Goal: Task Accomplishment & Management: Manage account settings

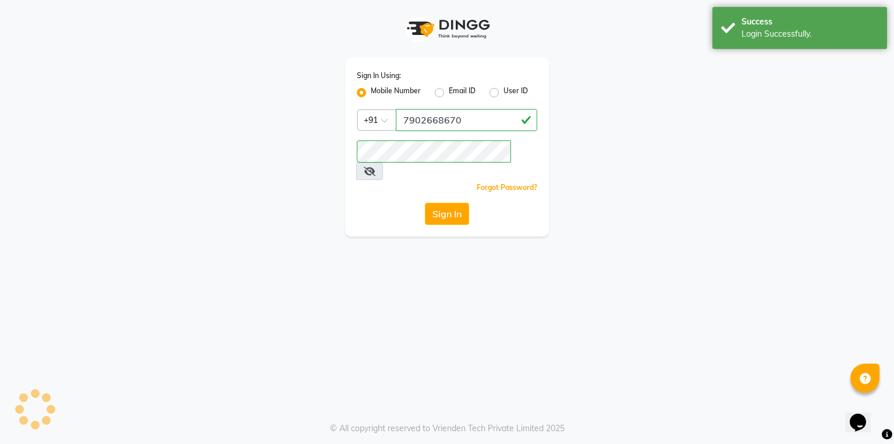
select select "service"
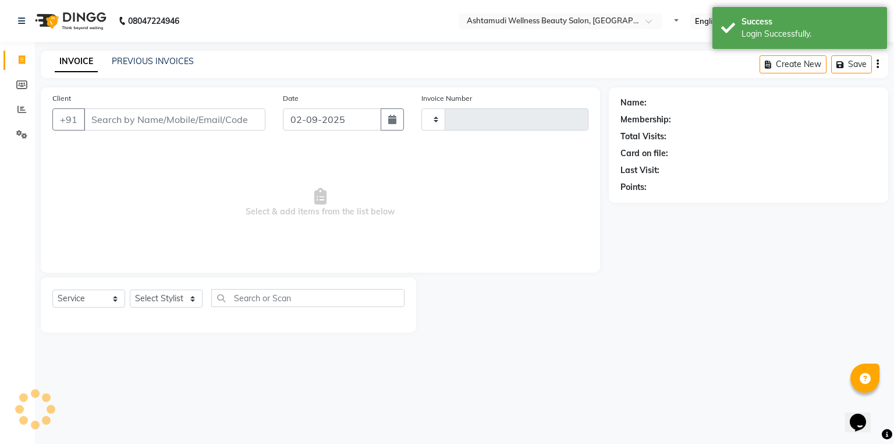
select select "en"
type input "3291"
select select "4674"
click at [141, 61] on link "PREVIOUS INVOICES" at bounding box center [153, 61] width 82 height 10
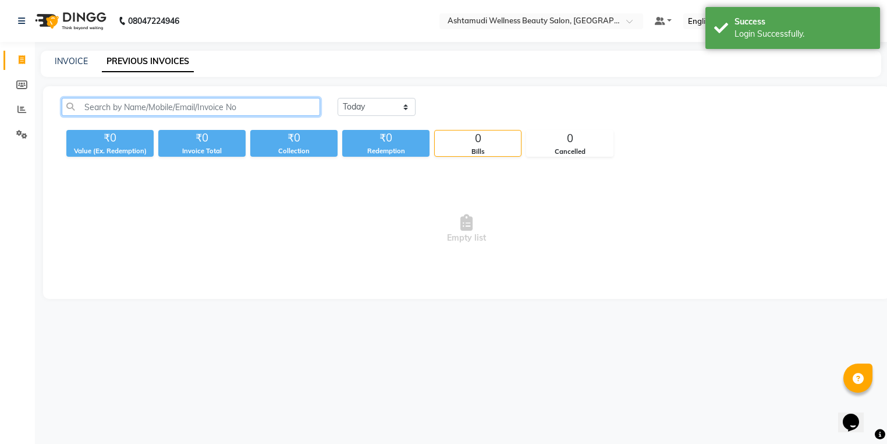
click at [161, 109] on input "text" at bounding box center [191, 107] width 258 height 18
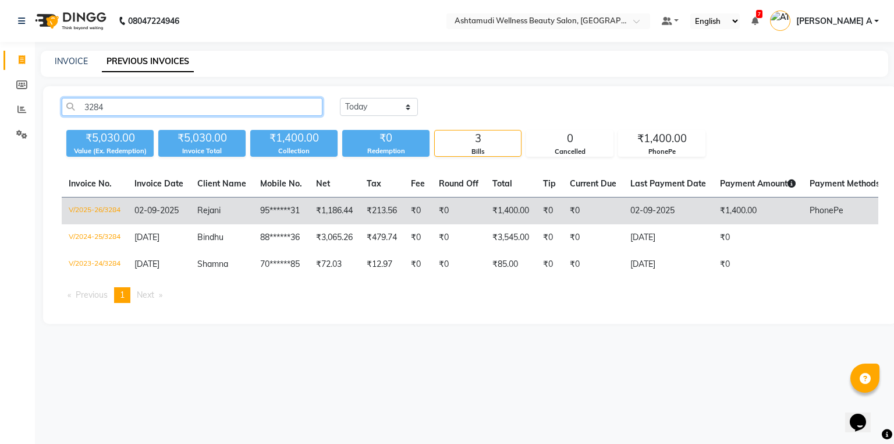
type input "3284"
click at [235, 210] on td "Rejani" at bounding box center [221, 210] width 63 height 27
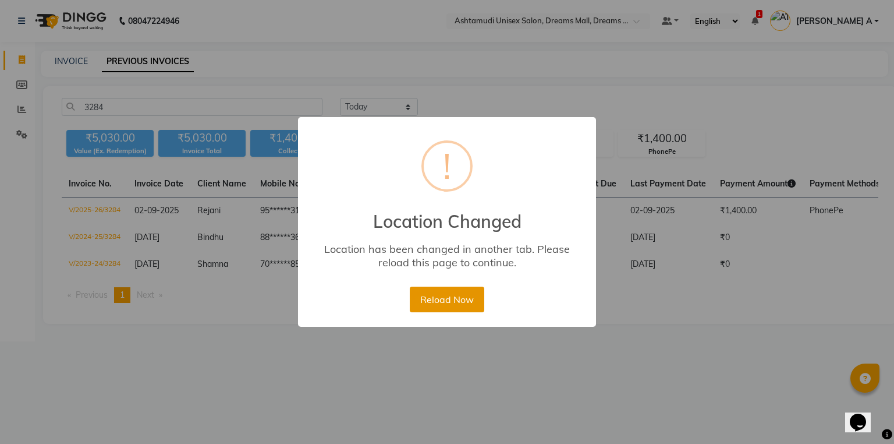
click at [449, 308] on button "Reload Now" at bounding box center [447, 299] width 74 height 26
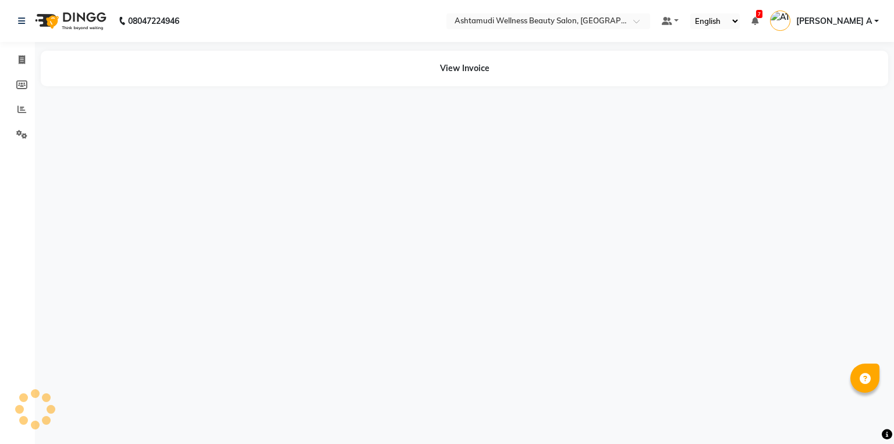
select select "en"
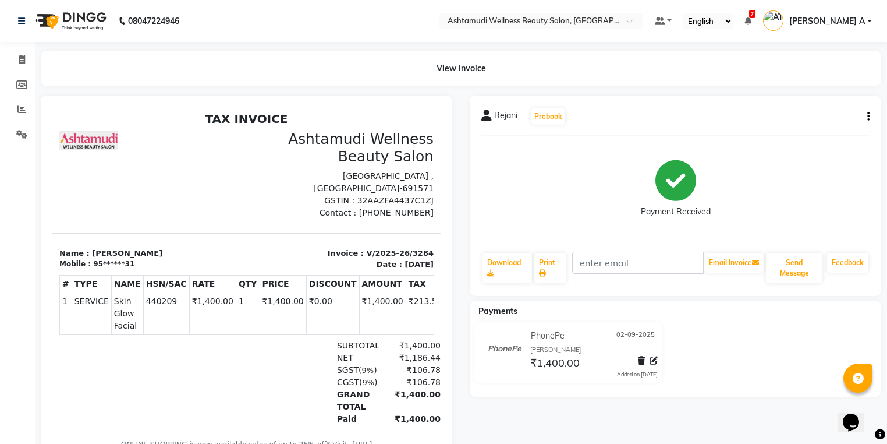
click at [861, 122] on div "Rejani Prebook" at bounding box center [675, 116] width 388 height 19
click at [867, 116] on icon "button" at bounding box center [868, 116] width 2 height 1
click at [797, 97] on div "Cancel Invoice" at bounding box center [810, 102] width 80 height 15
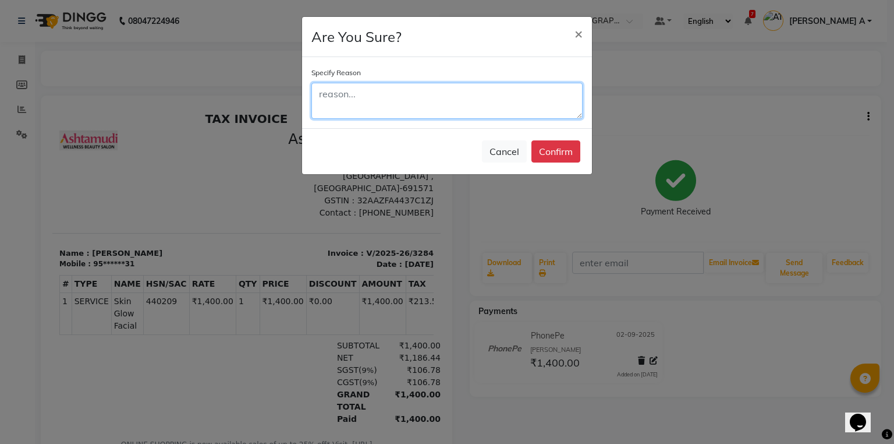
click at [434, 105] on textarea at bounding box center [446, 101] width 271 height 36
type textarea "double entry"
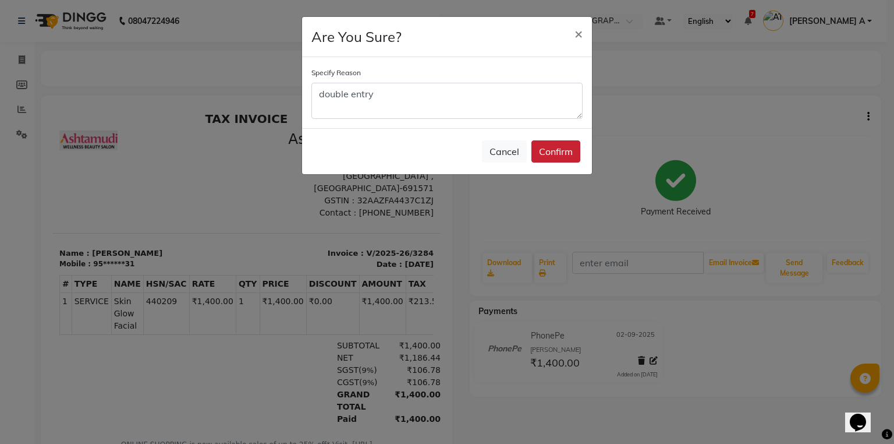
click at [551, 157] on button "Confirm" at bounding box center [555, 151] width 49 height 22
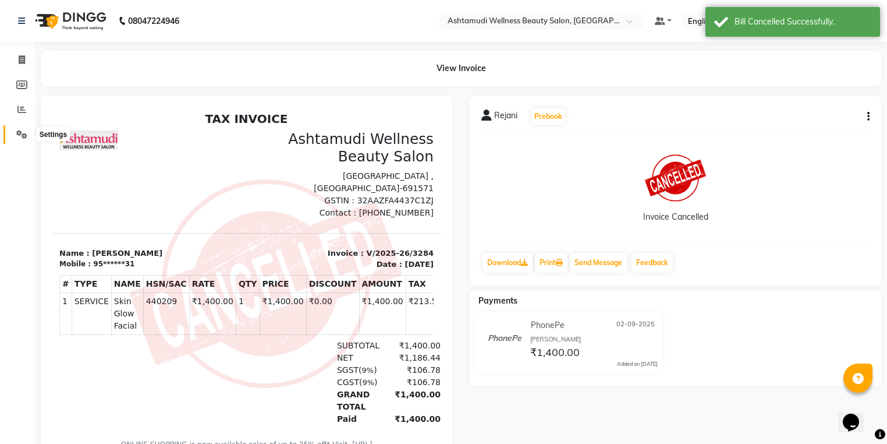
click at [12, 132] on span at bounding box center [22, 134] width 20 height 13
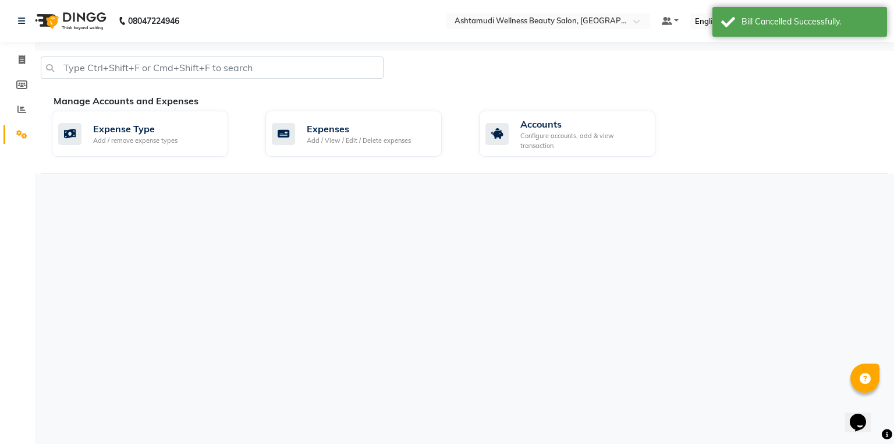
click at [584, 12] on nav "08047224946 Select Location × Ashtamudi Wellness Beauty Salon, Kottiyam Default…" at bounding box center [447, 21] width 894 height 42
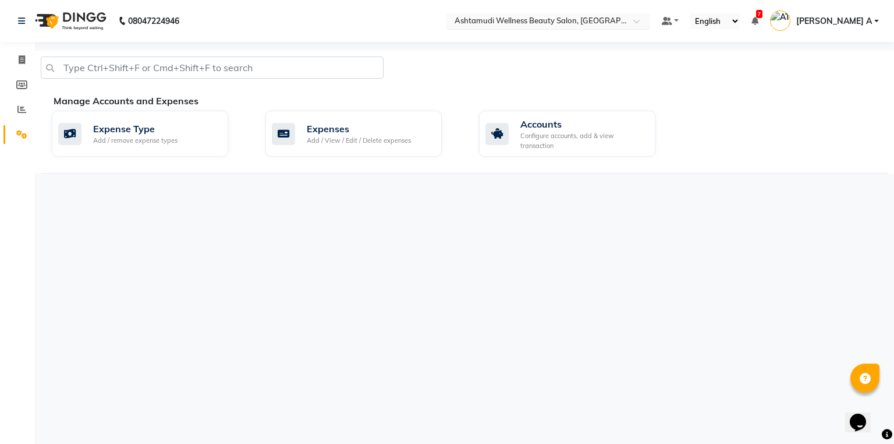
click at [621, 16] on input "text" at bounding box center [536, 22] width 169 height 12
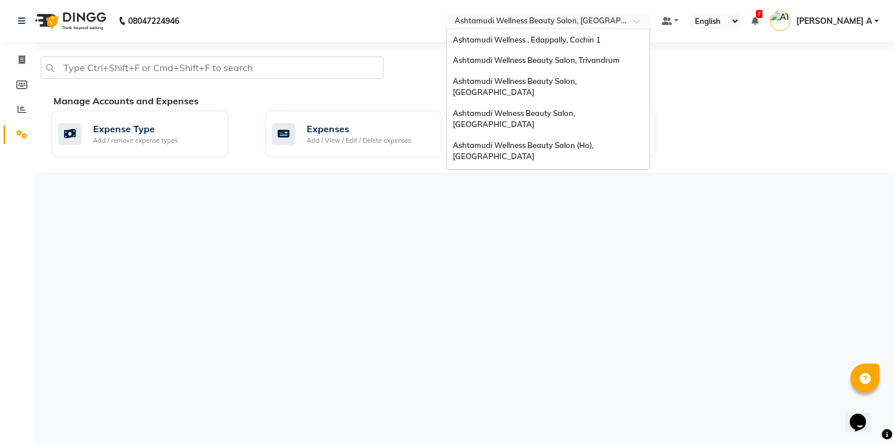
scroll to position [182, 0]
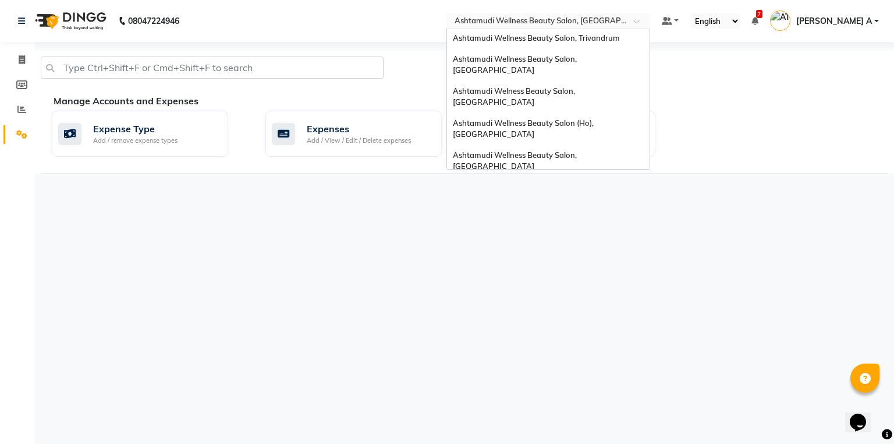
drag, startPoint x: 629, startPoint y: 154, endPoint x: 328, endPoint y: 9, distance: 334.5
click at [627, 261] on div "Ashtamudi Unisex Salon, Dreams Mall, Dreams Mall Kottiyam" at bounding box center [548, 277] width 203 height 32
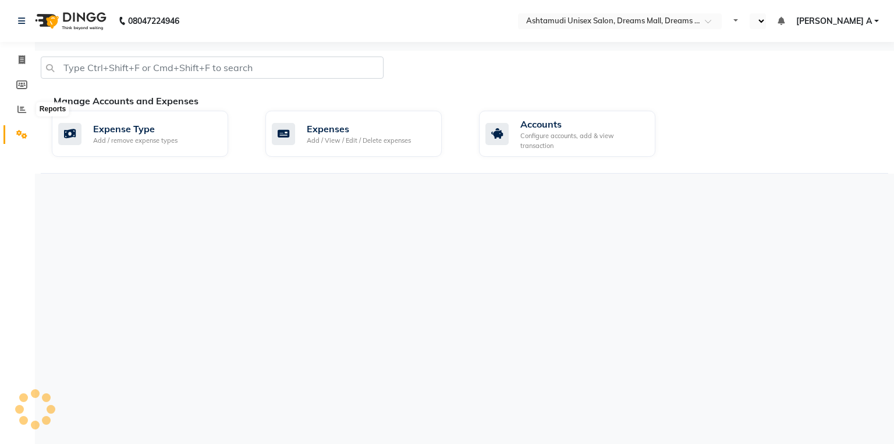
select select "en"
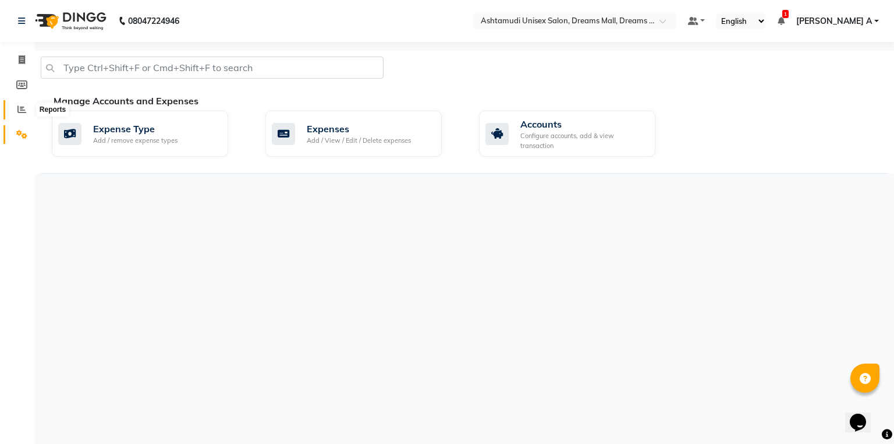
click at [19, 108] on icon at bounding box center [21, 109] width 9 height 9
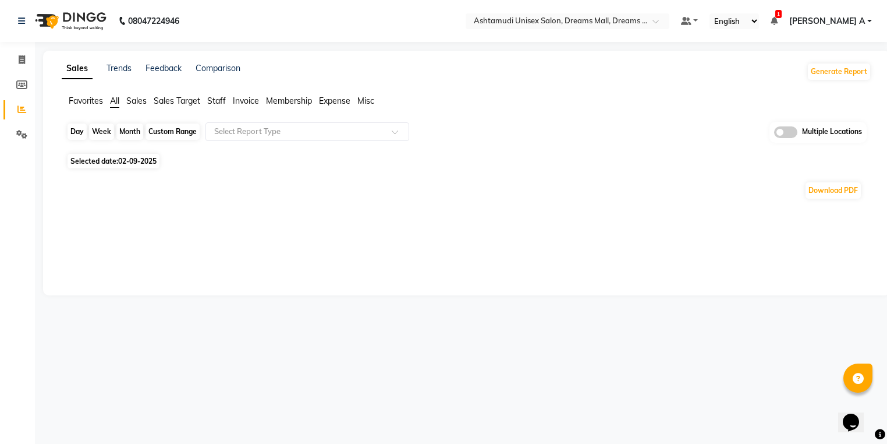
click at [73, 125] on div "Day" at bounding box center [77, 131] width 19 height 16
select select "9"
select select "2025"
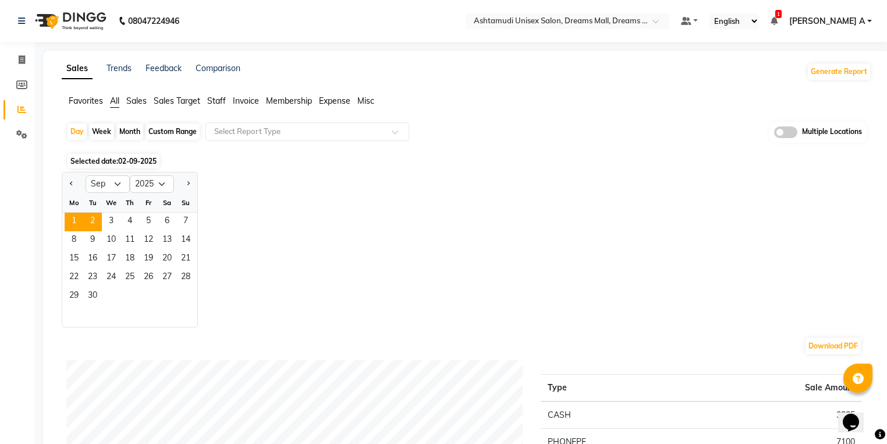
click at [75, 216] on span "1" at bounding box center [74, 221] width 19 height 19
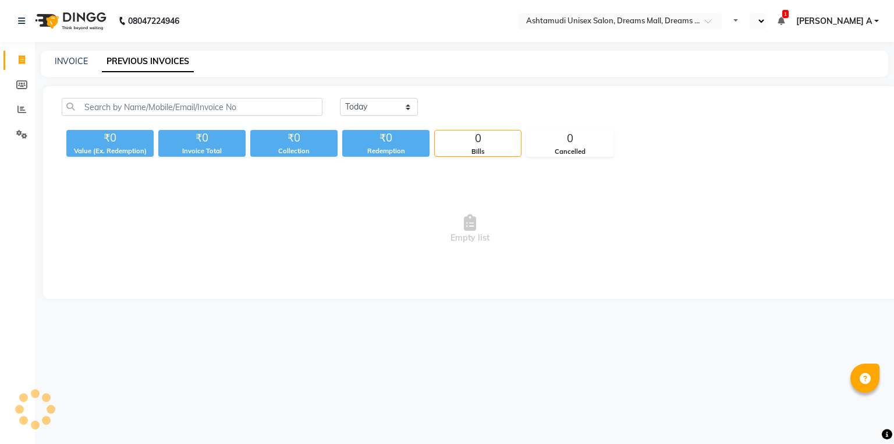
select select "en"
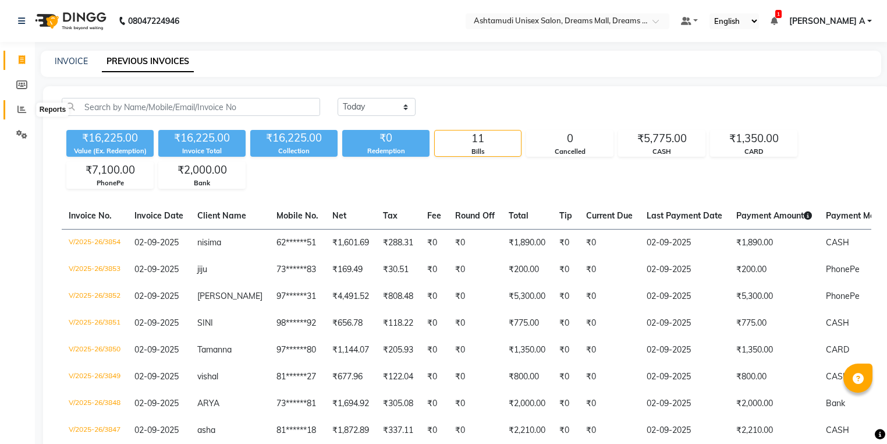
click at [24, 115] on span at bounding box center [22, 109] width 20 height 13
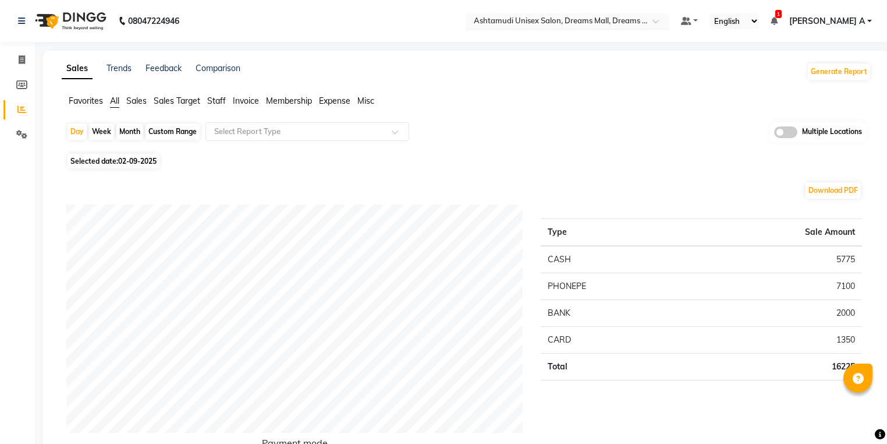
click at [640, 19] on input "text" at bounding box center [555, 22] width 169 height 12
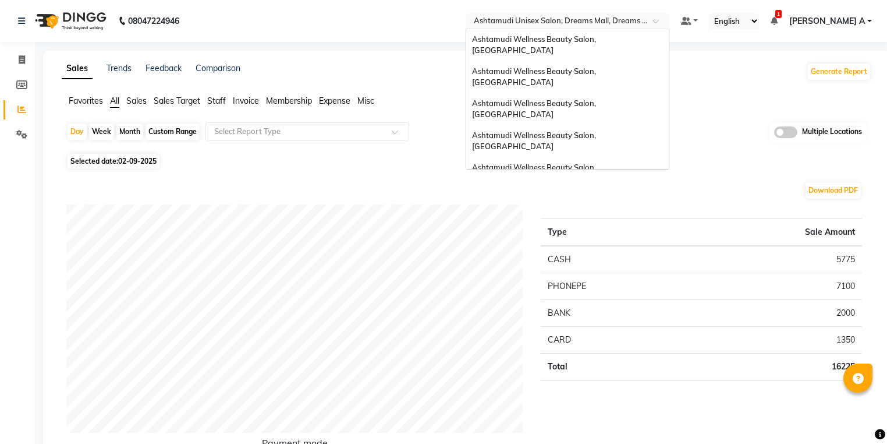
scroll to position [182, 0]
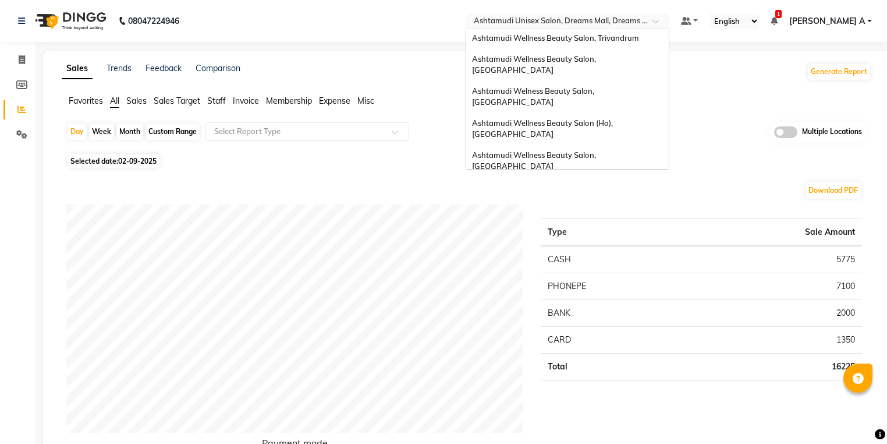
drag, startPoint x: 653, startPoint y: 118, endPoint x: 652, endPoint y: 123, distance: 5.8
click at [652, 229] on div "Ashtamudi Wellness Beauty Salon, Alappuzha" at bounding box center [567, 245] width 203 height 32
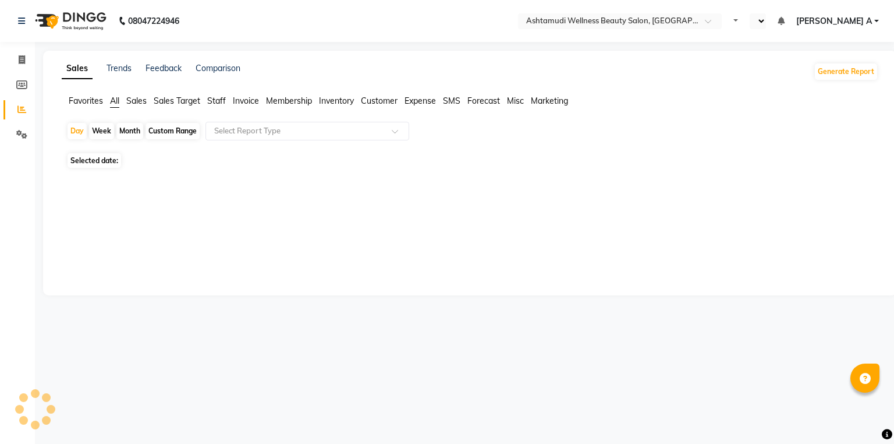
select select "en"
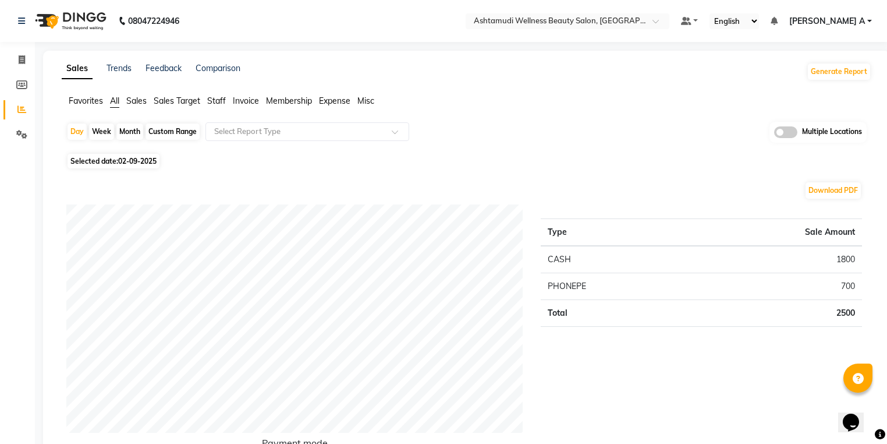
click at [130, 133] on div "Month" at bounding box center [129, 131] width 27 height 16
select select "9"
select select "2025"
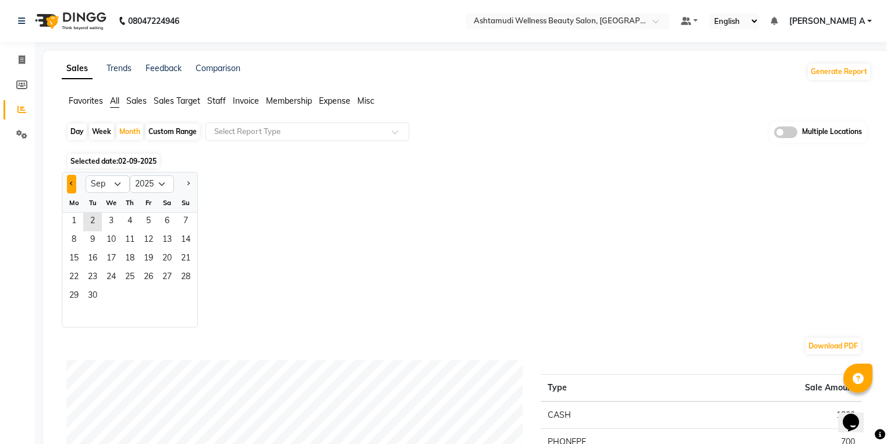
click at [72, 185] on span "Previous month" at bounding box center [72, 183] width 4 height 4
select select "8"
click at [151, 221] on span "1" at bounding box center [148, 221] width 19 height 19
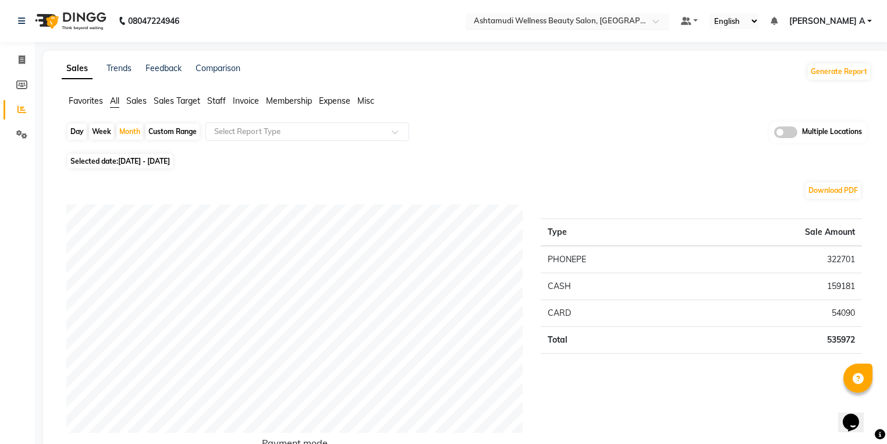
click at [617, 27] on input "text" at bounding box center [555, 22] width 169 height 12
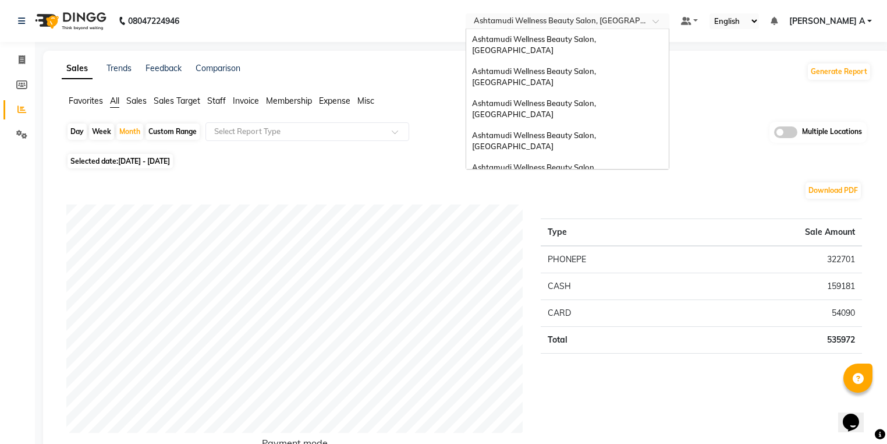
scroll to position [182, 0]
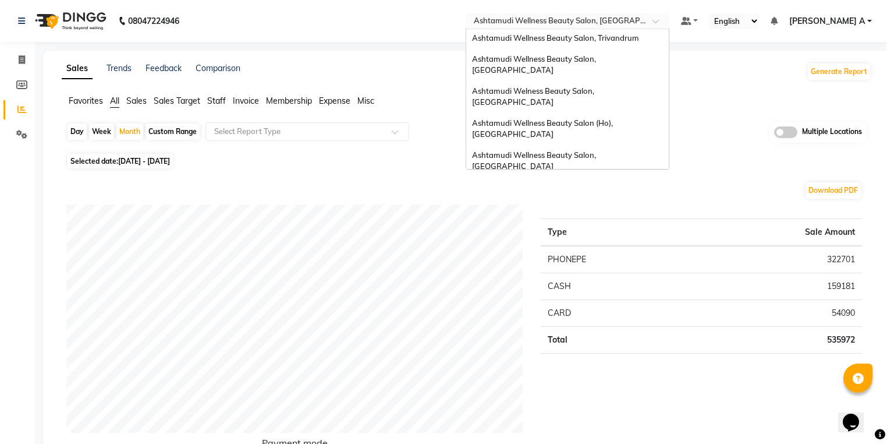
click at [649, 209] on div "Ashtamudi Beauty Lounge, [GEOGRAPHIC_DATA]" at bounding box center [567, 219] width 203 height 21
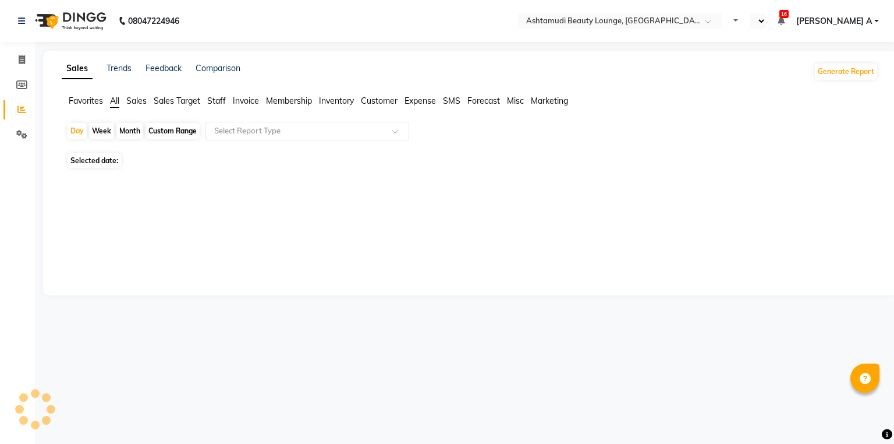
select select "en"
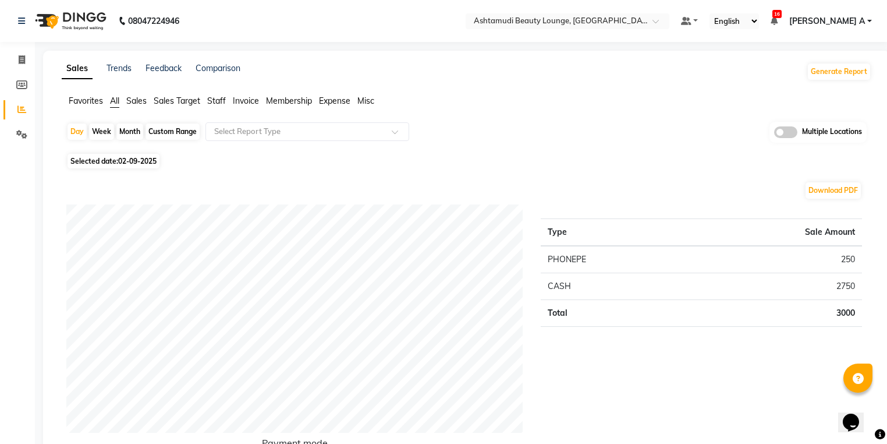
click at [94, 136] on div "Week" at bounding box center [101, 131] width 25 height 16
select select "9"
select select "2025"
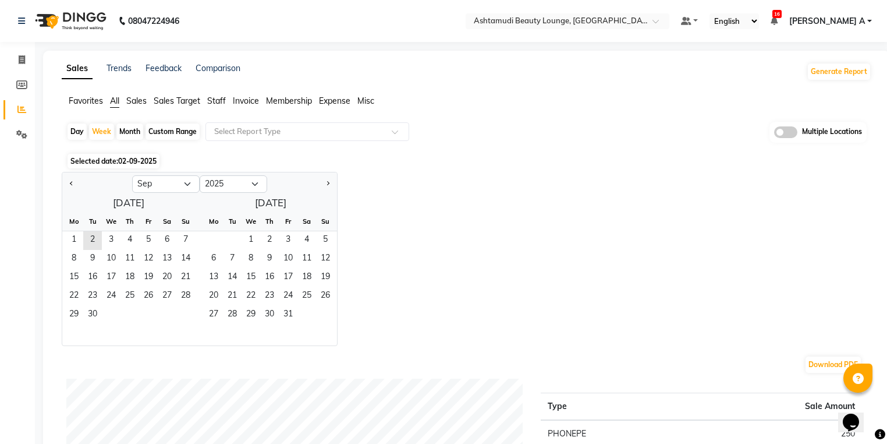
click at [125, 130] on div "Month" at bounding box center [129, 131] width 27 height 16
select select "9"
select select "2025"
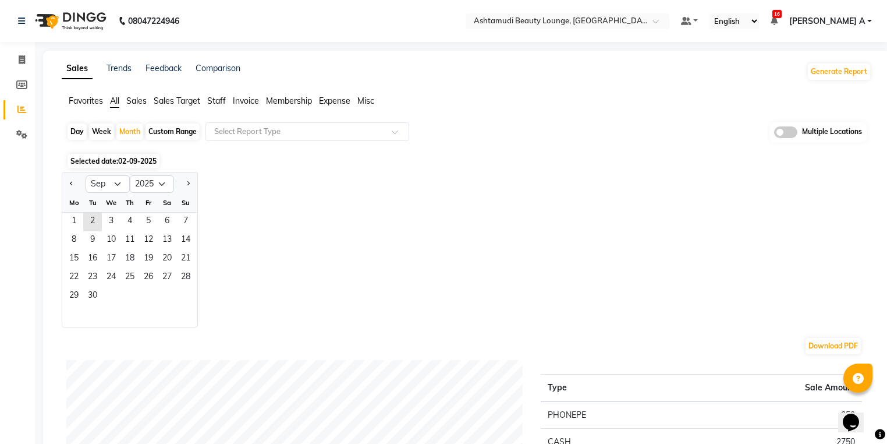
click at [158, 129] on div "Custom Range" at bounding box center [173, 131] width 54 height 16
select select "9"
select select "2025"
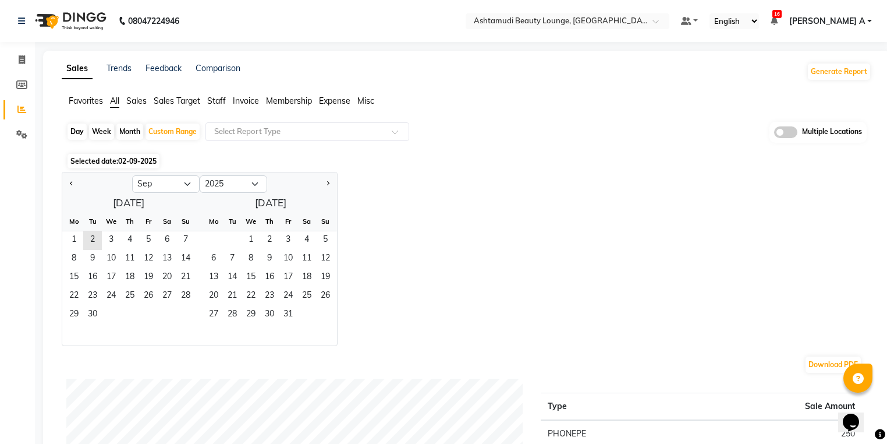
click at [127, 135] on div "Month" at bounding box center [129, 131] width 27 height 16
select select "9"
select select "2025"
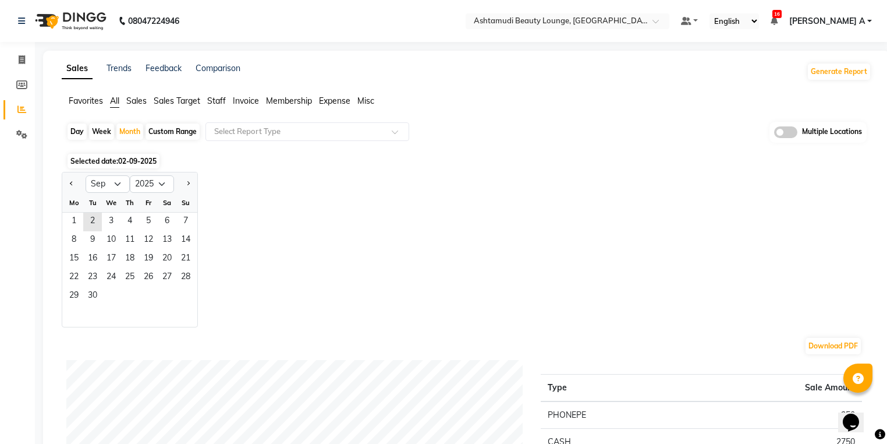
click at [307, 155] on div "Selected date: 02-09-2025" at bounding box center [468, 161] width 805 height 12
click at [309, 140] on ng-select "Select Report Type" at bounding box center [307, 131] width 204 height 19
drag, startPoint x: 491, startPoint y: 129, endPoint x: 462, endPoint y: 129, distance: 29.1
click at [490, 129] on div "Day Week Month Custom Range Select Report Type Multiple Locations" at bounding box center [466, 136] width 800 height 29
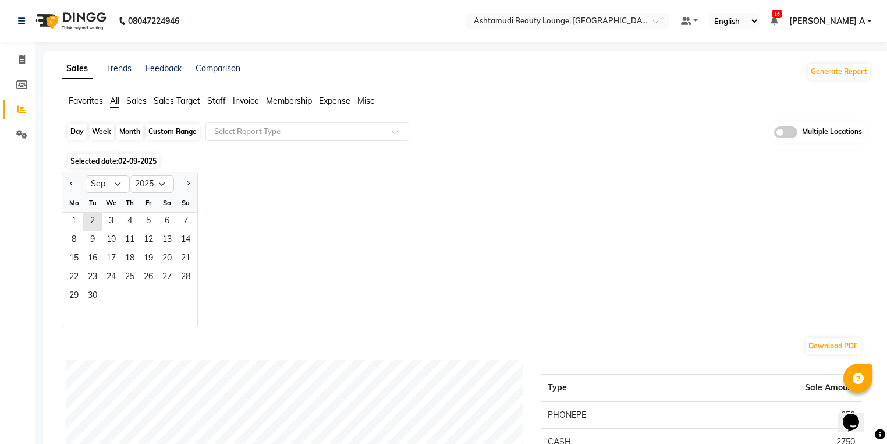
click at [128, 126] on div "Month" at bounding box center [129, 131] width 27 height 16
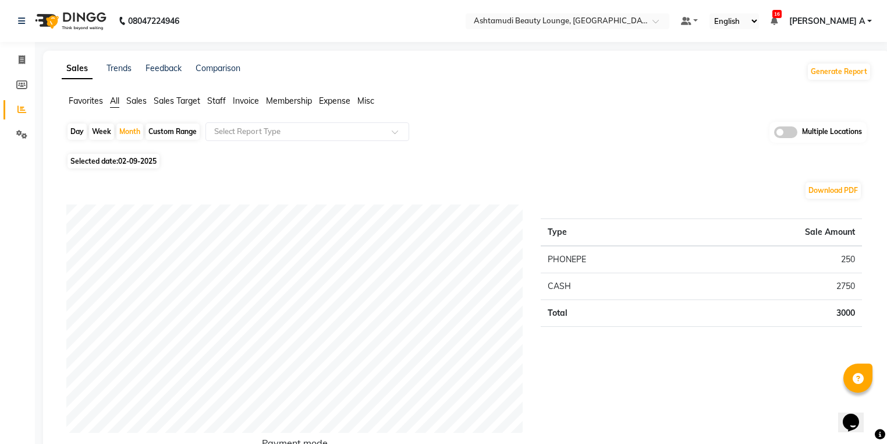
click at [135, 113] on div "Favorites All Sales Sales Target Staff Invoice Membership Expense Misc" at bounding box center [466, 106] width 827 height 22
click at [126, 132] on div "Month" at bounding box center [129, 131] width 27 height 16
select select "9"
select select "2025"
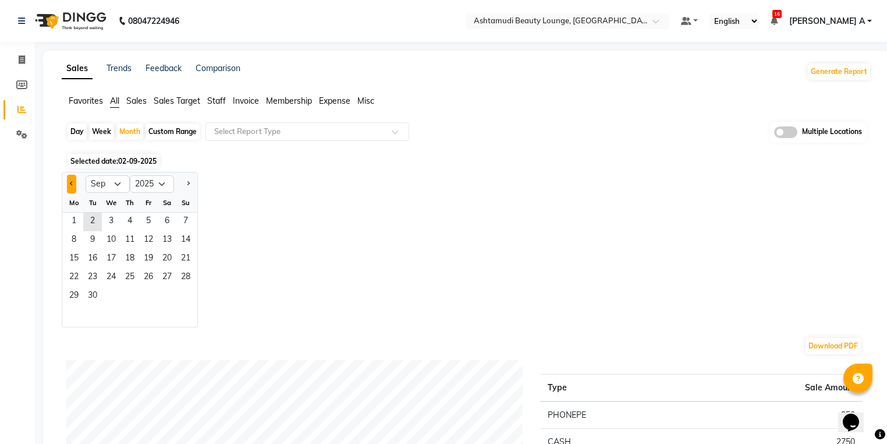
click at [72, 180] on button "Previous month" at bounding box center [71, 184] width 9 height 19
select select "8"
click at [140, 215] on span "1" at bounding box center [148, 221] width 19 height 19
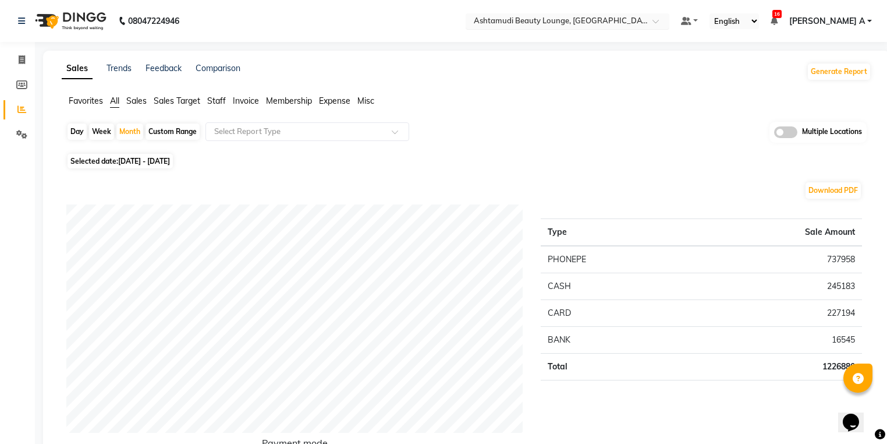
drag, startPoint x: 601, startPoint y: 17, endPoint x: 606, endPoint y: 27, distance: 11.5
click at [599, 24] on input "text" at bounding box center [555, 22] width 169 height 12
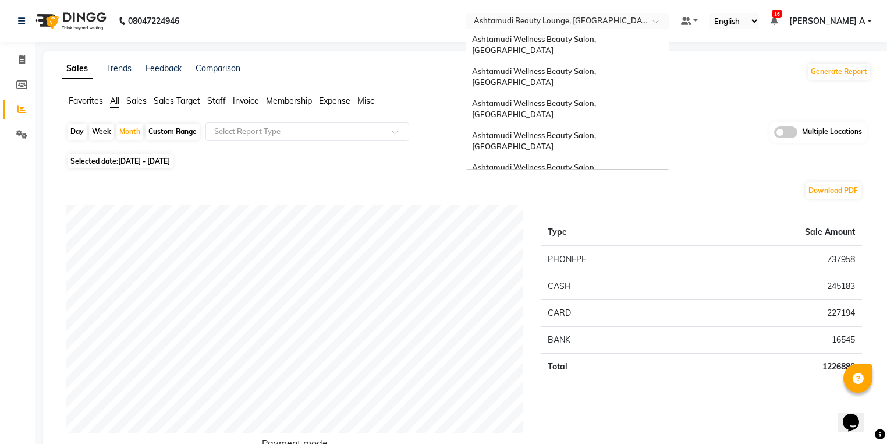
scroll to position [182, 0]
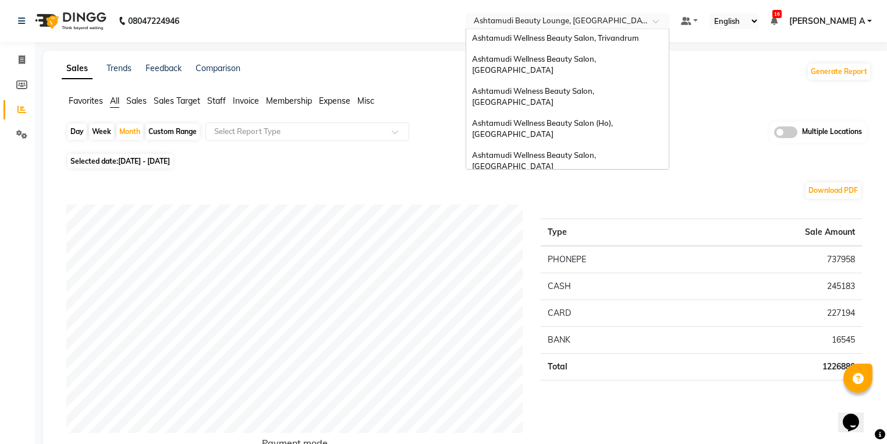
click at [598, 182] on span "Ashtamudi Wellness Beauty Salon, [GEOGRAPHIC_DATA]" at bounding box center [535, 192] width 126 height 21
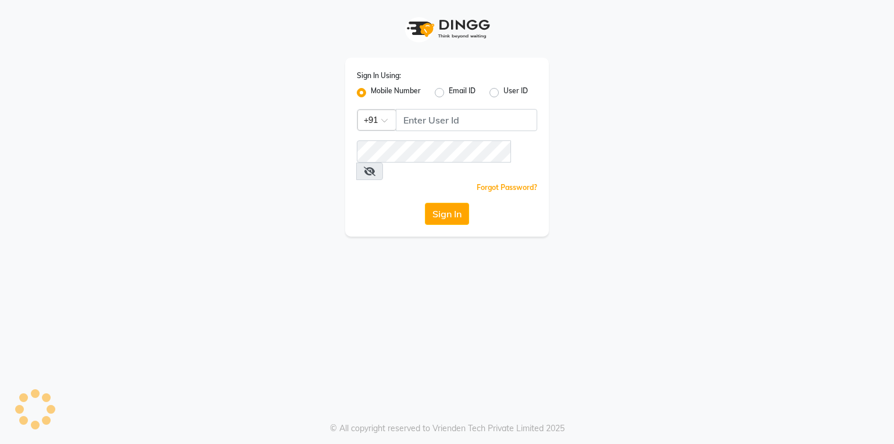
select select "service"
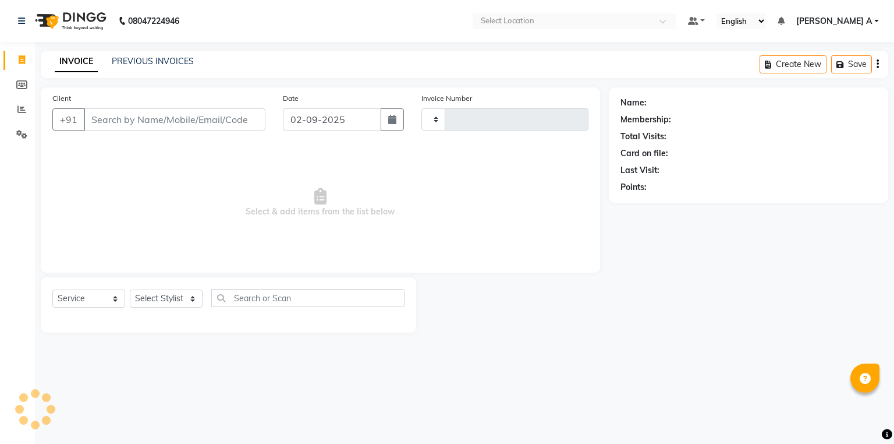
select select "en"
type input "1640"
select select "4628"
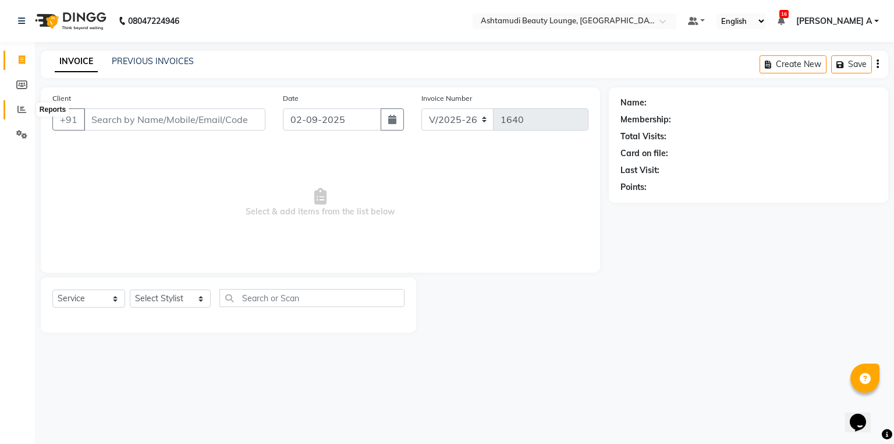
click at [14, 107] on span at bounding box center [22, 109] width 20 height 13
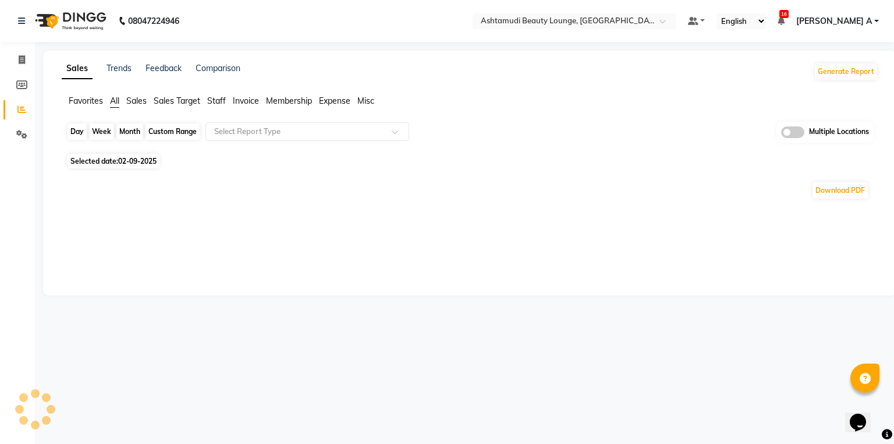
click at [72, 129] on div "Day" at bounding box center [77, 131] width 19 height 16
select select "9"
select select "2025"
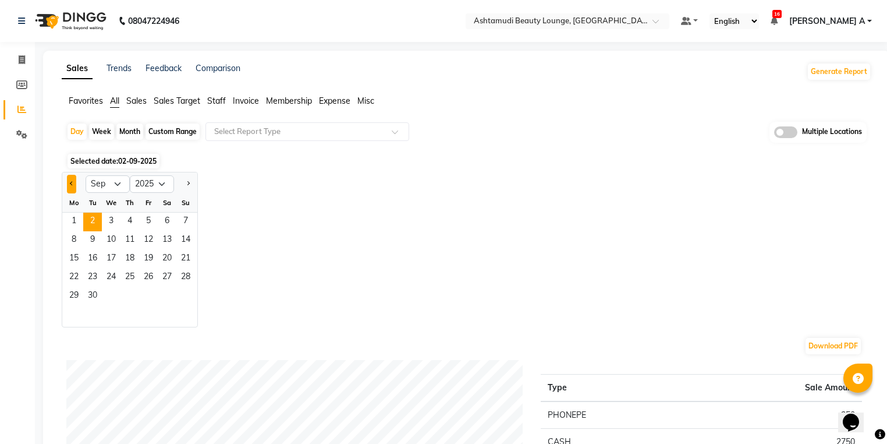
click at [75, 183] on button "Previous month" at bounding box center [71, 184] width 9 height 19
select select "8"
click at [153, 221] on span "1" at bounding box center [148, 221] width 19 height 19
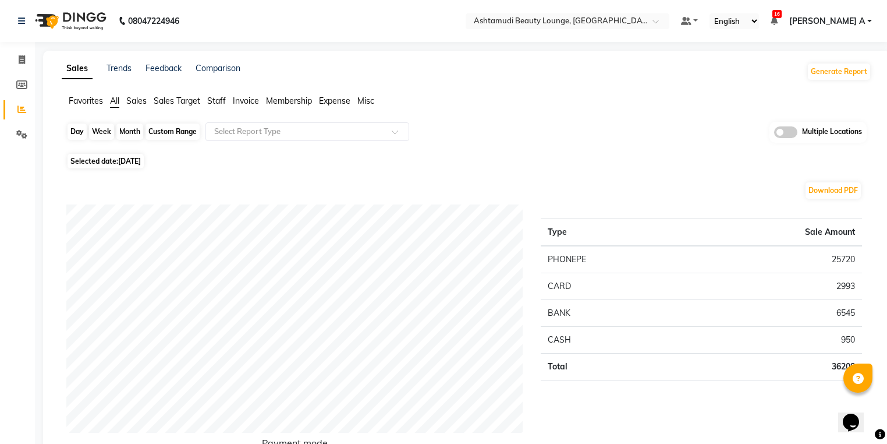
click at [83, 130] on div "Day" at bounding box center [77, 131] width 19 height 16
select select "8"
select select "2025"
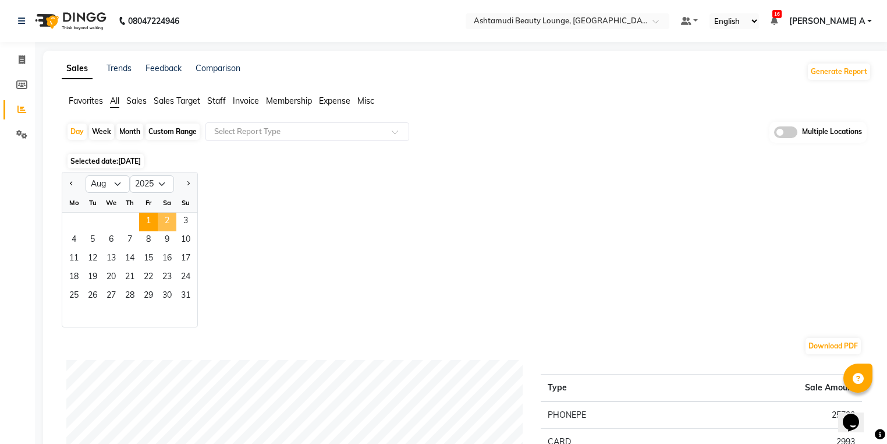
click at [164, 219] on span "2" at bounding box center [167, 221] width 19 height 19
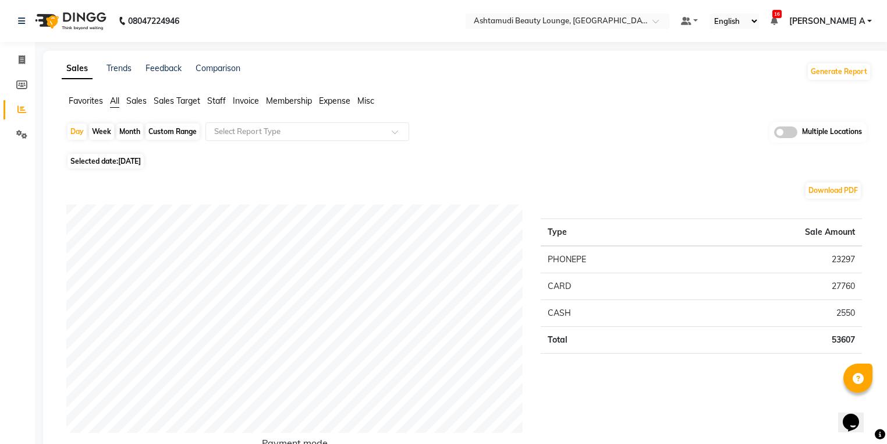
click at [412, 158] on div "Selected date: 02-08-2025" at bounding box center [468, 161] width 805 height 12
click at [79, 132] on div "Day" at bounding box center [77, 131] width 19 height 16
select select "8"
select select "2025"
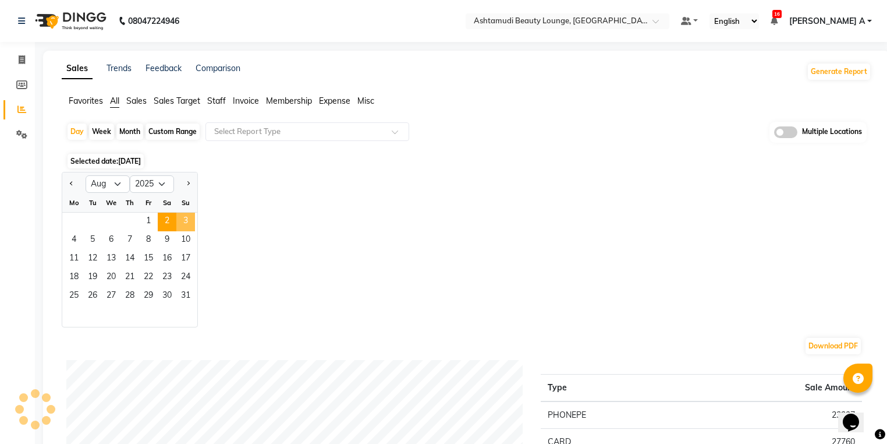
click at [184, 221] on span "3" at bounding box center [185, 221] width 19 height 19
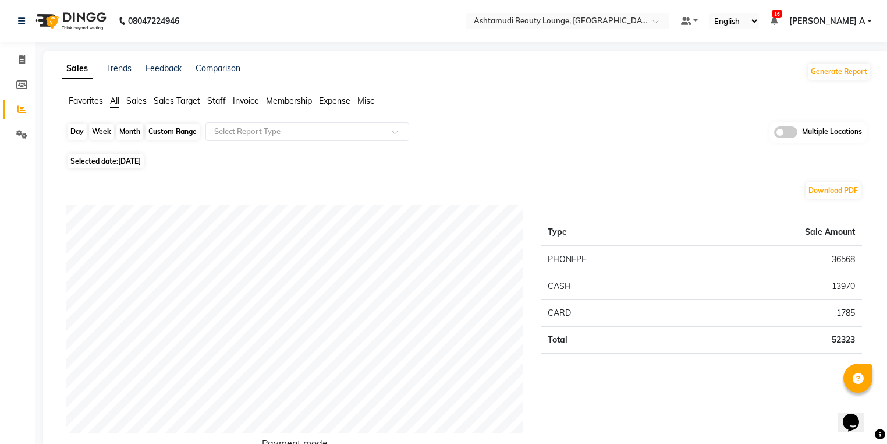
click at [84, 138] on div "Day" at bounding box center [77, 131] width 19 height 16
select select "8"
select select "2025"
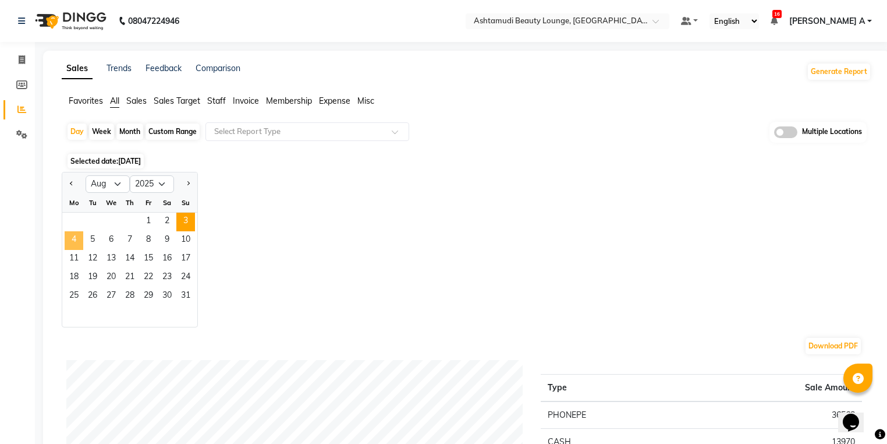
click at [75, 239] on span "4" at bounding box center [74, 240] width 19 height 19
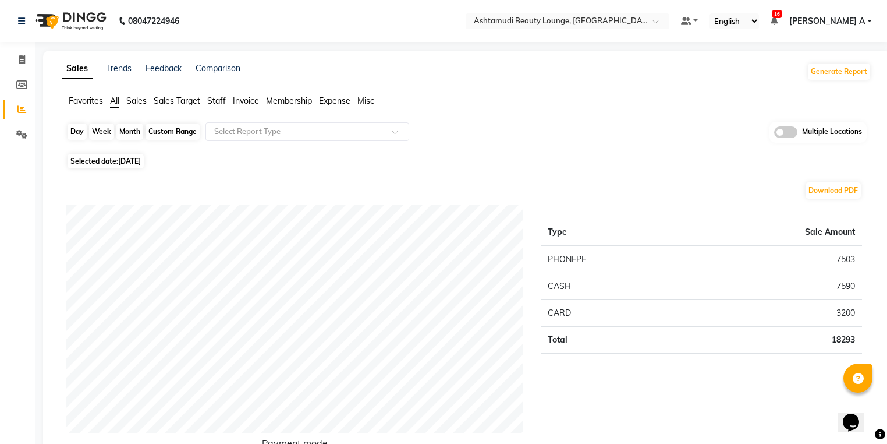
click at [75, 135] on div "Day" at bounding box center [77, 131] width 19 height 16
select select "8"
select select "2025"
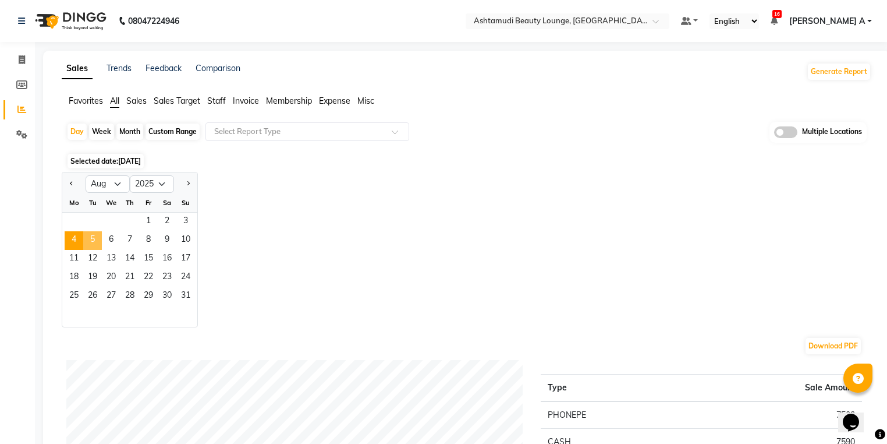
click at [100, 240] on span "5" at bounding box center [92, 240] width 19 height 19
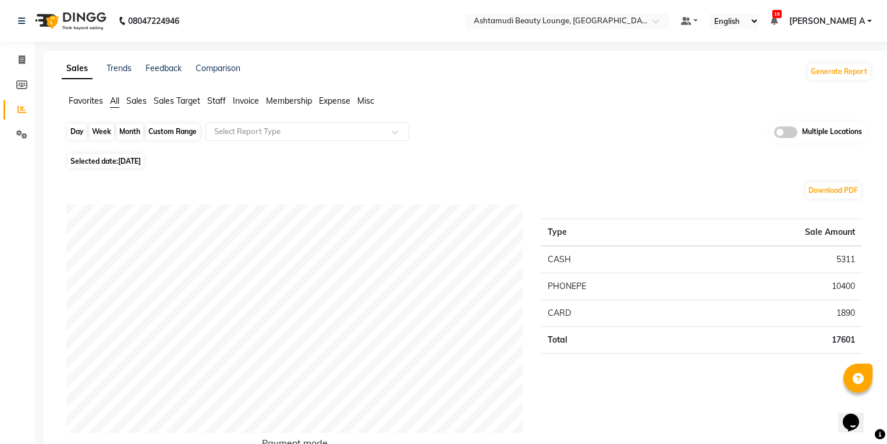
click at [79, 133] on div "Day" at bounding box center [77, 131] width 19 height 16
select select "8"
select select "2025"
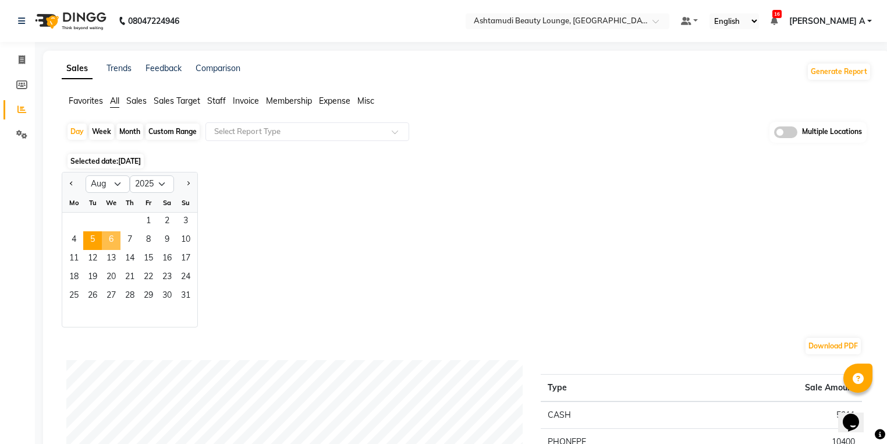
click at [113, 244] on span "6" at bounding box center [111, 240] width 19 height 19
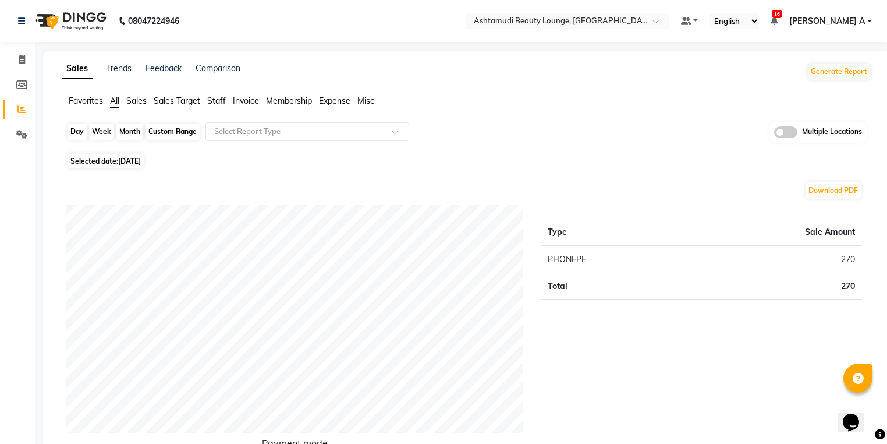
click at [80, 133] on div "Day" at bounding box center [77, 131] width 19 height 16
select select "8"
select select "2025"
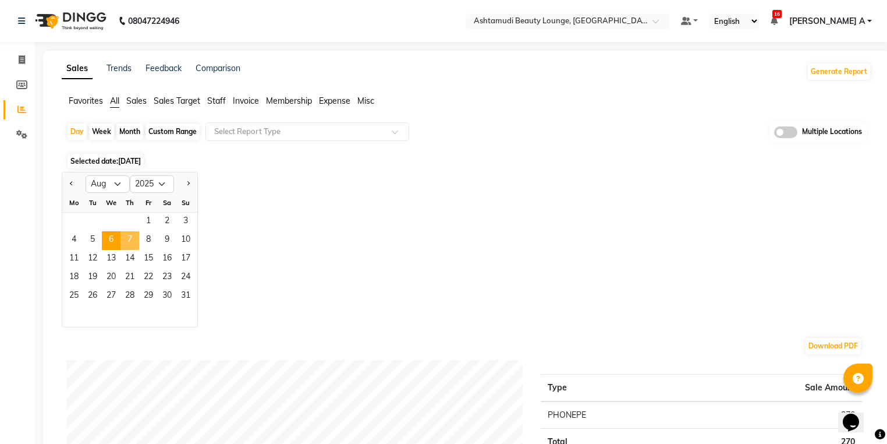
click at [132, 240] on span "7" at bounding box center [129, 240] width 19 height 19
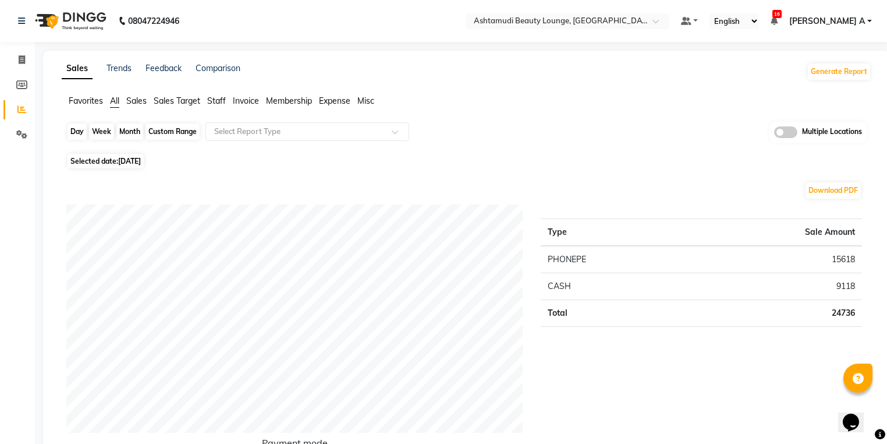
click at [75, 132] on div "Day" at bounding box center [77, 131] width 19 height 16
select select "8"
select select "2025"
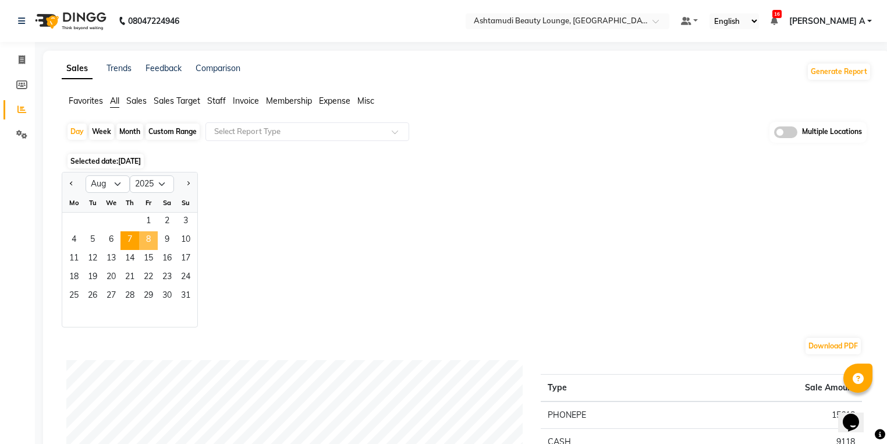
click at [144, 237] on span "8" at bounding box center [148, 240] width 19 height 19
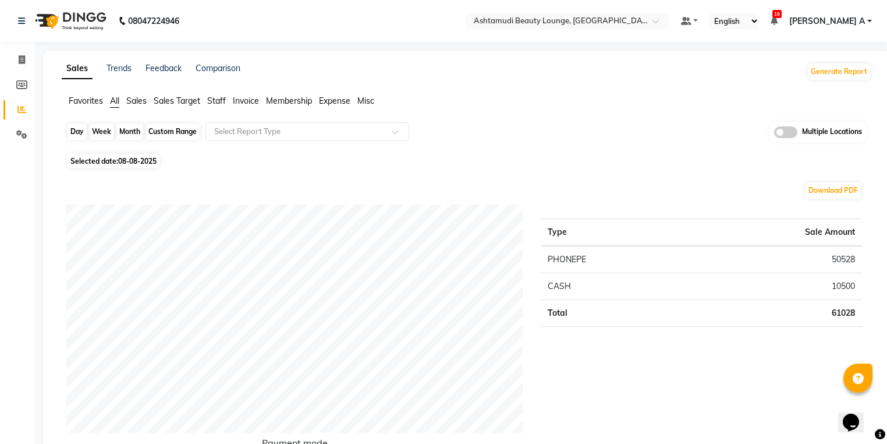
click at [74, 132] on div "Day" at bounding box center [77, 131] width 19 height 16
select select "8"
select select "2025"
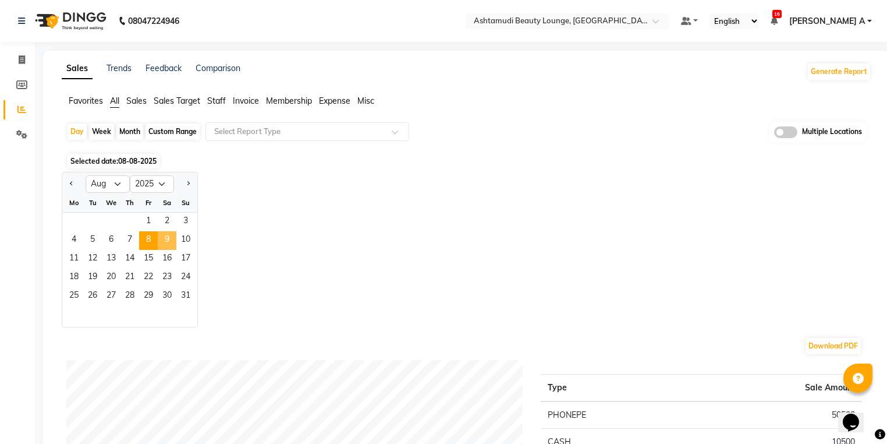
click at [173, 235] on span "9" at bounding box center [167, 240] width 19 height 19
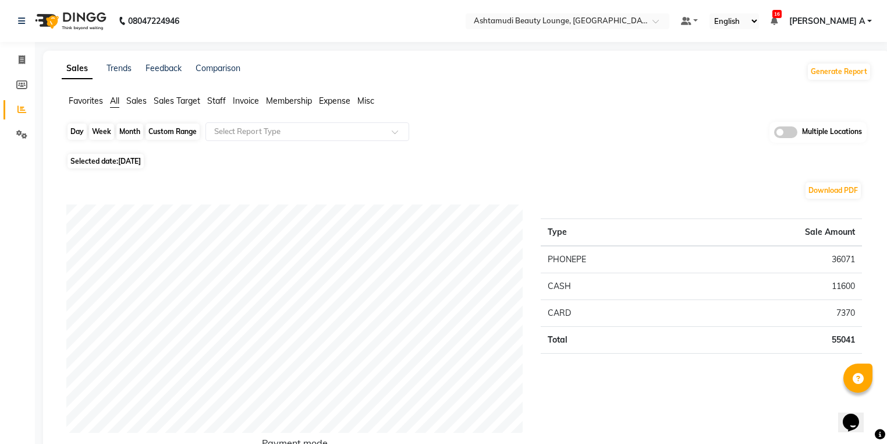
click at [81, 134] on div "Day" at bounding box center [77, 131] width 19 height 16
select select "8"
select select "2025"
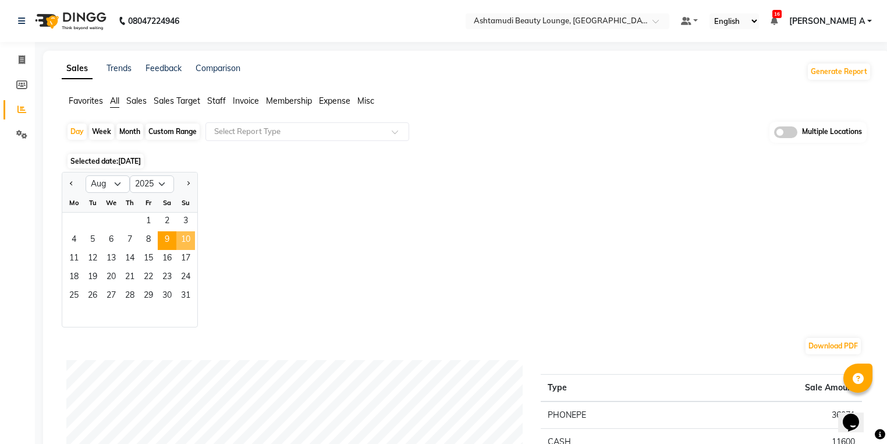
click at [181, 235] on span "10" at bounding box center [185, 240] width 19 height 19
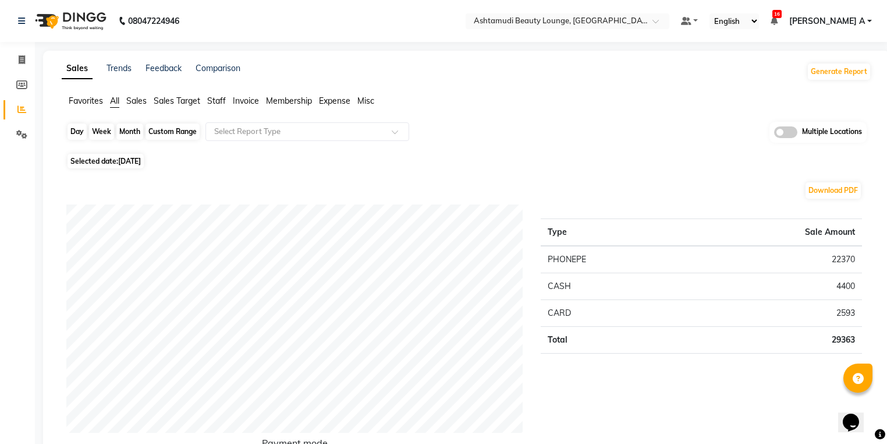
click at [75, 133] on div "Day" at bounding box center [77, 131] width 19 height 16
select select "8"
select select "2025"
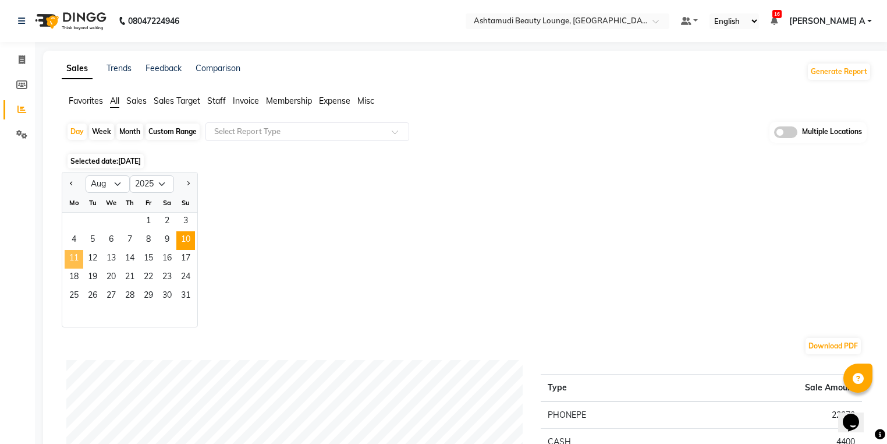
click at [81, 261] on span "11" at bounding box center [74, 259] width 19 height 19
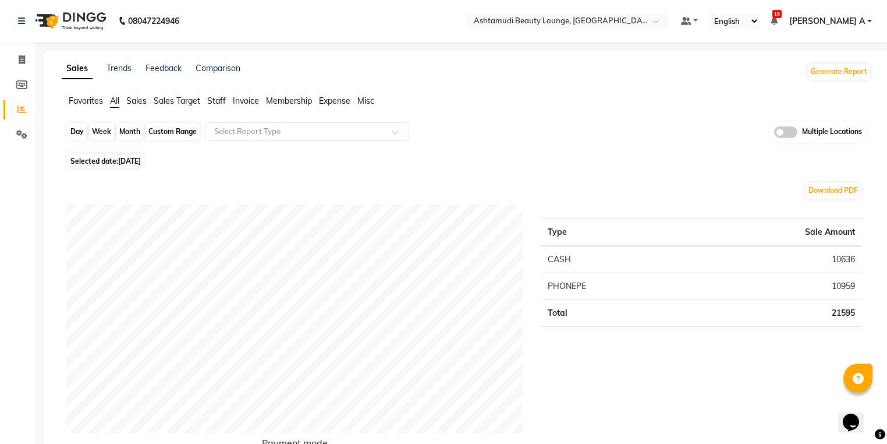
click at [73, 133] on div "Day" at bounding box center [77, 131] width 19 height 16
select select "8"
select select "2025"
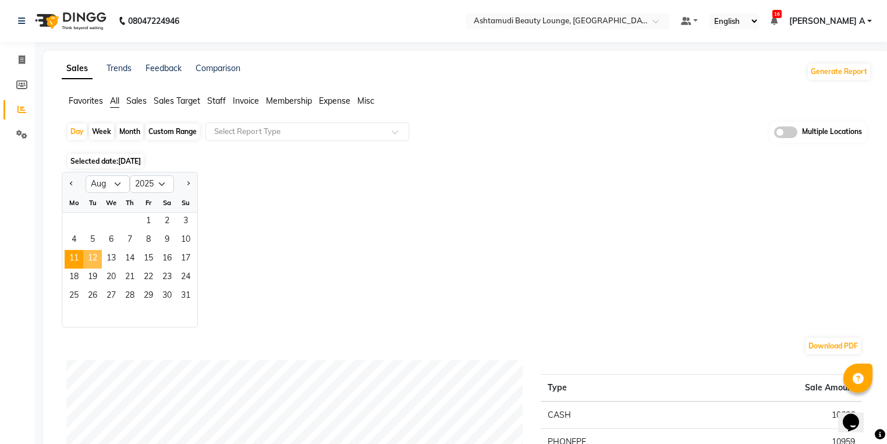
click at [95, 256] on span "12" at bounding box center [92, 259] width 19 height 19
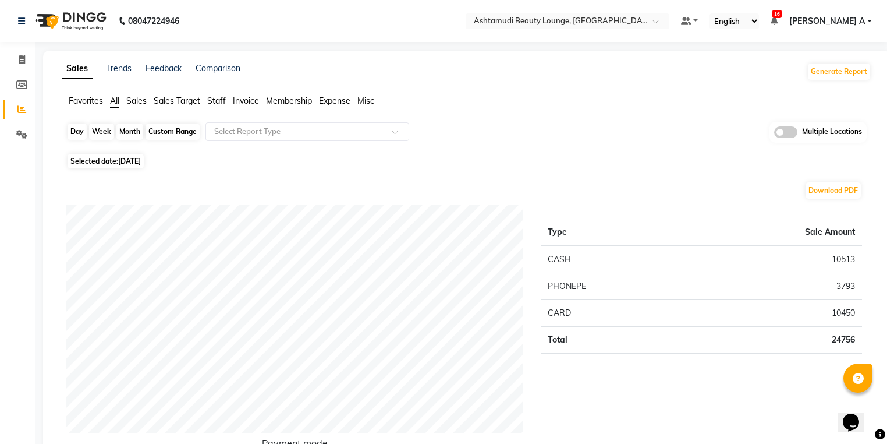
click at [79, 134] on div "Day" at bounding box center [77, 131] width 19 height 16
select select "8"
select select "2025"
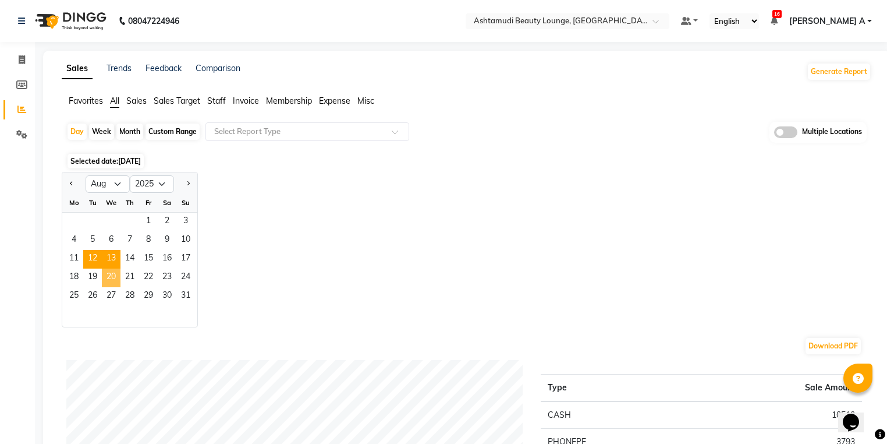
click at [113, 261] on span "13" at bounding box center [111, 259] width 19 height 19
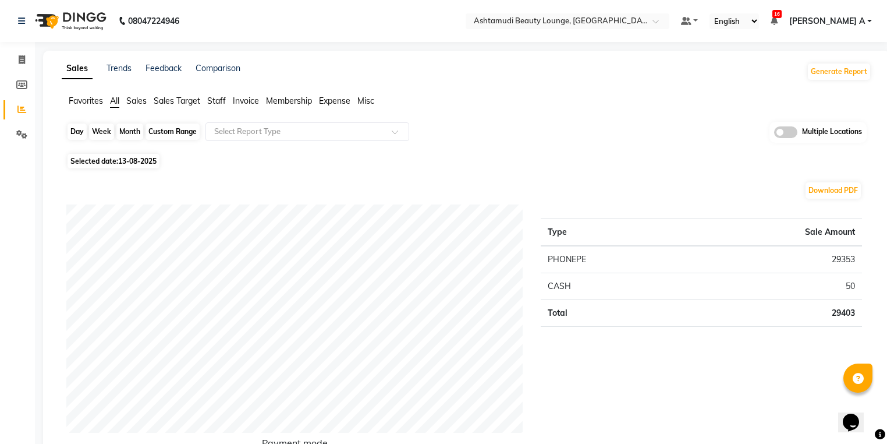
click at [70, 126] on div "Day" at bounding box center [77, 131] width 19 height 16
select select "8"
select select "2025"
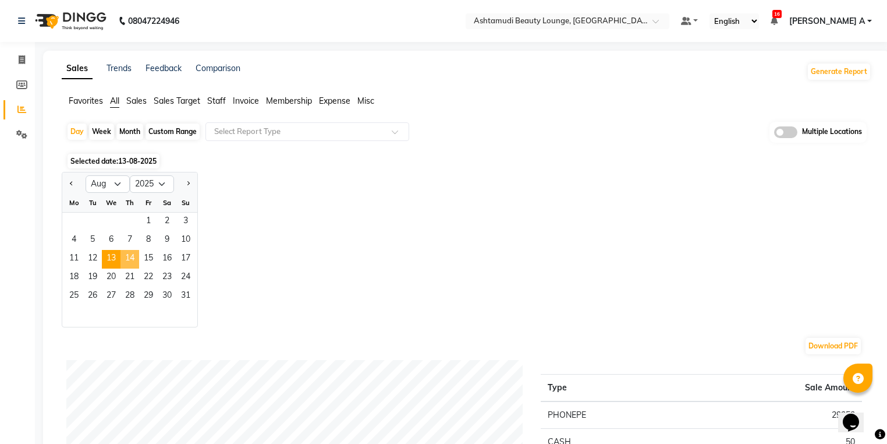
click at [126, 262] on span "14" at bounding box center [129, 259] width 19 height 19
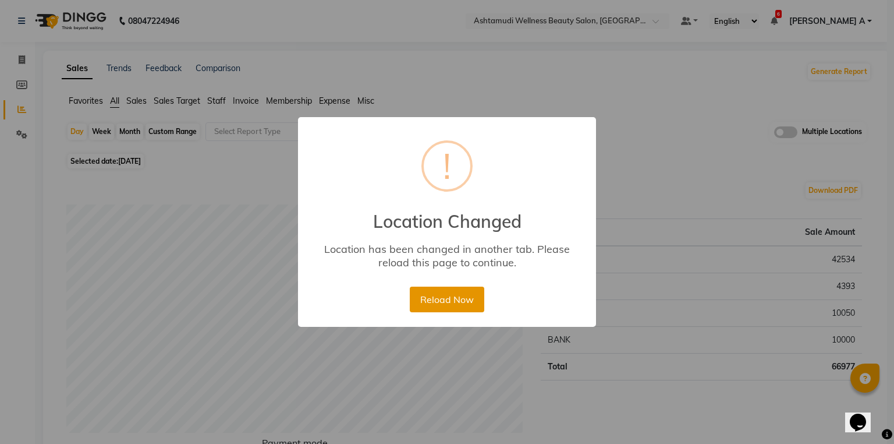
drag, startPoint x: 460, startPoint y: 292, endPoint x: 374, endPoint y: 215, distance: 115.9
click at [460, 292] on button "Reload Now" at bounding box center [447, 299] width 74 height 26
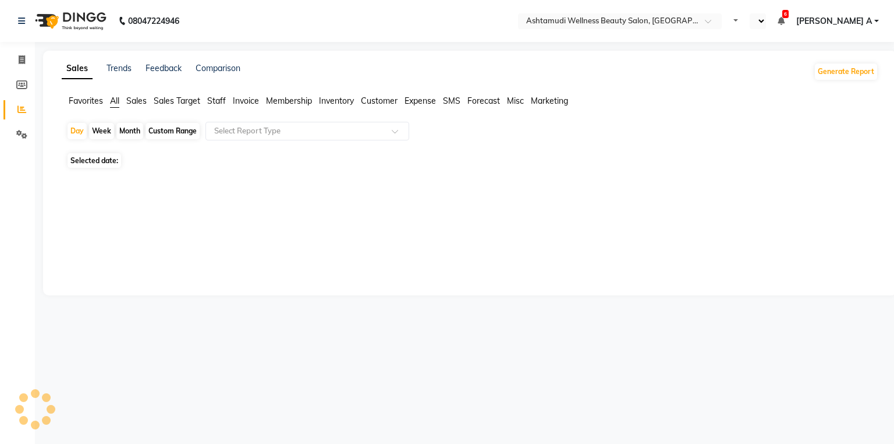
select select "en"
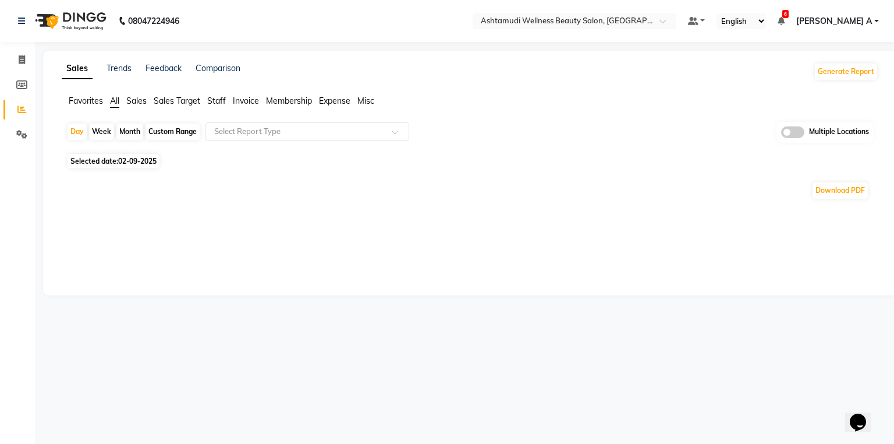
click at [120, 133] on div "Month" at bounding box center [129, 131] width 27 height 16
select select "9"
select select "2025"
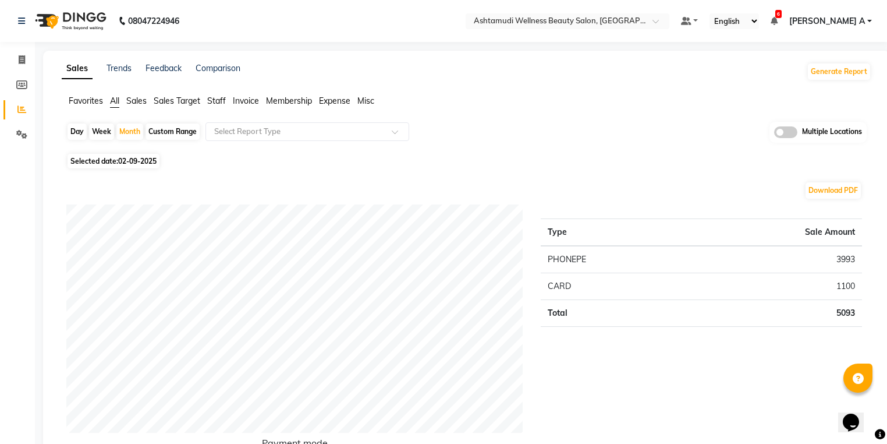
click at [71, 182] on div "Download PDF" at bounding box center [464, 190] width 796 height 19
drag, startPoint x: 130, startPoint y: 129, endPoint x: 121, endPoint y: 155, distance: 28.3
click at [126, 141] on div "Day Week Month Custom Range Select Report Type Multiple Locations" at bounding box center [466, 136] width 800 height 29
click at [125, 135] on div "Month" at bounding box center [129, 131] width 27 height 16
select select "9"
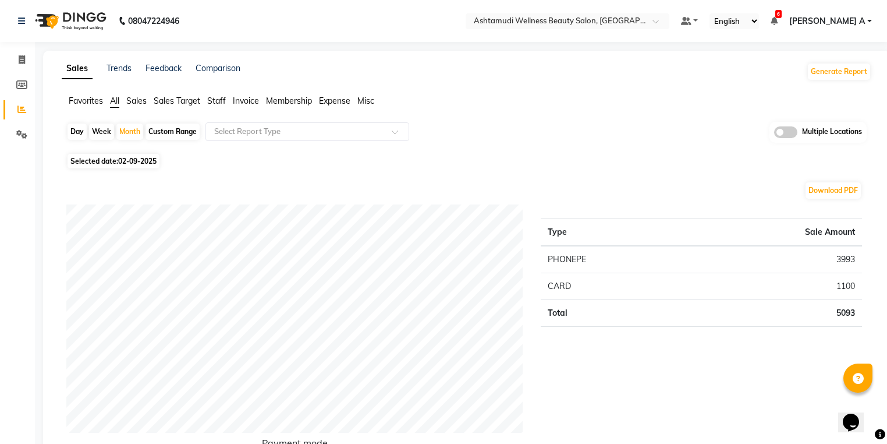
select select "2025"
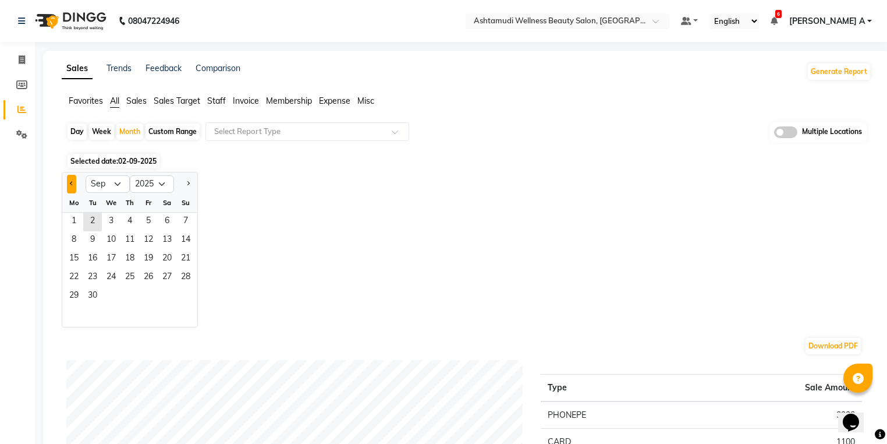
click at [70, 182] on button "Previous month" at bounding box center [71, 184] width 9 height 19
select select "8"
click at [151, 216] on span "1" at bounding box center [148, 221] width 19 height 19
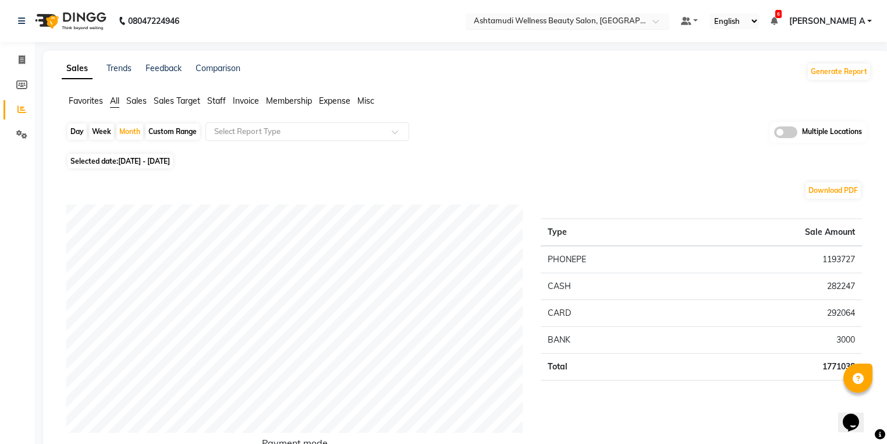
click at [640, 19] on input "text" at bounding box center [555, 22] width 169 height 12
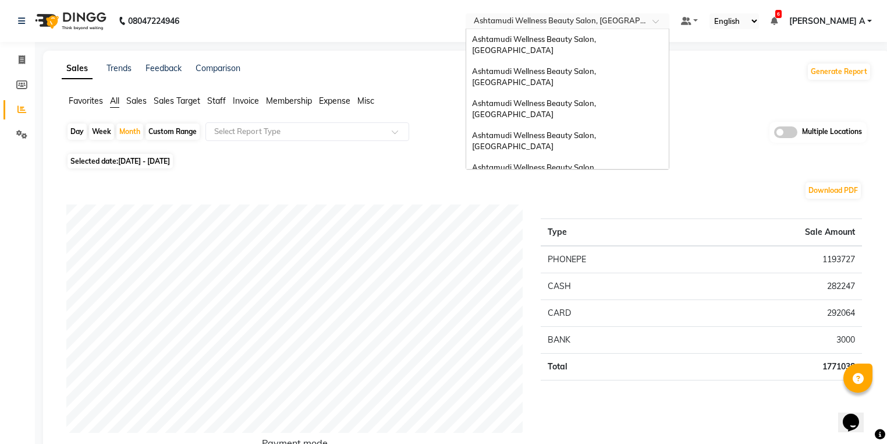
scroll to position [182, 0]
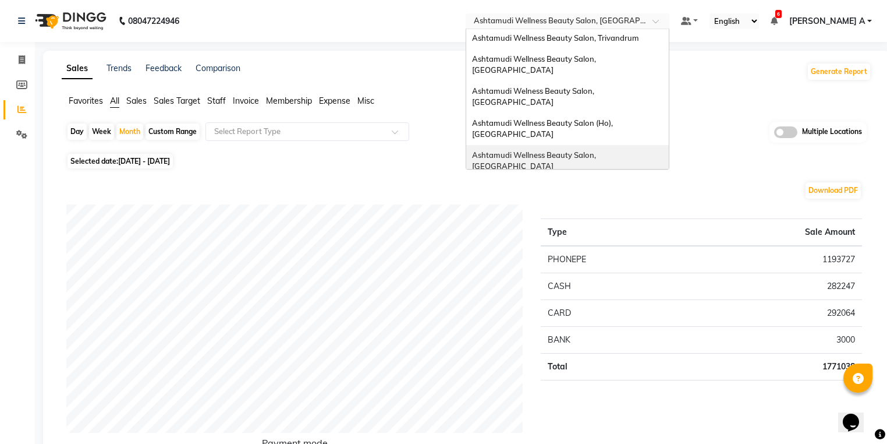
drag, startPoint x: 673, startPoint y: 56, endPoint x: 669, endPoint y: 47, distance: 9.9
click at [669, 145] on div "Ashtamudi Wellness Beauty Salon, [GEOGRAPHIC_DATA]" at bounding box center [567, 161] width 203 height 32
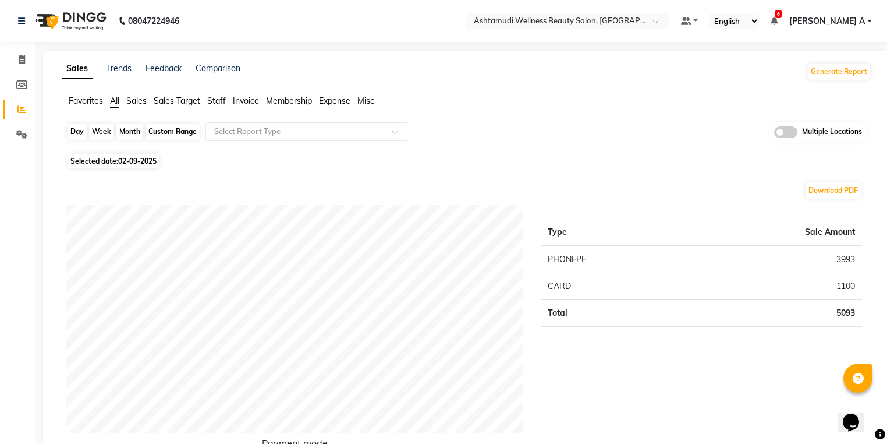
click at [77, 132] on div "Day" at bounding box center [77, 131] width 19 height 16
select select "9"
select select "2025"
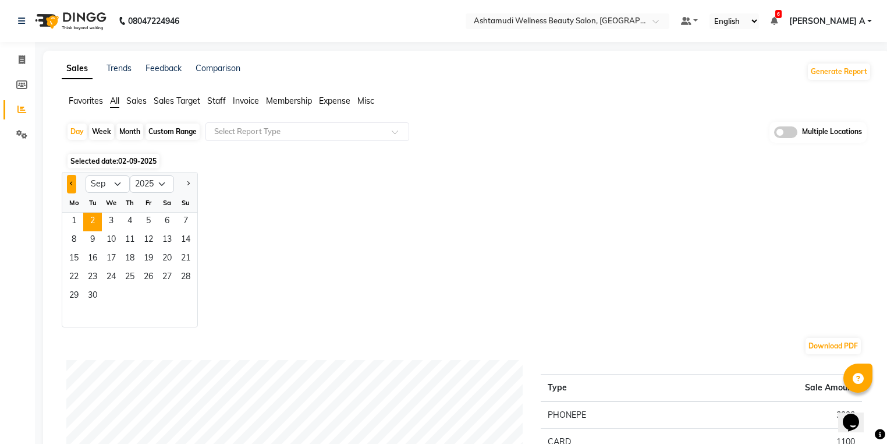
click at [75, 183] on button "Previous month" at bounding box center [71, 184] width 9 height 19
select select "8"
click at [145, 221] on span "1" at bounding box center [148, 221] width 19 height 19
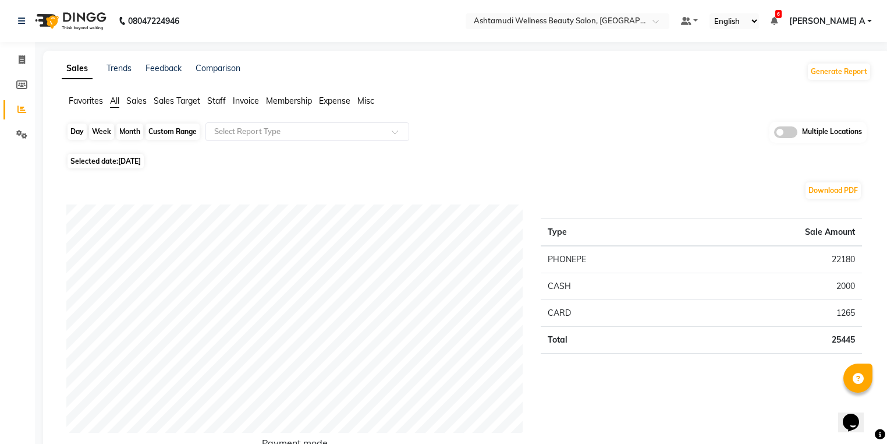
click at [70, 128] on div "Day" at bounding box center [77, 131] width 19 height 16
select select "8"
select select "2025"
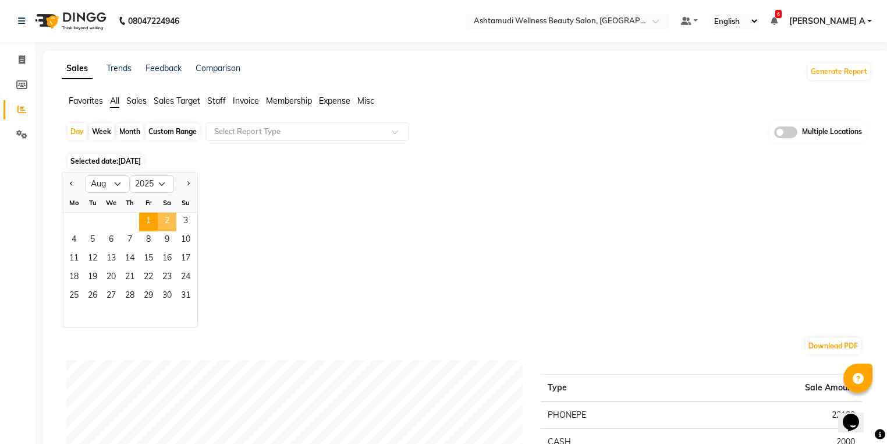
click at [168, 215] on span "2" at bounding box center [167, 221] width 19 height 19
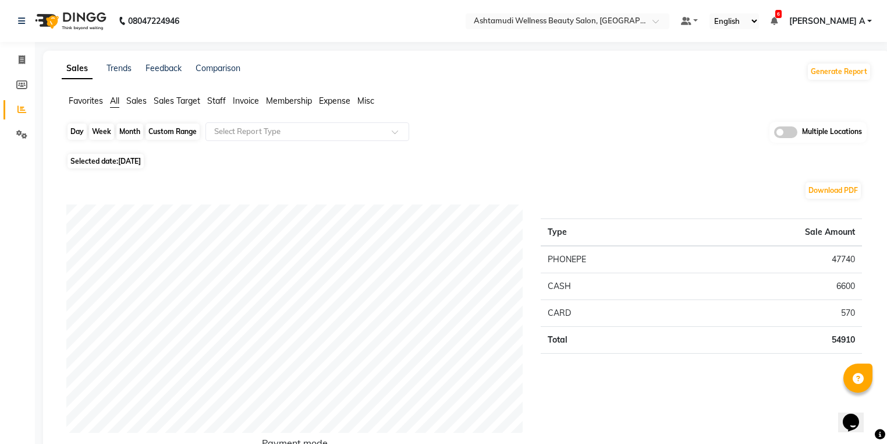
click at [83, 132] on div "Day" at bounding box center [77, 131] width 19 height 16
select select "8"
select select "2025"
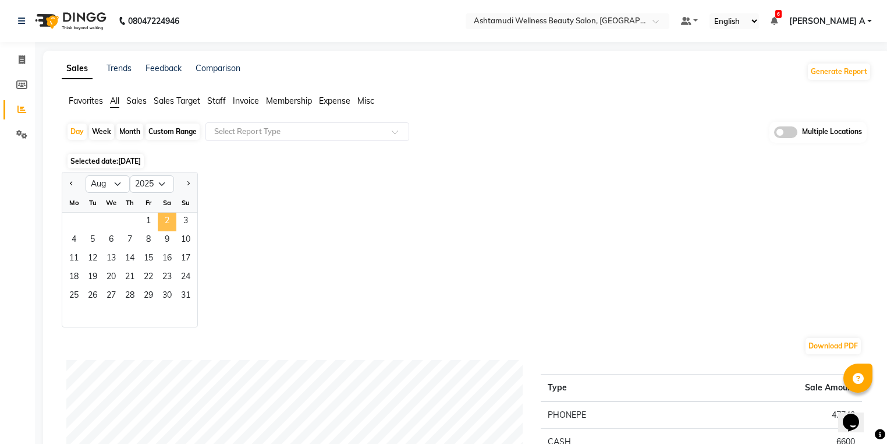
click at [165, 220] on span "2" at bounding box center [167, 221] width 19 height 19
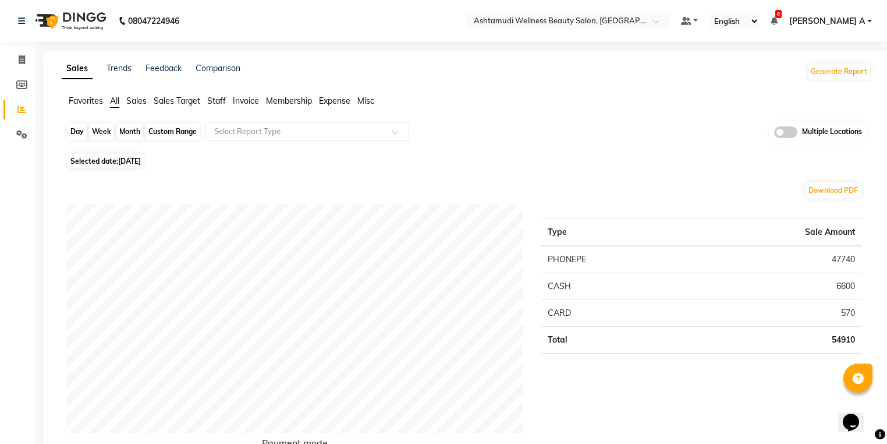
click at [79, 130] on div "Day" at bounding box center [77, 131] width 19 height 16
select select "8"
select select "2025"
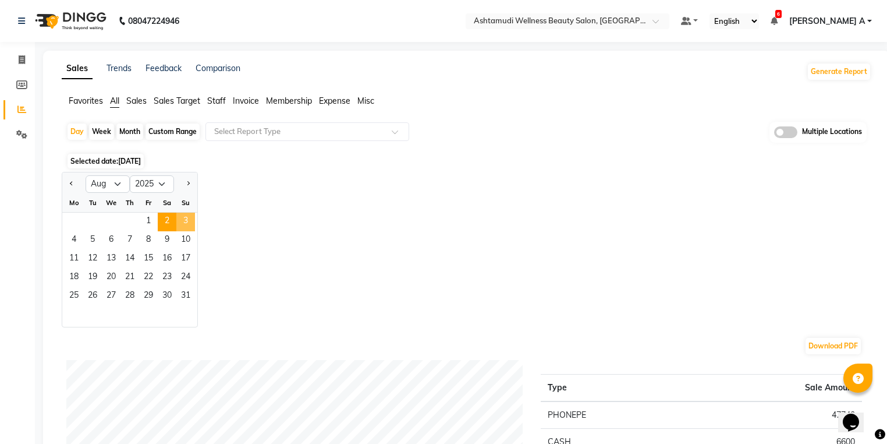
click at [176, 221] on span "3" at bounding box center [185, 221] width 19 height 19
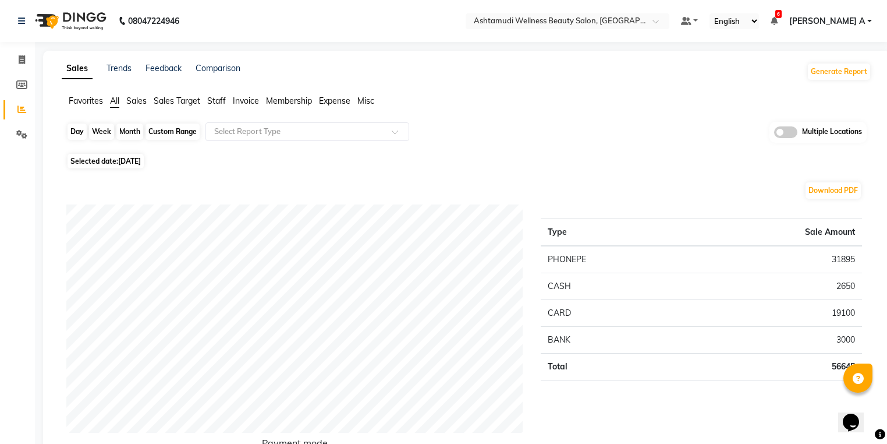
drag, startPoint x: 79, startPoint y: 139, endPoint x: 92, endPoint y: 167, distance: 30.7
click at [79, 139] on div "Day" at bounding box center [77, 131] width 19 height 16
select select "8"
select select "2025"
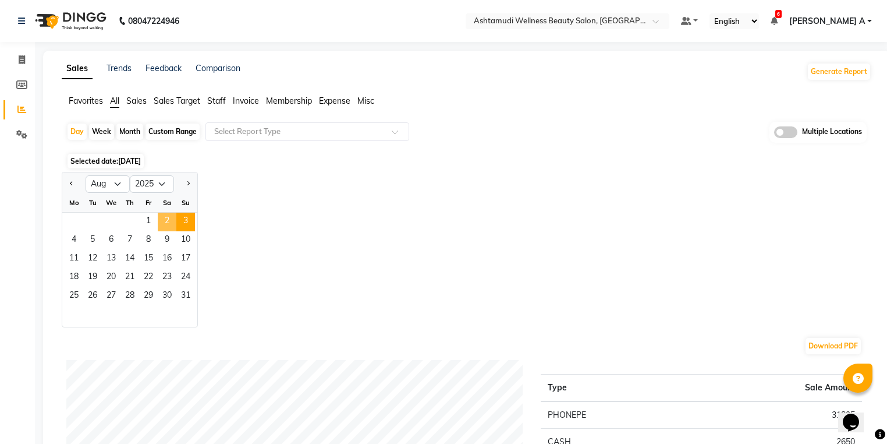
click at [169, 215] on span "2" at bounding box center [167, 221] width 19 height 19
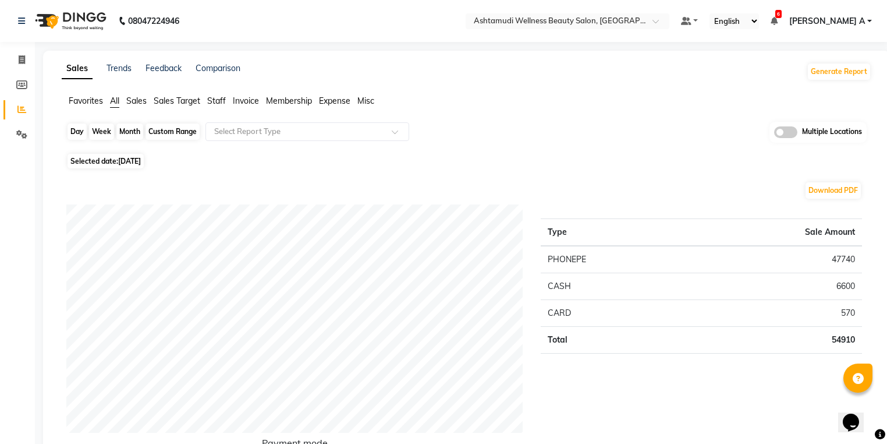
click at [76, 132] on div "Day" at bounding box center [77, 131] width 19 height 16
select select "8"
select select "2025"
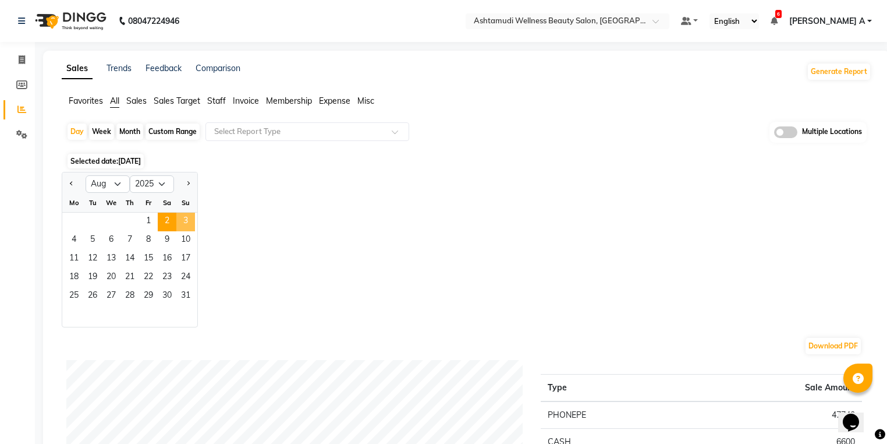
click at [187, 222] on span "3" at bounding box center [185, 221] width 19 height 19
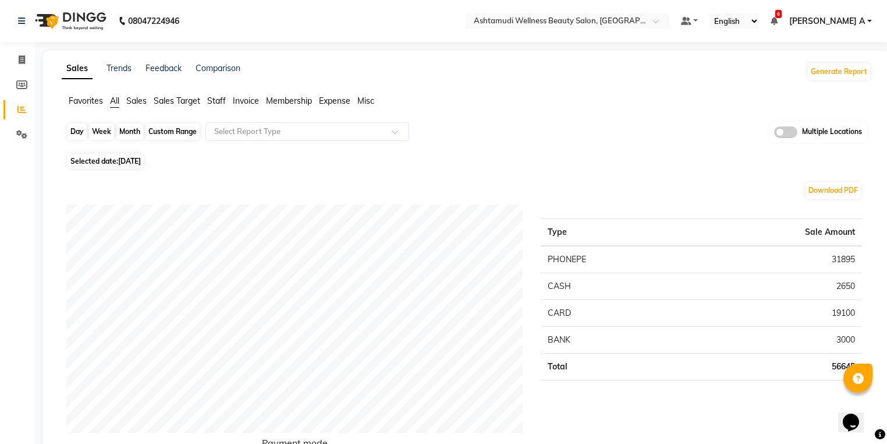
click at [69, 133] on div "Day" at bounding box center [77, 131] width 19 height 16
select select "8"
select select "2025"
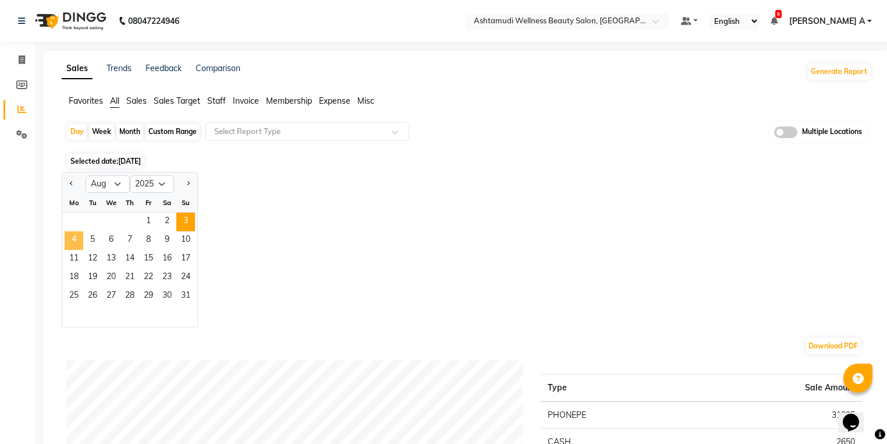
click at [66, 237] on span "4" at bounding box center [74, 240] width 19 height 19
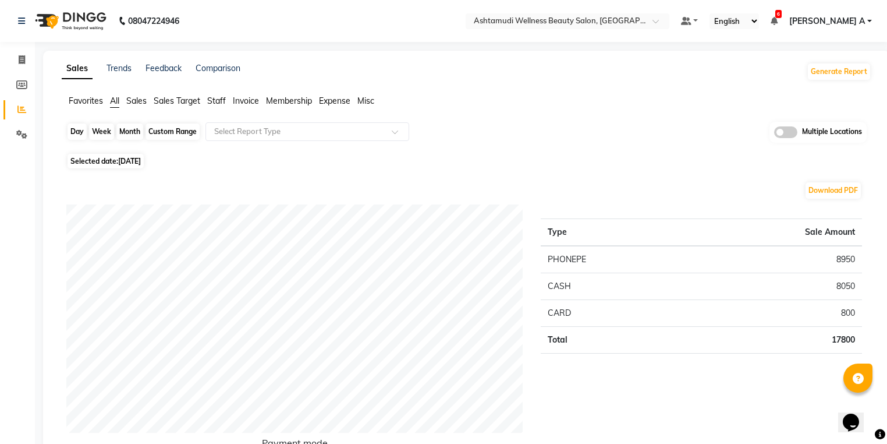
click at [72, 134] on div "Day" at bounding box center [77, 131] width 19 height 16
select select "8"
select select "2025"
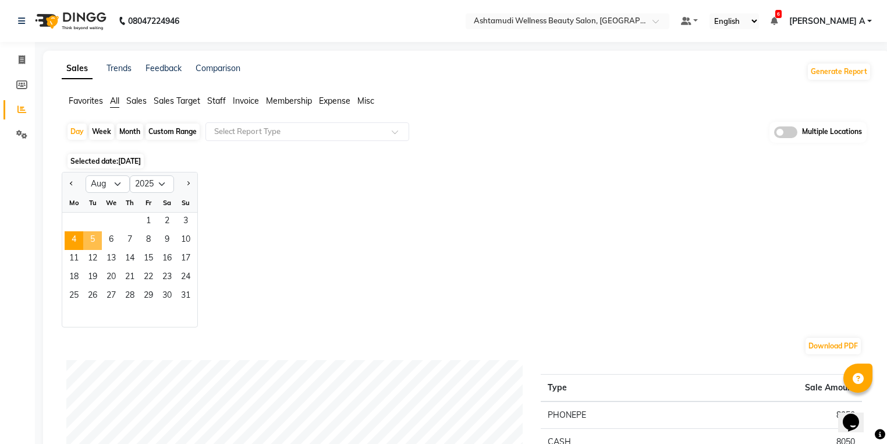
click at [98, 236] on span "5" at bounding box center [92, 240] width 19 height 19
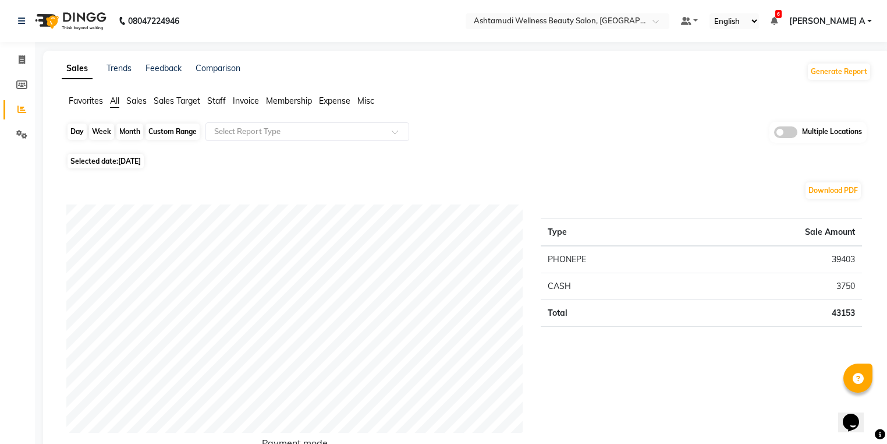
click at [76, 131] on div "Day" at bounding box center [77, 131] width 19 height 16
select select "8"
select select "2025"
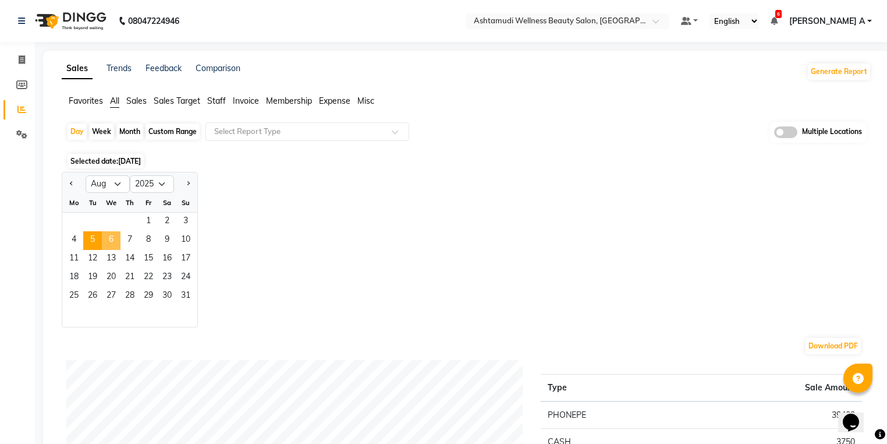
click at [109, 237] on span "6" at bounding box center [111, 240] width 19 height 19
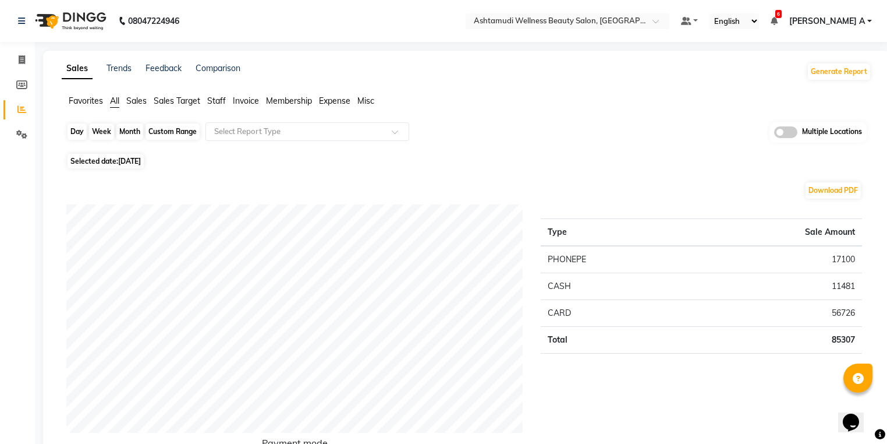
click at [78, 132] on div "Day" at bounding box center [77, 131] width 19 height 16
select select "8"
select select "2025"
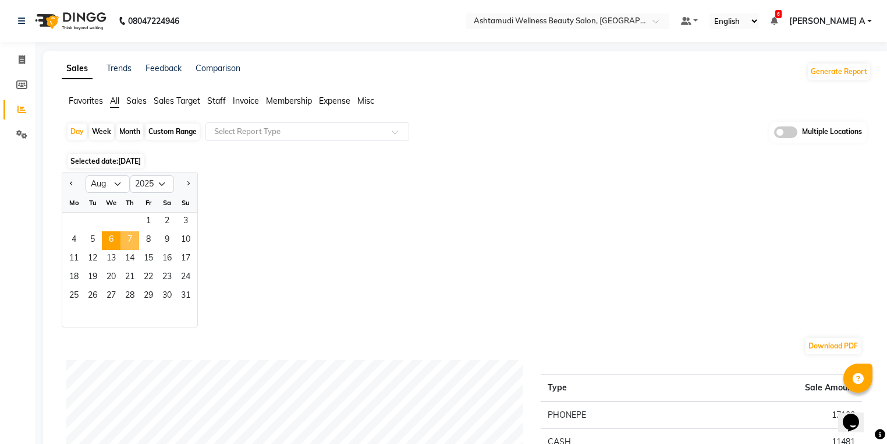
click at [133, 240] on span "7" at bounding box center [129, 240] width 19 height 19
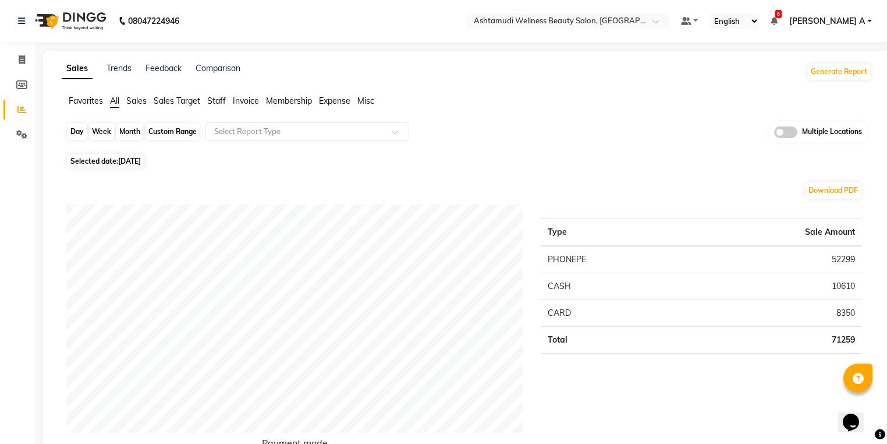
click at [77, 131] on div "Day" at bounding box center [77, 131] width 19 height 16
select select "8"
select select "2025"
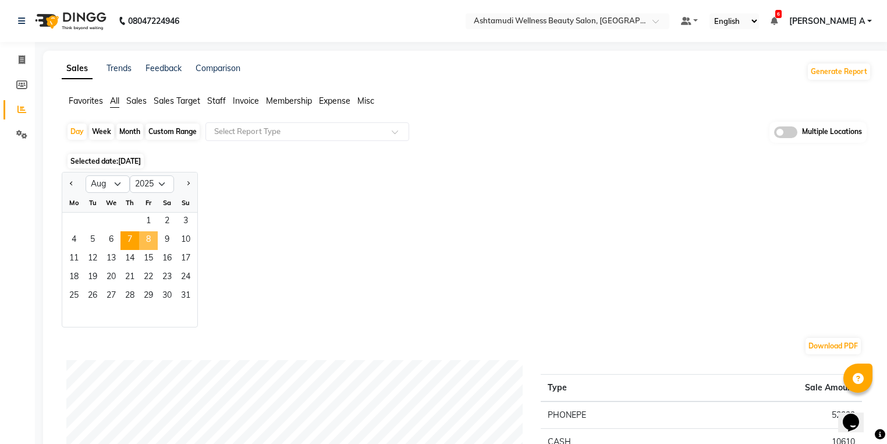
click at [150, 241] on span "8" at bounding box center [148, 240] width 19 height 19
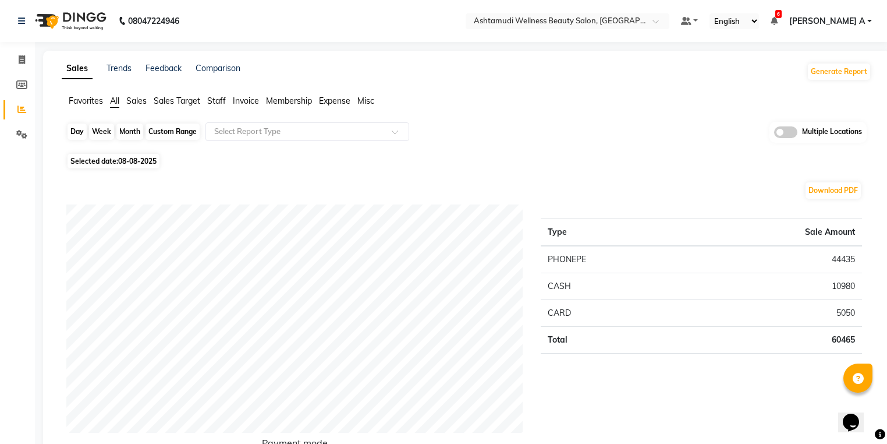
click at [70, 133] on div "Day" at bounding box center [77, 131] width 19 height 16
select select "8"
select select "2025"
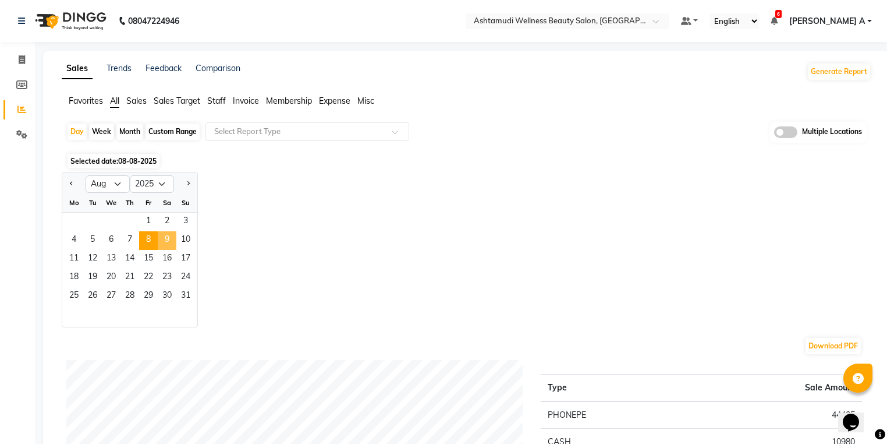
click at [168, 242] on span "9" at bounding box center [167, 240] width 19 height 19
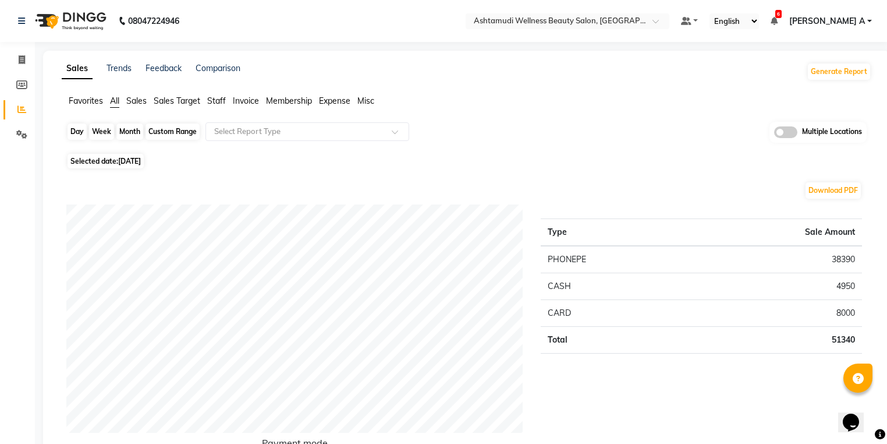
click at [70, 135] on div "Day" at bounding box center [77, 131] width 19 height 16
select select "8"
select select "2025"
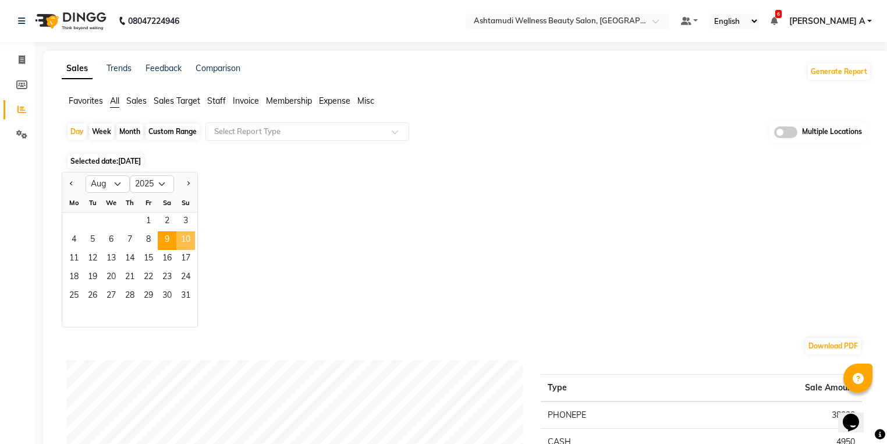
click at [187, 240] on span "10" at bounding box center [185, 240] width 19 height 19
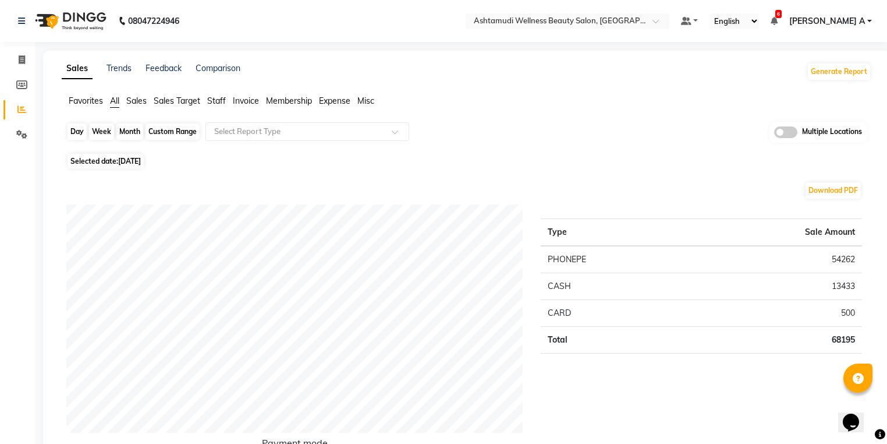
click at [69, 125] on div "Day" at bounding box center [77, 131] width 19 height 16
select select "8"
select select "2025"
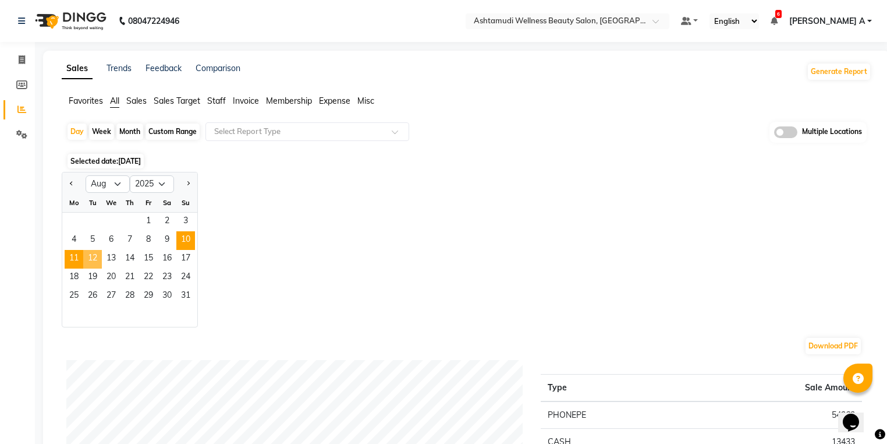
click at [76, 257] on span "11" at bounding box center [74, 259] width 19 height 19
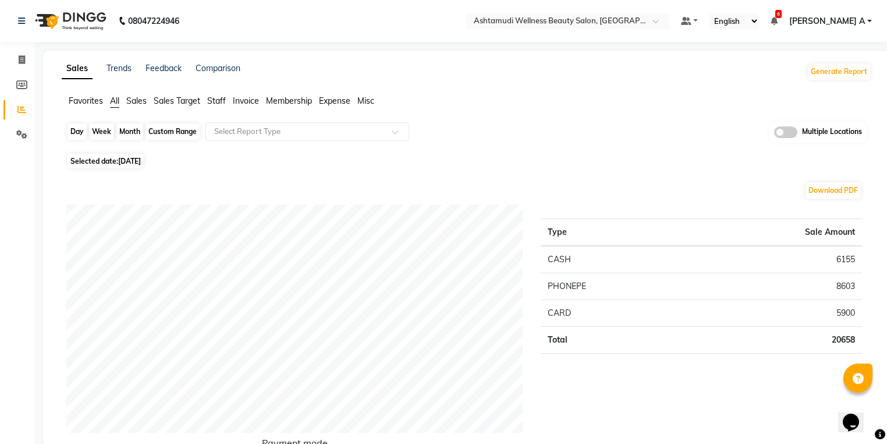
click at [81, 129] on div "Day" at bounding box center [77, 131] width 19 height 16
select select "8"
select select "2025"
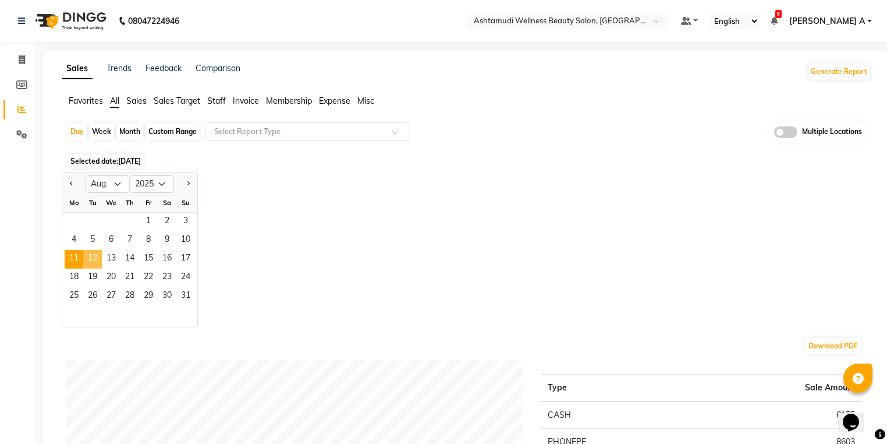
click at [95, 257] on span "12" at bounding box center [92, 259] width 19 height 19
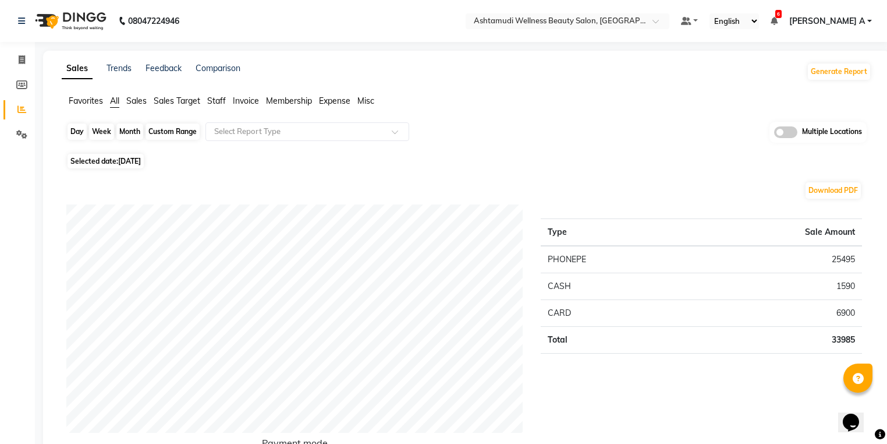
click at [78, 131] on div "Day" at bounding box center [77, 131] width 19 height 16
select select "8"
select select "2025"
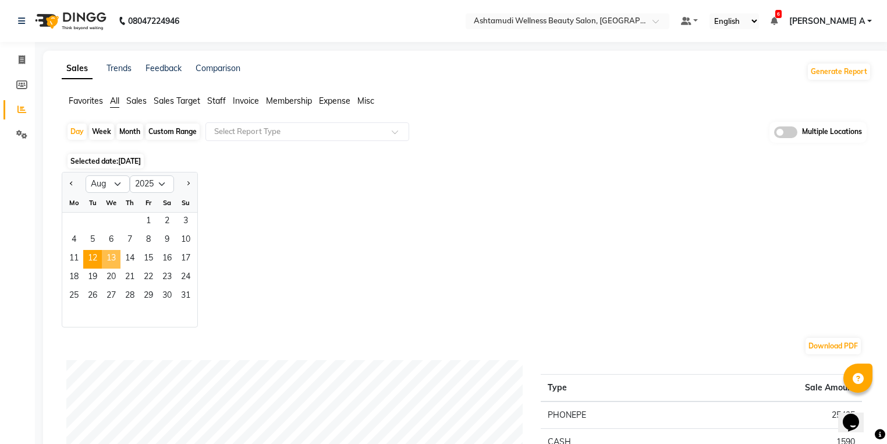
click at [109, 255] on span "13" at bounding box center [111, 259] width 19 height 19
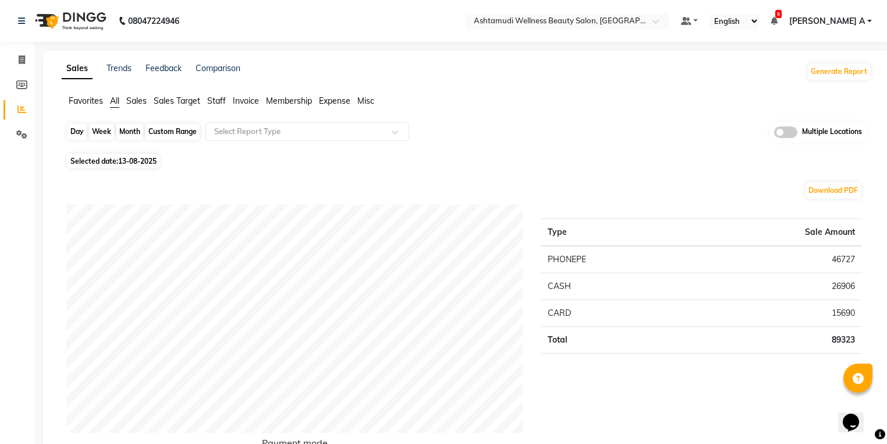
click at [70, 130] on div "Day" at bounding box center [77, 131] width 19 height 16
select select "8"
select select "2025"
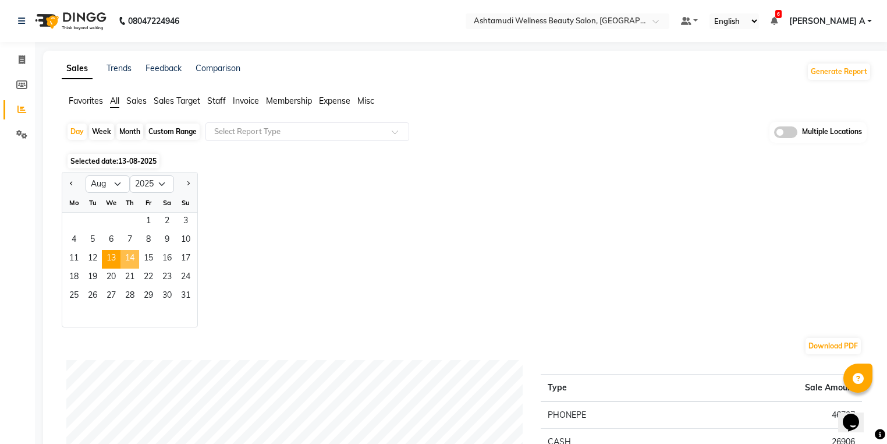
click at [131, 258] on span "14" at bounding box center [129, 259] width 19 height 19
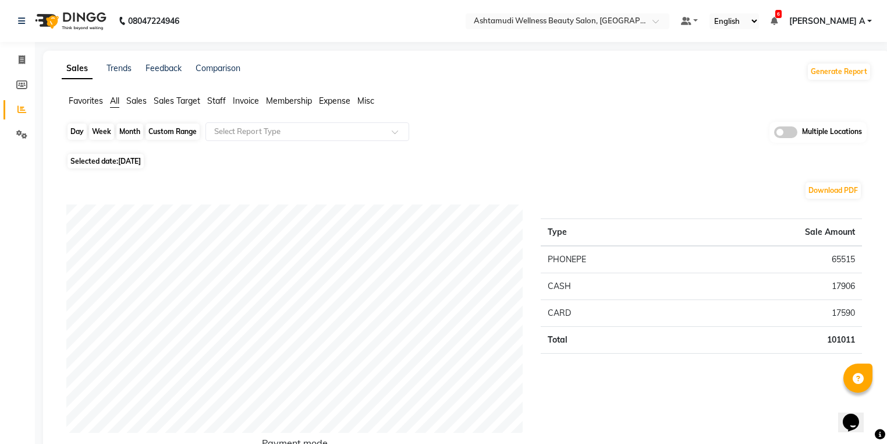
click at [81, 126] on div "Day" at bounding box center [77, 131] width 19 height 16
select select "8"
select select "2025"
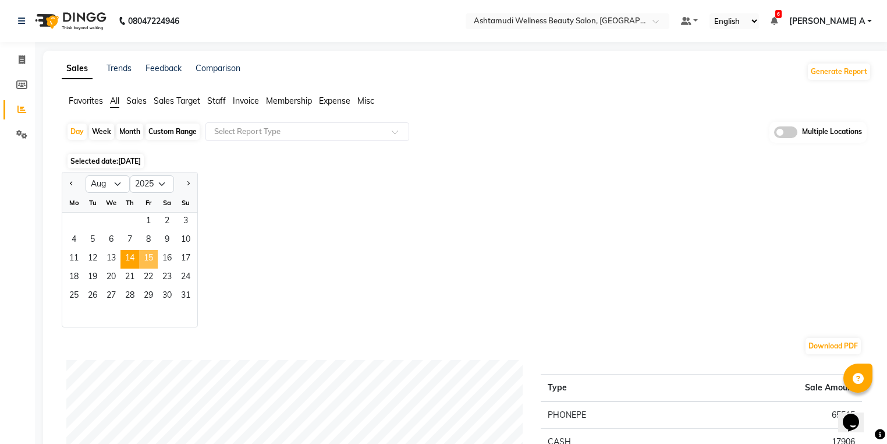
click at [148, 260] on span "15" at bounding box center [148, 259] width 19 height 19
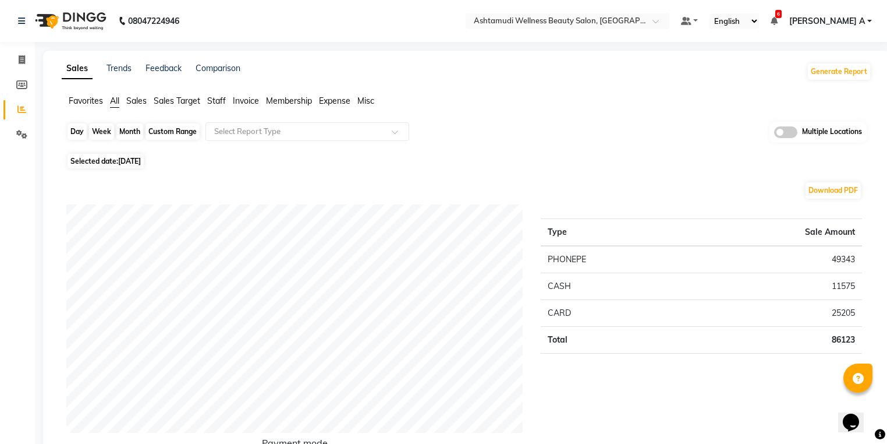
click at [79, 123] on div "Day" at bounding box center [77, 131] width 19 height 16
select select "8"
select select "2025"
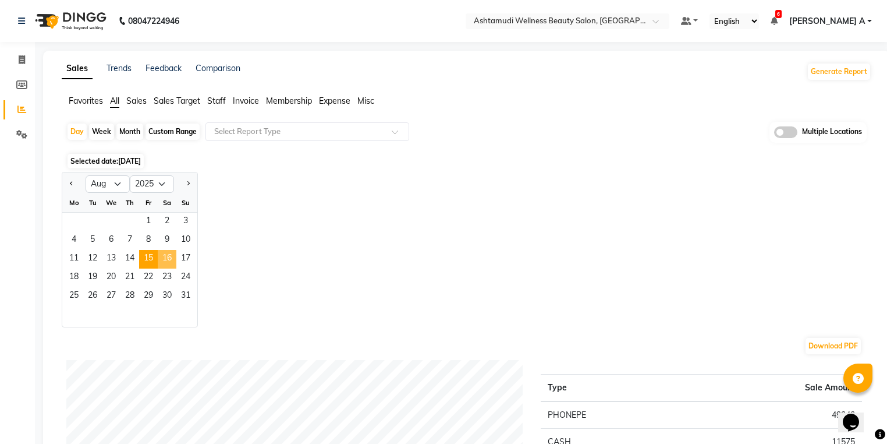
click at [168, 257] on span "16" at bounding box center [167, 259] width 19 height 19
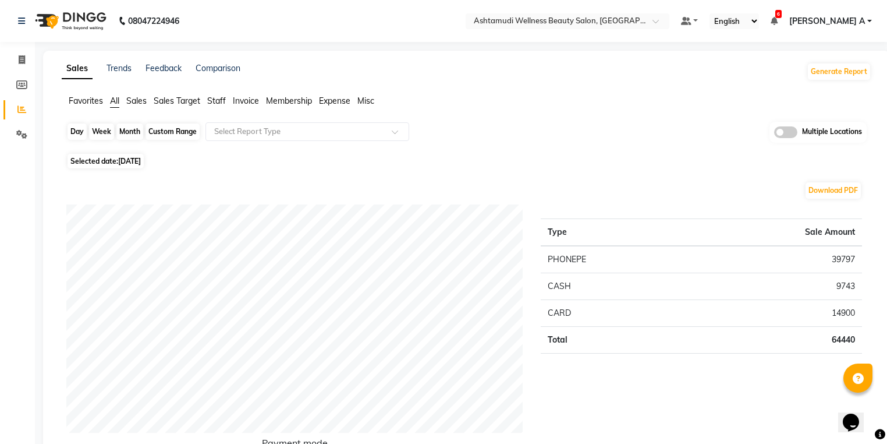
click at [76, 133] on div "Day" at bounding box center [77, 131] width 19 height 16
select select "8"
select select "2025"
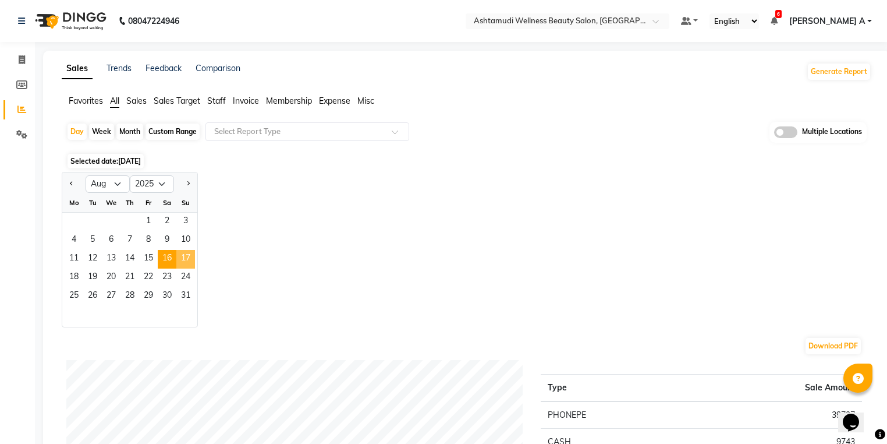
click at [191, 254] on span "17" at bounding box center [185, 259] width 19 height 19
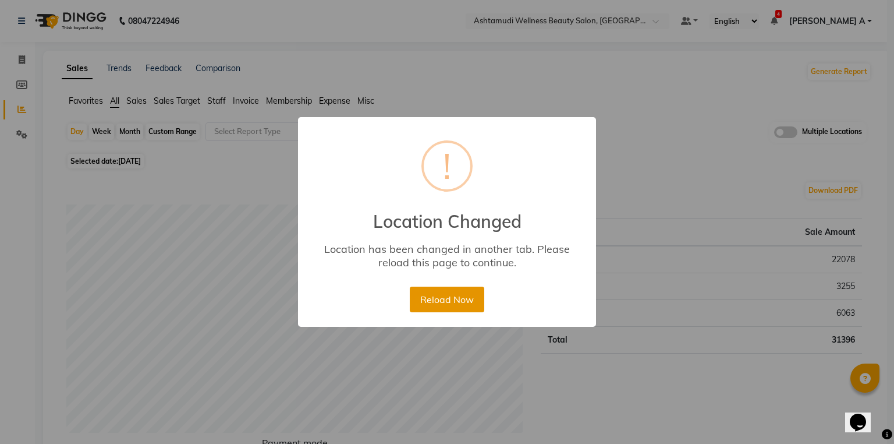
drag, startPoint x: 440, startPoint y: 296, endPoint x: 446, endPoint y: 307, distance: 12.0
click at [440, 297] on button "Reload Now" at bounding box center [447, 299] width 74 height 26
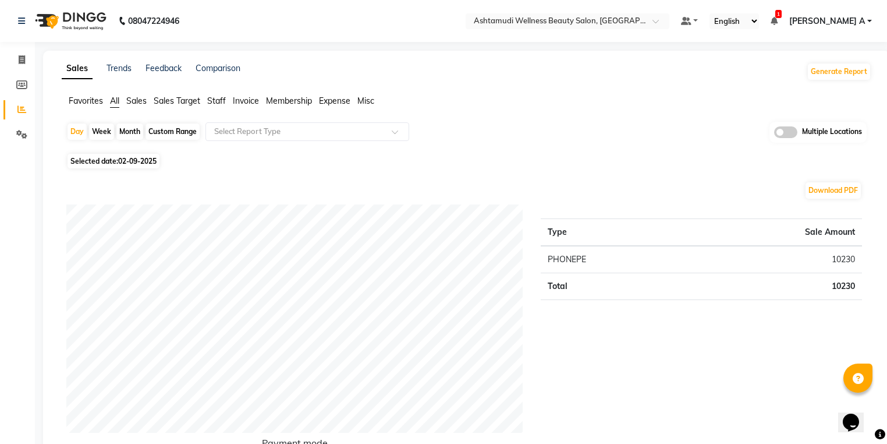
click at [123, 135] on div "Month" at bounding box center [129, 131] width 27 height 16
select select "9"
select select "2025"
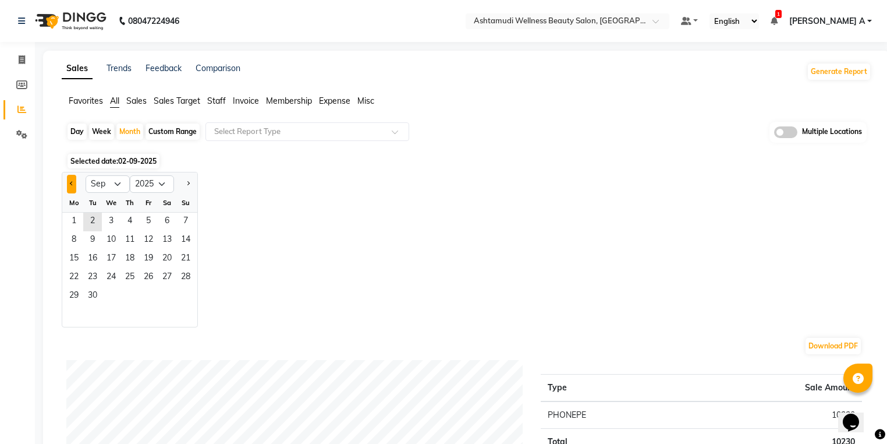
click at [70, 189] on button "Previous month" at bounding box center [71, 184] width 9 height 19
select select "8"
click at [158, 215] on span "2" at bounding box center [167, 221] width 19 height 19
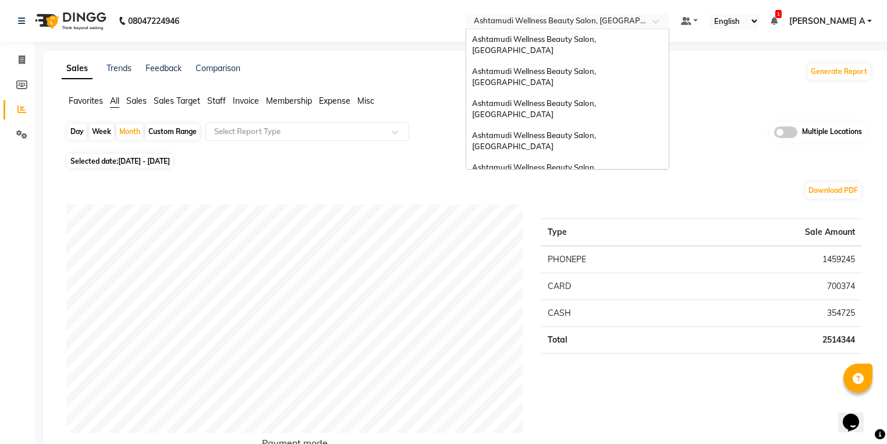
click at [663, 14] on div "Select Location × Ashtamudi Wellness Beauty Salon, [GEOGRAPHIC_DATA]" at bounding box center [568, 21] width 204 height 16
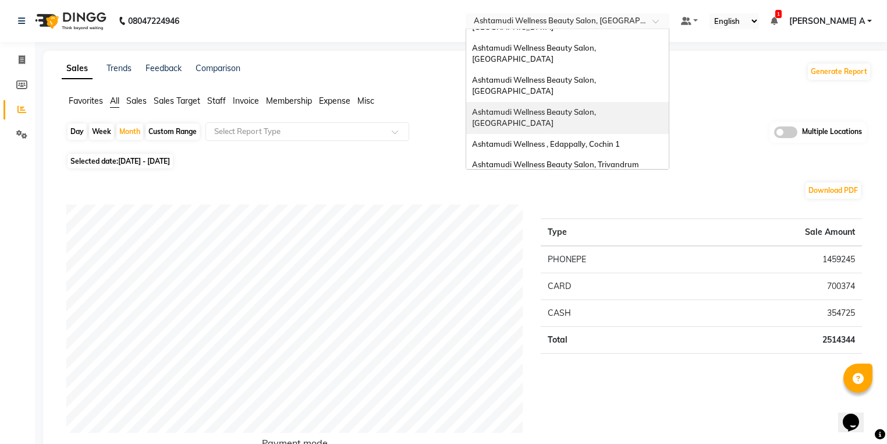
scroll to position [182, 0]
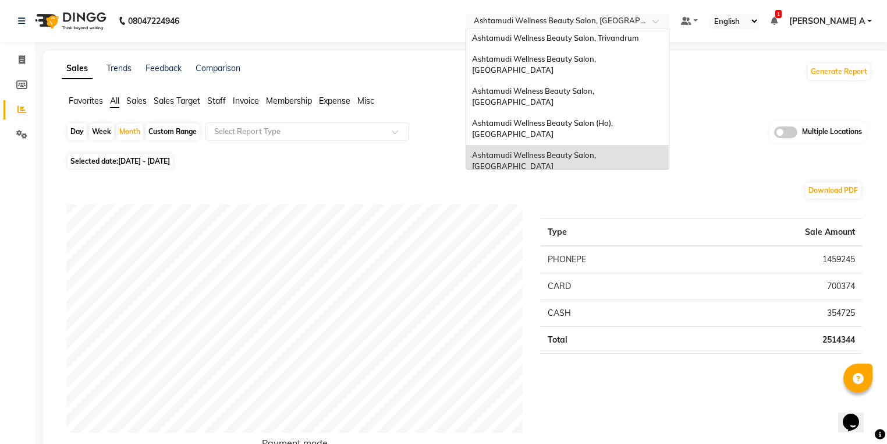
click at [598, 182] on span "Ashtamudi Wellness Beauty Salon, [GEOGRAPHIC_DATA]" at bounding box center [535, 192] width 126 height 21
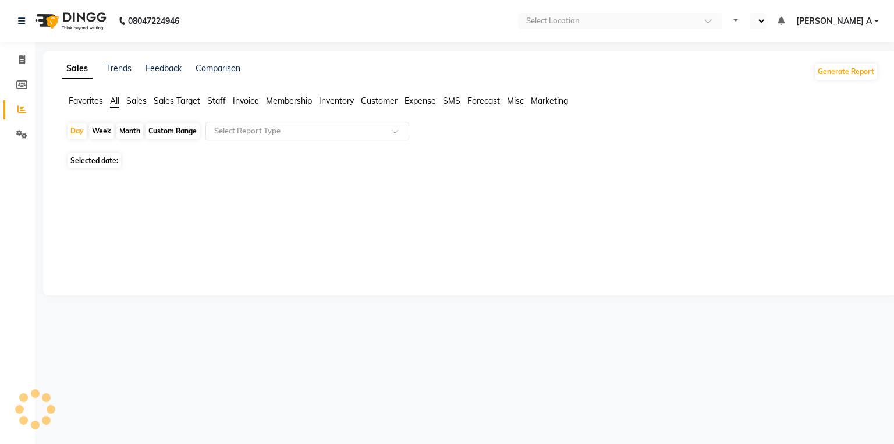
select select "en"
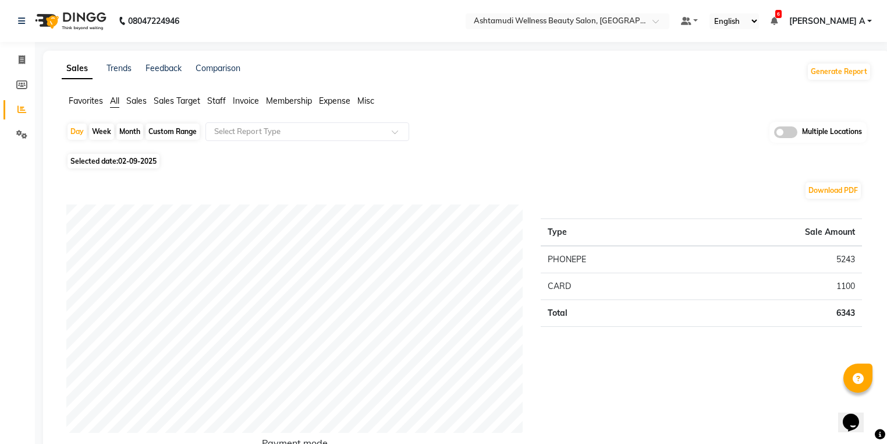
click at [120, 126] on div "Month" at bounding box center [129, 131] width 27 height 16
select select "9"
select select "2025"
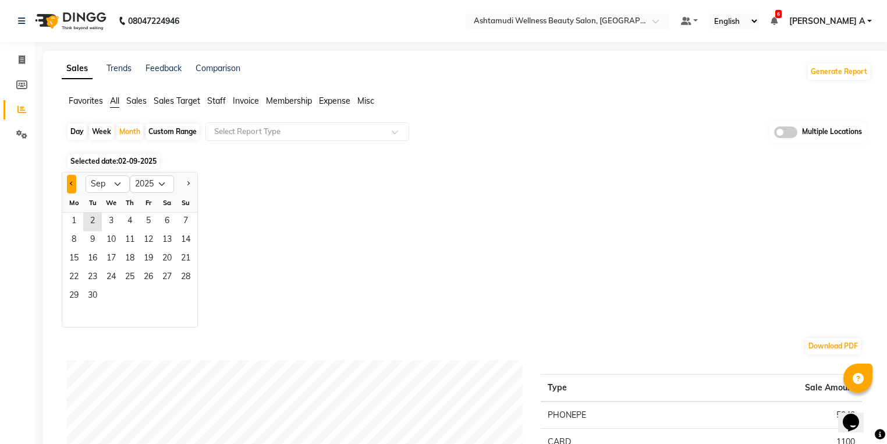
click at [70, 183] on span "Previous month" at bounding box center [72, 183] width 4 height 4
select select "8"
click at [145, 224] on span "1" at bounding box center [148, 221] width 19 height 19
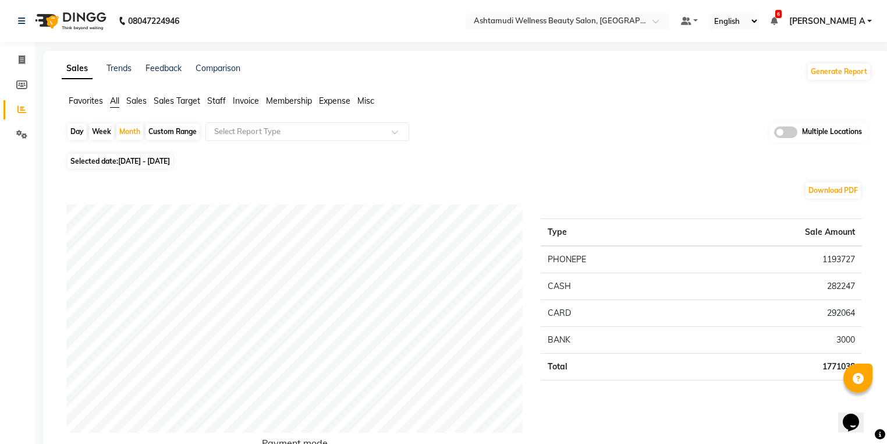
click at [654, 29] on nav "08047224946 Select Location × Ashtamudi Wellness Beauty Salon, [GEOGRAPHIC_DATA…" at bounding box center [443, 21] width 887 height 42
click at [640, 19] on input "text" at bounding box center [555, 22] width 169 height 12
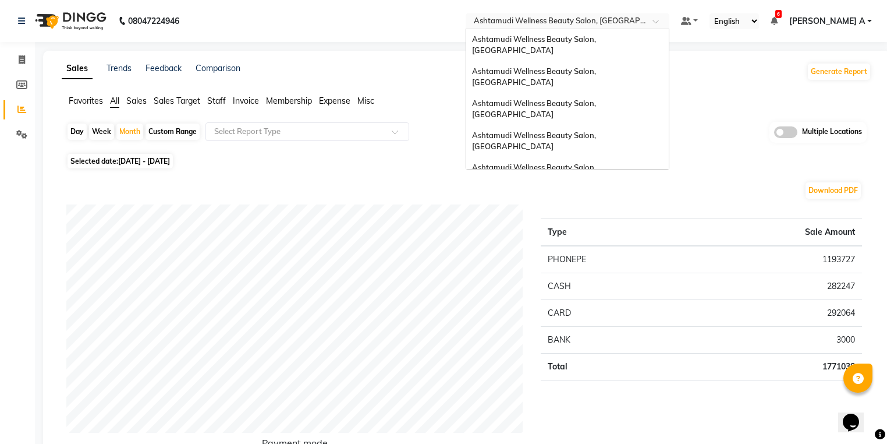
scroll to position [182, 0]
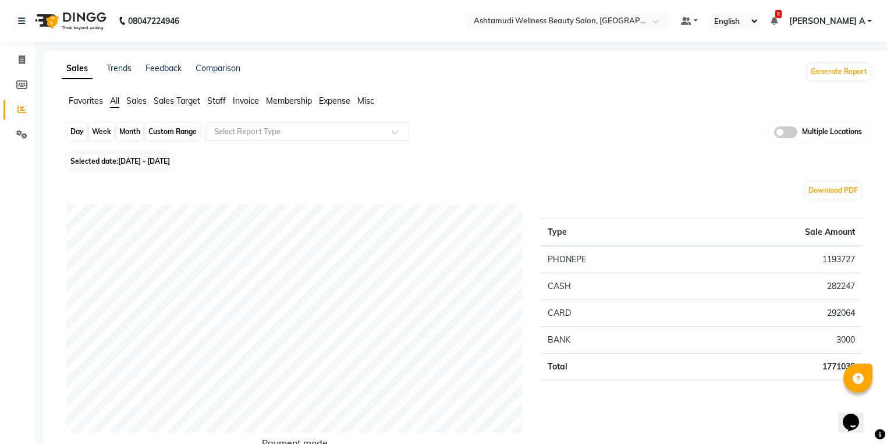
drag, startPoint x: 135, startPoint y: 132, endPoint x: 118, endPoint y: 156, distance: 29.2
click at [131, 133] on div "Month" at bounding box center [129, 131] width 27 height 16
select select "8"
select select "2025"
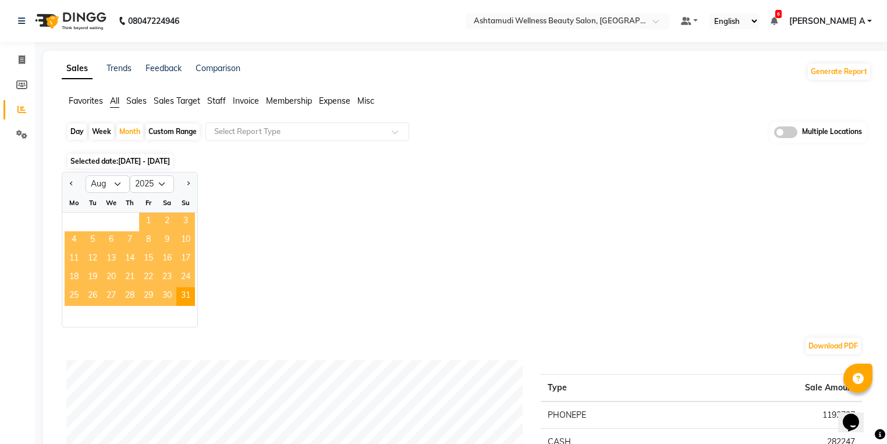
drag, startPoint x: 141, startPoint y: 219, endPoint x: 245, endPoint y: 148, distance: 125.6
click at [141, 220] on span "1" at bounding box center [148, 221] width 19 height 19
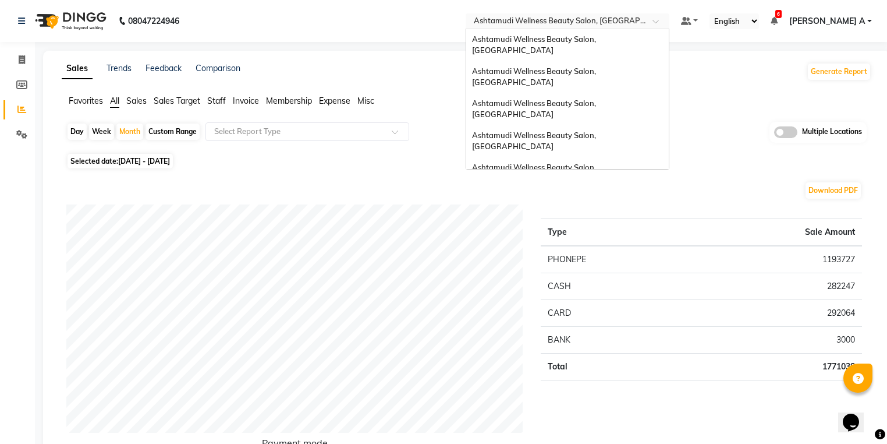
click at [640, 22] on input "text" at bounding box center [555, 22] width 169 height 12
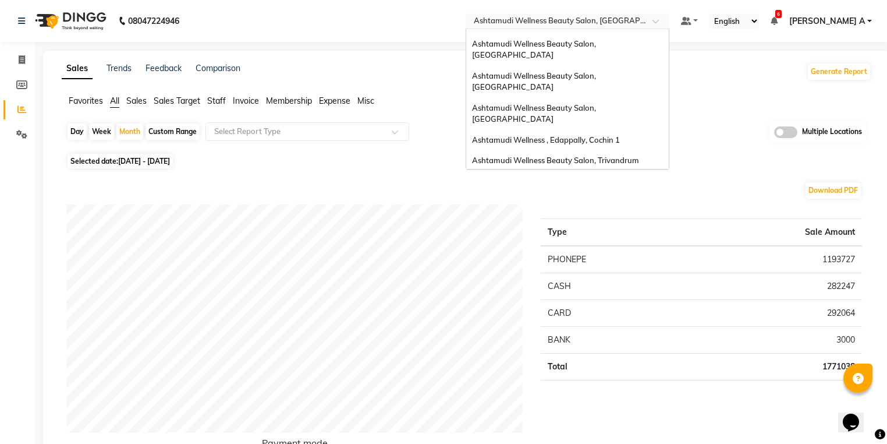
scroll to position [0, 0]
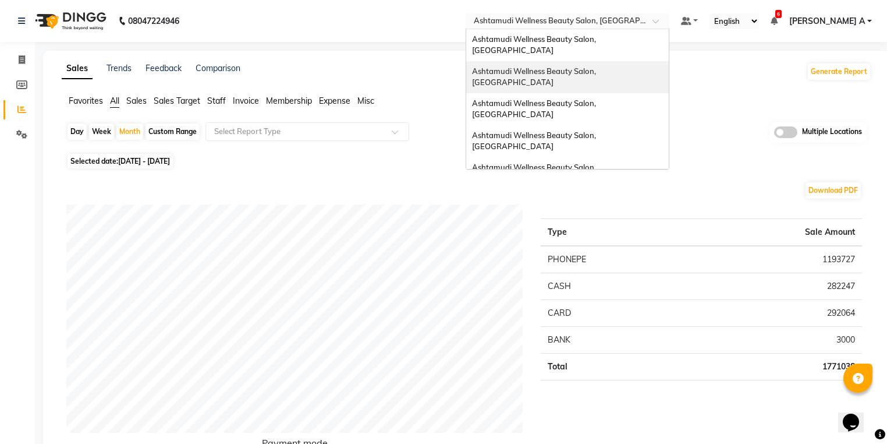
click at [663, 61] on div "Ashtamudi Wellness Beauty Salon, [GEOGRAPHIC_DATA]" at bounding box center [567, 77] width 203 height 32
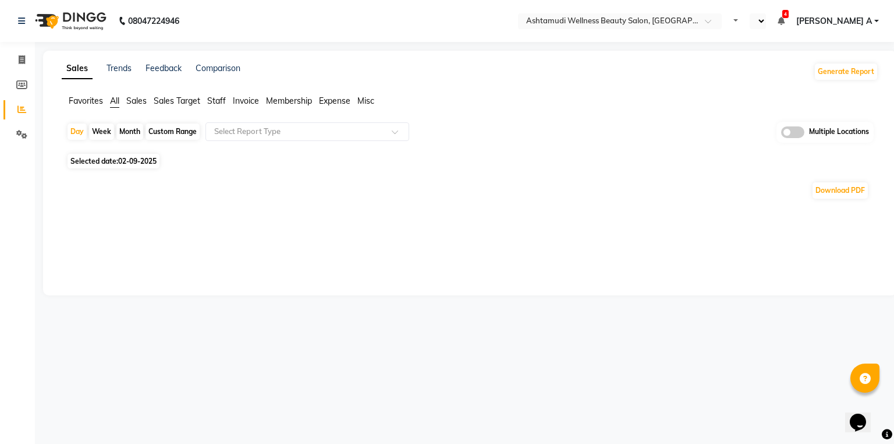
click at [131, 126] on div "Month" at bounding box center [129, 131] width 27 height 16
select select "9"
select select "2025"
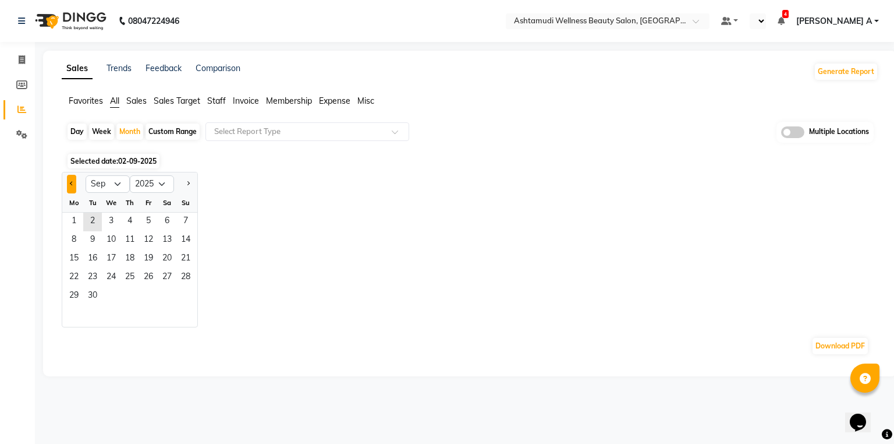
click at [70, 179] on button "Previous month" at bounding box center [71, 184] width 9 height 19
select select "8"
click at [145, 218] on span "1" at bounding box center [148, 221] width 19 height 19
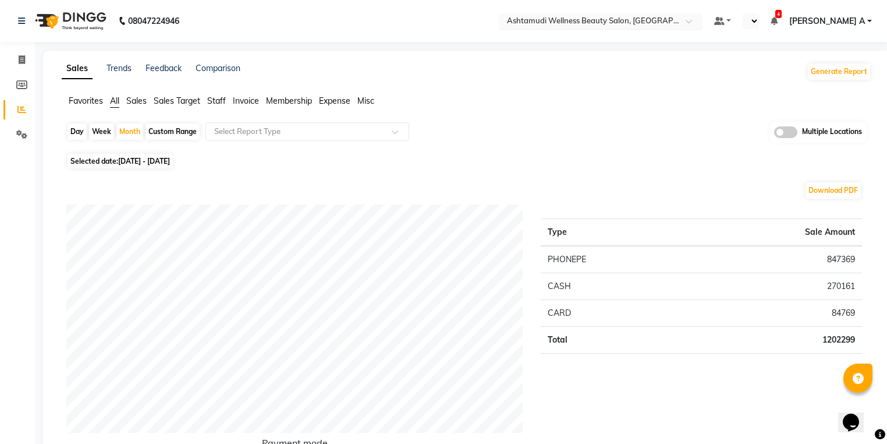
click at [671, 19] on input "text" at bounding box center [589, 22] width 169 height 12
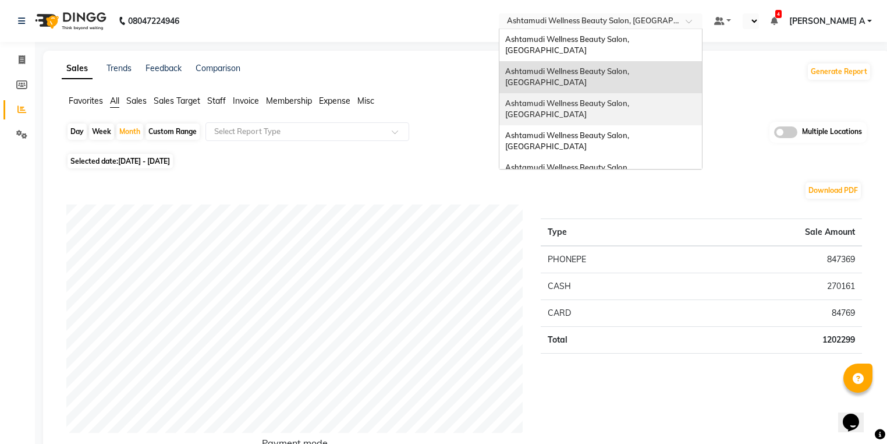
click at [691, 93] on div "Ashtamudi Wellness Beauty Salon, [GEOGRAPHIC_DATA]" at bounding box center [600, 109] width 203 height 32
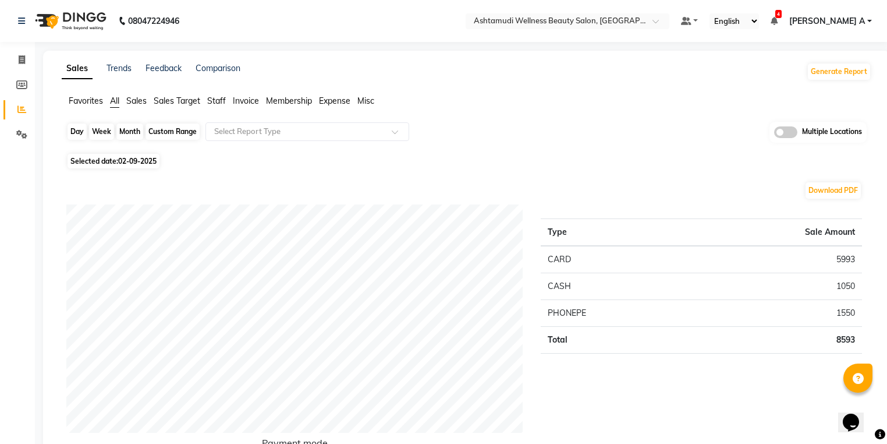
click at [68, 130] on div "Day" at bounding box center [77, 131] width 19 height 16
select select "9"
select select "2025"
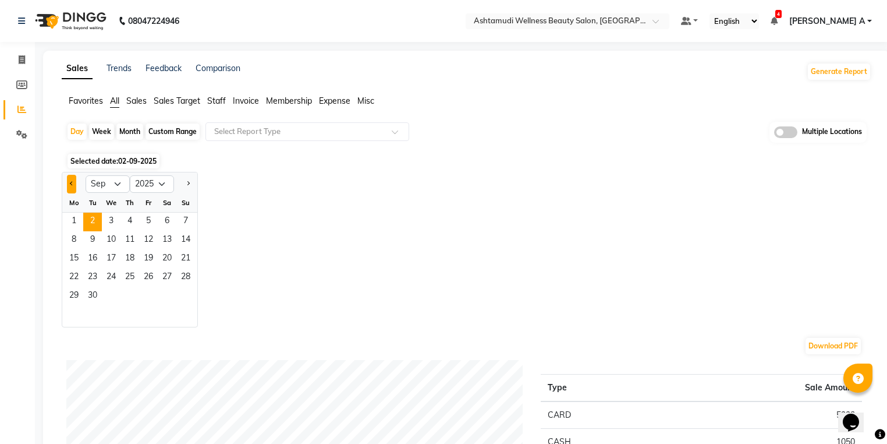
click at [68, 186] on button "Previous month" at bounding box center [71, 184] width 9 height 19
select select "8"
click at [140, 219] on span "1" at bounding box center [148, 221] width 19 height 19
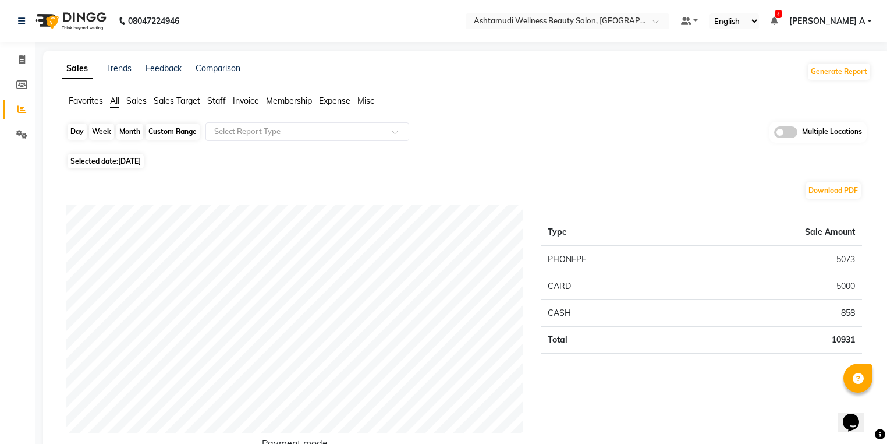
click at [79, 126] on div "Day" at bounding box center [77, 131] width 19 height 16
select select "8"
select select "2025"
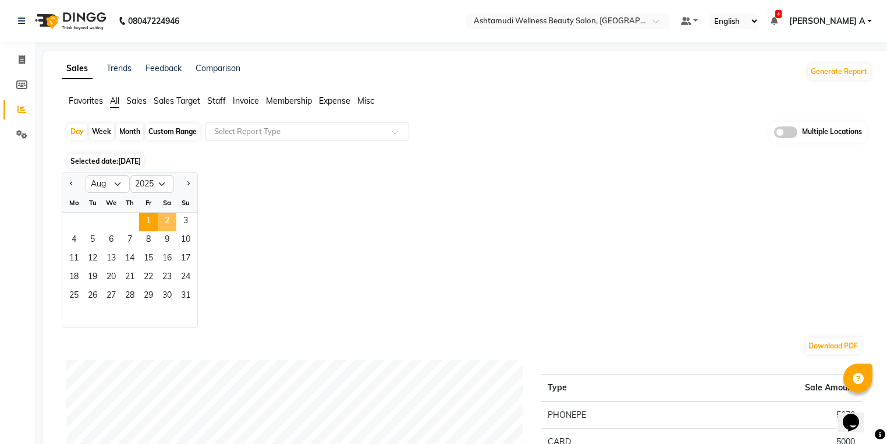
click at [169, 219] on span "2" at bounding box center [167, 221] width 19 height 19
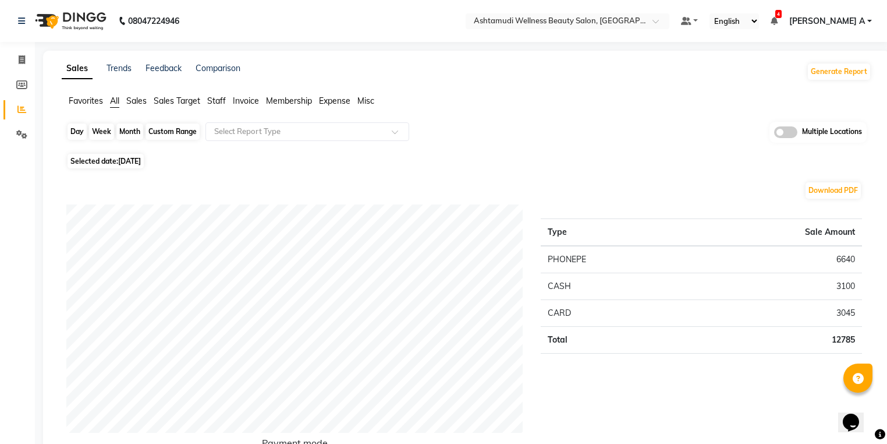
click at [80, 128] on div "Day" at bounding box center [77, 131] width 19 height 16
select select "8"
select select "2025"
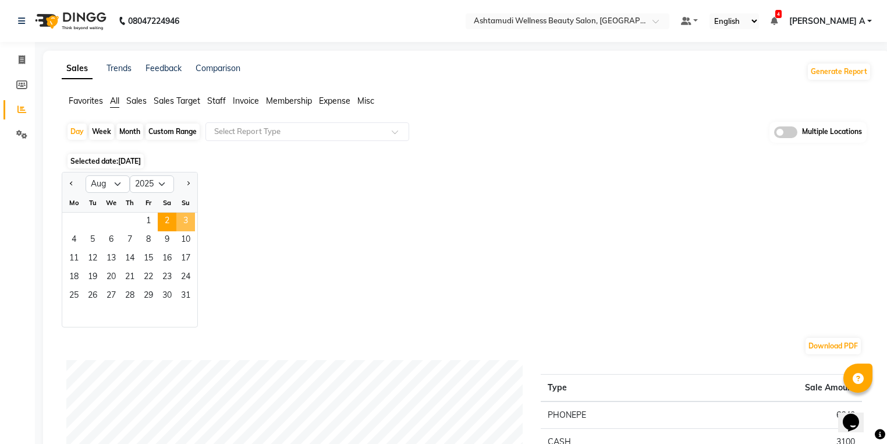
click at [186, 225] on span "3" at bounding box center [185, 221] width 19 height 19
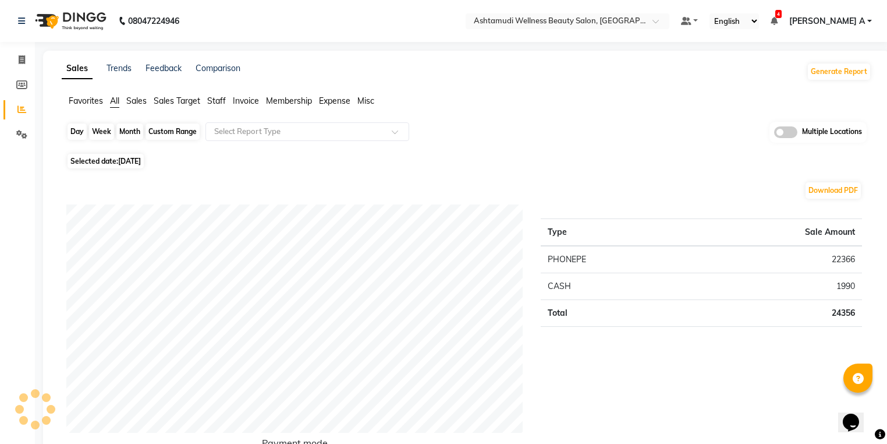
click at [78, 130] on div "Day" at bounding box center [77, 131] width 19 height 16
select select "8"
select select "2025"
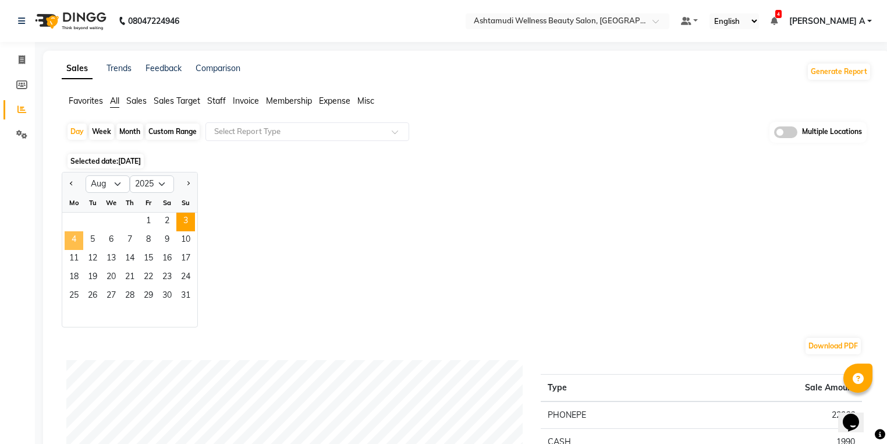
click at [74, 237] on span "4" at bounding box center [74, 240] width 19 height 19
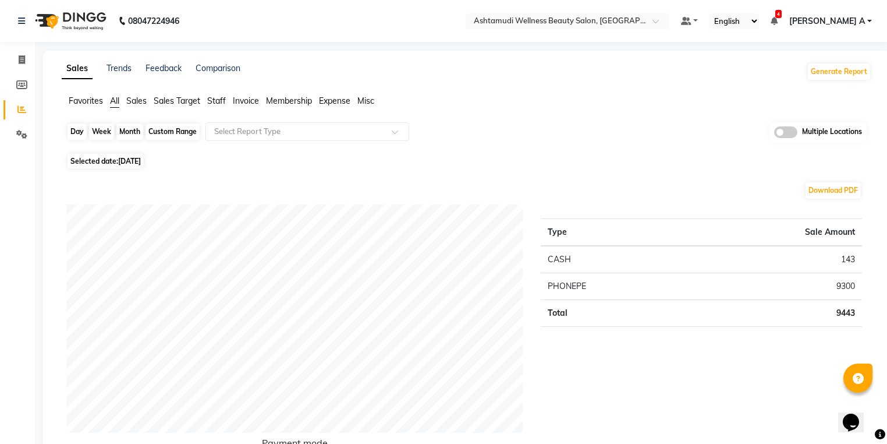
click at [75, 130] on div "Day" at bounding box center [77, 131] width 19 height 16
select select "8"
select select "2025"
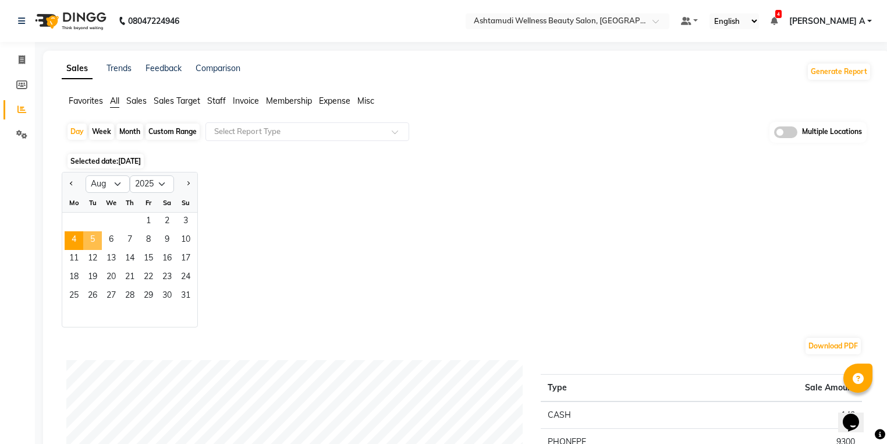
click at [84, 241] on span "5" at bounding box center [92, 240] width 19 height 19
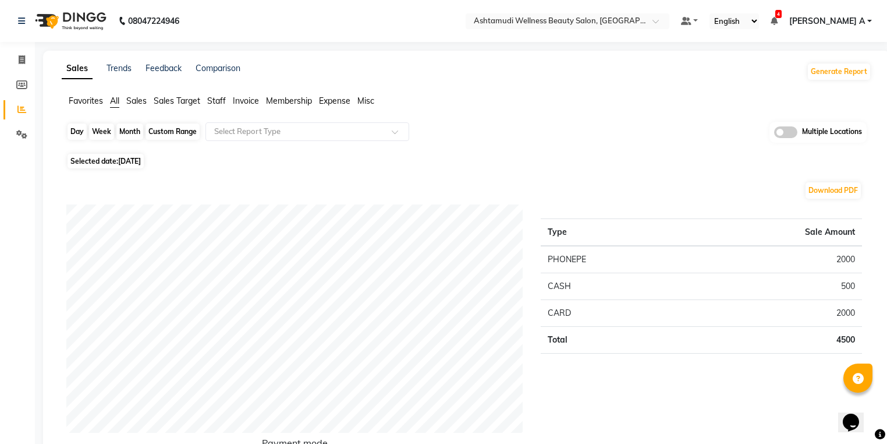
click at [83, 129] on div "Day" at bounding box center [77, 131] width 19 height 16
select select "8"
select select "2025"
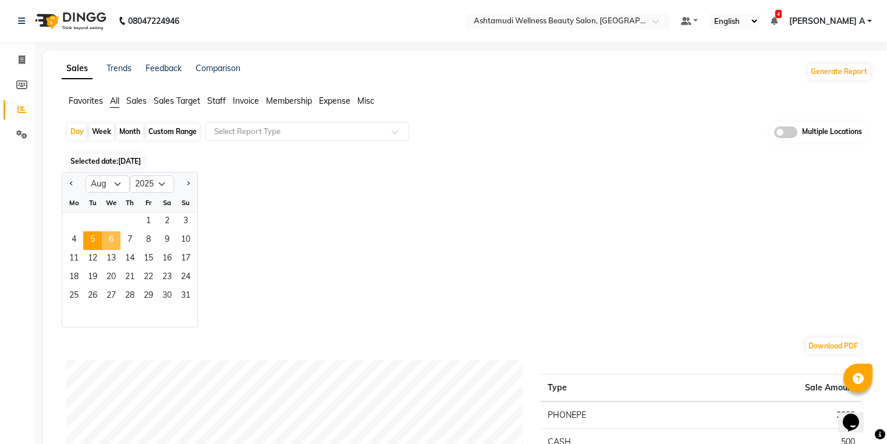
click at [112, 236] on span "6" at bounding box center [111, 240] width 19 height 19
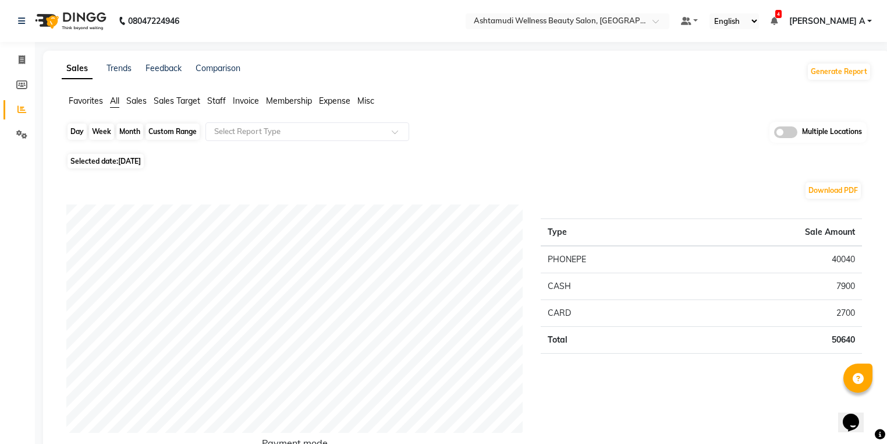
click at [84, 134] on div "Day" at bounding box center [77, 131] width 19 height 16
select select "8"
select select "2025"
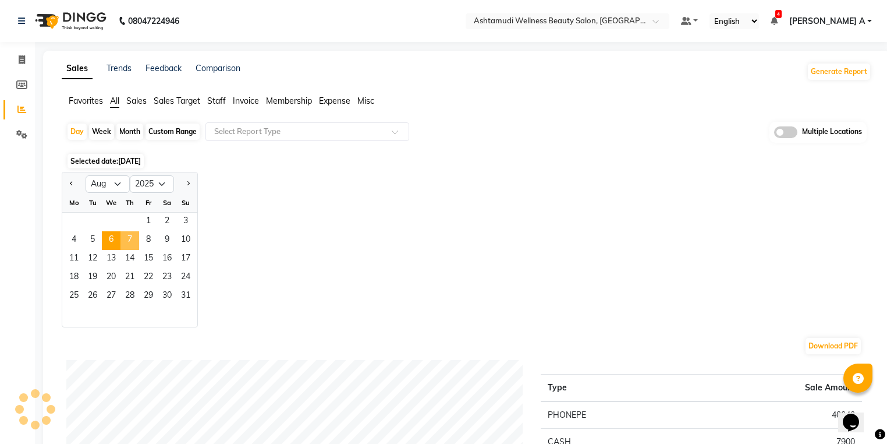
click at [129, 239] on span "7" at bounding box center [129, 240] width 19 height 19
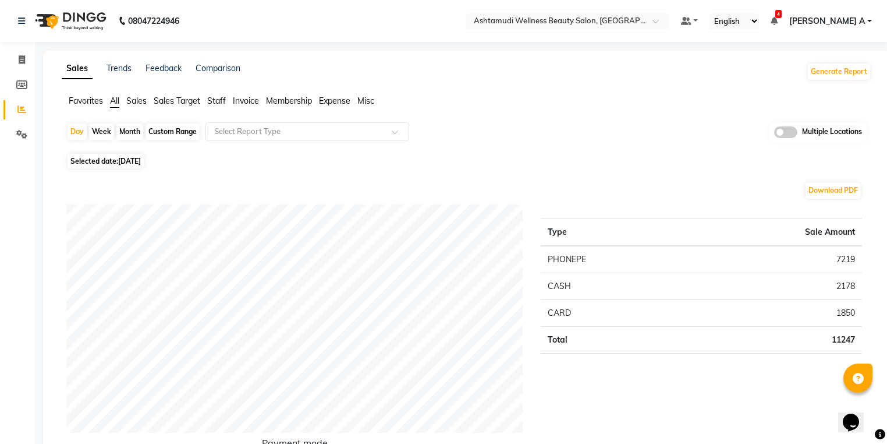
click at [78, 128] on div "Day" at bounding box center [77, 131] width 19 height 16
select select "8"
select select "2025"
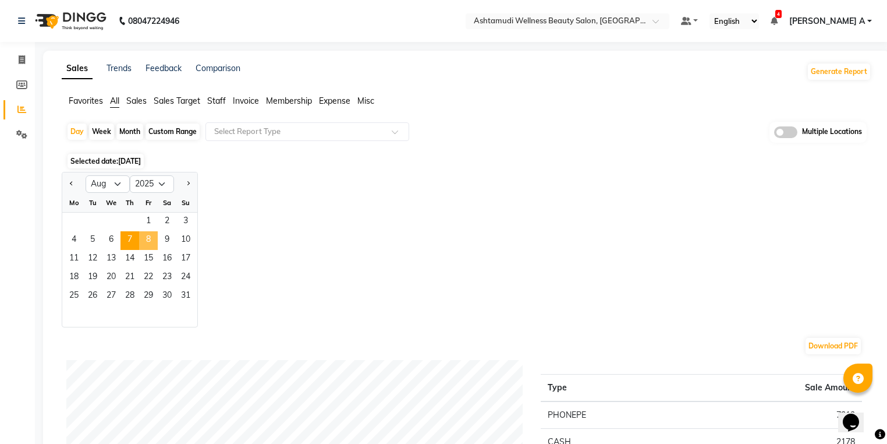
click at [151, 240] on span "8" at bounding box center [148, 240] width 19 height 19
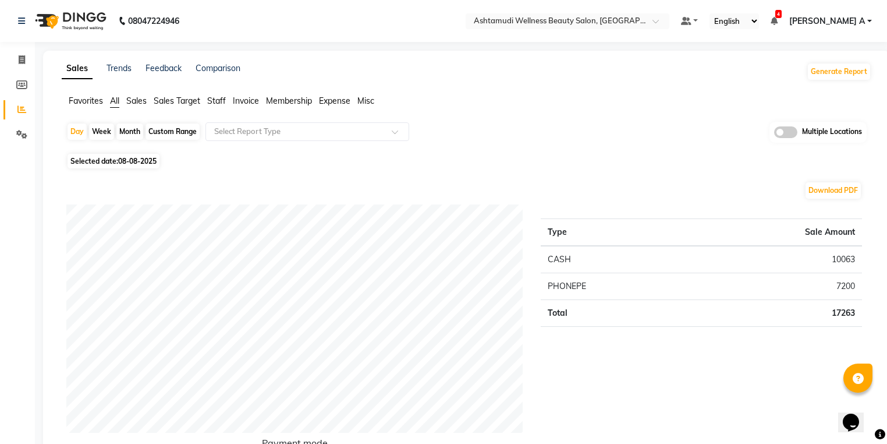
click at [74, 132] on div "Day" at bounding box center [77, 131] width 19 height 16
select select "8"
select select "2025"
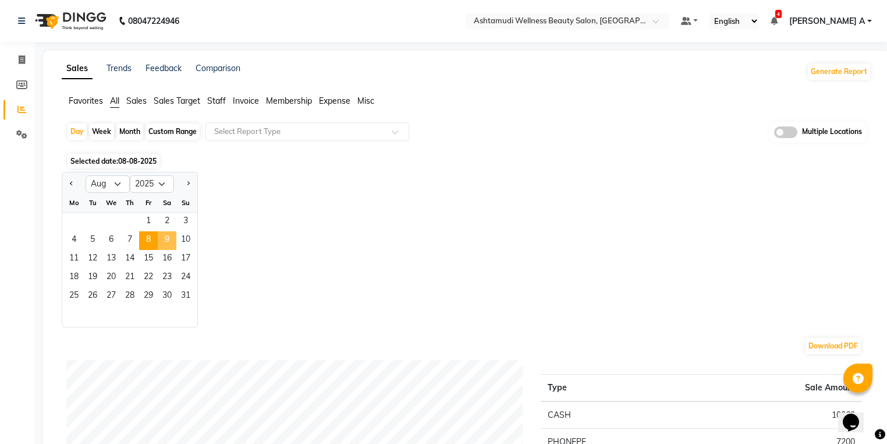
click at [168, 236] on span "9" at bounding box center [167, 240] width 19 height 19
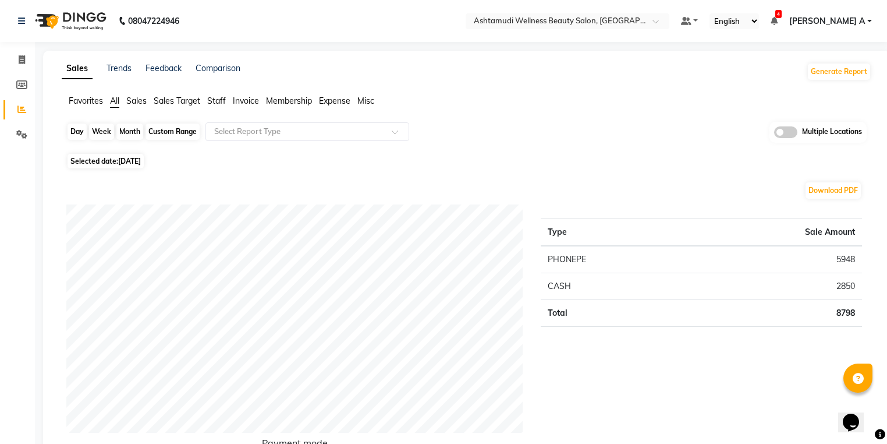
click at [75, 123] on div "Day" at bounding box center [77, 131] width 19 height 16
select select "8"
select select "2025"
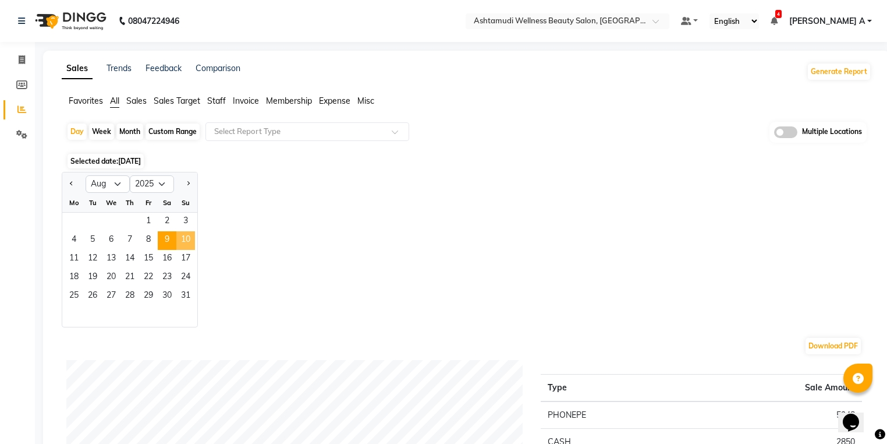
click at [188, 231] on span "10" at bounding box center [185, 240] width 19 height 19
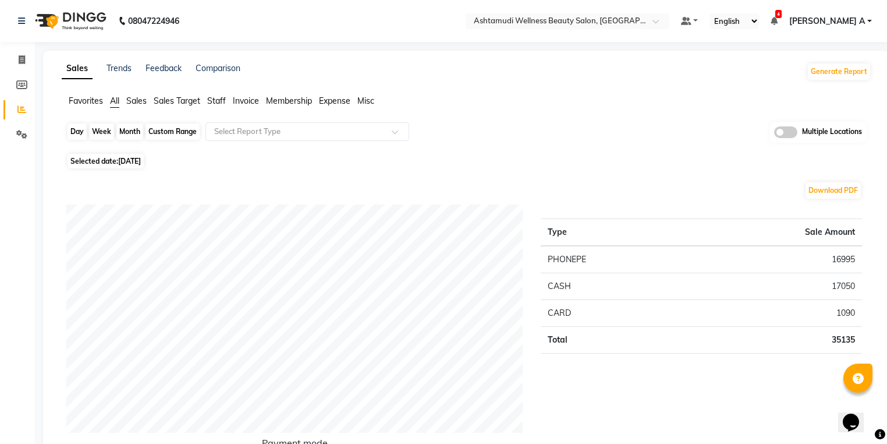
click at [86, 132] on div "Day" at bounding box center [77, 131] width 19 height 16
select select "8"
select select "2025"
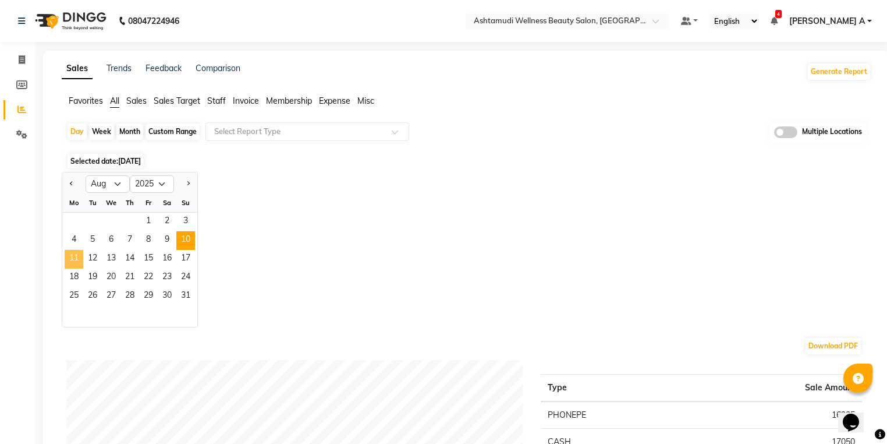
click at [70, 256] on span "11" at bounding box center [74, 259] width 19 height 19
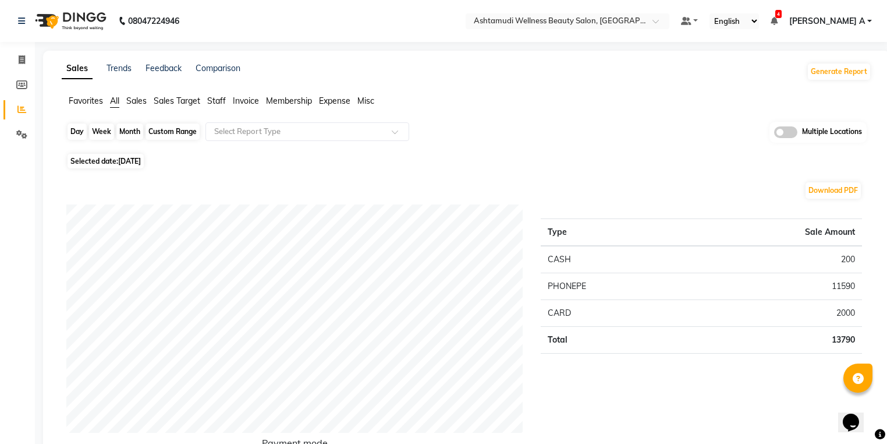
click at [81, 129] on div "Day" at bounding box center [77, 131] width 19 height 16
select select "8"
select select "2025"
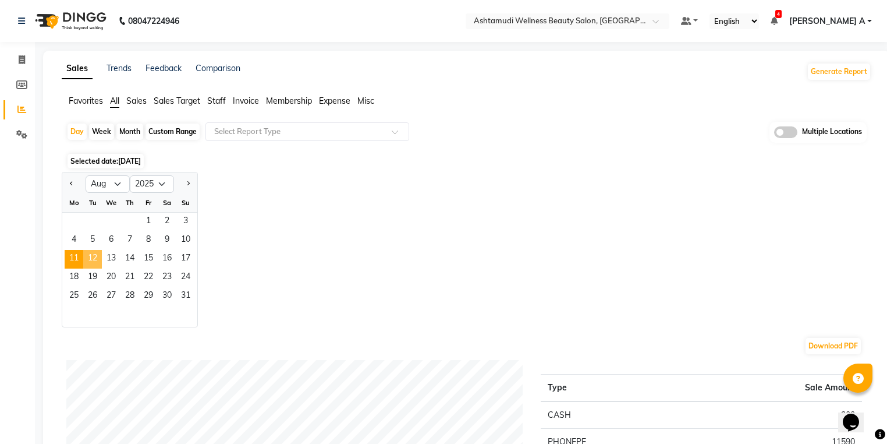
click at [99, 256] on span "12" at bounding box center [92, 259] width 19 height 19
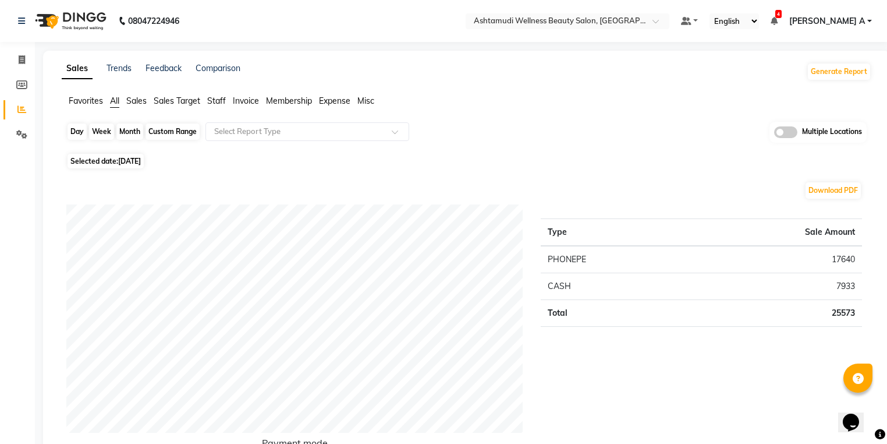
click at [76, 128] on div "Day" at bounding box center [77, 131] width 19 height 16
select select "8"
select select "2025"
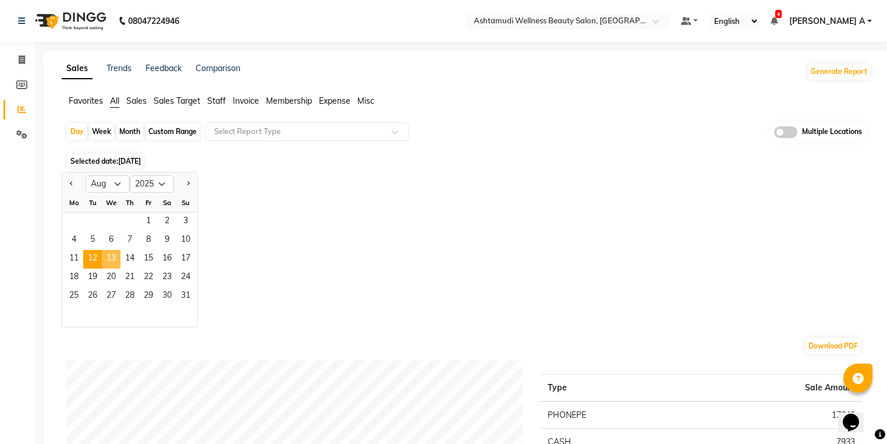
click at [112, 256] on span "13" at bounding box center [111, 259] width 19 height 19
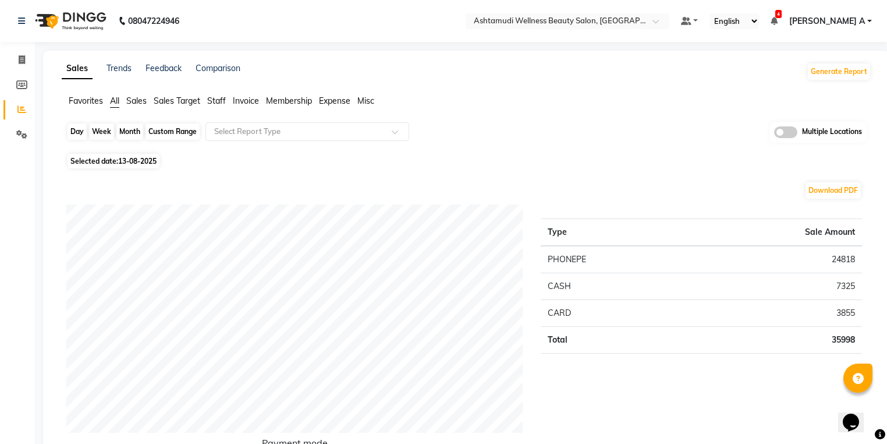
click at [77, 129] on div "Day" at bounding box center [77, 131] width 19 height 16
select select "8"
select select "2025"
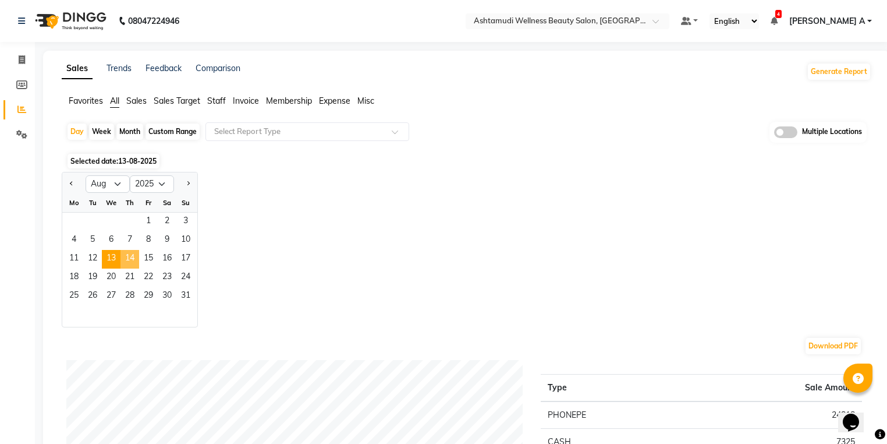
click at [128, 253] on span "14" at bounding box center [129, 259] width 19 height 19
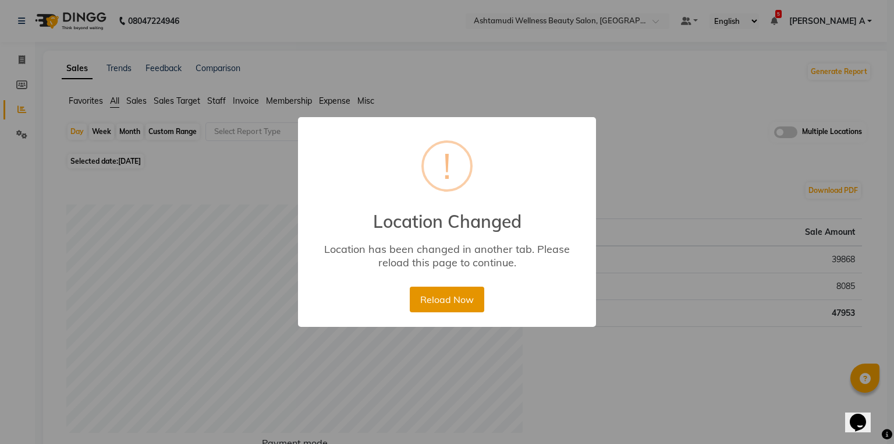
click at [455, 304] on button "Reload Now" at bounding box center [447, 299] width 74 height 26
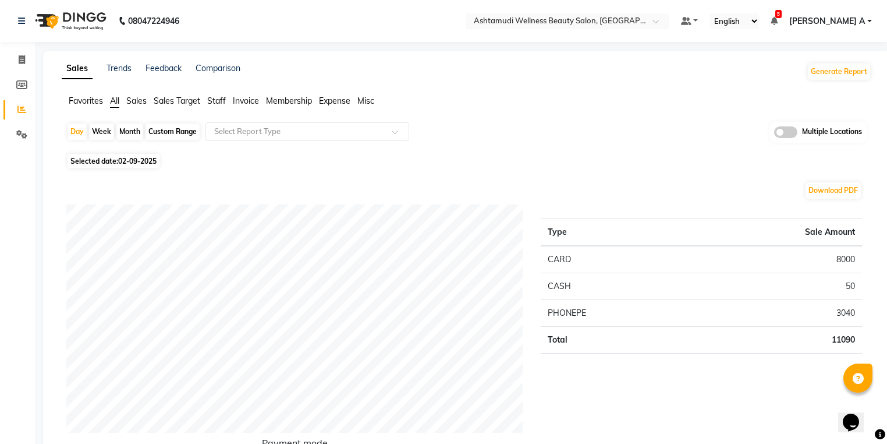
click at [119, 126] on div "Month" at bounding box center [129, 131] width 27 height 16
select select "9"
select select "2025"
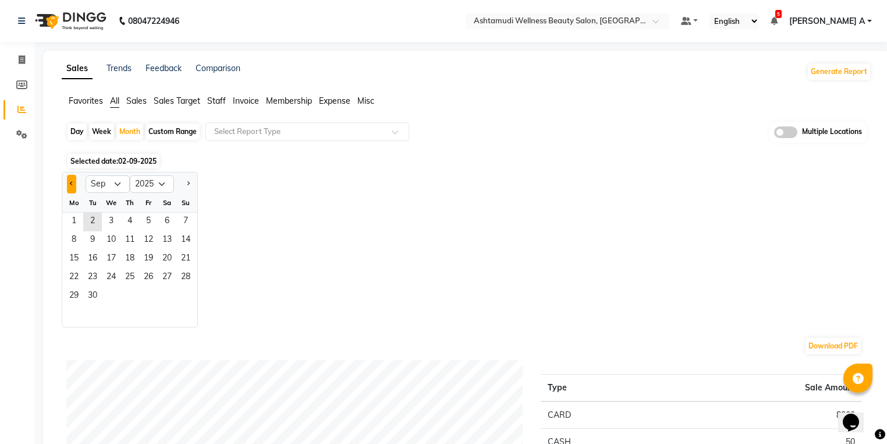
click at [69, 182] on button "Previous month" at bounding box center [71, 184] width 9 height 19
select select "8"
click at [150, 215] on span "1" at bounding box center [148, 221] width 19 height 19
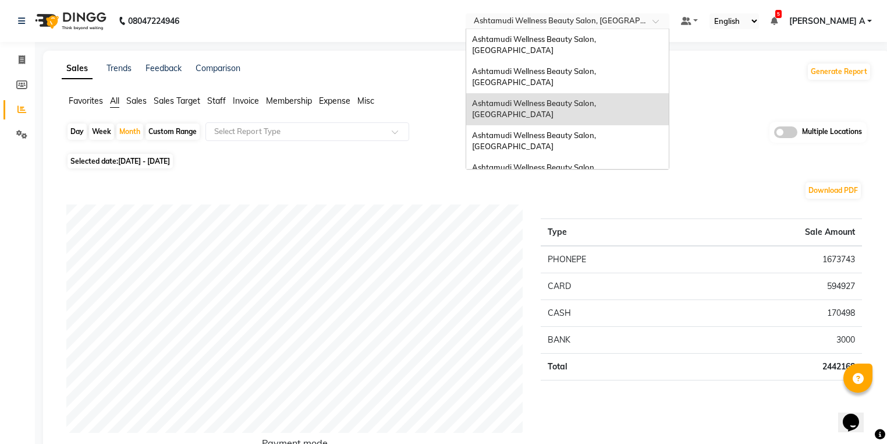
click at [640, 25] on input "text" at bounding box center [555, 22] width 169 height 12
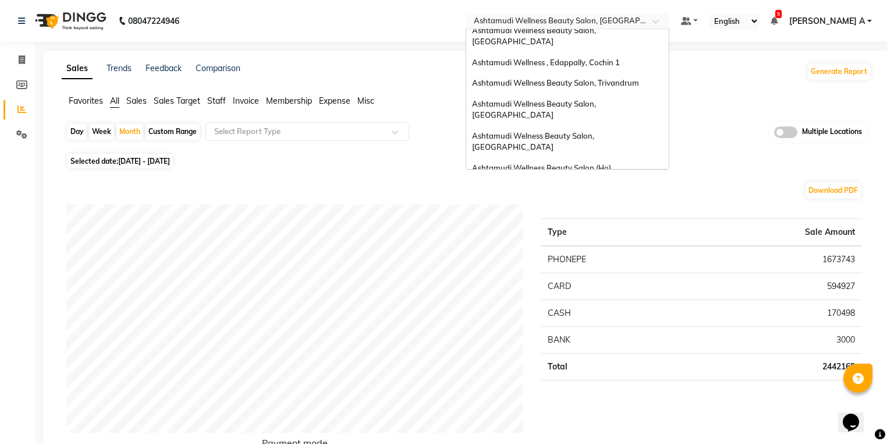
scroll to position [140, 0]
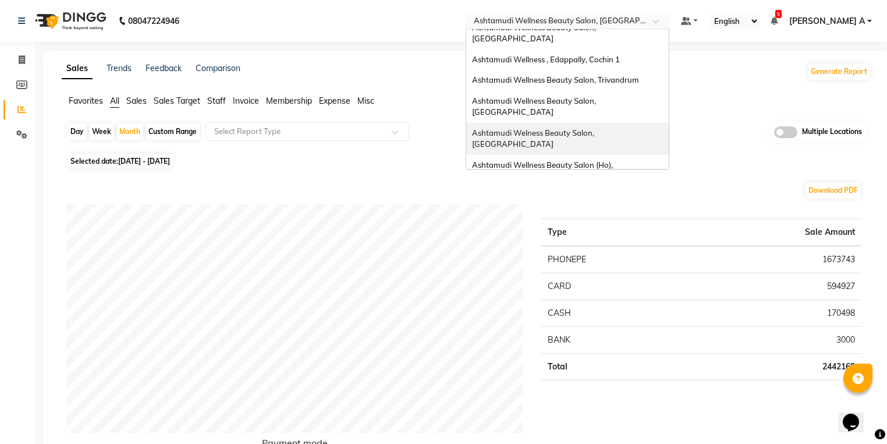
click at [596, 128] on span "Ashtamudi Welness Beauty Salon, [GEOGRAPHIC_DATA]" at bounding box center [534, 138] width 124 height 21
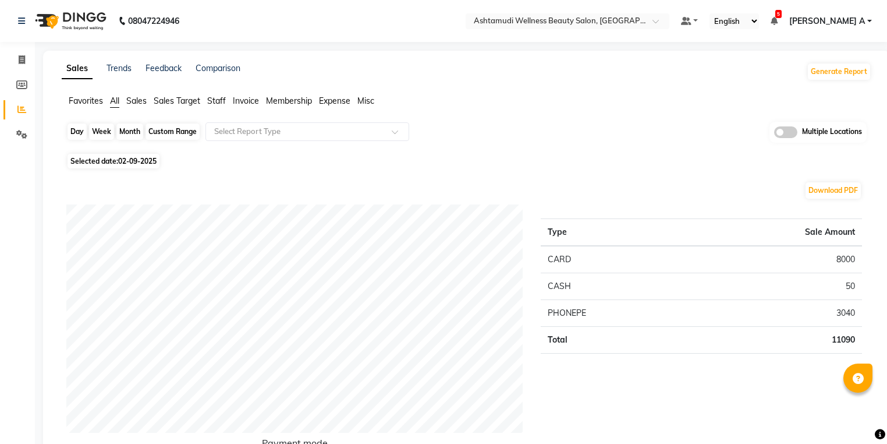
click at [78, 132] on div "Day" at bounding box center [77, 131] width 19 height 16
select select "9"
select select "2025"
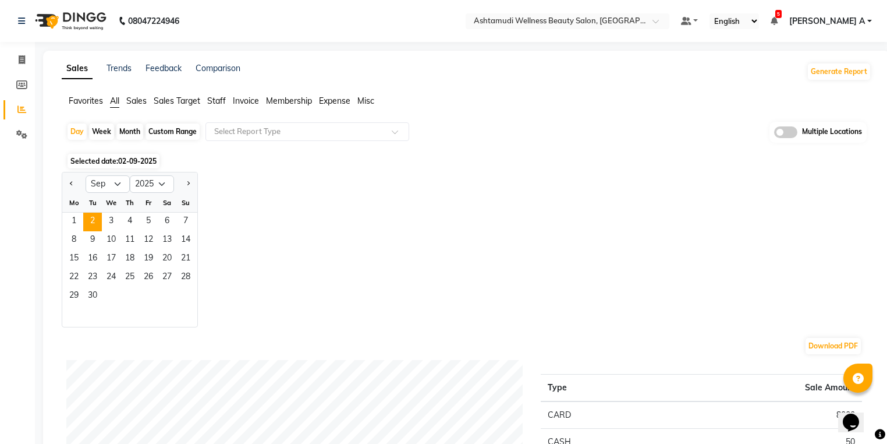
click at [65, 178] on div at bounding box center [73, 184] width 23 height 19
click at [67, 184] on button "Previous month" at bounding box center [71, 184] width 9 height 19
select select "8"
click at [146, 222] on span "1" at bounding box center [148, 221] width 19 height 19
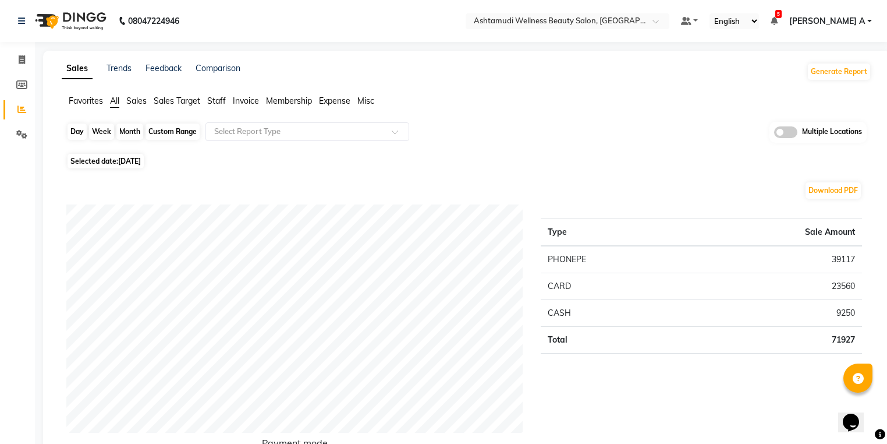
click at [80, 133] on div "Day" at bounding box center [77, 131] width 19 height 16
select select "8"
select select "2025"
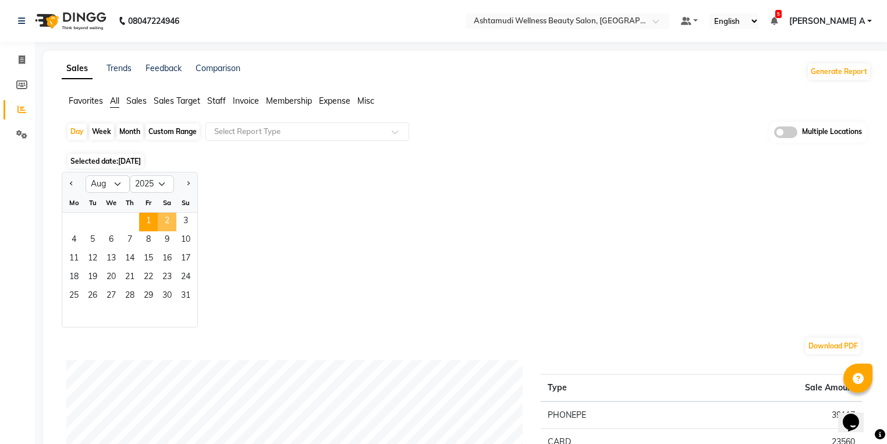
click at [172, 221] on span "2" at bounding box center [167, 221] width 19 height 19
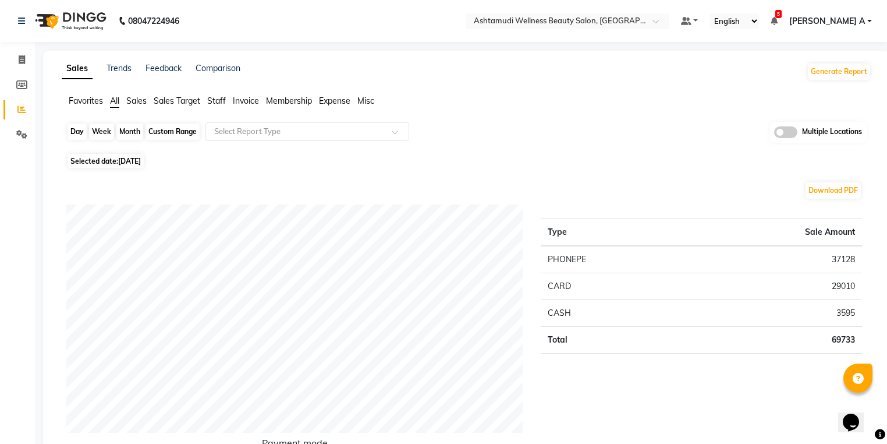
click at [80, 131] on div "Day" at bounding box center [77, 131] width 19 height 16
select select "8"
select select "2025"
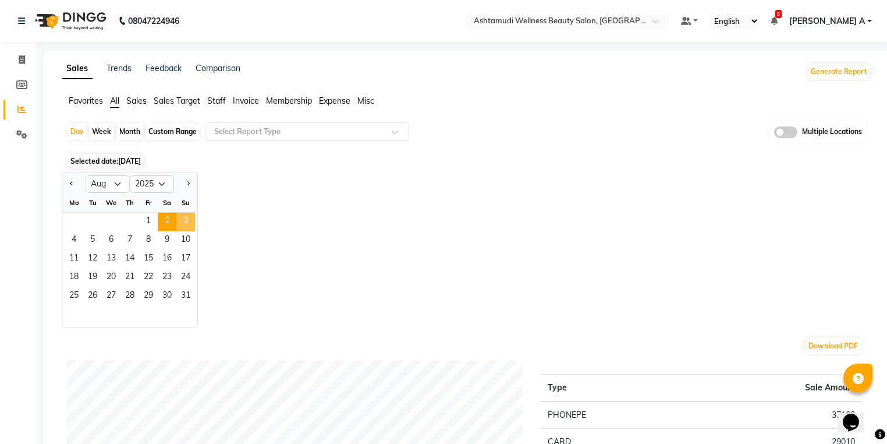
click at [188, 221] on span "3" at bounding box center [185, 221] width 19 height 19
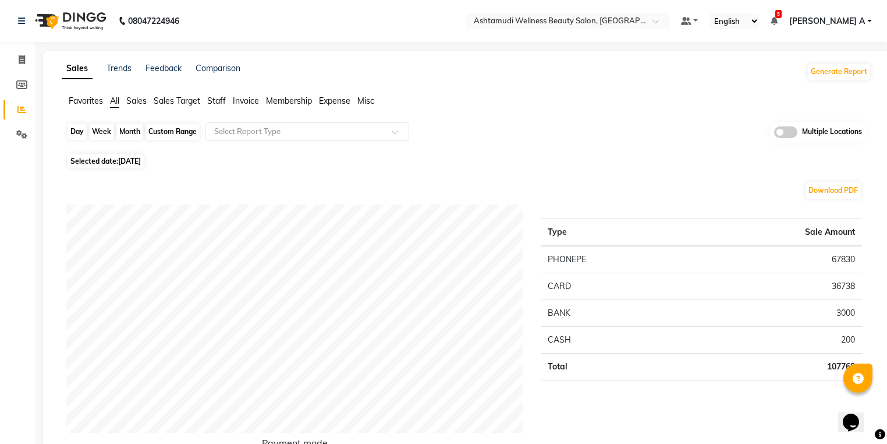
click at [75, 127] on div "Day" at bounding box center [77, 131] width 19 height 16
select select "8"
select select "2025"
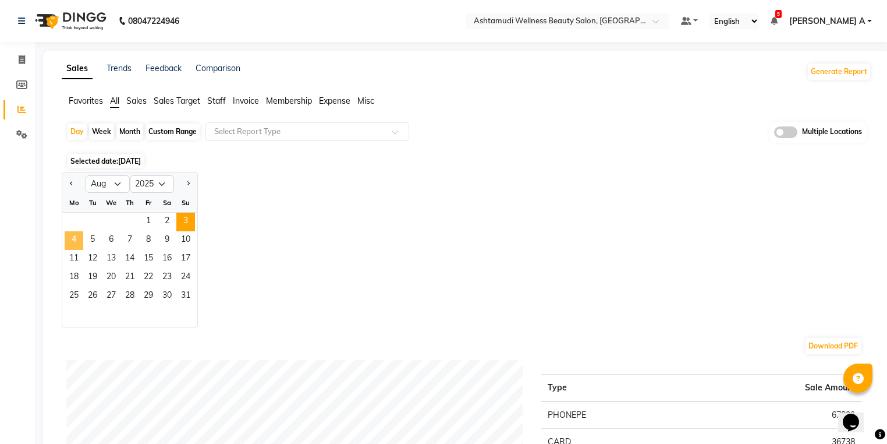
click at [68, 246] on span "4" at bounding box center [74, 240] width 19 height 19
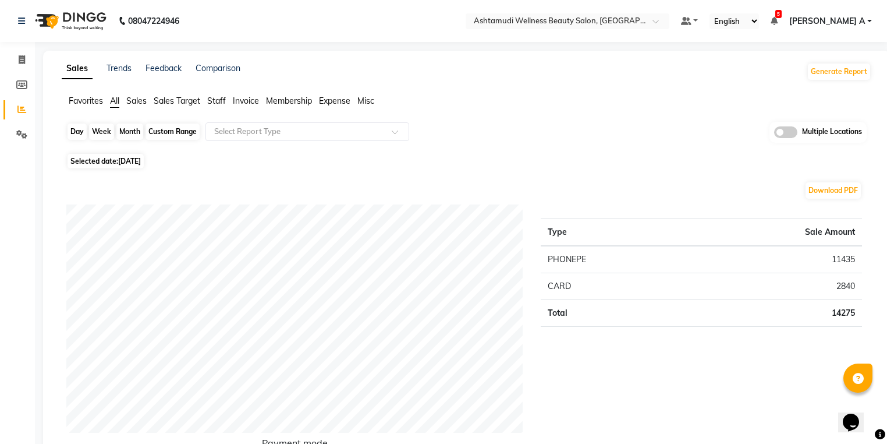
click at [76, 128] on div "Day" at bounding box center [77, 131] width 19 height 16
select select "8"
select select "2025"
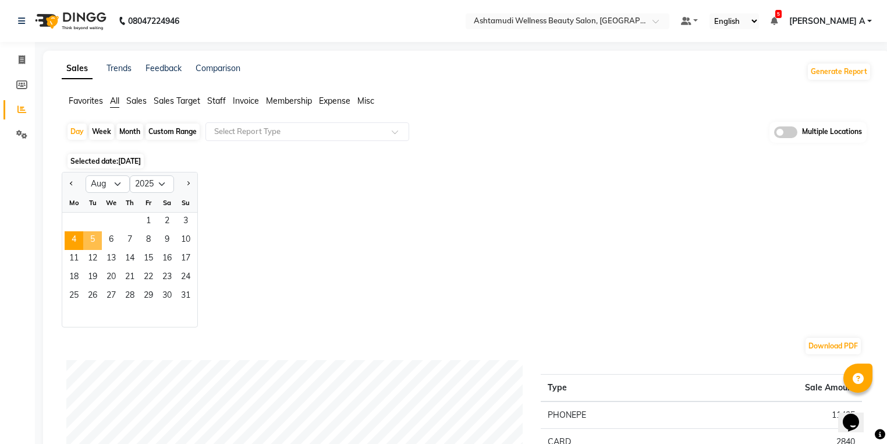
click at [98, 240] on span "5" at bounding box center [92, 240] width 19 height 19
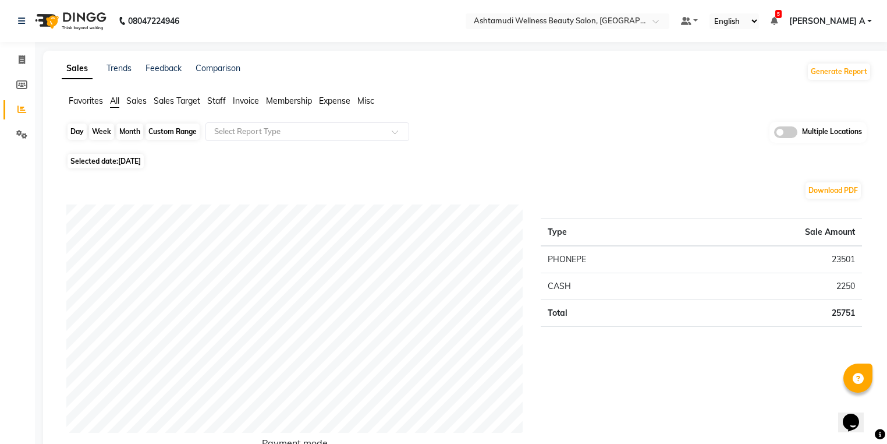
click at [69, 134] on div "Day" at bounding box center [77, 131] width 19 height 16
select select "8"
select select "2025"
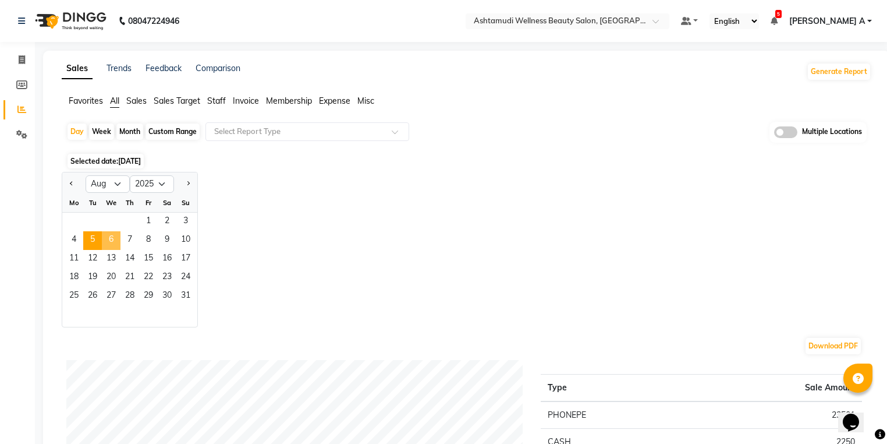
click at [113, 241] on span "6" at bounding box center [111, 240] width 19 height 19
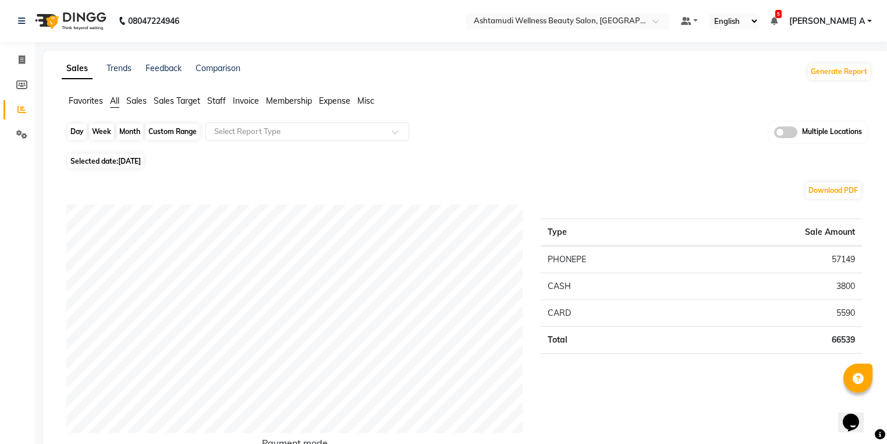
click at [75, 137] on div "Day" at bounding box center [77, 131] width 19 height 16
select select "8"
select select "2025"
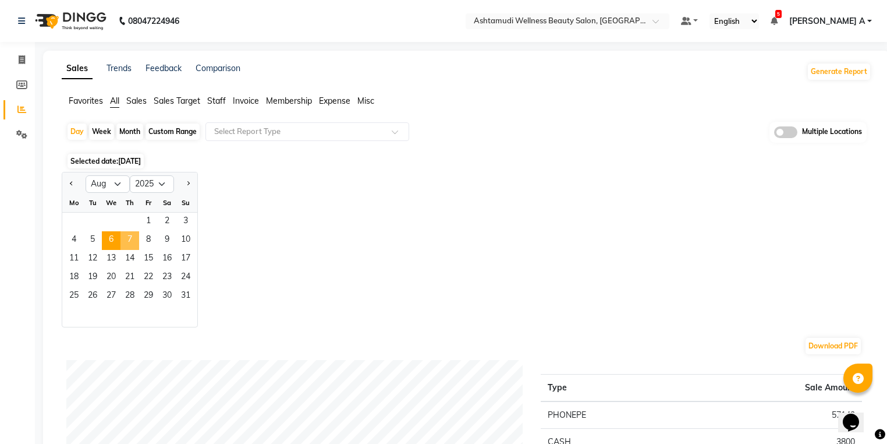
click at [123, 246] on span "7" at bounding box center [129, 240] width 19 height 19
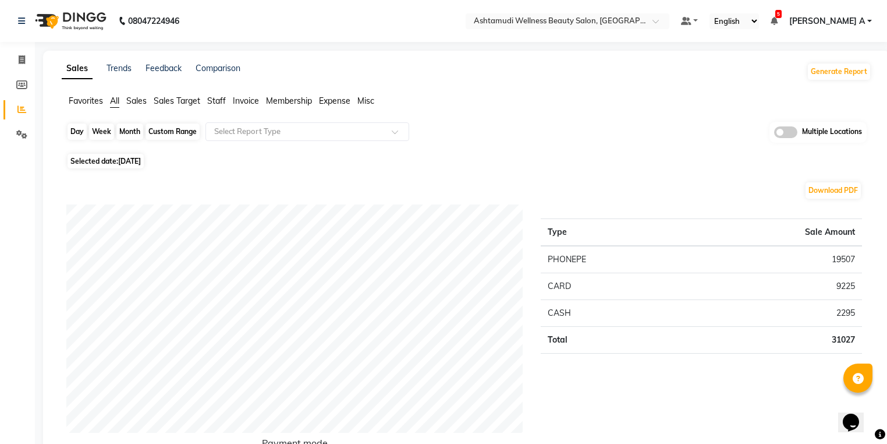
click at [79, 133] on div "Day" at bounding box center [77, 131] width 19 height 16
select select "8"
select select "2025"
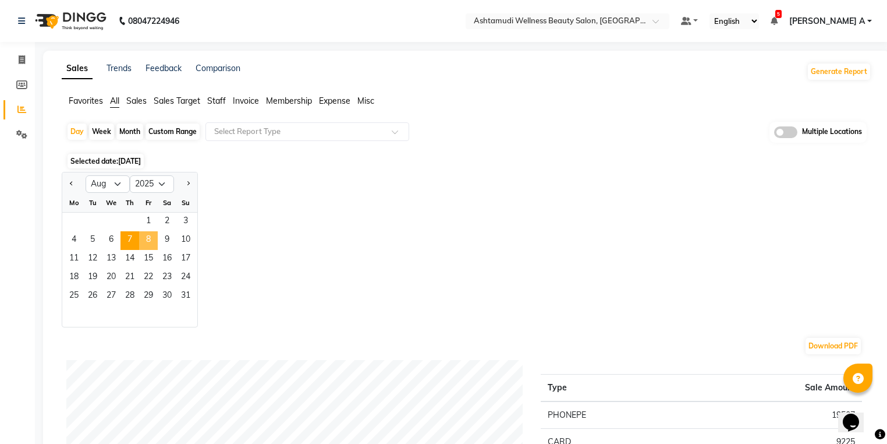
click at [143, 240] on span "8" at bounding box center [148, 240] width 19 height 19
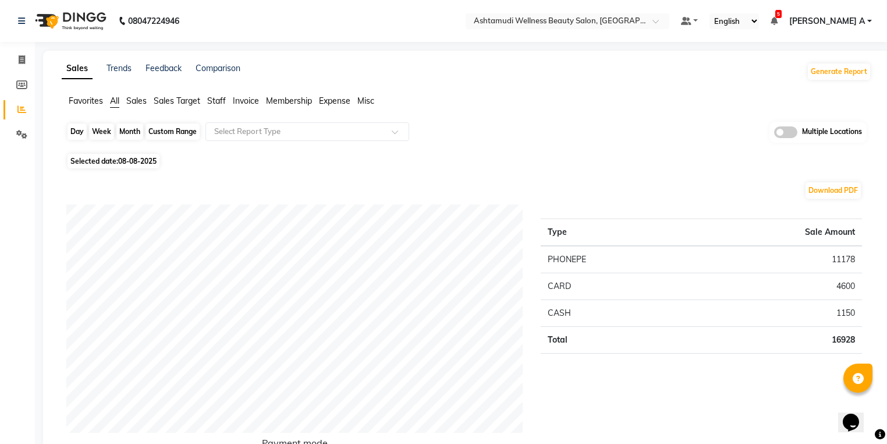
click at [72, 126] on div "Day" at bounding box center [77, 131] width 19 height 16
select select "8"
select select "2025"
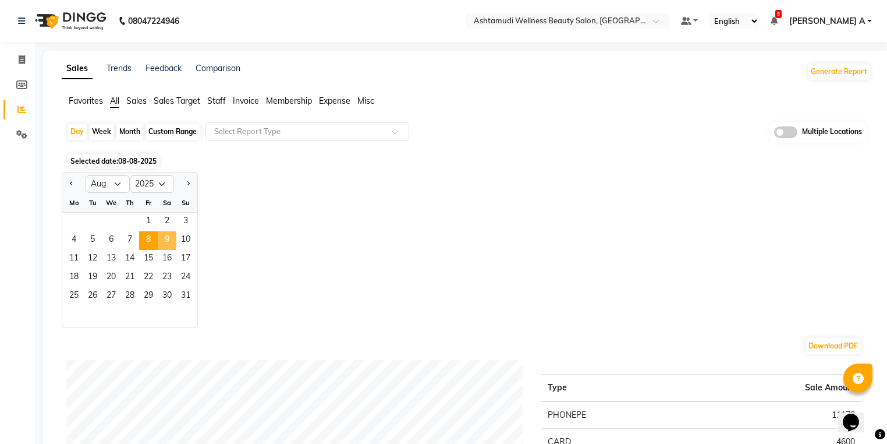
click at [164, 238] on span "9" at bounding box center [167, 240] width 19 height 19
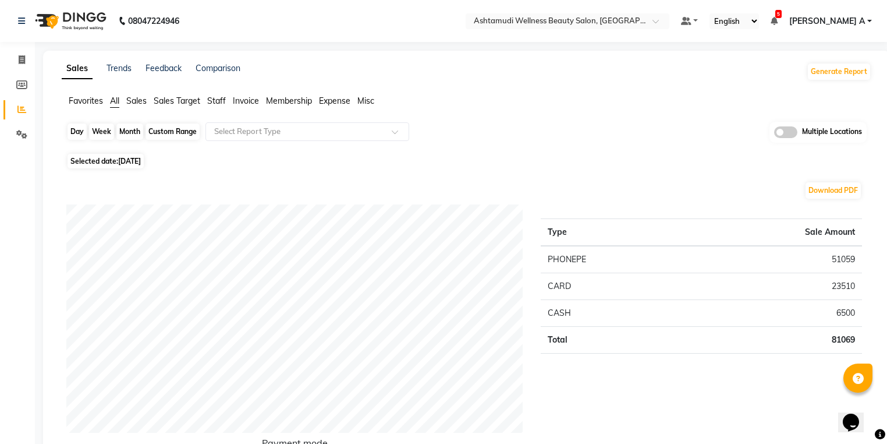
click at [68, 132] on div "Day" at bounding box center [77, 131] width 19 height 16
select select "8"
select select "2025"
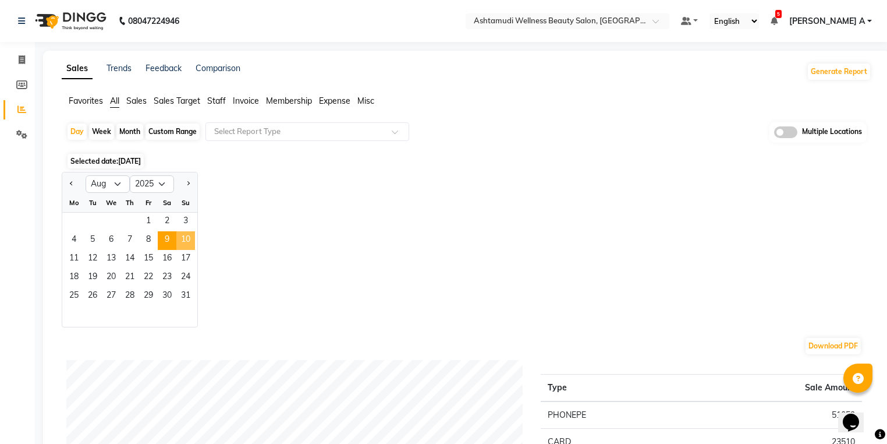
click at [179, 240] on span "10" at bounding box center [185, 240] width 19 height 19
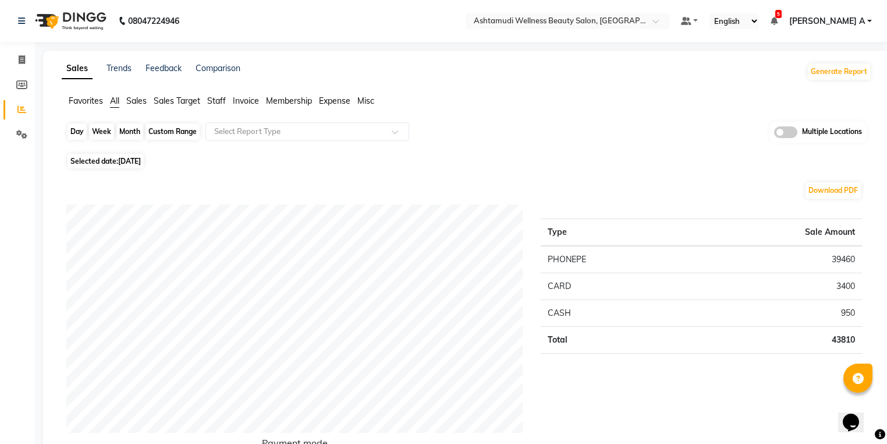
click at [75, 133] on div "Day" at bounding box center [77, 131] width 19 height 16
select select "8"
select select "2025"
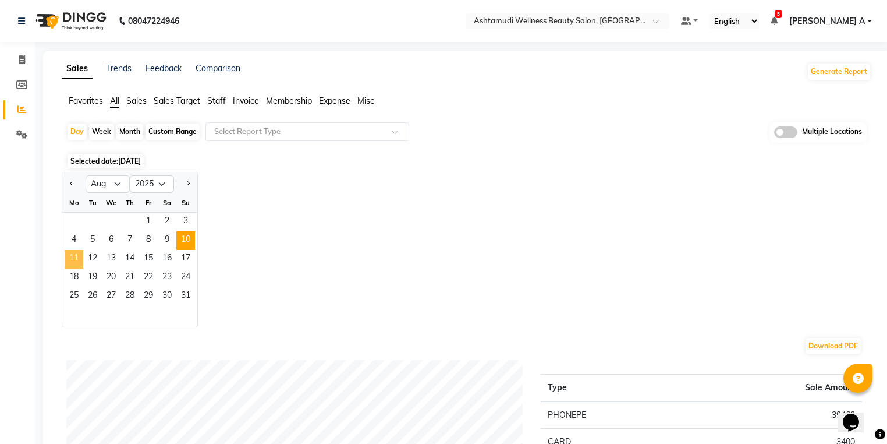
drag, startPoint x: 72, startPoint y: 261, endPoint x: 68, endPoint y: 265, distance: 6.2
click at [70, 263] on span "11" at bounding box center [74, 259] width 19 height 19
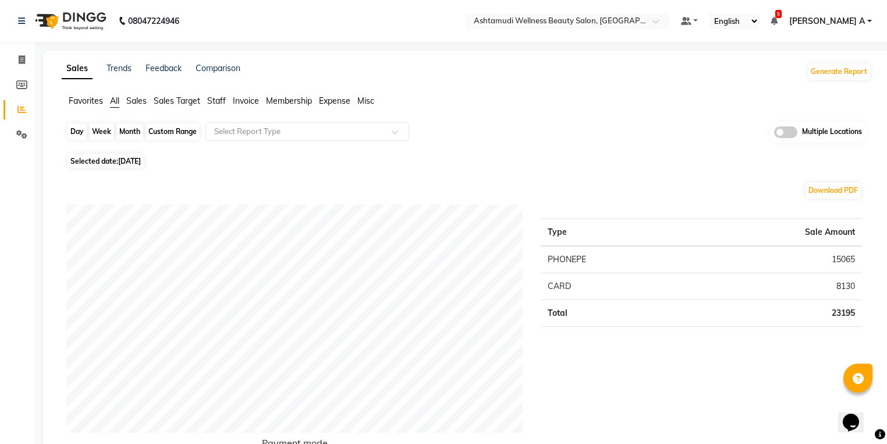
click at [72, 128] on div "Day" at bounding box center [77, 131] width 19 height 16
select select "8"
select select "2025"
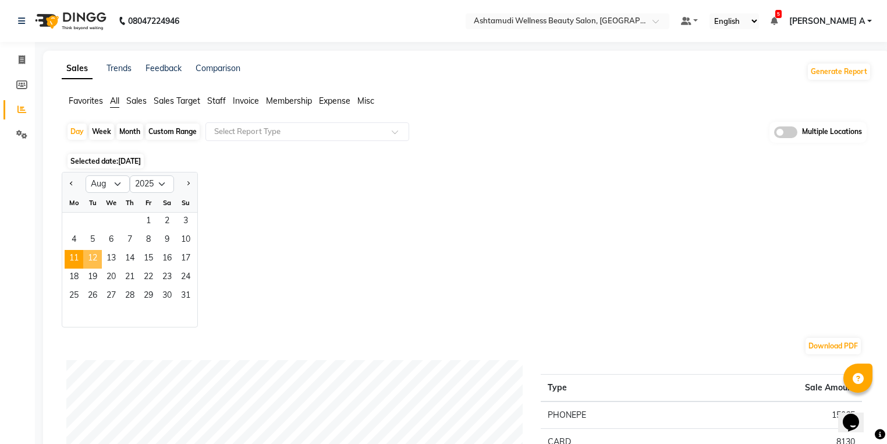
drag, startPoint x: 102, startPoint y: 262, endPoint x: 94, endPoint y: 258, distance: 9.1
click at [94, 258] on div "11 12 13 14 15 16 17" at bounding box center [129, 259] width 135 height 19
click at [94, 258] on span "12" at bounding box center [92, 259] width 19 height 19
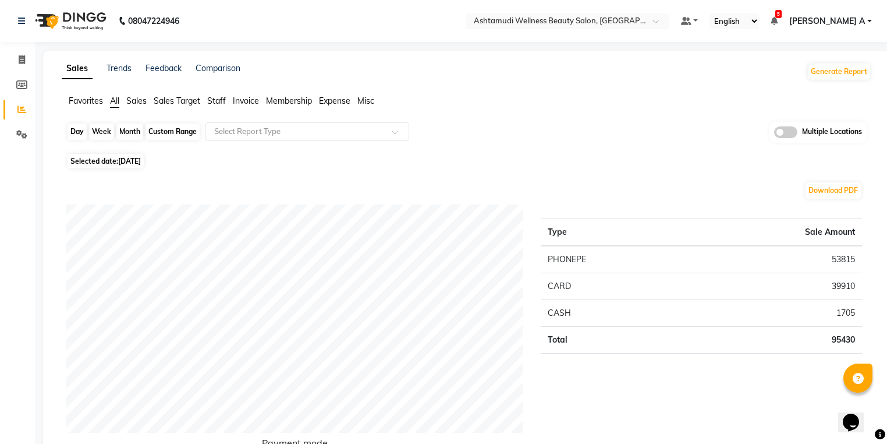
click at [75, 133] on div "Day" at bounding box center [77, 131] width 19 height 16
select select "8"
select select "2025"
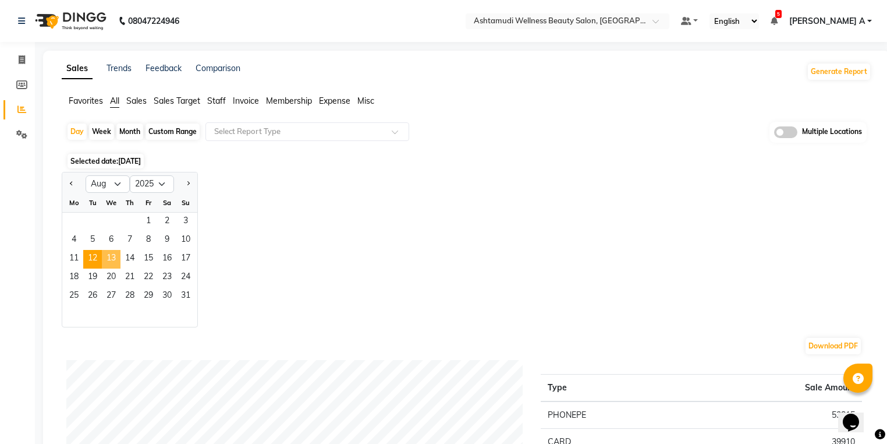
click at [109, 260] on span "13" at bounding box center [111, 259] width 19 height 19
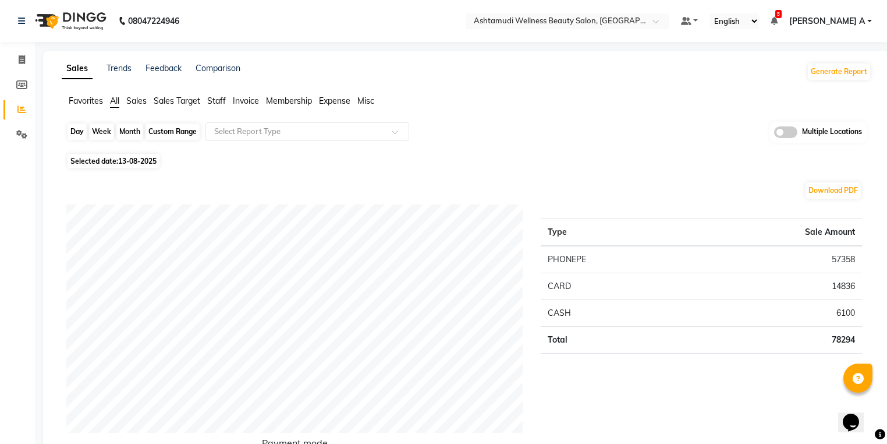
click at [73, 125] on div "Day" at bounding box center [77, 131] width 19 height 16
select select "8"
select select "2025"
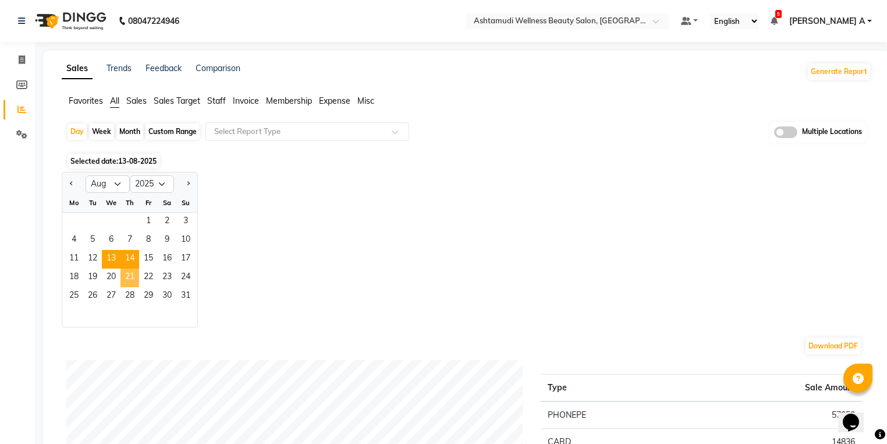
click at [129, 260] on span "14" at bounding box center [129, 259] width 19 height 19
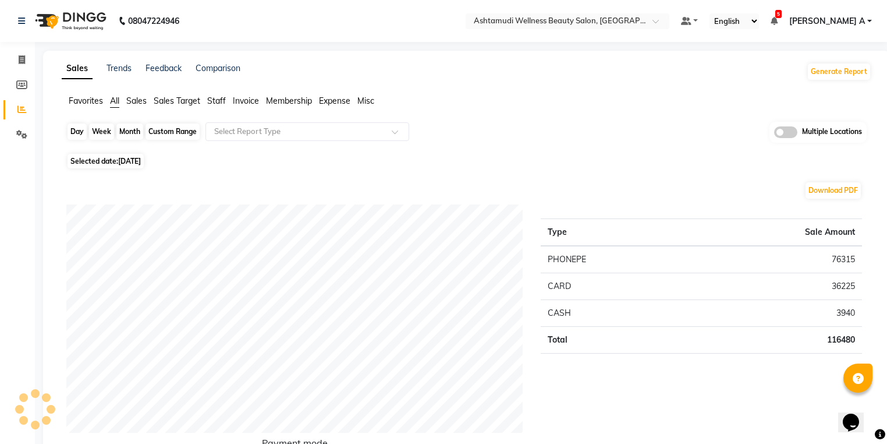
click at [72, 132] on div "Day" at bounding box center [77, 131] width 19 height 16
select select "8"
select select "2025"
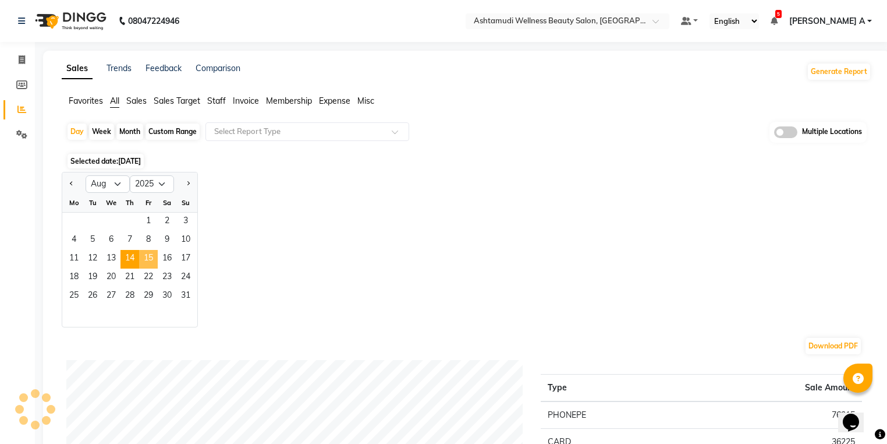
click at [150, 258] on span "15" at bounding box center [148, 259] width 19 height 19
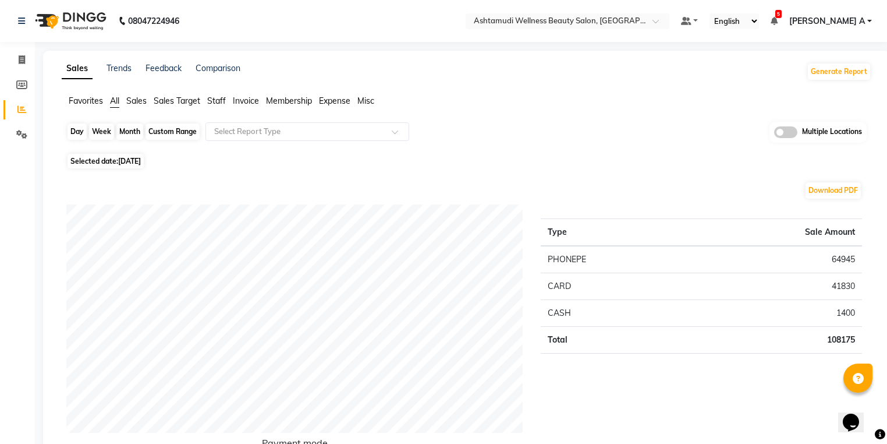
click at [83, 123] on div "Day" at bounding box center [77, 131] width 19 height 16
select select "8"
select select "2025"
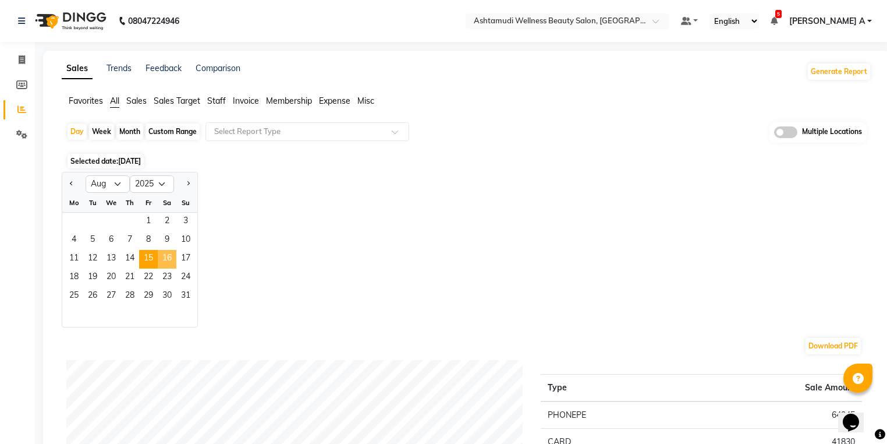
click at [168, 262] on span "16" at bounding box center [167, 259] width 19 height 19
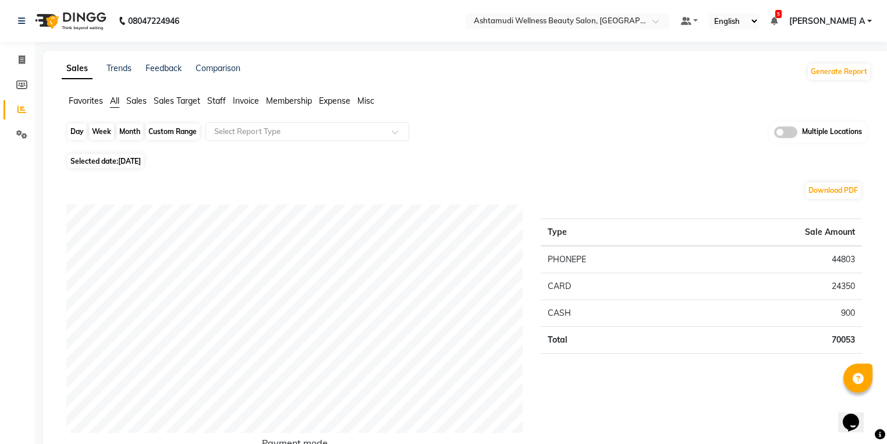
click at [68, 139] on div "Day" at bounding box center [77, 131] width 19 height 16
select select "8"
select select "2025"
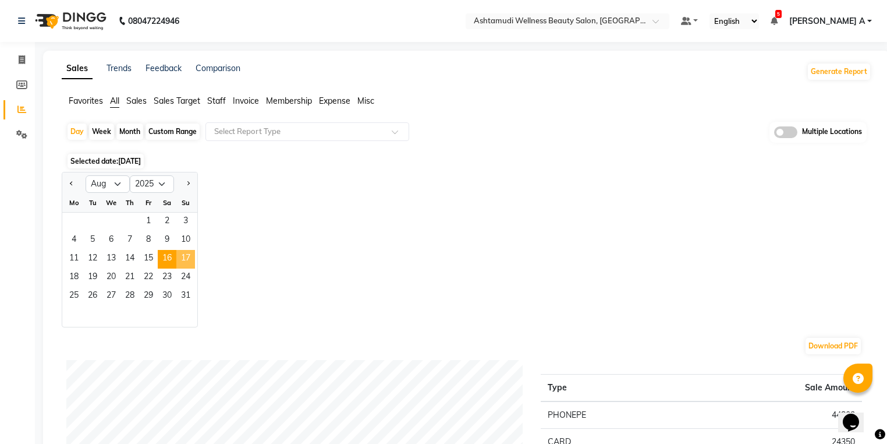
click at [189, 257] on span "17" at bounding box center [185, 259] width 19 height 19
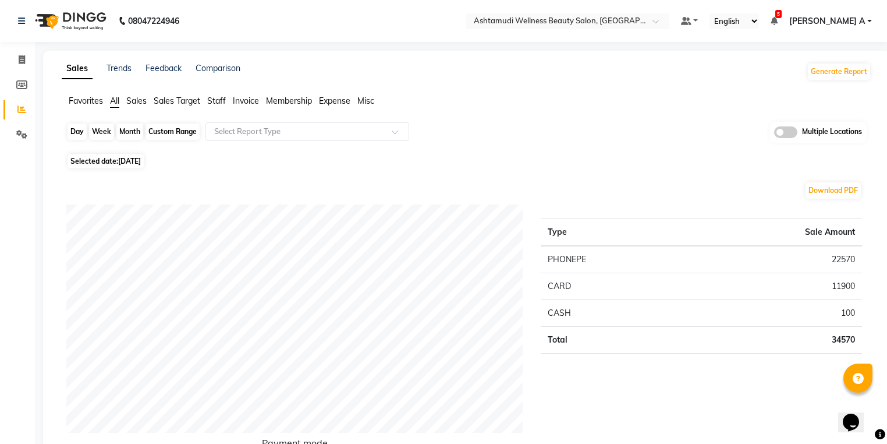
click at [72, 127] on div "Day" at bounding box center [77, 131] width 19 height 16
select select "8"
select select "2025"
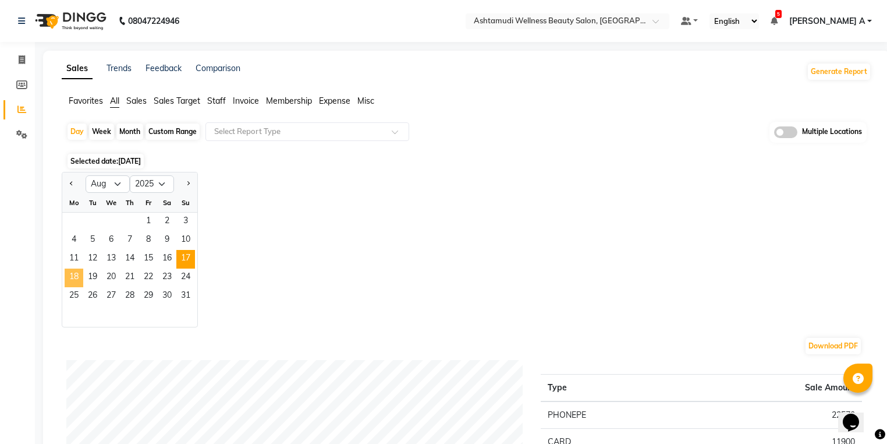
click at [73, 279] on span "18" at bounding box center [74, 277] width 19 height 19
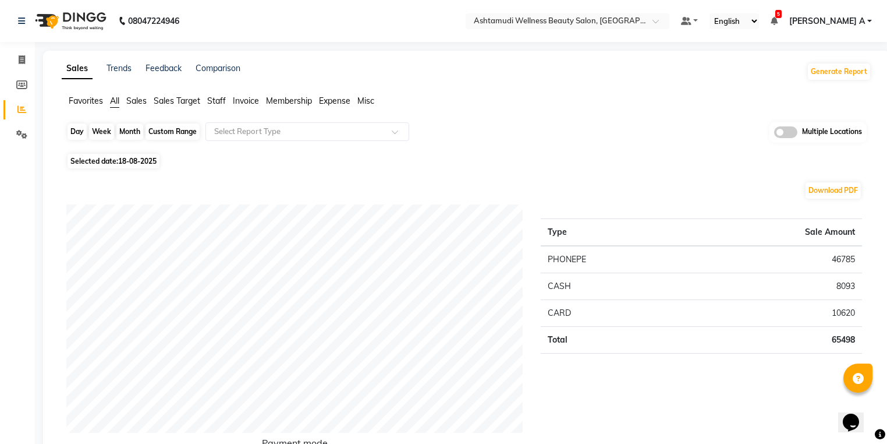
click at [71, 135] on div "Day" at bounding box center [77, 131] width 19 height 16
select select "8"
select select "2025"
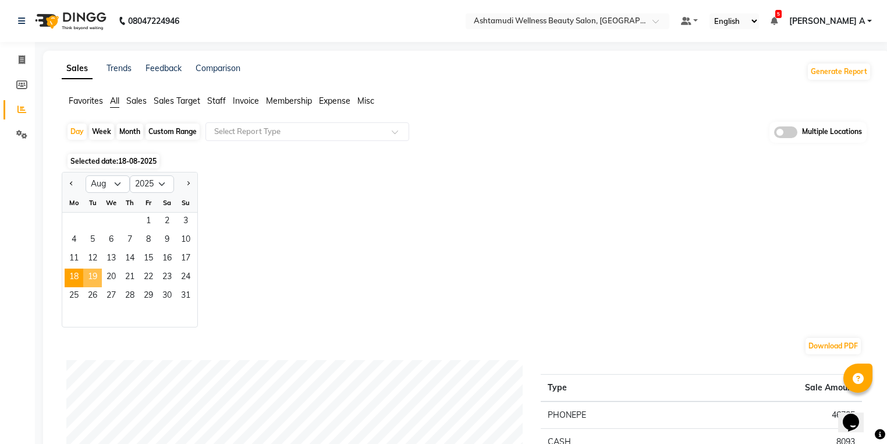
click at [88, 276] on span "19" at bounding box center [92, 277] width 19 height 19
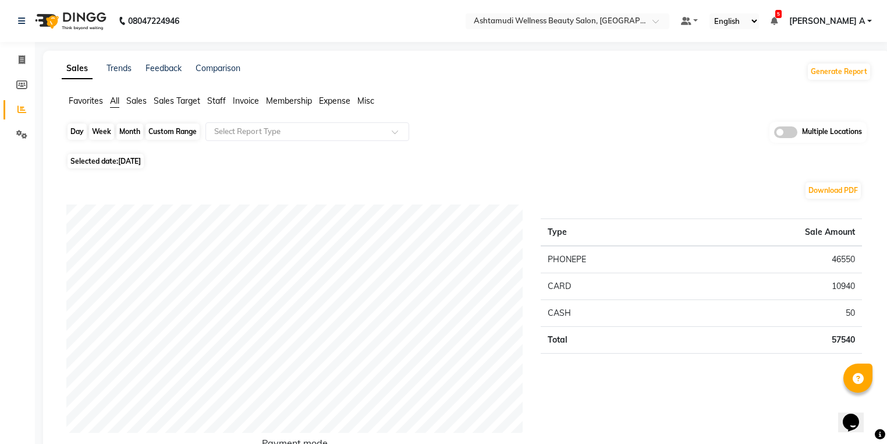
click at [74, 129] on div "Day" at bounding box center [77, 131] width 19 height 16
select select "8"
select select "2025"
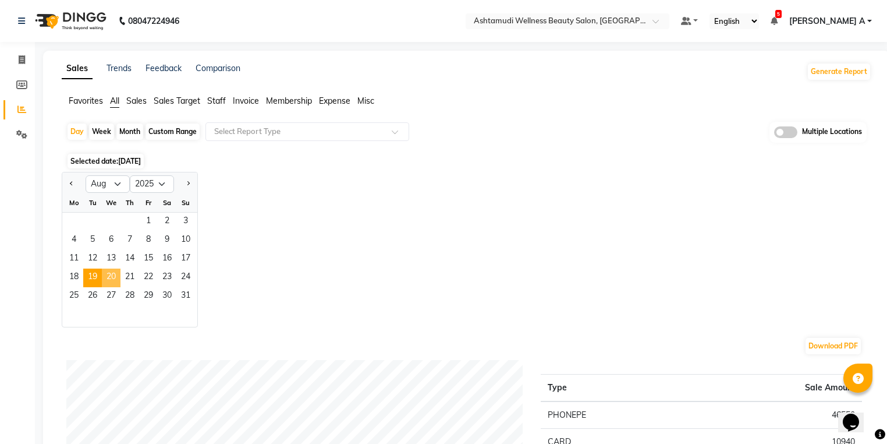
click at [113, 271] on span "20" at bounding box center [111, 277] width 19 height 19
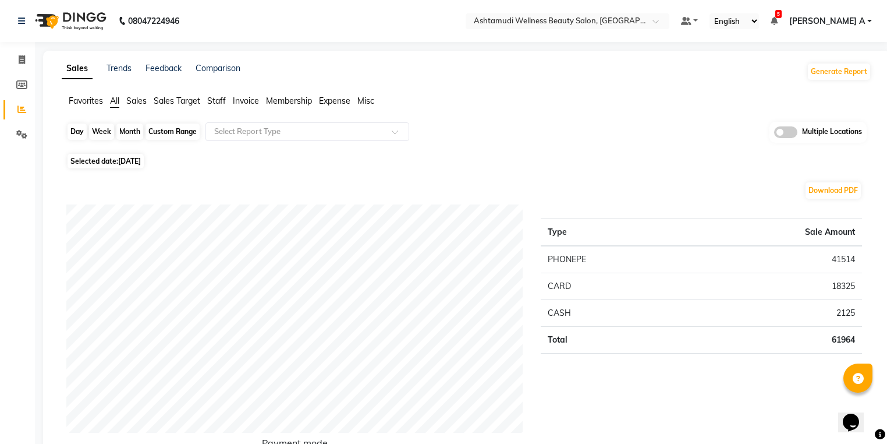
click at [74, 136] on div "Day" at bounding box center [77, 131] width 19 height 16
select select "8"
select select "2025"
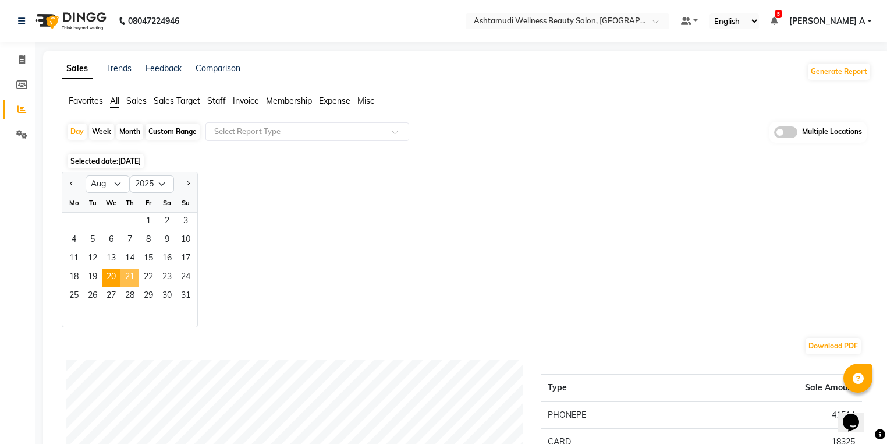
click at [126, 275] on span "21" at bounding box center [129, 277] width 19 height 19
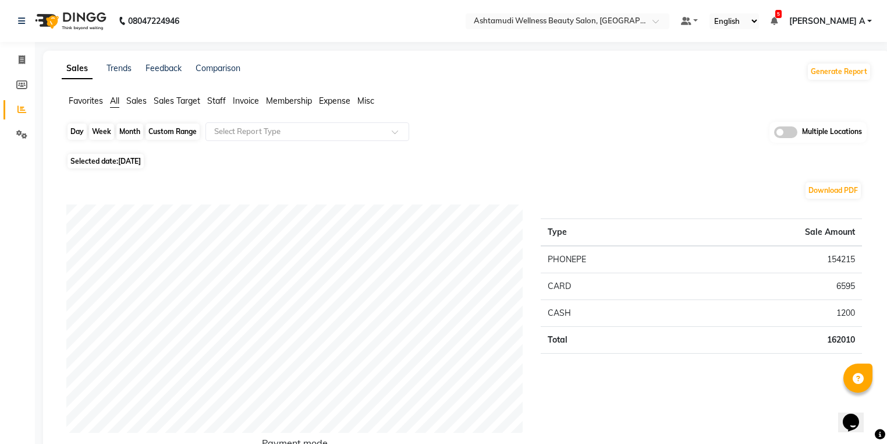
click at [72, 133] on div "Day" at bounding box center [77, 131] width 19 height 16
select select "8"
select select "2025"
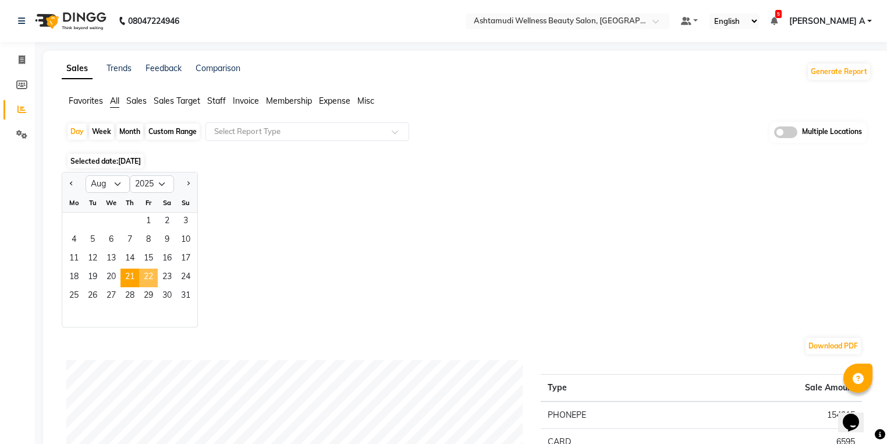
click at [153, 278] on span "22" at bounding box center [148, 277] width 19 height 19
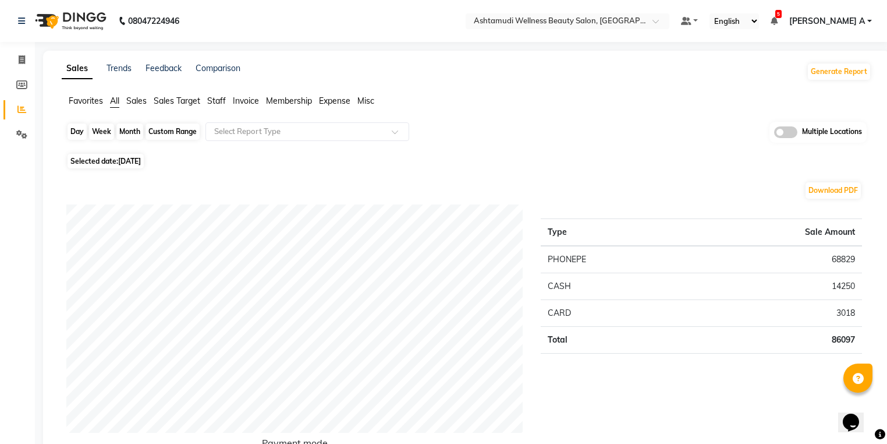
click at [77, 131] on div "Day" at bounding box center [77, 131] width 19 height 16
select select "8"
select select "2025"
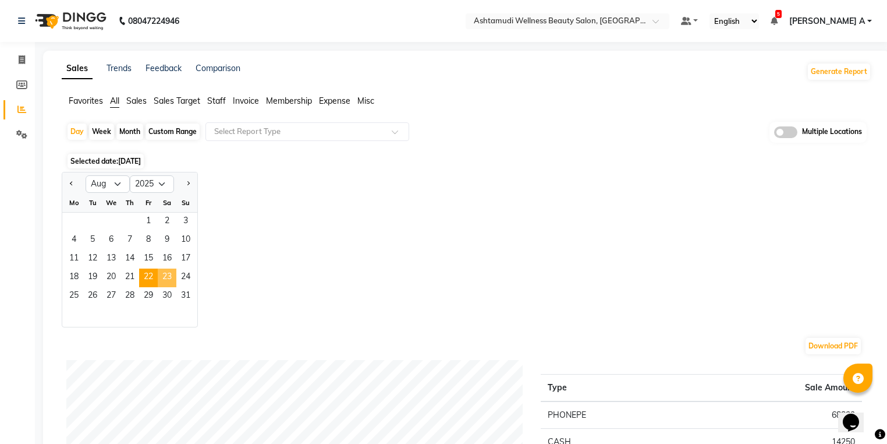
click at [166, 276] on span "23" at bounding box center [167, 277] width 19 height 19
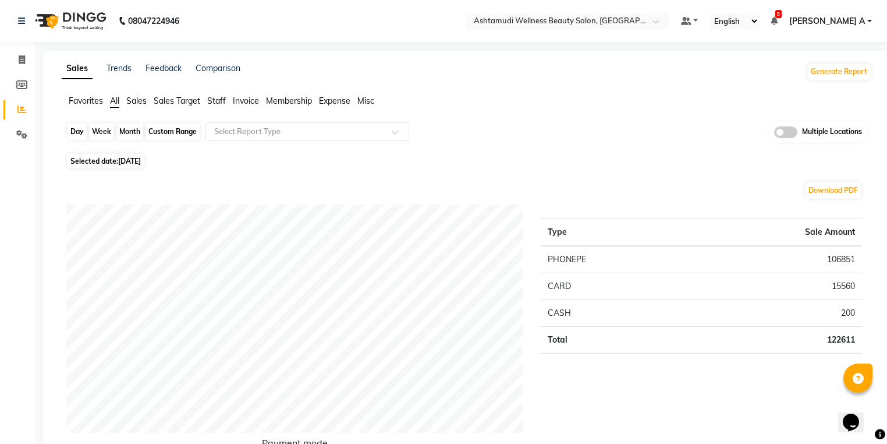
click at [82, 135] on div "Day" at bounding box center [77, 131] width 19 height 16
select select "8"
select select "2025"
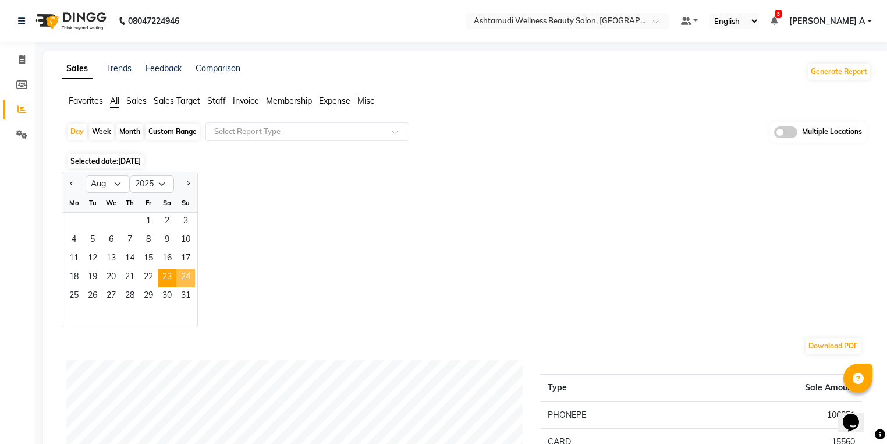
click at [186, 278] on span "24" at bounding box center [185, 277] width 19 height 19
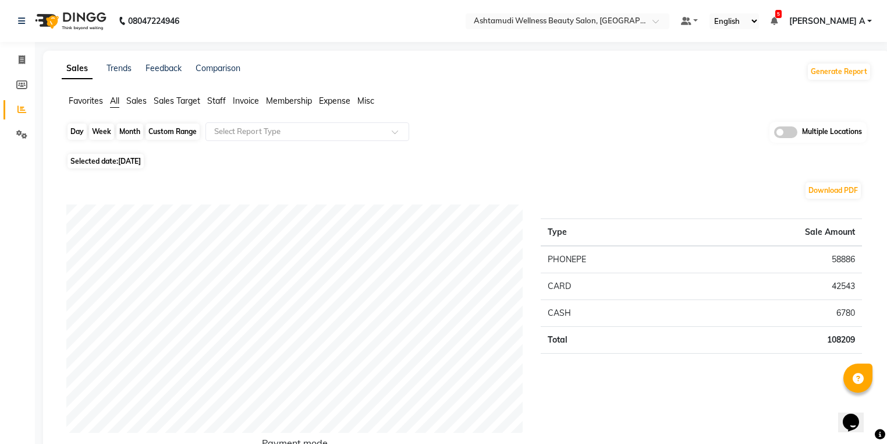
click at [81, 132] on div "Day" at bounding box center [77, 131] width 19 height 16
select select "8"
select select "2025"
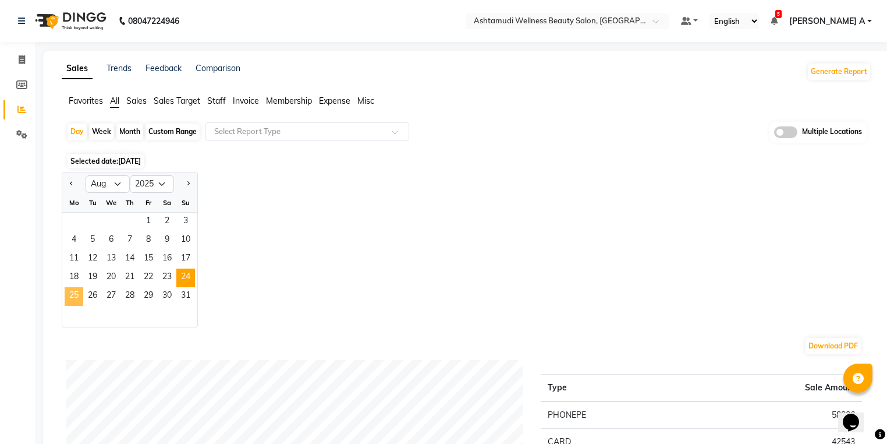
click at [72, 297] on span "25" at bounding box center [74, 296] width 19 height 19
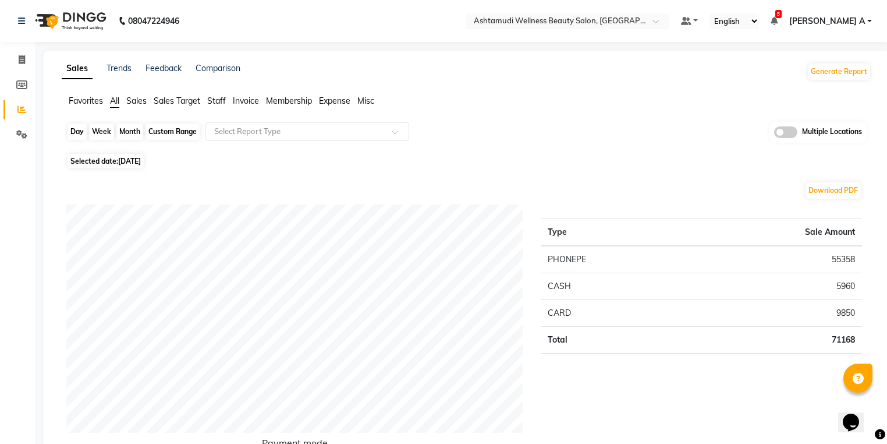
click at [69, 128] on div "Day" at bounding box center [77, 131] width 19 height 16
select select "8"
select select "2025"
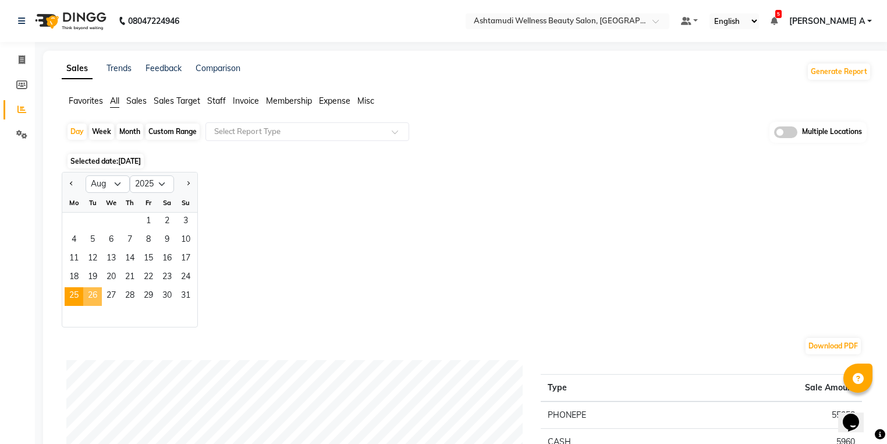
click at [91, 296] on span "26" at bounding box center [92, 296] width 19 height 19
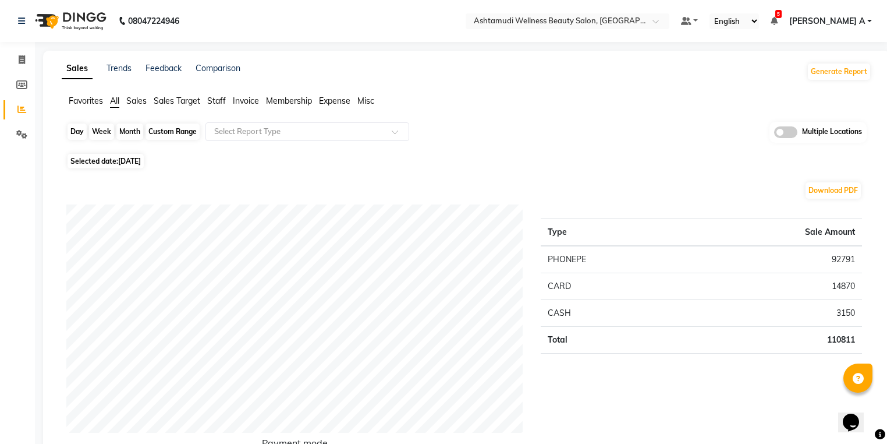
click at [78, 135] on div "Day" at bounding box center [77, 131] width 19 height 16
select select "8"
select select "2025"
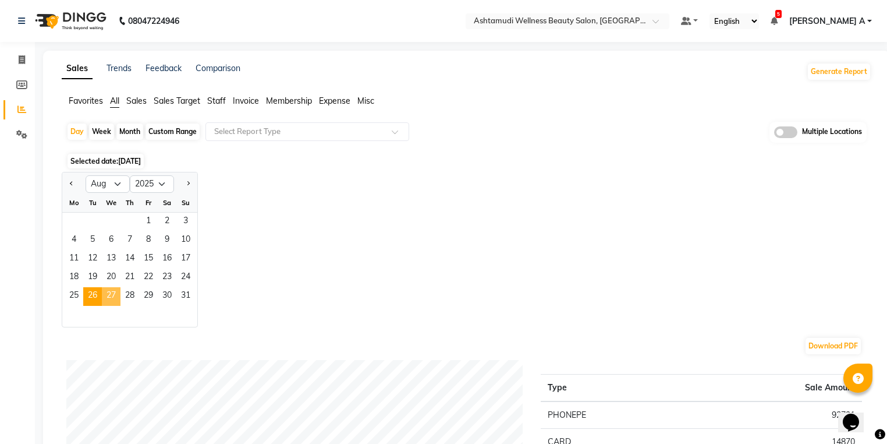
click at [116, 298] on span "27" at bounding box center [111, 296] width 19 height 19
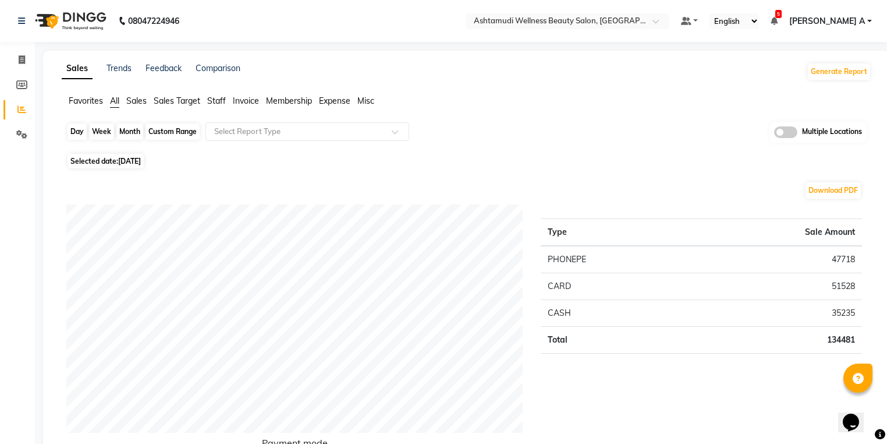
click at [79, 136] on div "Day" at bounding box center [77, 131] width 19 height 16
select select "8"
select select "2025"
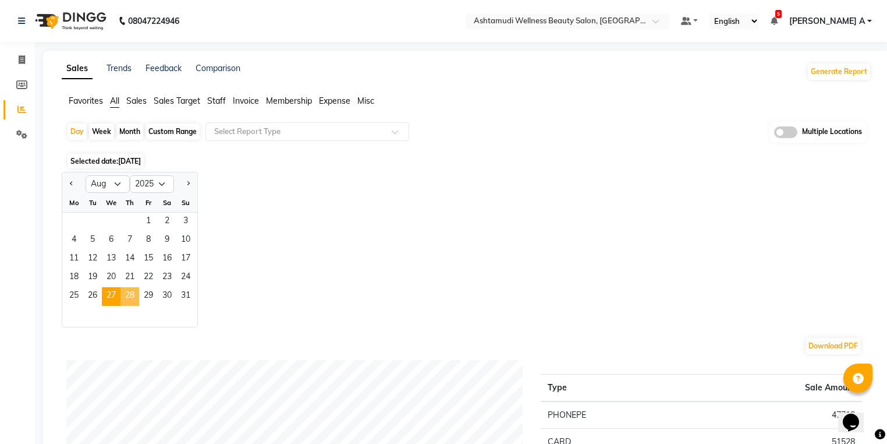
click at [128, 300] on span "28" at bounding box center [129, 296] width 19 height 19
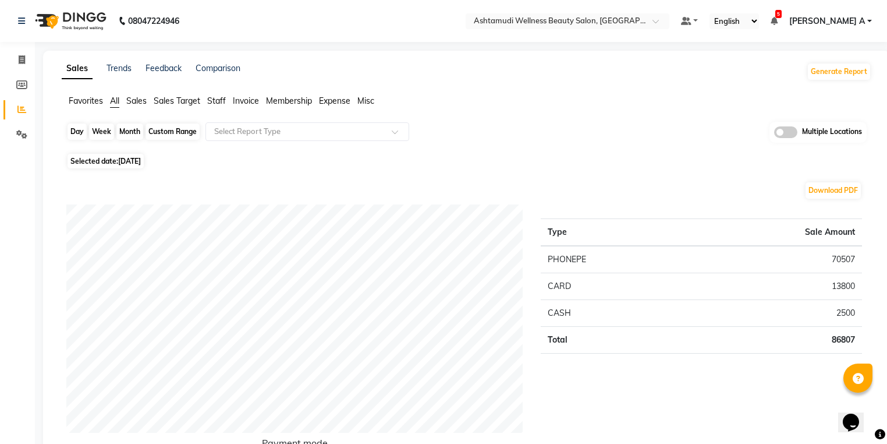
click at [75, 133] on div "Day" at bounding box center [77, 131] width 19 height 16
select select "8"
select select "2025"
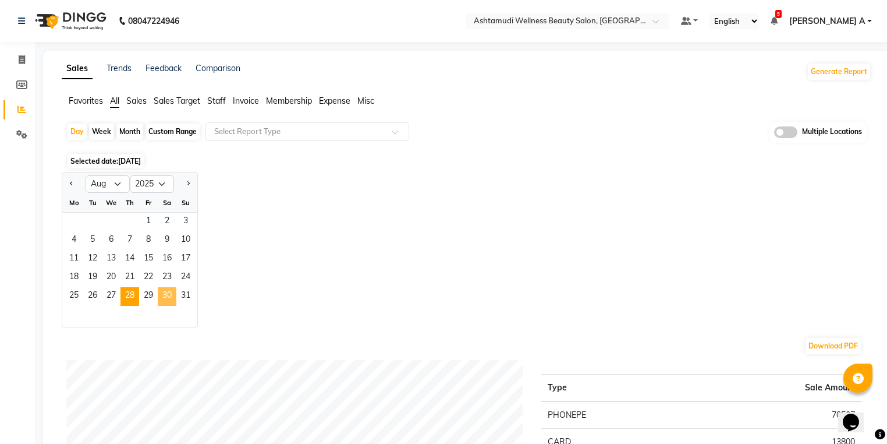
click at [158, 294] on span "30" at bounding box center [167, 296] width 19 height 19
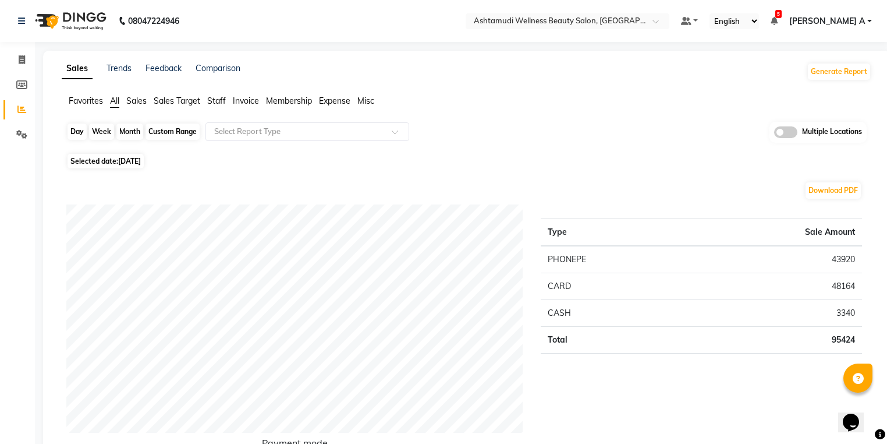
click at [79, 133] on div "Day" at bounding box center [77, 131] width 19 height 16
select select "8"
select select "2025"
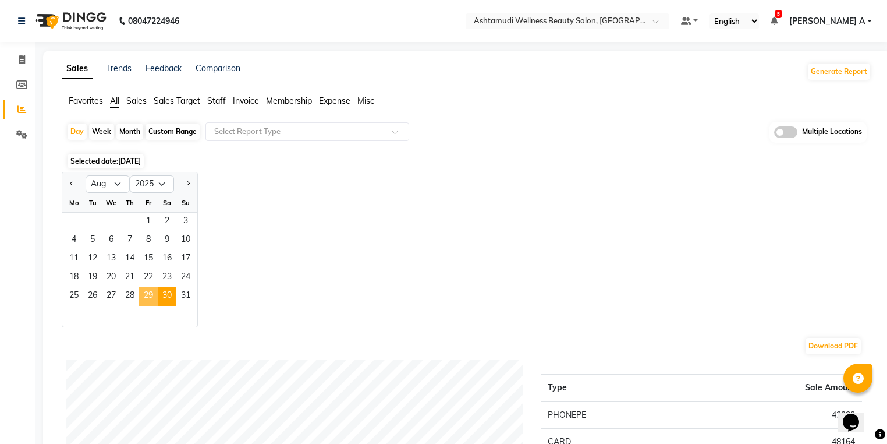
click at [147, 300] on span "29" at bounding box center [148, 296] width 19 height 19
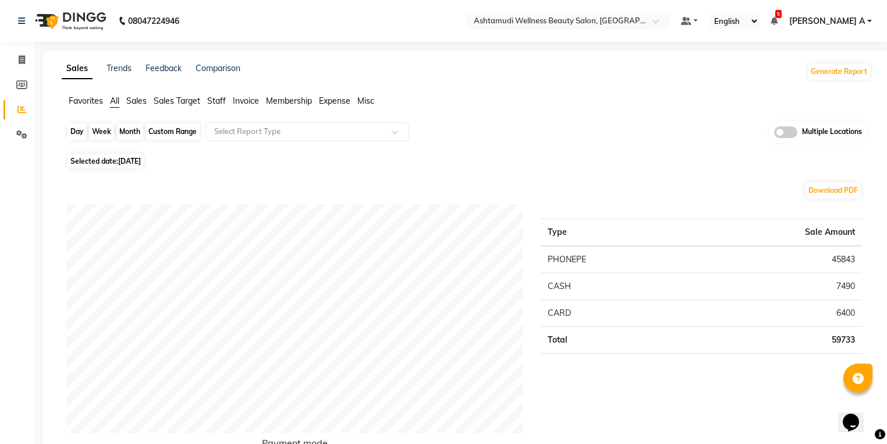
click at [75, 125] on div "Day" at bounding box center [77, 131] width 19 height 16
select select "8"
select select "2025"
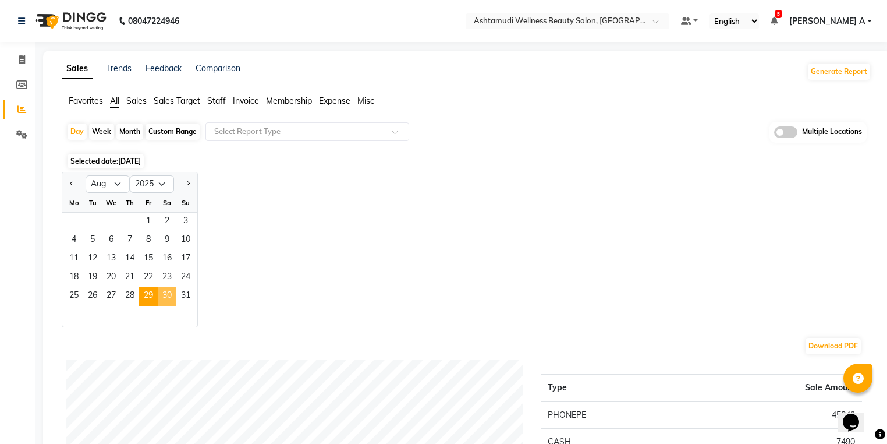
click at [173, 297] on span "30" at bounding box center [167, 296] width 19 height 19
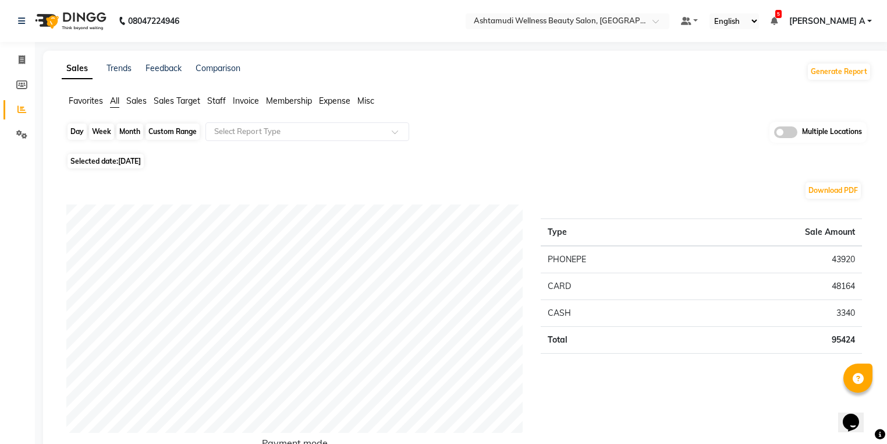
click at [79, 134] on div "Day" at bounding box center [77, 131] width 19 height 16
select select "8"
select select "2025"
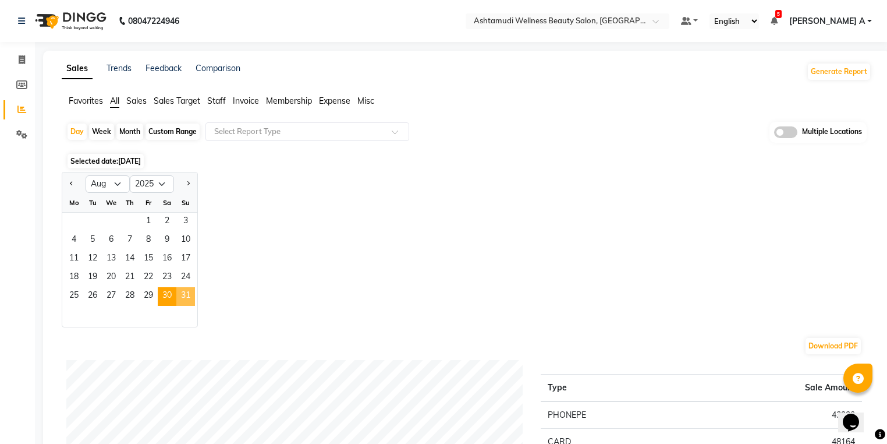
click at [191, 297] on span "31" at bounding box center [185, 296] width 19 height 19
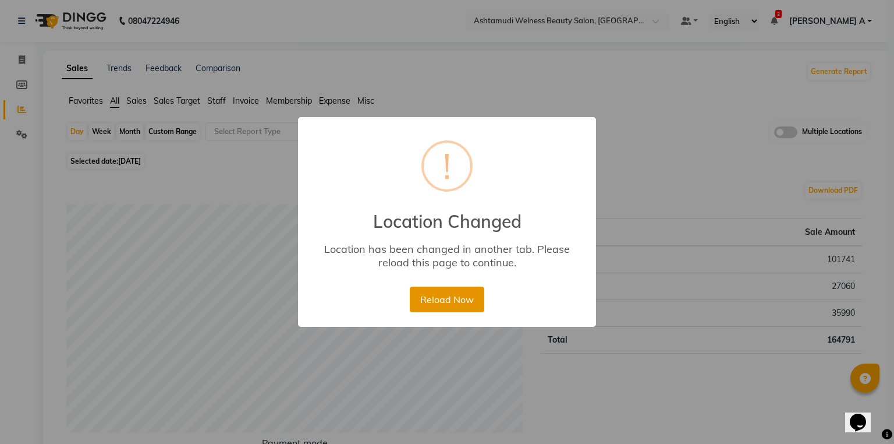
click at [446, 303] on button "Reload Now" at bounding box center [447, 299] width 74 height 26
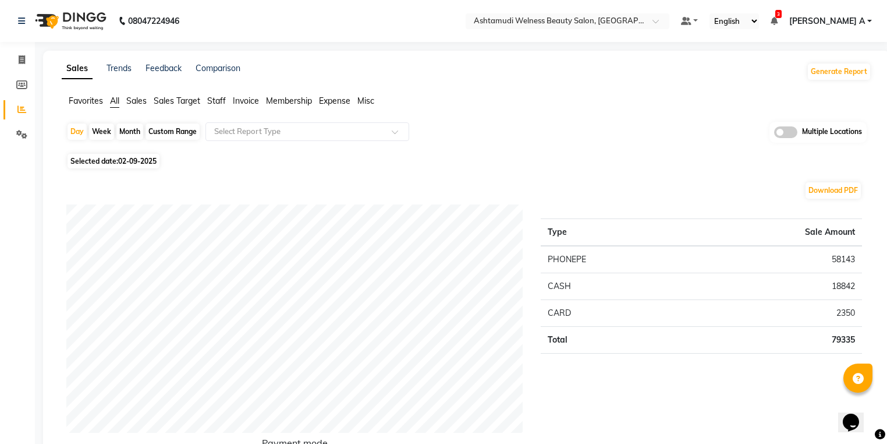
click at [124, 130] on div "Month" at bounding box center [129, 131] width 27 height 16
select select "9"
select select "2025"
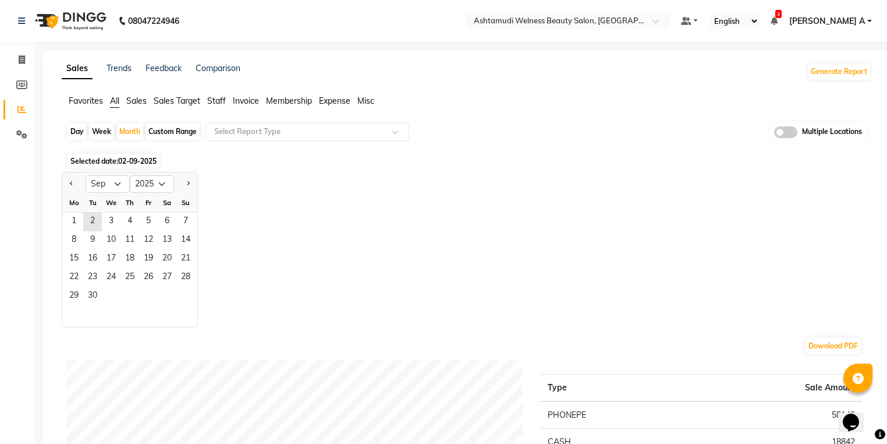
click at [63, 185] on div at bounding box center [73, 184] width 23 height 19
click at [74, 184] on button "Previous month" at bounding box center [71, 184] width 9 height 19
select select "8"
click at [156, 222] on span "1" at bounding box center [148, 221] width 19 height 19
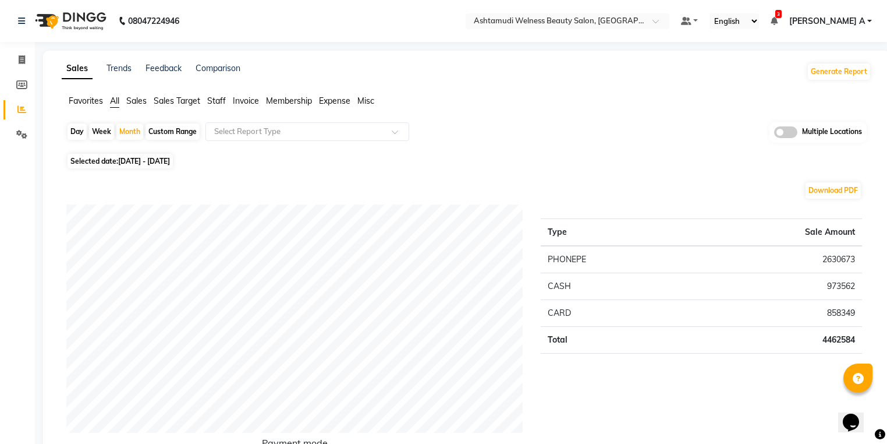
click at [769, 332] on td "4462584" at bounding box center [773, 339] width 177 height 27
click at [669, 12] on nav "08047224946 Select Location × Ashtamudi Welness Beauty Salon, Chinnakkada Defau…" at bounding box center [443, 21] width 887 height 42
click at [640, 19] on input "text" at bounding box center [555, 22] width 169 height 12
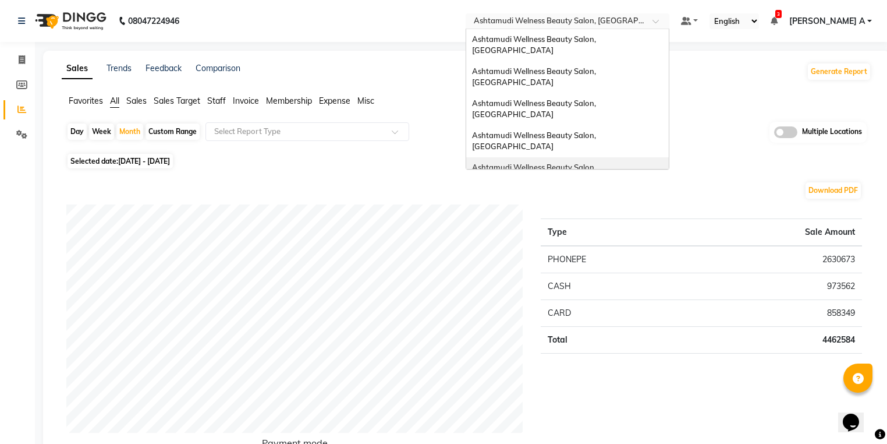
click at [669, 157] on div "Ashtamudi Wellness Beauty Salon, [GEOGRAPHIC_DATA]" at bounding box center [567, 173] width 203 height 32
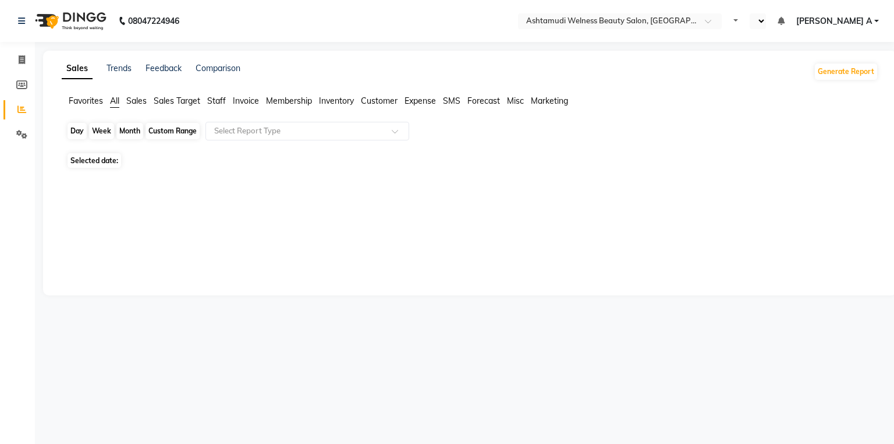
select select "en"
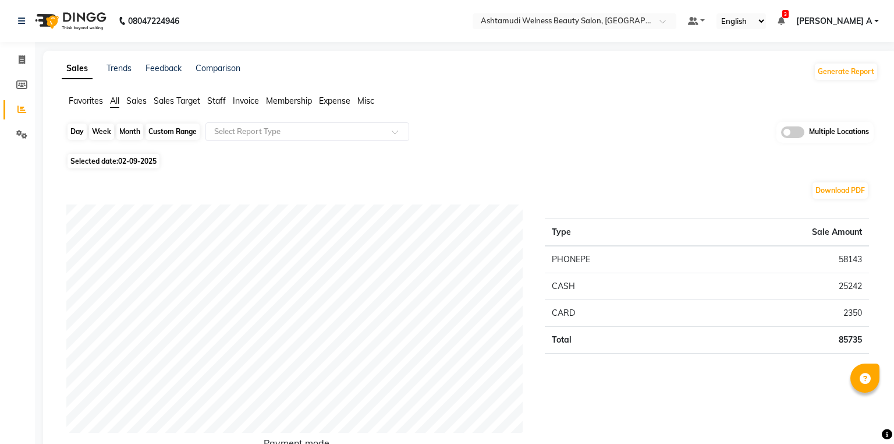
click at [79, 132] on div "Day" at bounding box center [77, 131] width 19 height 16
select select "9"
select select "2025"
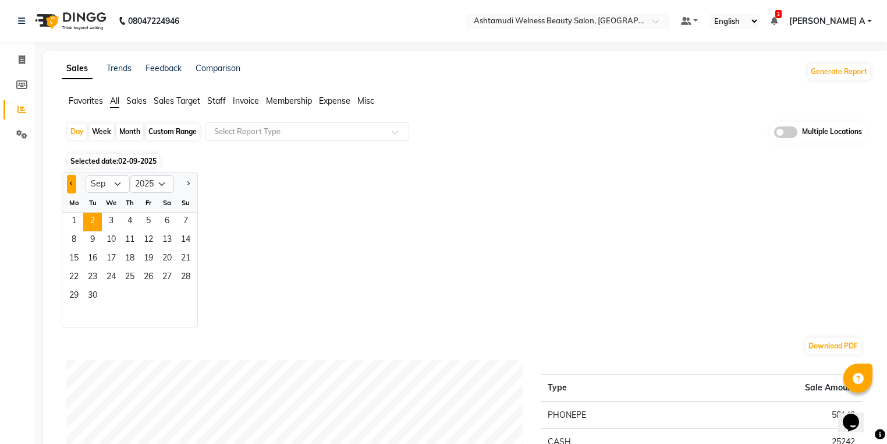
click at [68, 178] on button "Previous month" at bounding box center [71, 184] width 9 height 19
select select "8"
click at [145, 226] on span "1" at bounding box center [148, 221] width 19 height 19
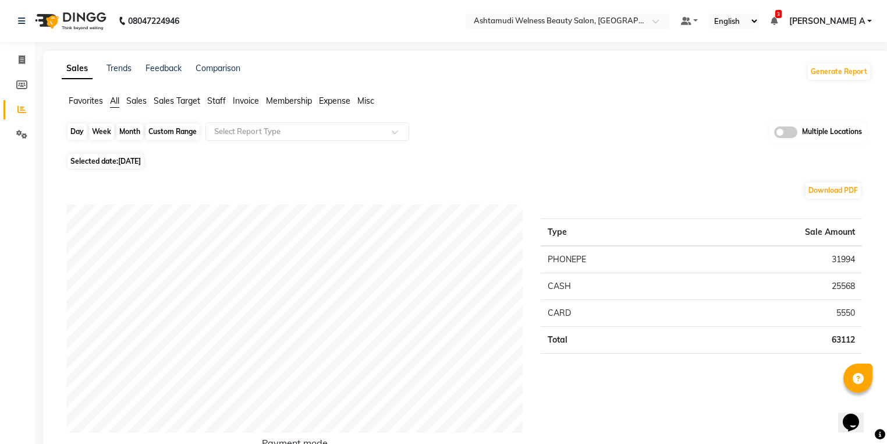
click at [73, 134] on div "Day" at bounding box center [77, 131] width 19 height 16
select select "8"
select select "2025"
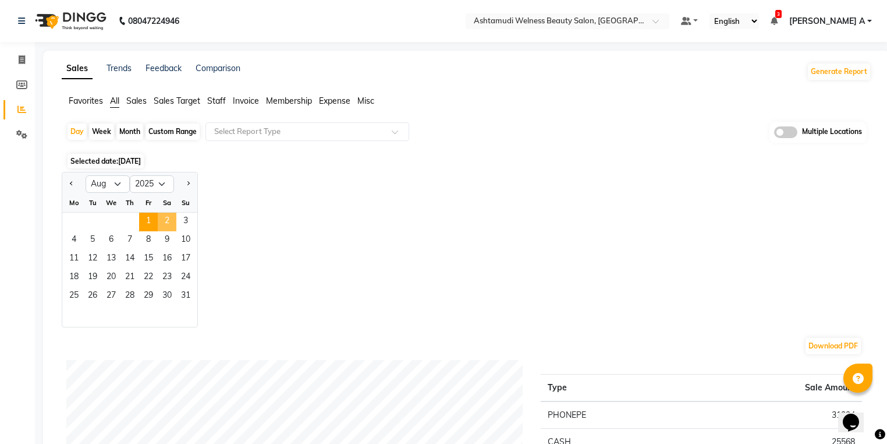
click at [165, 222] on span "2" at bounding box center [167, 221] width 19 height 19
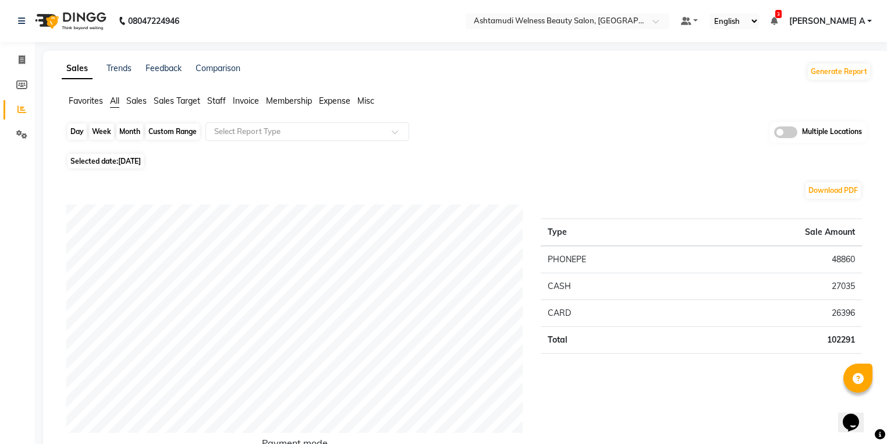
click at [80, 130] on div "Day" at bounding box center [77, 131] width 19 height 16
select select "8"
select select "2025"
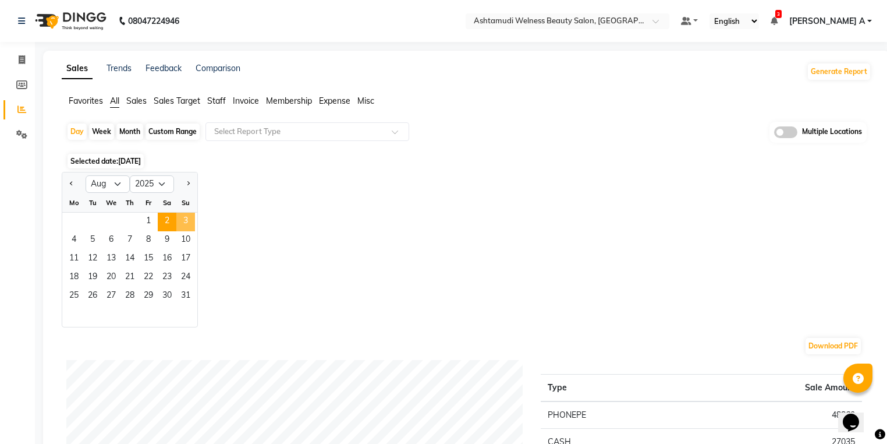
click at [184, 224] on span "3" at bounding box center [185, 221] width 19 height 19
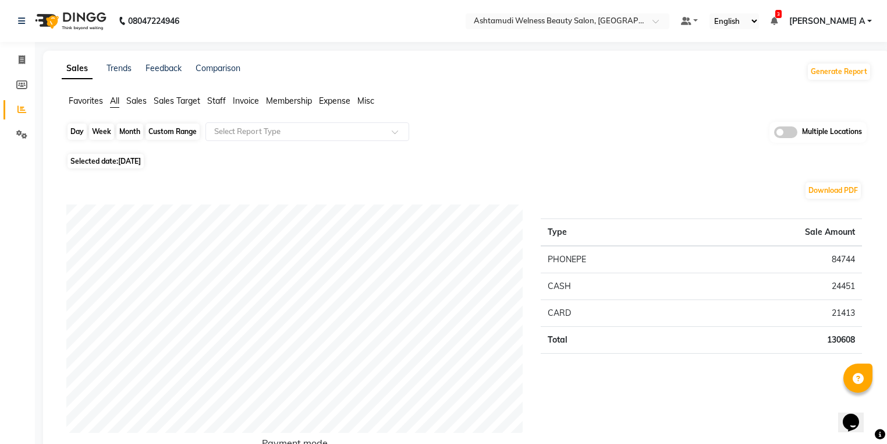
click at [73, 130] on div "Day" at bounding box center [77, 131] width 19 height 16
select select "8"
select select "2025"
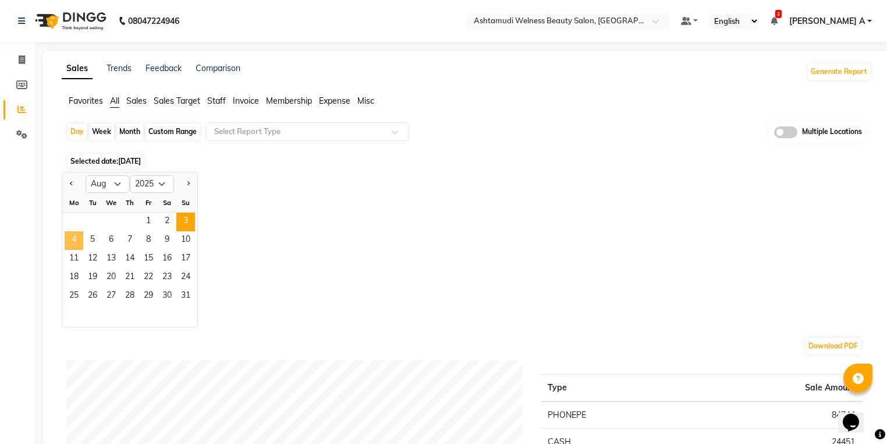
click at [72, 243] on span "4" at bounding box center [74, 240] width 19 height 19
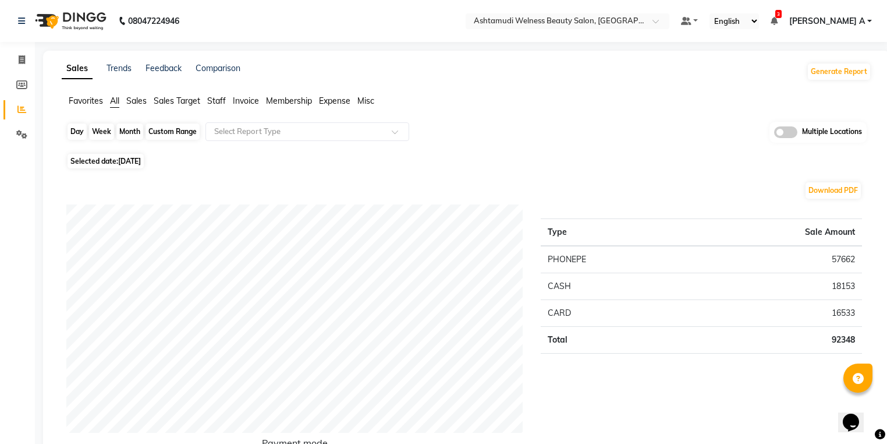
click at [81, 133] on div "Day" at bounding box center [77, 131] width 19 height 16
select select "8"
select select "2025"
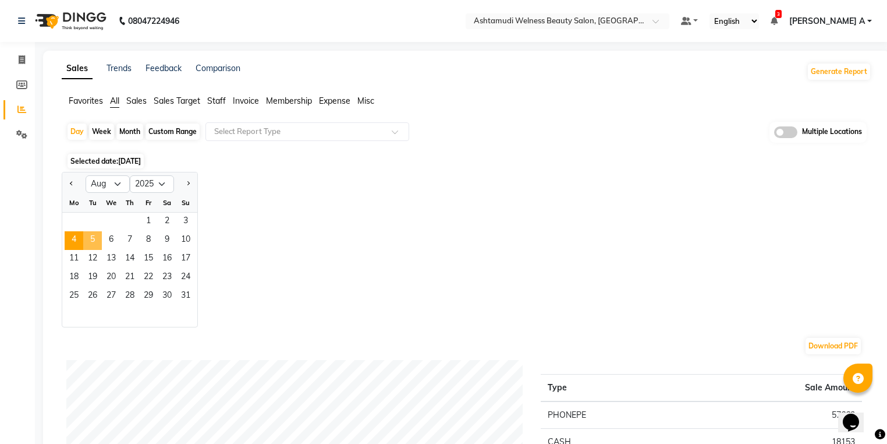
click at [93, 239] on span "5" at bounding box center [92, 240] width 19 height 19
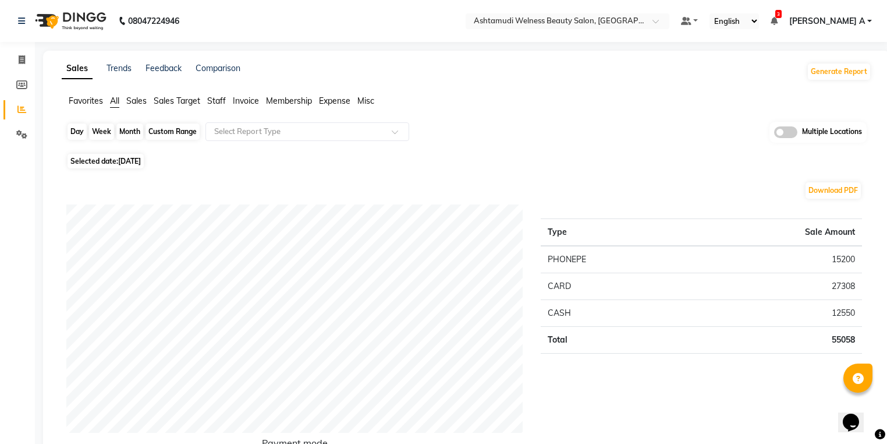
click at [83, 132] on div "Day" at bounding box center [77, 131] width 19 height 16
select select "8"
select select "2025"
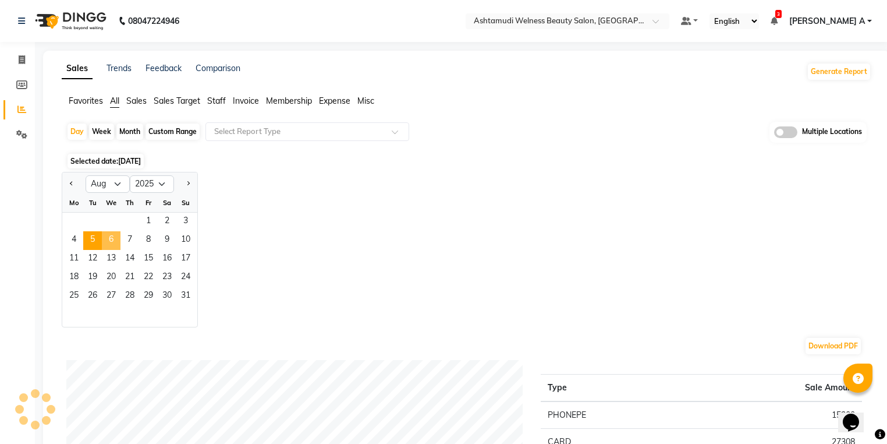
click at [108, 237] on span "6" at bounding box center [111, 240] width 19 height 19
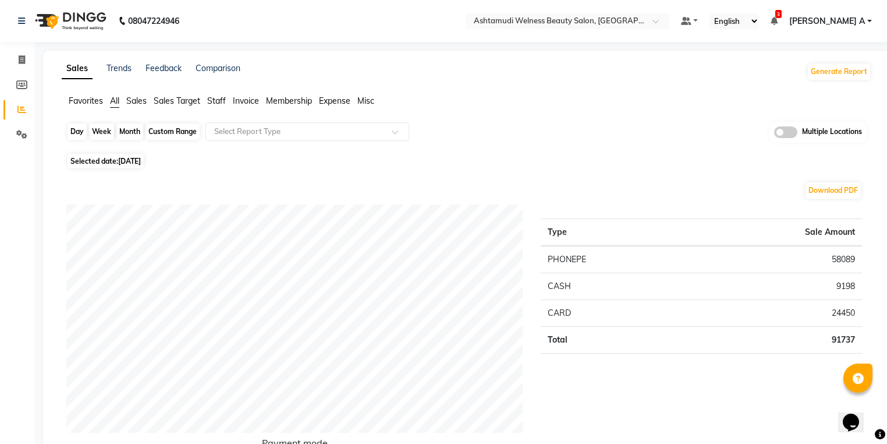
click at [75, 131] on div "Day" at bounding box center [77, 131] width 19 height 16
select select "8"
select select "2025"
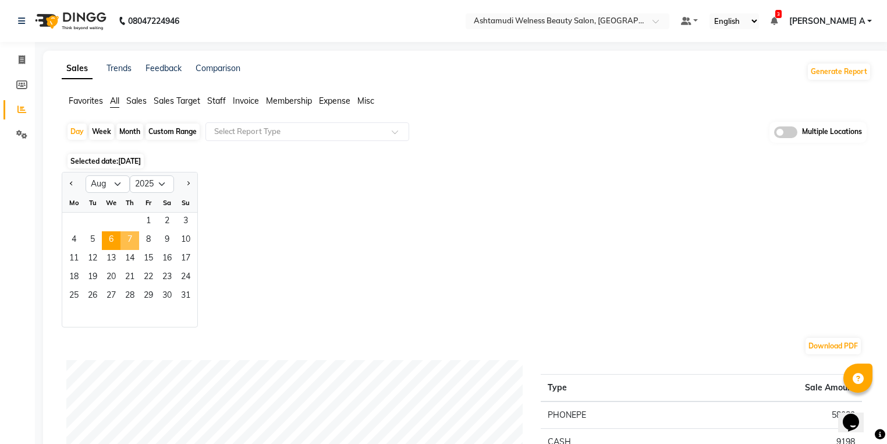
click at [130, 240] on span "7" at bounding box center [129, 240] width 19 height 19
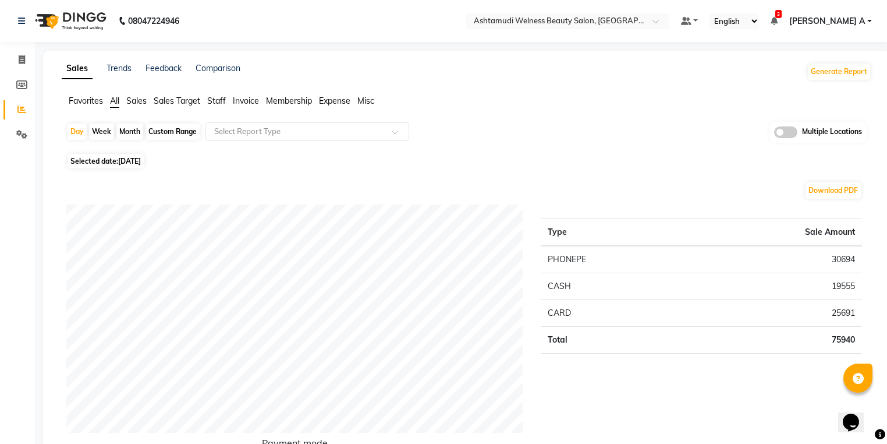
click at [75, 140] on div "Day Week Month Custom Range Select Report Type Multiple Locations" at bounding box center [466, 136] width 800 height 29
click at [78, 133] on div "Day" at bounding box center [77, 131] width 19 height 16
select select "8"
select select "2025"
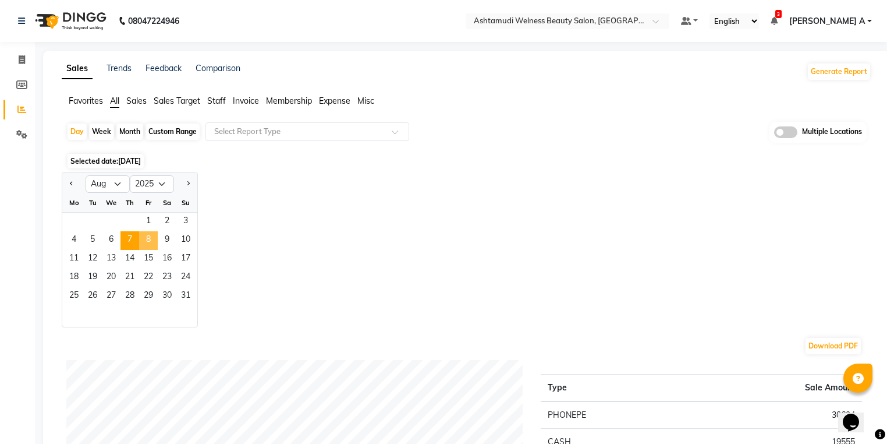
click at [149, 238] on span "8" at bounding box center [148, 240] width 19 height 19
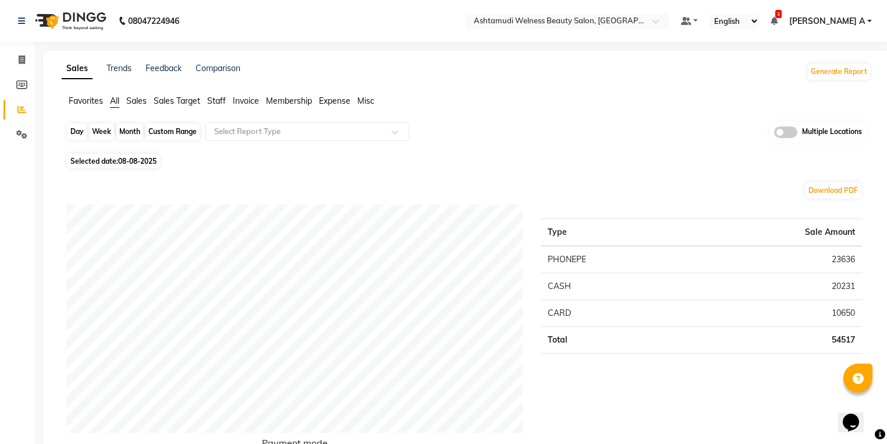
click at [76, 136] on div "Day" at bounding box center [77, 131] width 19 height 16
select select "8"
select select "2025"
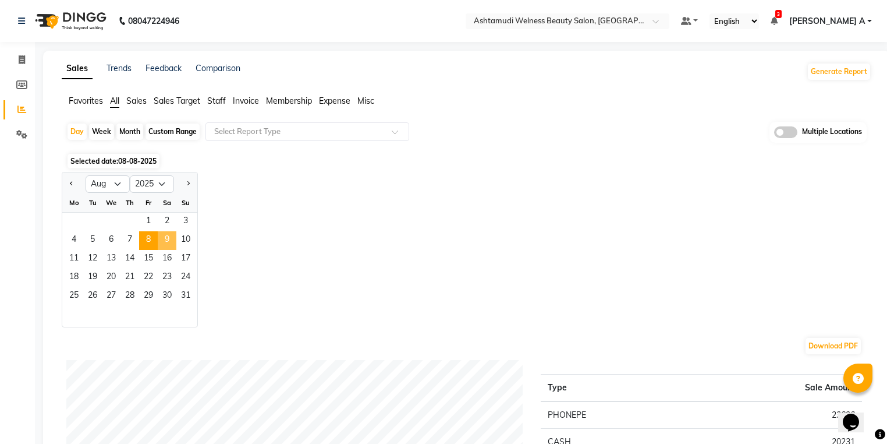
click at [168, 244] on span "9" at bounding box center [167, 240] width 19 height 19
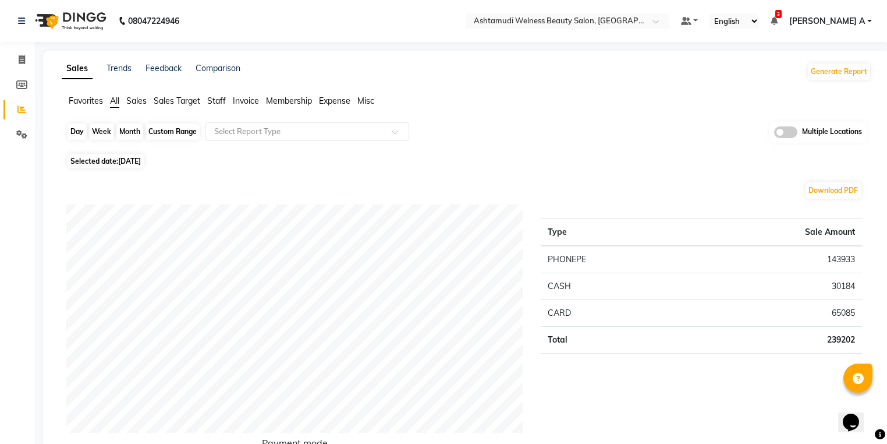
click at [77, 130] on div "Day" at bounding box center [77, 131] width 19 height 16
select select "8"
select select "2025"
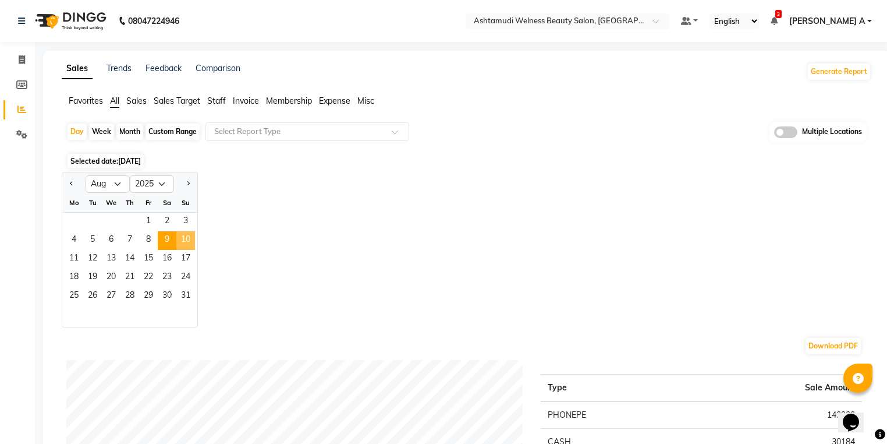
click at [179, 238] on span "10" at bounding box center [185, 240] width 19 height 19
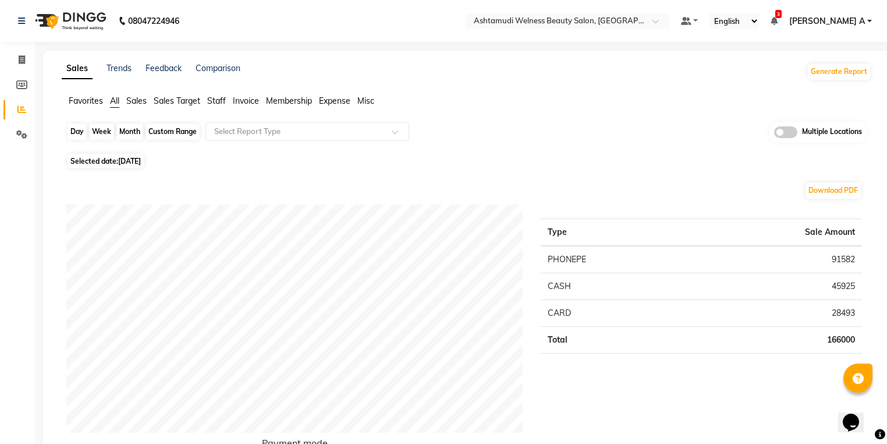
click at [74, 126] on div "Day" at bounding box center [77, 131] width 19 height 16
select select "8"
select select "2025"
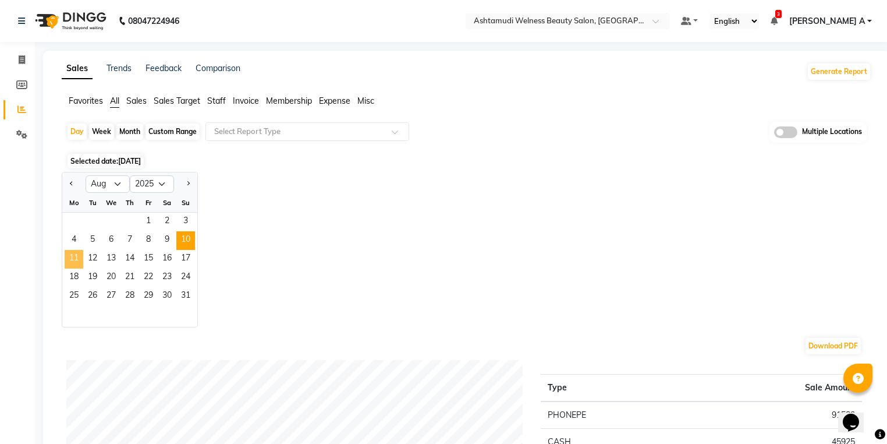
click at [66, 257] on span "11" at bounding box center [74, 259] width 19 height 19
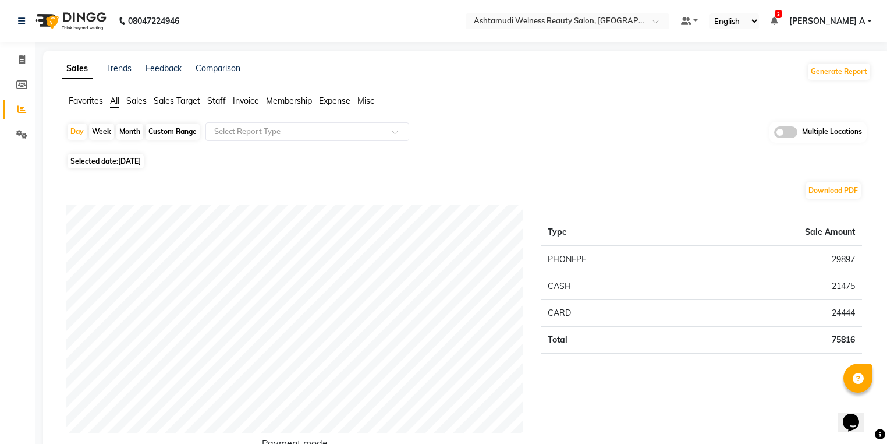
click at [87, 130] on div "Day Week Month Custom Range Select Report Type Multiple Locations" at bounding box center [466, 136] width 800 height 29
click at [69, 129] on div "Day Week Month Custom Range Select Report Type Multiple Locations" at bounding box center [466, 136] width 800 height 29
click at [70, 129] on div "Day" at bounding box center [77, 131] width 19 height 16
select select "8"
select select "2025"
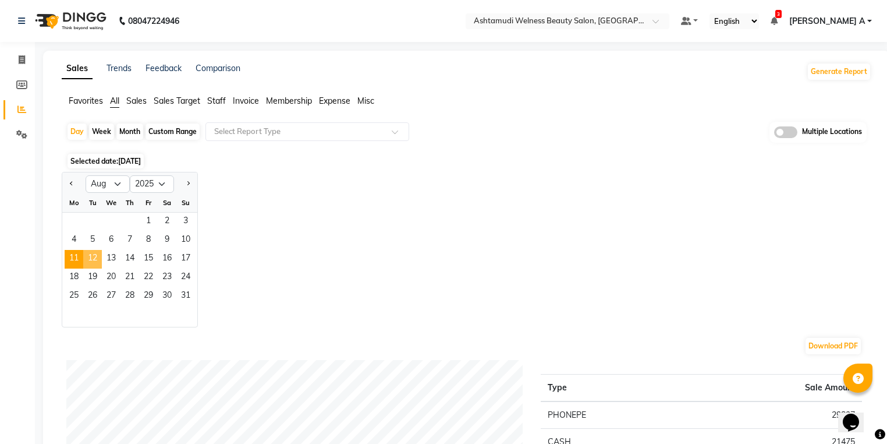
click at [91, 262] on span "12" at bounding box center [92, 259] width 19 height 19
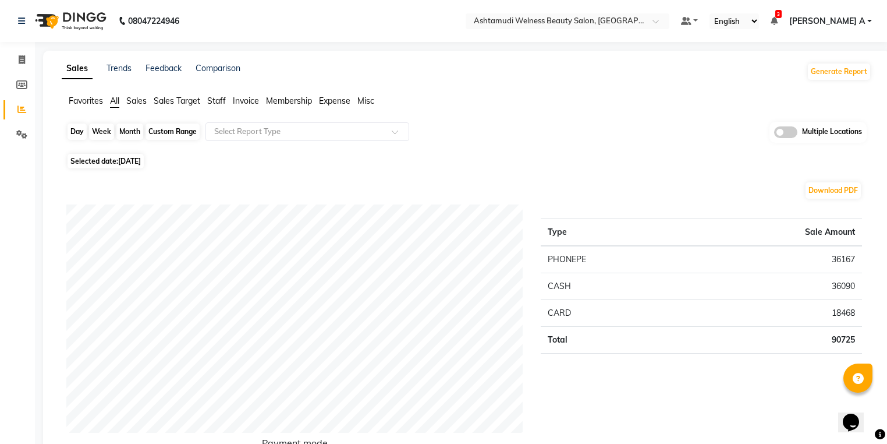
click at [72, 128] on div "Day" at bounding box center [77, 131] width 19 height 16
select select "8"
select select "2025"
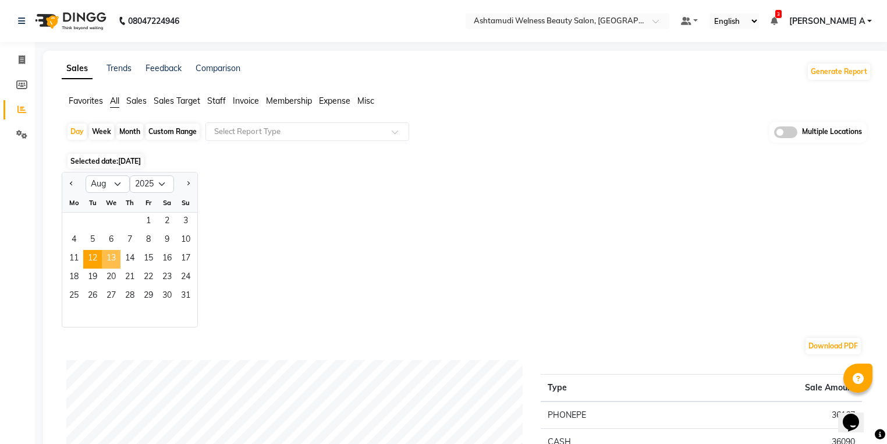
click at [113, 257] on span "13" at bounding box center [111, 259] width 19 height 19
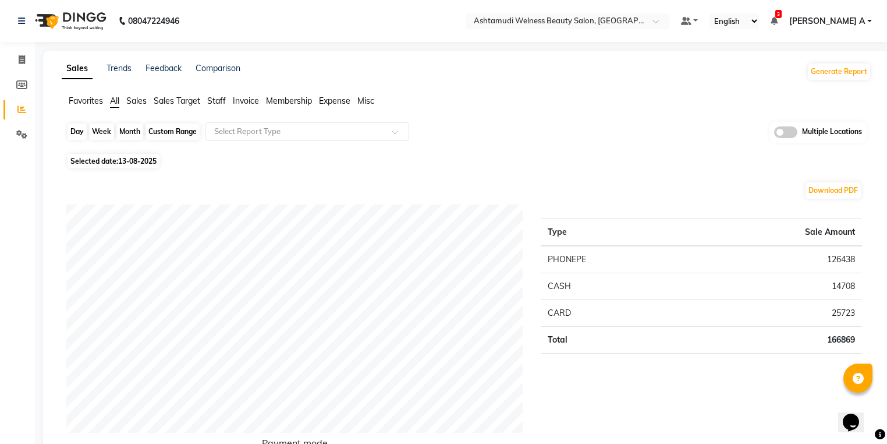
click at [70, 135] on div "Day" at bounding box center [77, 131] width 19 height 16
select select "8"
select select "2025"
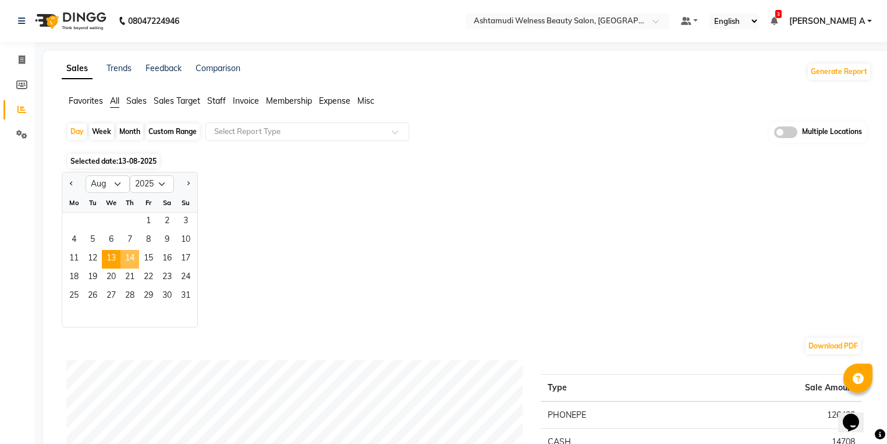
click at [127, 253] on span "14" at bounding box center [129, 259] width 19 height 19
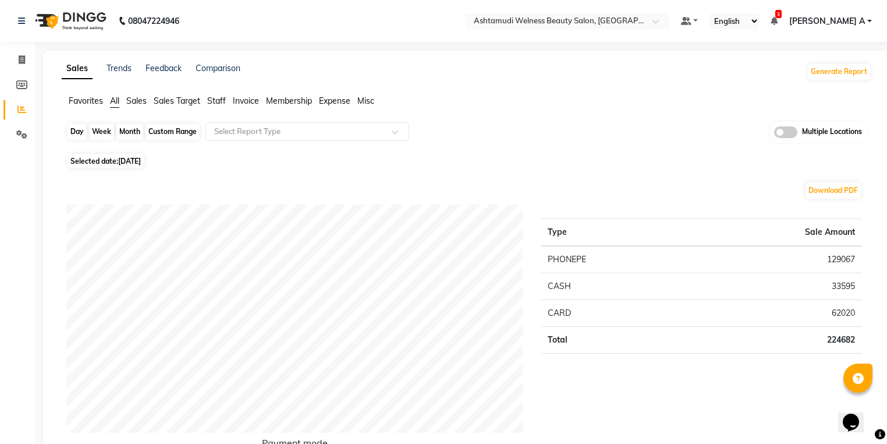
click at [75, 139] on div "Day" at bounding box center [77, 131] width 19 height 16
select select "8"
select select "2025"
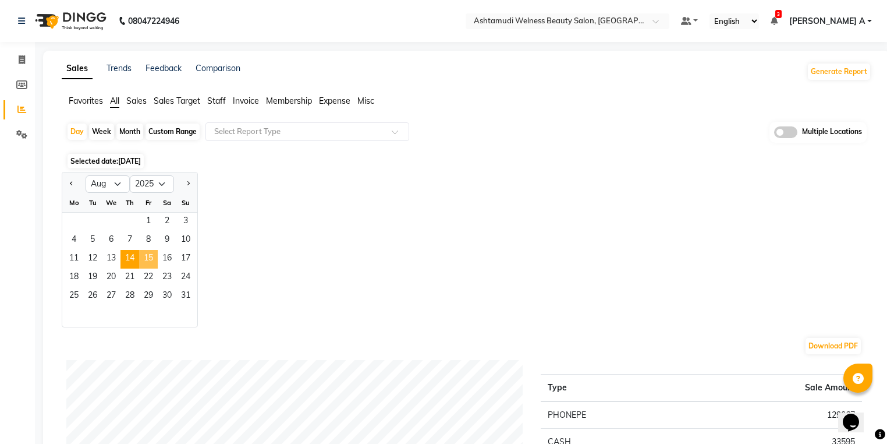
click at [151, 264] on span "15" at bounding box center [148, 259] width 19 height 19
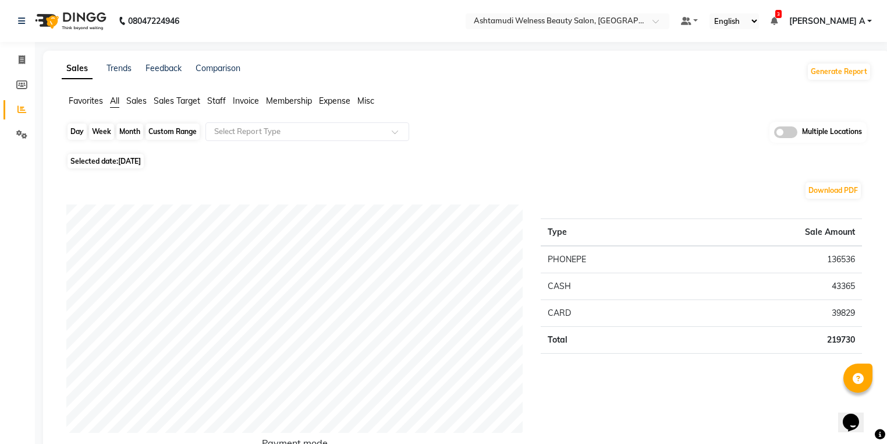
click at [84, 132] on div "Day" at bounding box center [77, 131] width 19 height 16
select select "8"
select select "2025"
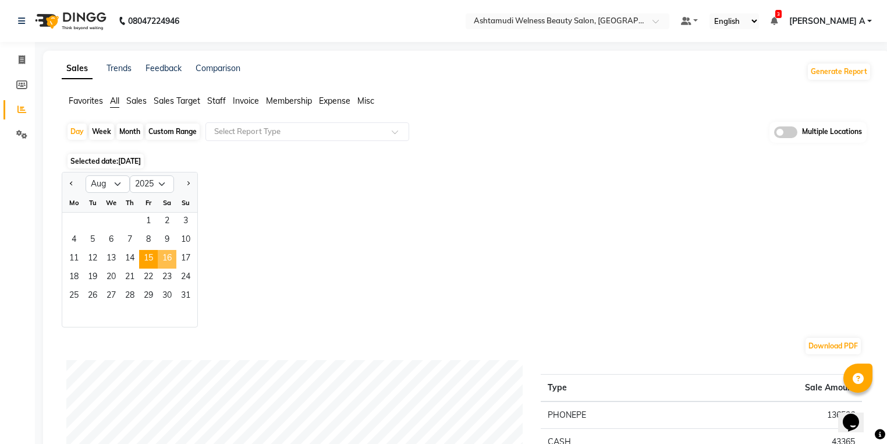
click at [173, 258] on span "16" at bounding box center [167, 259] width 19 height 19
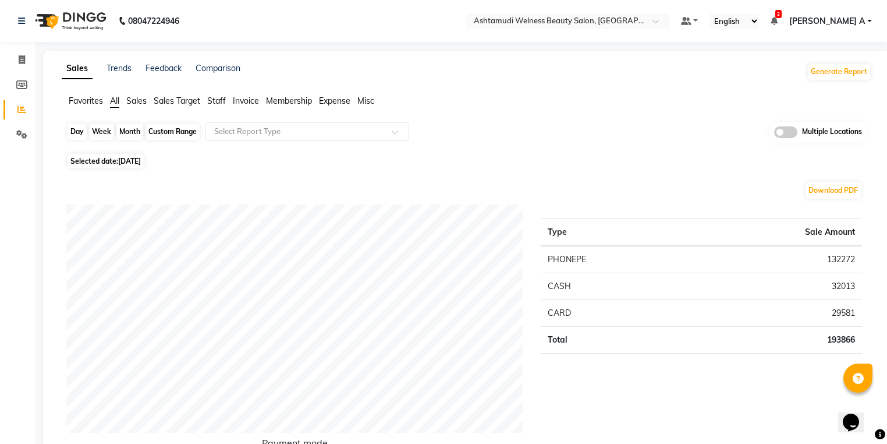
click at [80, 132] on div "Day" at bounding box center [77, 131] width 19 height 16
select select "8"
select select "2025"
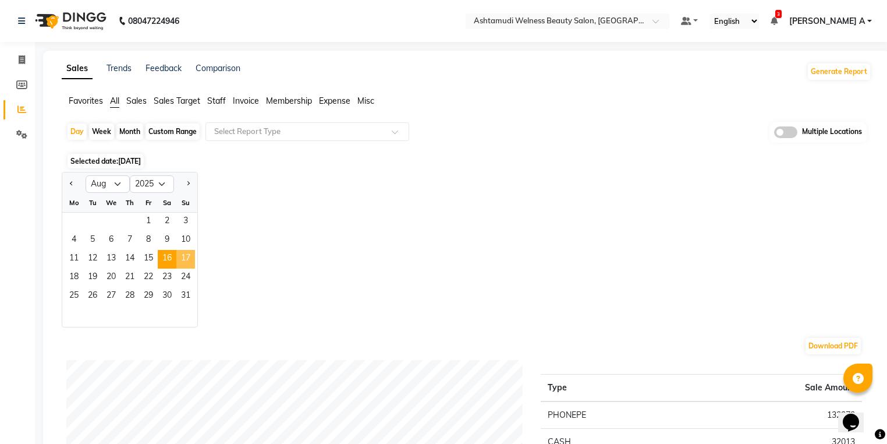
click at [181, 258] on span "17" at bounding box center [185, 259] width 19 height 19
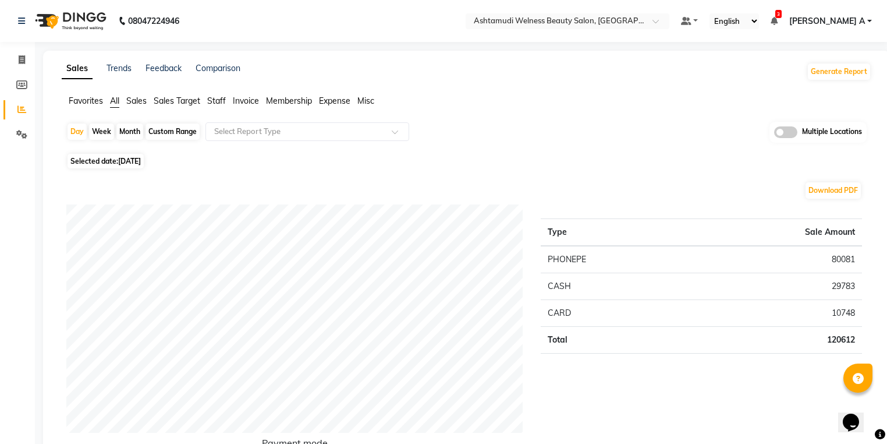
click at [86, 134] on div "Day Week Month Custom Range Select Report Type Multiple Locations" at bounding box center [466, 136] width 800 height 29
click at [80, 132] on div "Day" at bounding box center [77, 131] width 19 height 16
select select "8"
select select "2025"
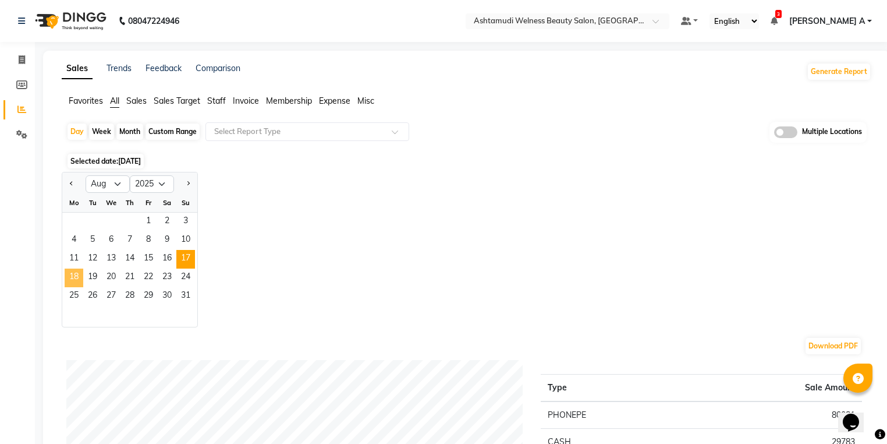
click at [72, 275] on span "18" at bounding box center [74, 277] width 19 height 19
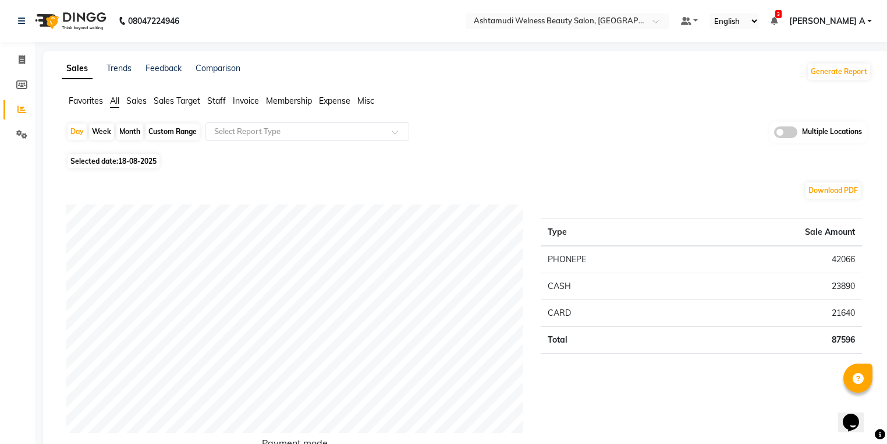
click at [89, 136] on div "Week" at bounding box center [101, 131] width 25 height 16
select select "8"
select select "2025"
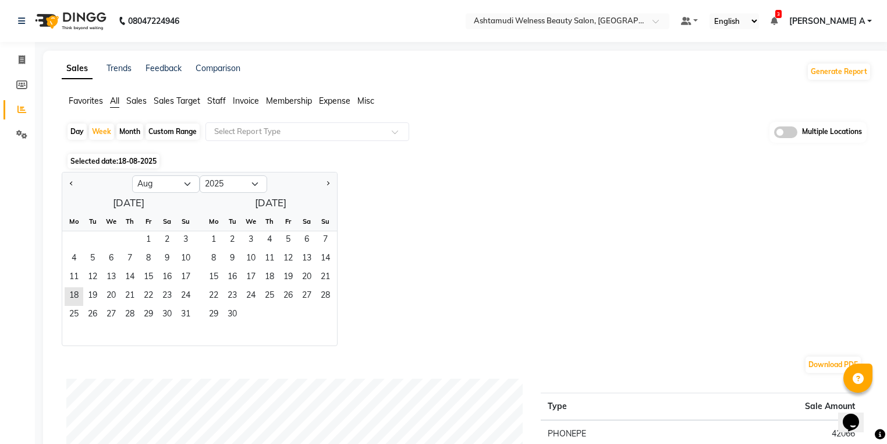
click at [119, 135] on div "Month" at bounding box center [129, 131] width 27 height 16
select select "8"
select select "2025"
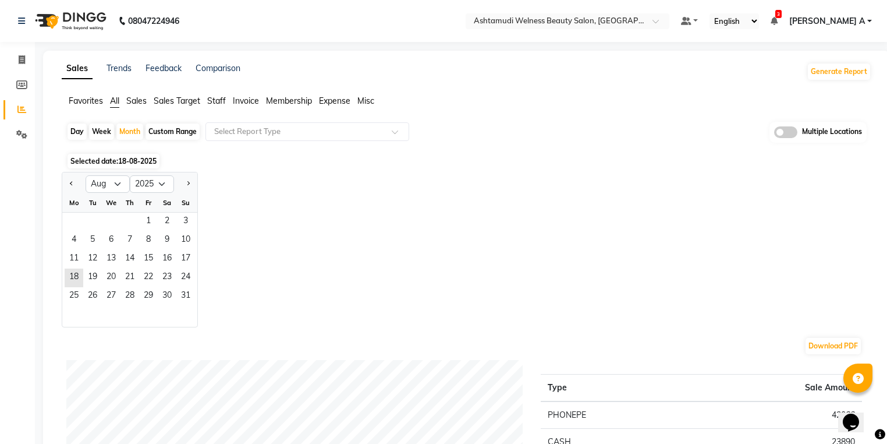
click at [162, 135] on div "Custom Range" at bounding box center [173, 131] width 54 height 16
select select "8"
select select "2025"
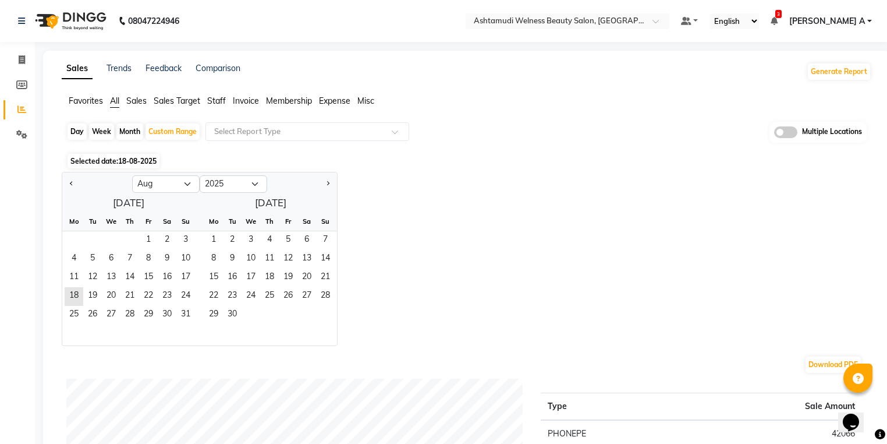
click at [72, 130] on div "Day" at bounding box center [77, 131] width 19 height 16
select select "8"
select select "2025"
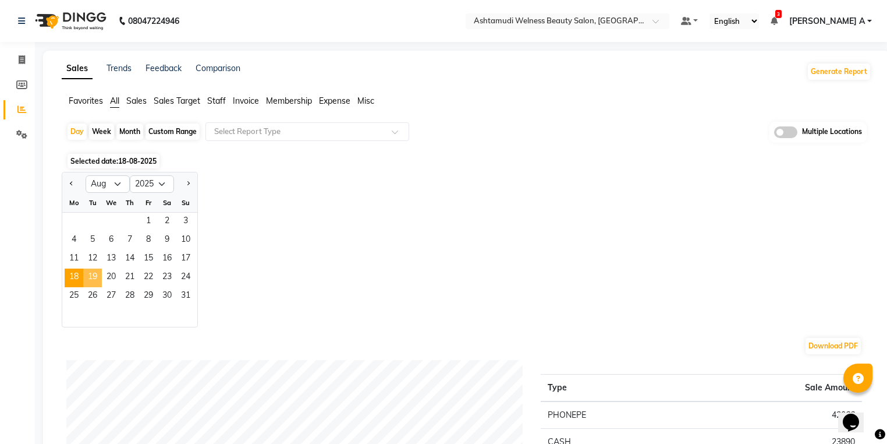
click at [81, 272] on span "18" at bounding box center [74, 277] width 19 height 19
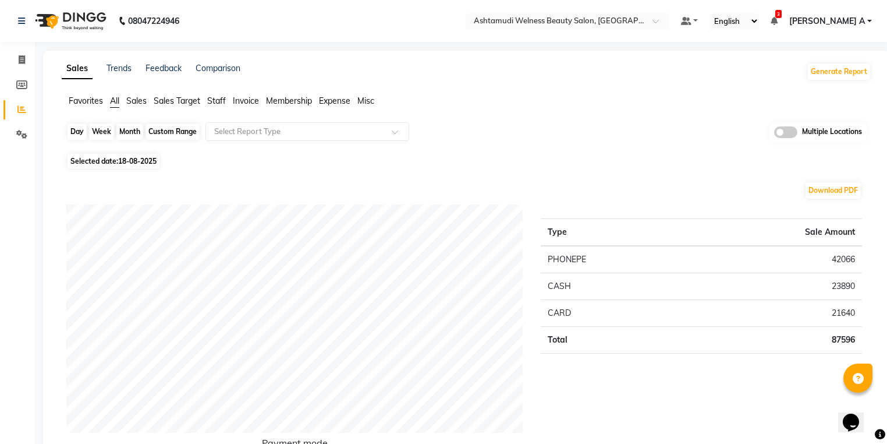
click at [80, 129] on div "Day" at bounding box center [77, 131] width 19 height 16
select select "8"
select select "2025"
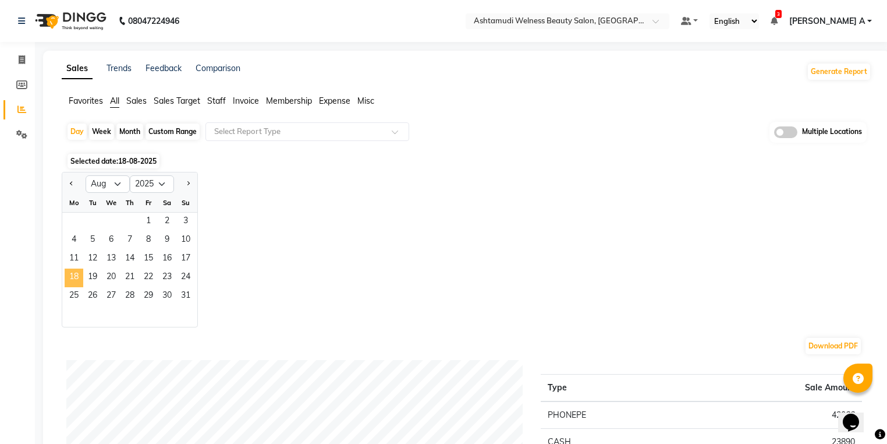
drag, startPoint x: 72, startPoint y: 272, endPoint x: 61, endPoint y: 228, distance: 45.7
click at [72, 272] on span "18" at bounding box center [74, 277] width 19 height 19
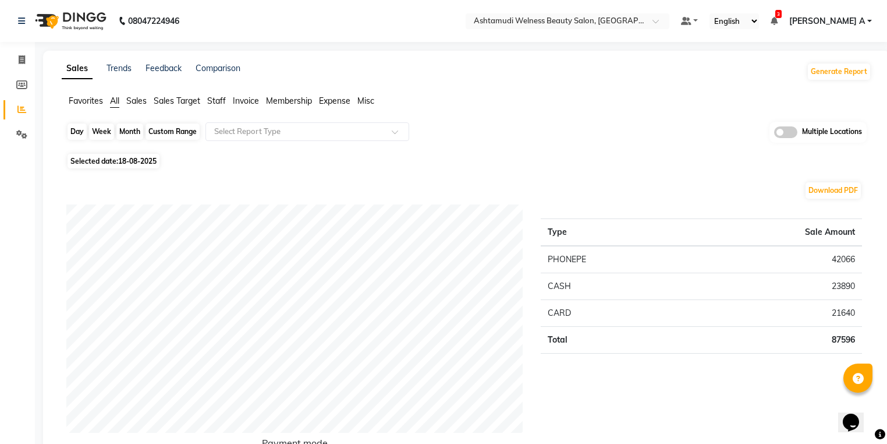
click at [72, 126] on div "Day" at bounding box center [77, 131] width 19 height 16
select select "8"
select select "2025"
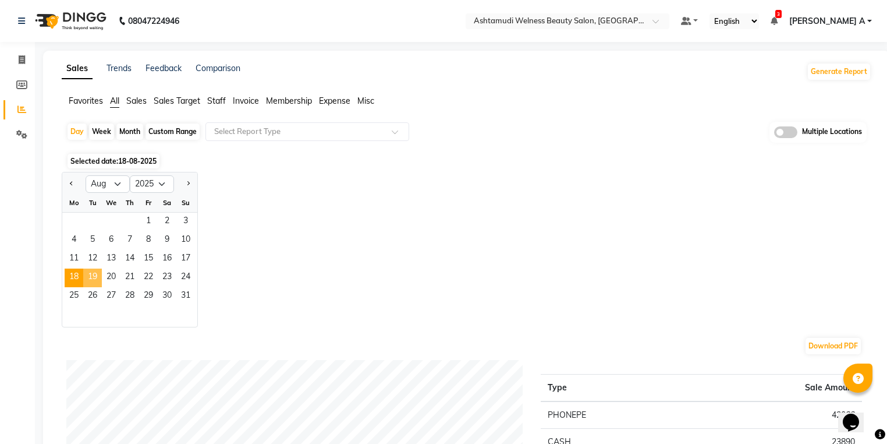
click at [87, 270] on span "19" at bounding box center [92, 277] width 19 height 19
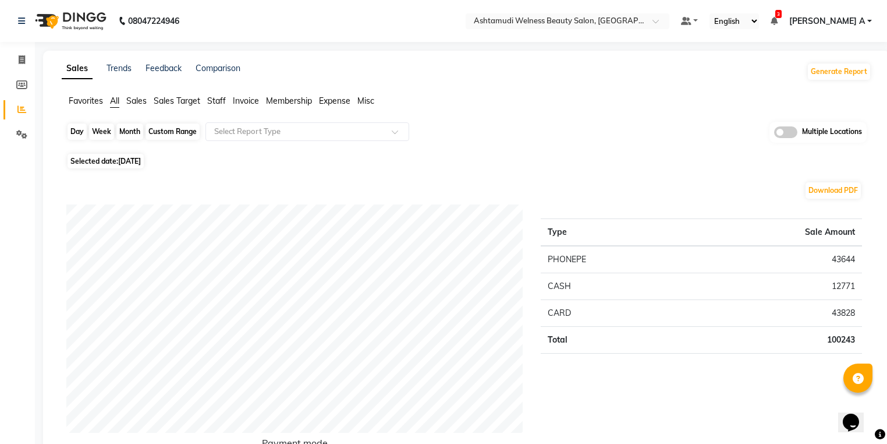
click at [72, 130] on div "Day" at bounding box center [77, 131] width 19 height 16
select select "8"
select select "2025"
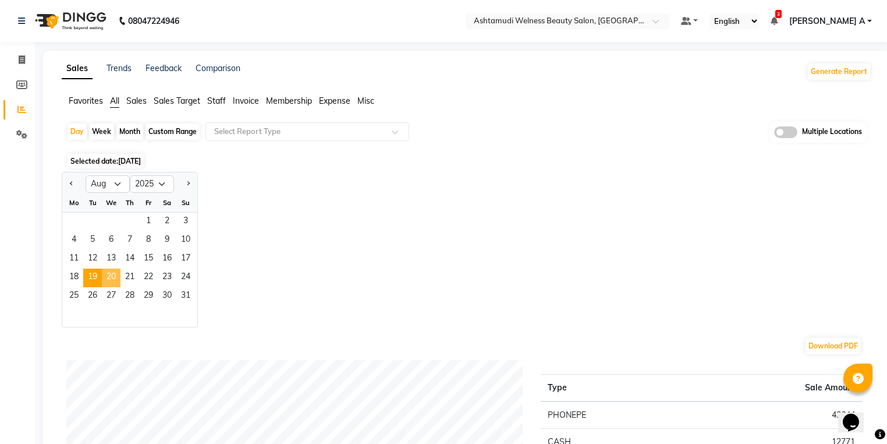
click at [107, 281] on span "20" at bounding box center [111, 277] width 19 height 19
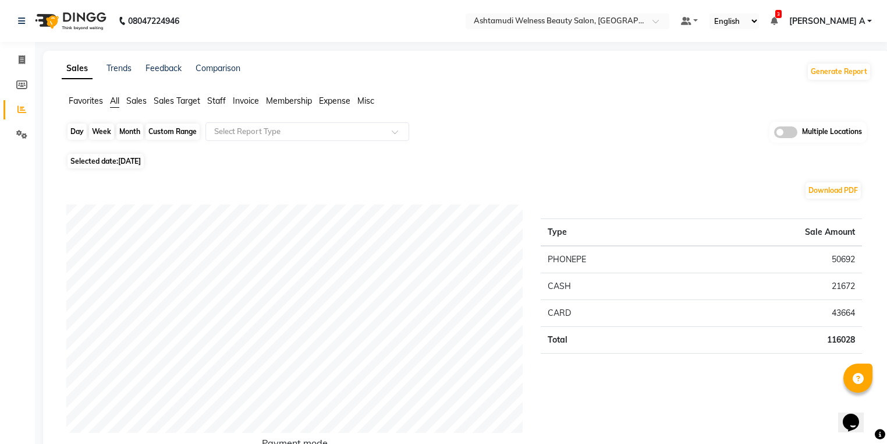
click at [78, 133] on div "Day" at bounding box center [77, 131] width 19 height 16
select select "8"
select select "2025"
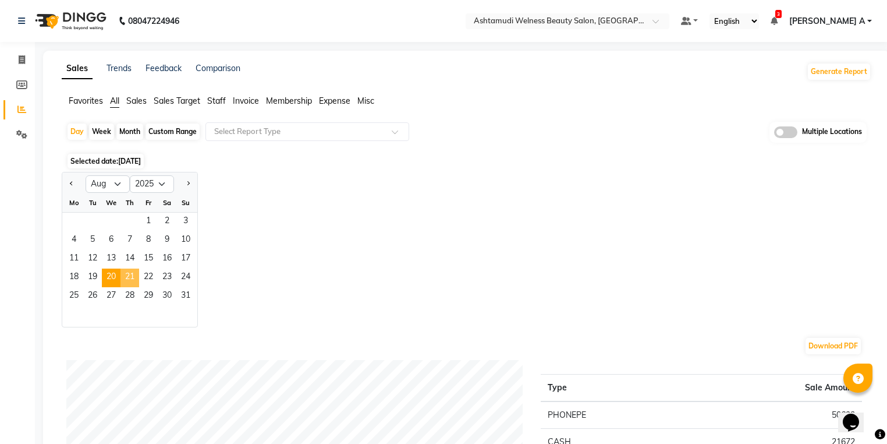
click at [134, 278] on span "21" at bounding box center [129, 277] width 19 height 19
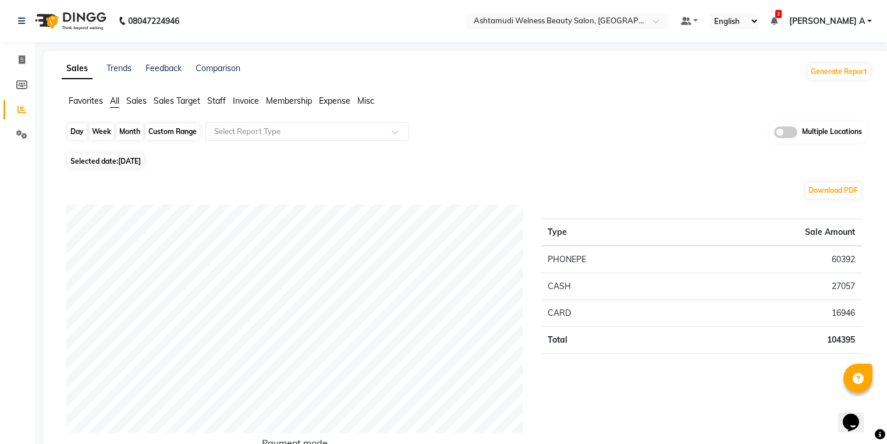
click at [72, 130] on div "Day" at bounding box center [77, 131] width 19 height 16
select select "8"
select select "2025"
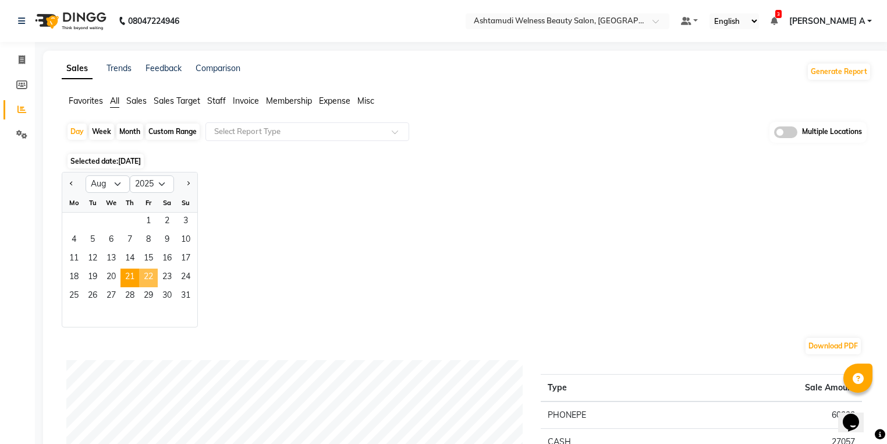
click at [150, 277] on span "22" at bounding box center [148, 277] width 19 height 19
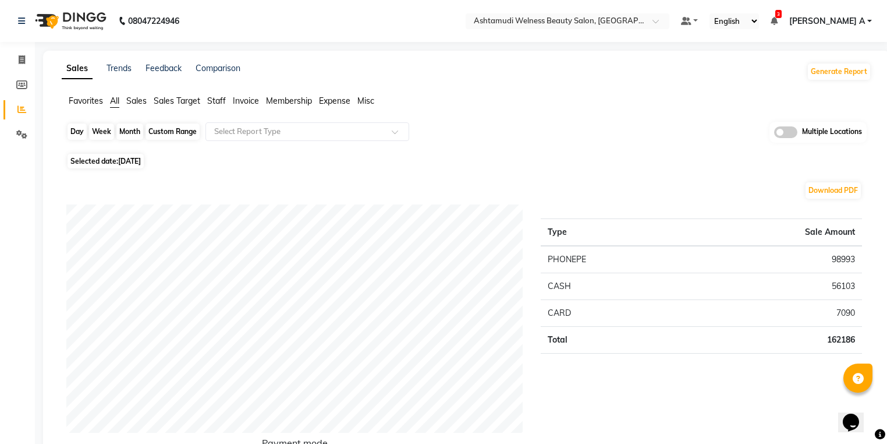
click at [80, 131] on div "Day" at bounding box center [77, 131] width 19 height 16
select select "8"
select select "2025"
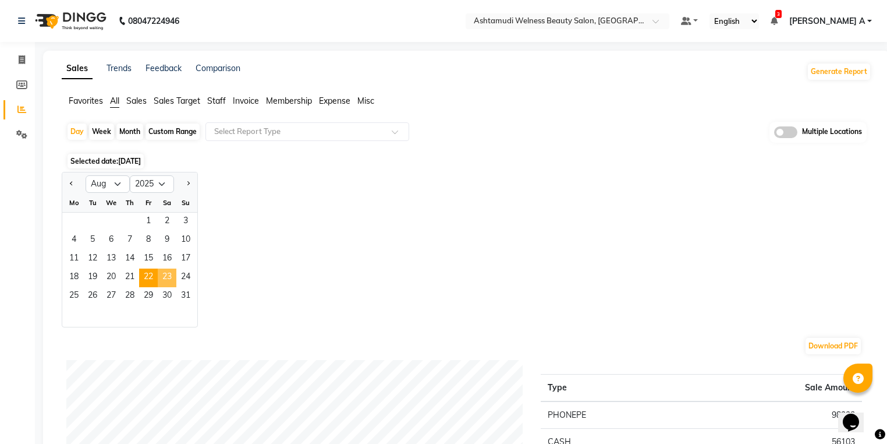
click at [166, 285] on span "23" at bounding box center [167, 277] width 19 height 19
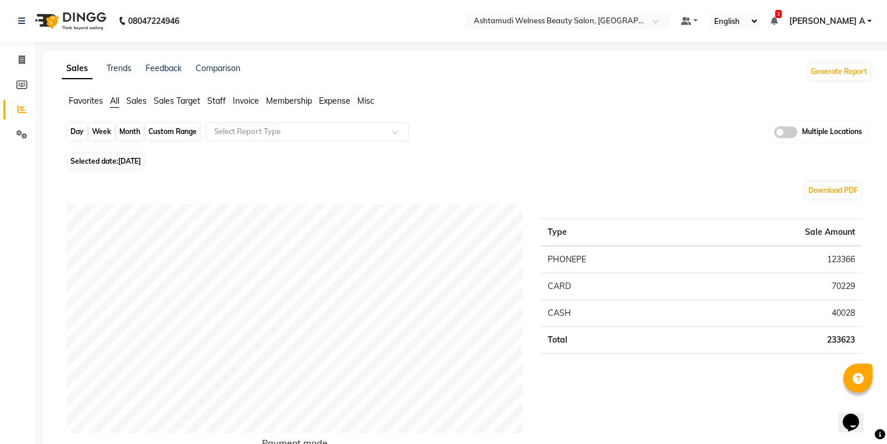
click at [72, 126] on div "Day" at bounding box center [77, 131] width 19 height 16
select select "8"
select select "2025"
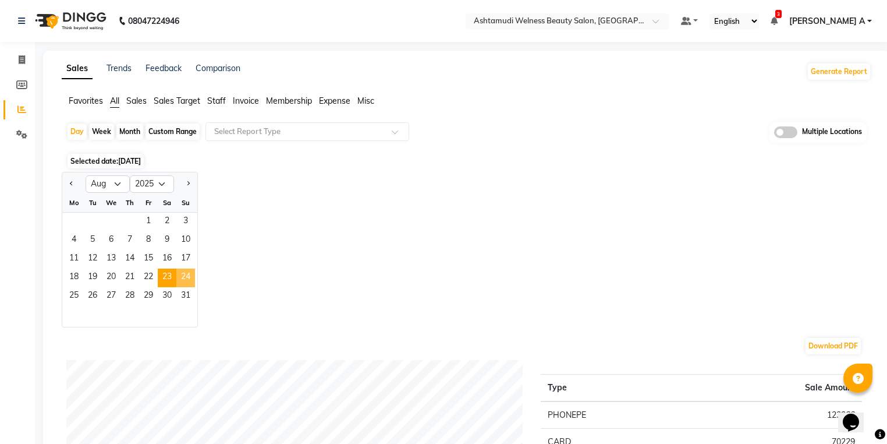
click at [194, 277] on span "24" at bounding box center [185, 277] width 19 height 19
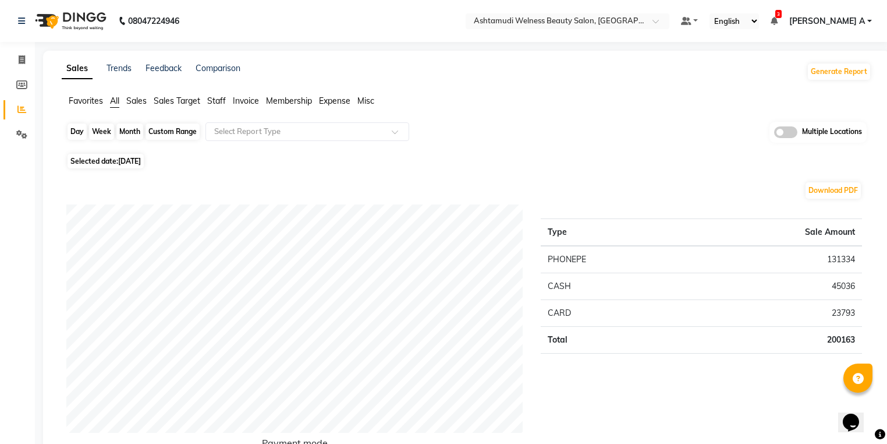
click at [75, 128] on div "Day" at bounding box center [77, 131] width 19 height 16
select select "8"
select select "2025"
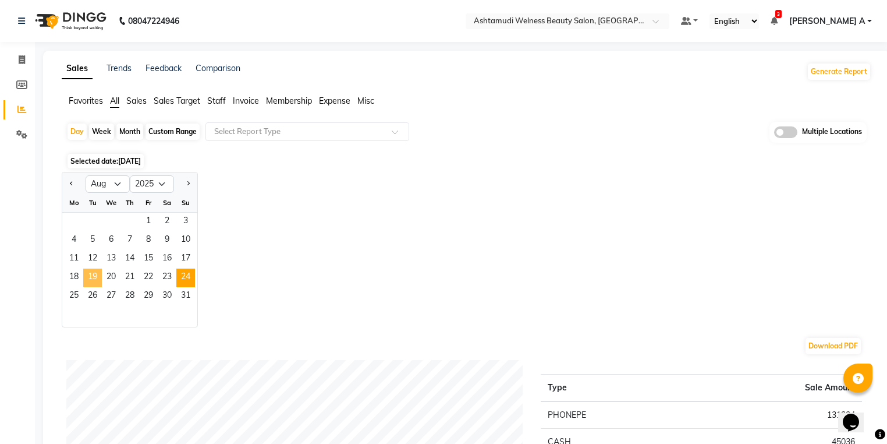
click at [94, 280] on span "19" at bounding box center [92, 277] width 19 height 19
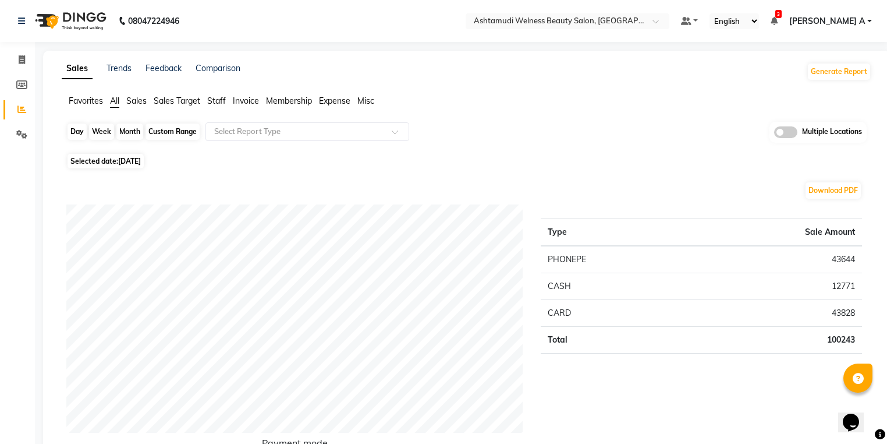
click at [75, 134] on div "Day" at bounding box center [77, 131] width 19 height 16
select select "8"
select select "2025"
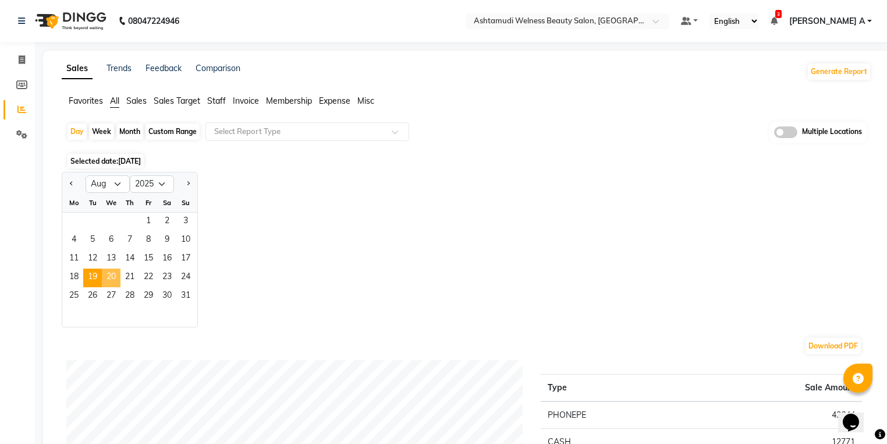
click at [110, 278] on span "20" at bounding box center [111, 277] width 19 height 19
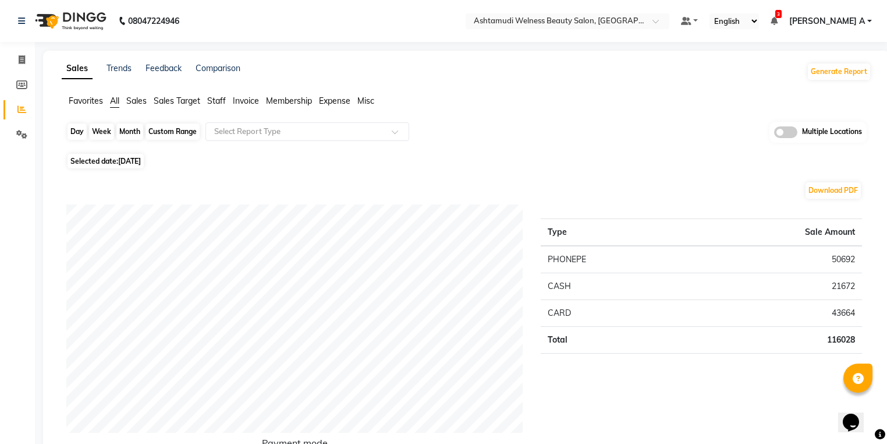
click at [78, 136] on div "Day" at bounding box center [77, 131] width 19 height 16
select select "8"
select select "2025"
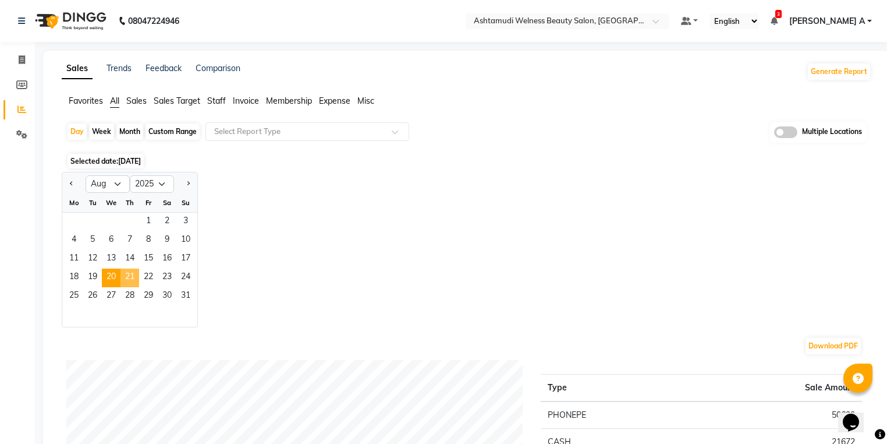
click at [135, 274] on span "21" at bounding box center [129, 277] width 19 height 19
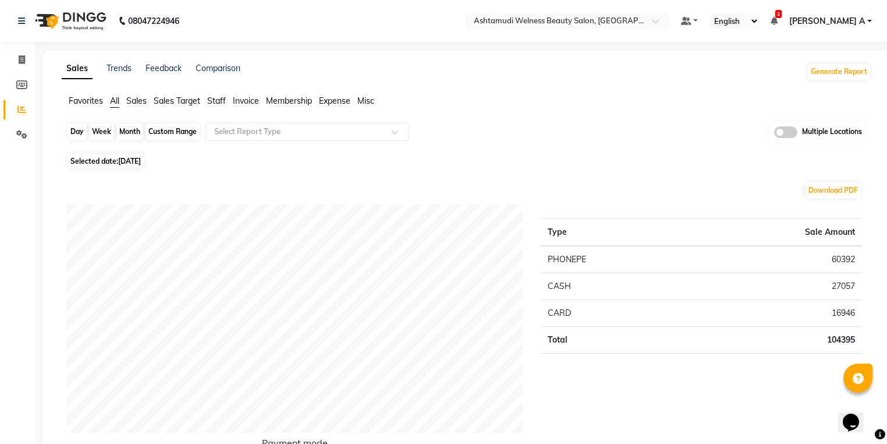
click at [75, 129] on div "Day" at bounding box center [77, 131] width 19 height 16
select select "8"
select select "2025"
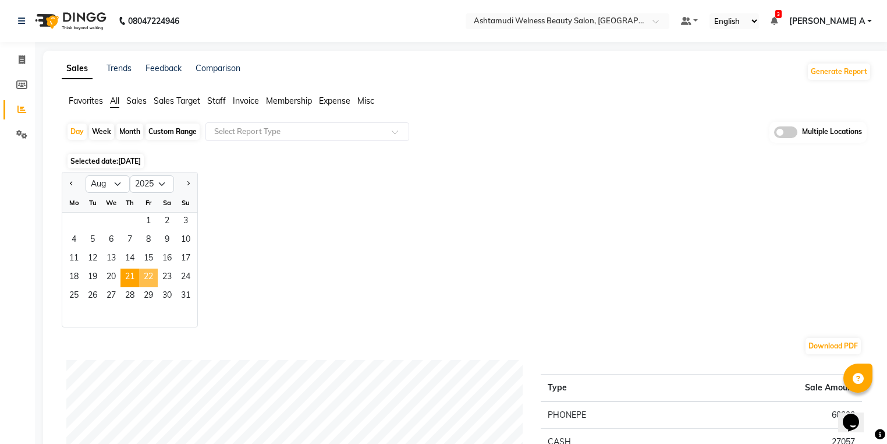
click at [151, 281] on span "22" at bounding box center [148, 277] width 19 height 19
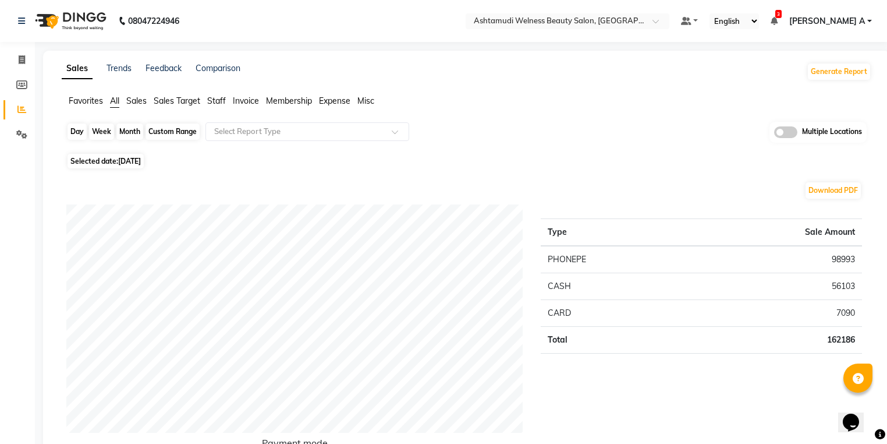
click at [72, 135] on div "Day" at bounding box center [77, 131] width 19 height 16
select select "8"
select select "2025"
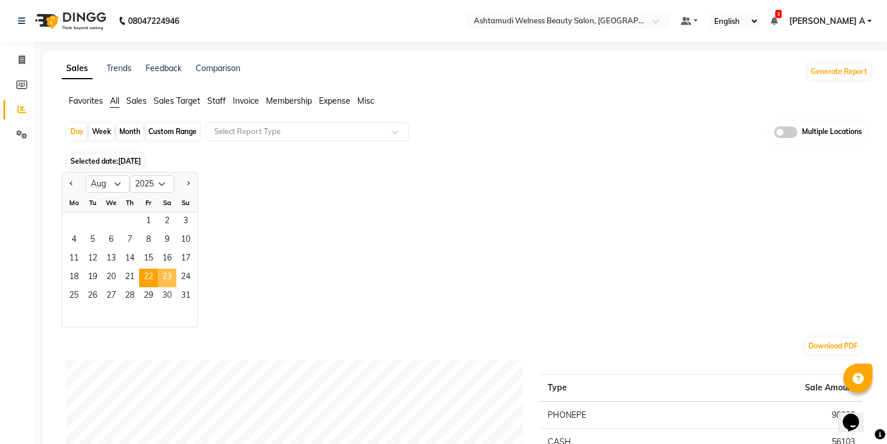
click at [162, 277] on span "23" at bounding box center [167, 277] width 19 height 19
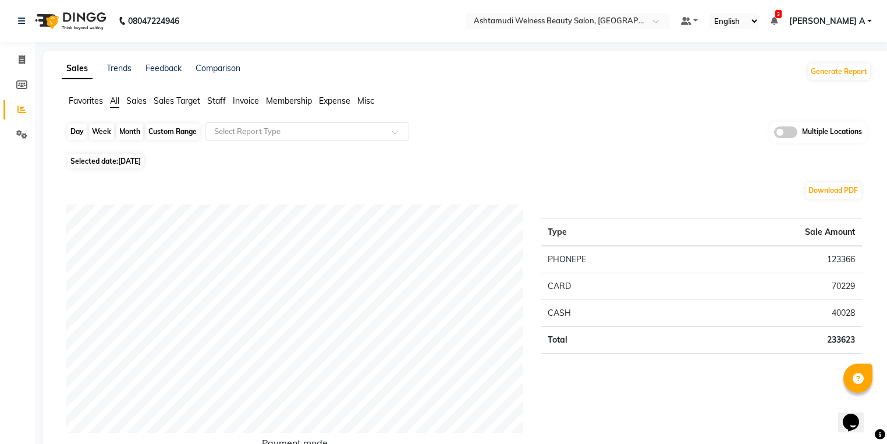
click at [77, 136] on div "Day" at bounding box center [77, 131] width 19 height 16
select select "8"
select select "2025"
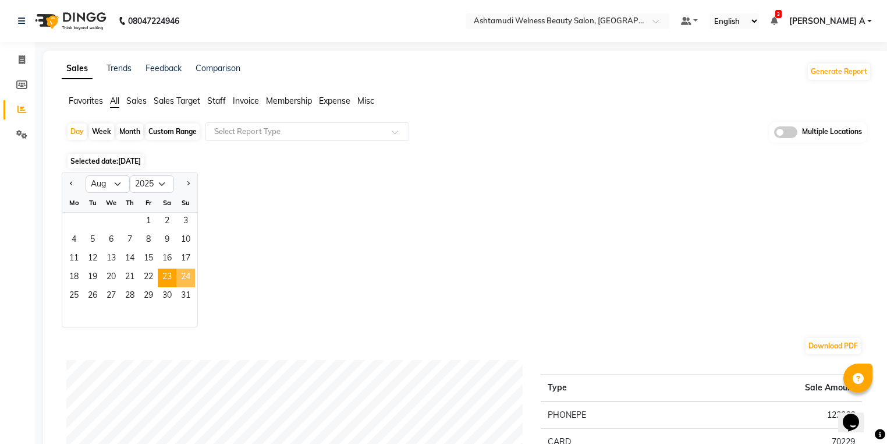
click at [182, 278] on span "24" at bounding box center [185, 277] width 19 height 19
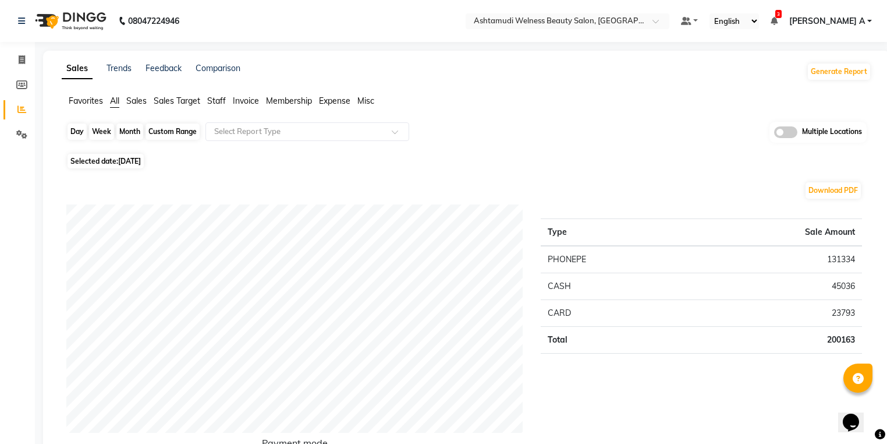
click at [76, 139] on div "Day" at bounding box center [77, 131] width 19 height 16
select select "8"
select select "2025"
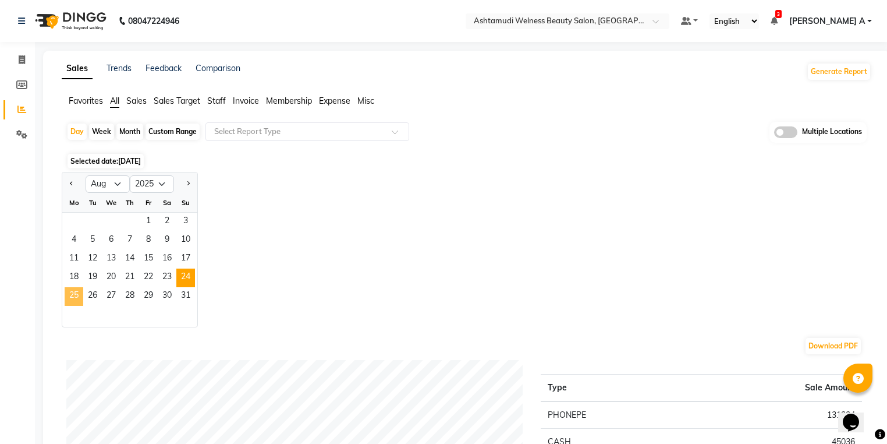
click at [70, 300] on span "25" at bounding box center [74, 296] width 19 height 19
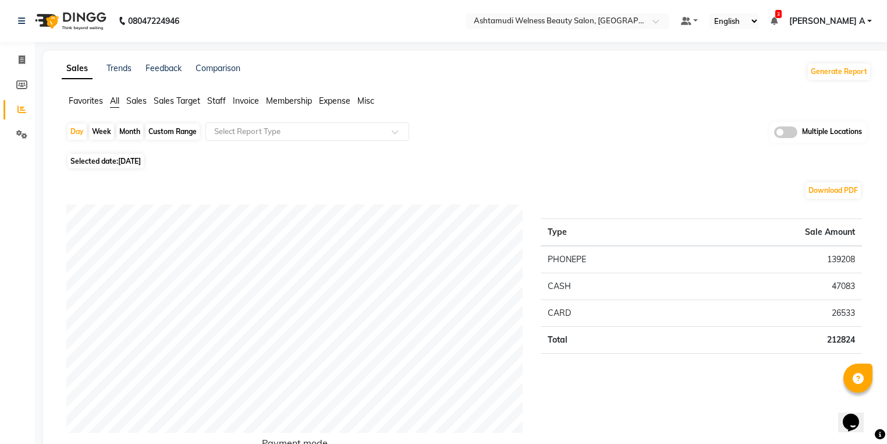
click at [75, 122] on div "Day Week Month Custom Range Select Report Type Multiple Locations" at bounding box center [466, 136] width 800 height 29
click at [72, 127] on div "Day" at bounding box center [77, 131] width 19 height 16
select select "8"
select select "2025"
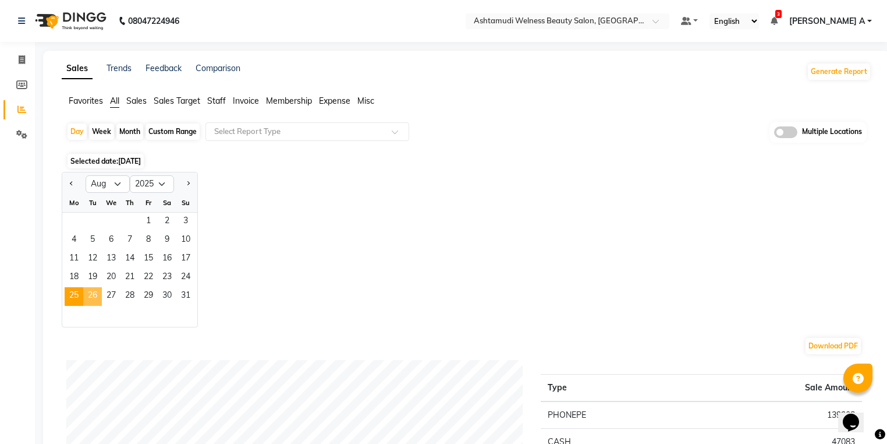
drag, startPoint x: 101, startPoint y: 298, endPoint x: 92, endPoint y: 300, distance: 9.6
click at [95, 301] on div "25 26 27 28 29 30 31" at bounding box center [129, 296] width 135 height 19
click at [88, 298] on span "26" at bounding box center [92, 296] width 19 height 19
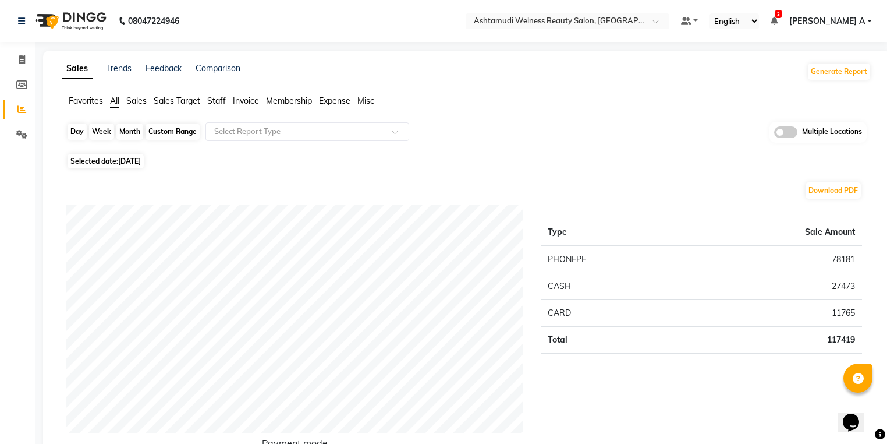
click at [76, 134] on div "Day" at bounding box center [77, 131] width 19 height 16
select select "8"
select select "2025"
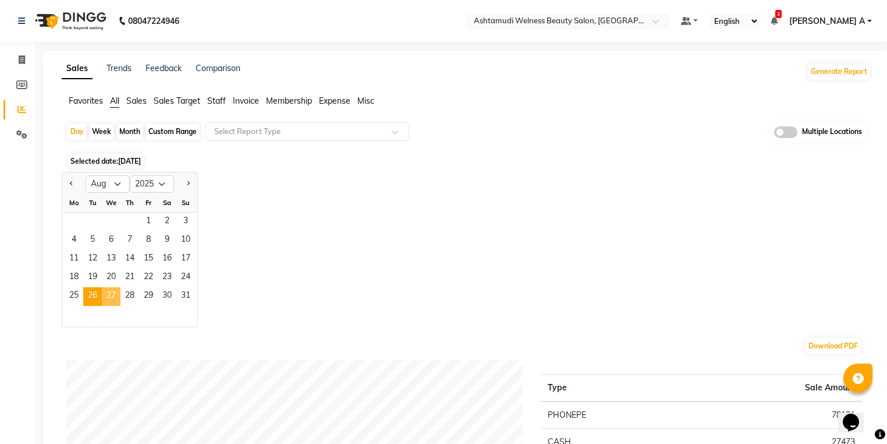
click at [113, 296] on span "27" at bounding box center [111, 296] width 19 height 19
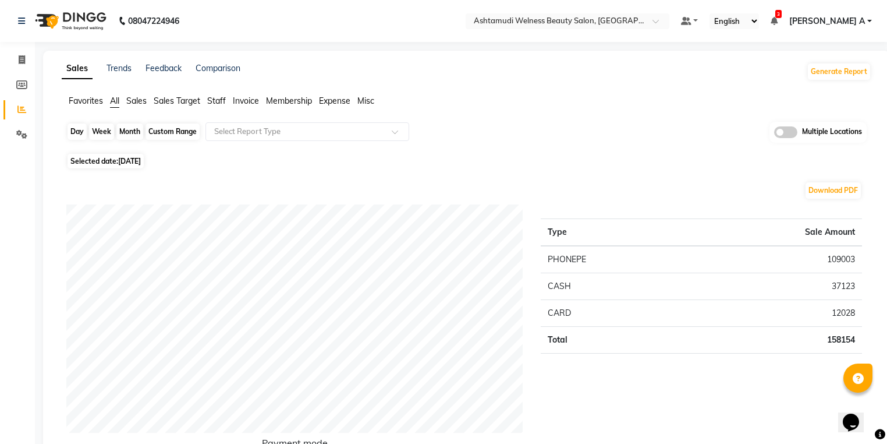
click at [74, 123] on div "Day" at bounding box center [77, 131] width 19 height 16
select select "8"
select select "2025"
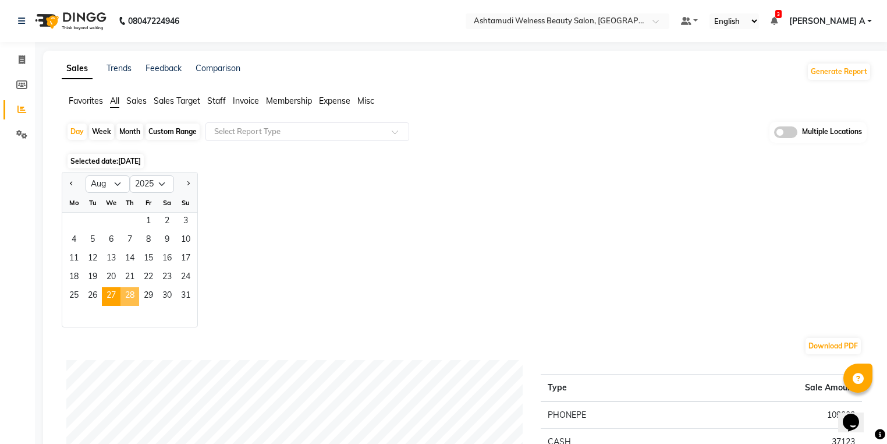
click at [132, 295] on span "28" at bounding box center [129, 296] width 19 height 19
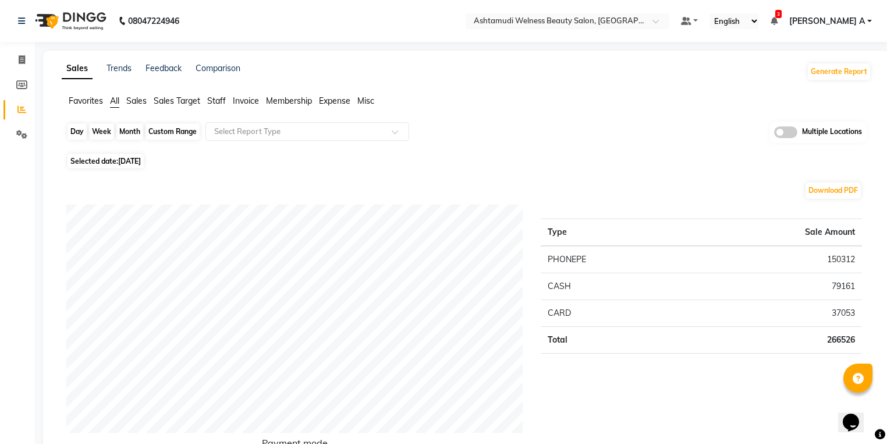
click at [70, 130] on div "Day" at bounding box center [77, 131] width 19 height 16
select select "8"
select select "2025"
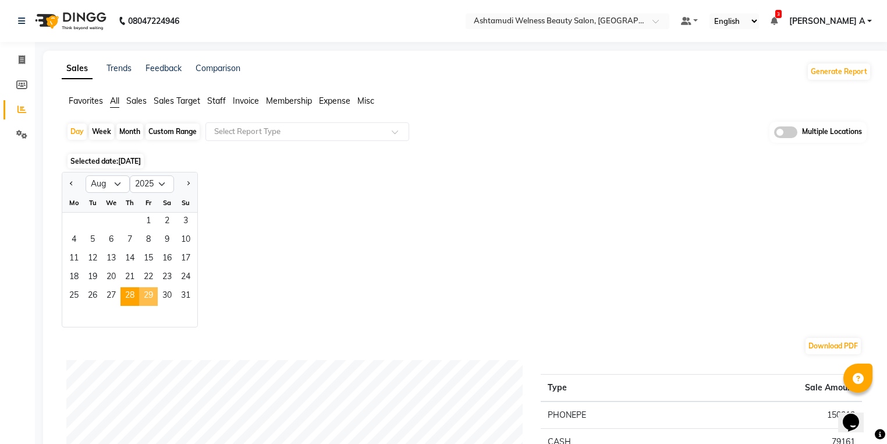
click at [151, 297] on span "29" at bounding box center [148, 296] width 19 height 19
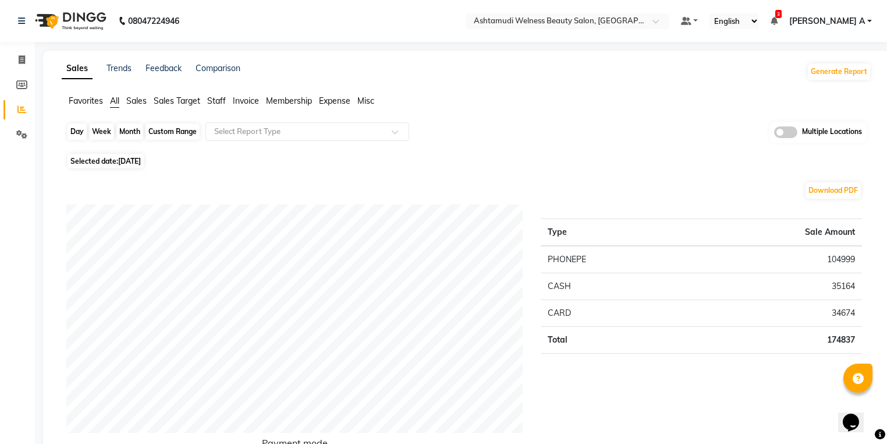
click at [81, 128] on div "Day" at bounding box center [77, 131] width 19 height 16
select select "8"
select select "2025"
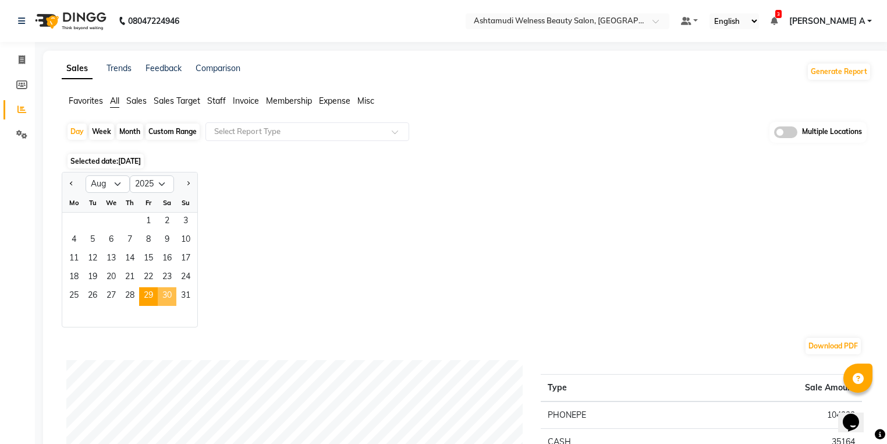
click at [170, 300] on span "30" at bounding box center [167, 296] width 19 height 19
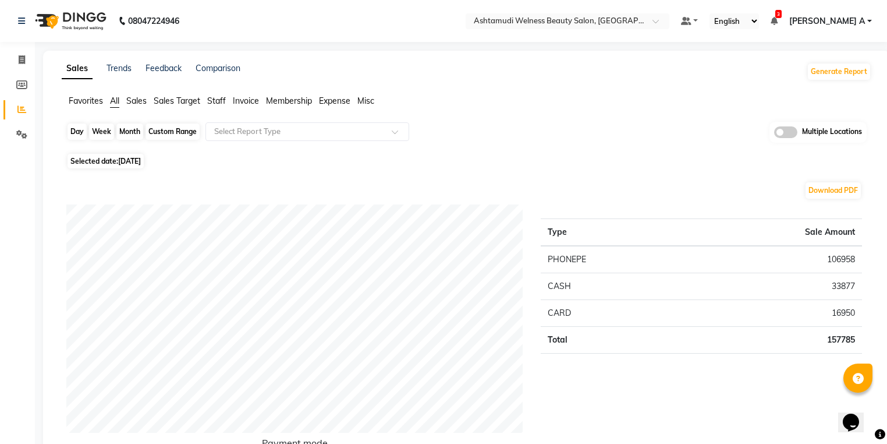
click at [77, 130] on div "Day" at bounding box center [77, 131] width 19 height 16
select select "8"
select select "2025"
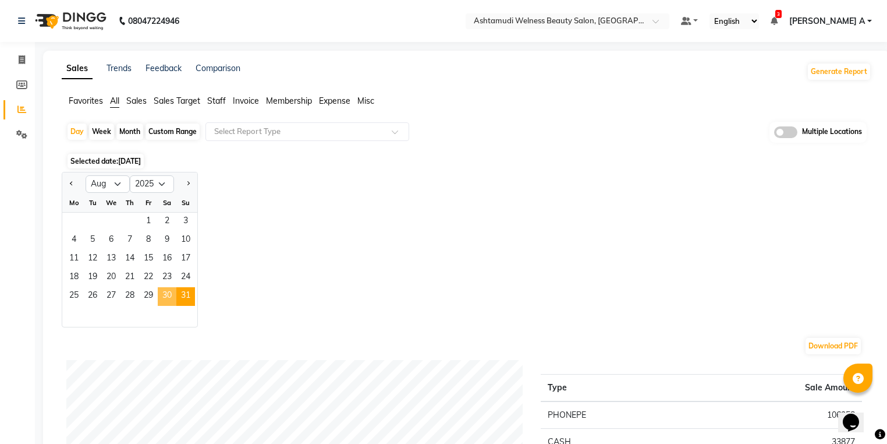
click at [178, 296] on span "31" at bounding box center [185, 296] width 19 height 19
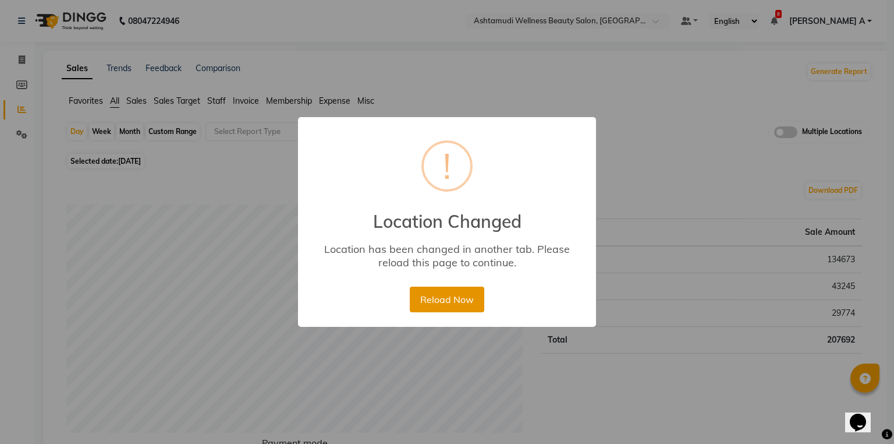
click at [451, 303] on button "Reload Now" at bounding box center [447, 299] width 74 height 26
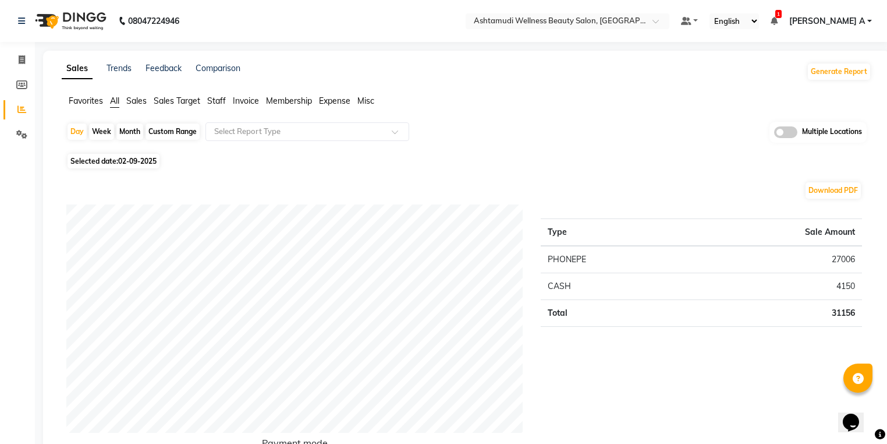
click at [738, 267] on td "27006" at bounding box center [773, 259] width 177 height 27
click at [126, 128] on div "Month" at bounding box center [129, 131] width 27 height 16
select select "9"
select select "2025"
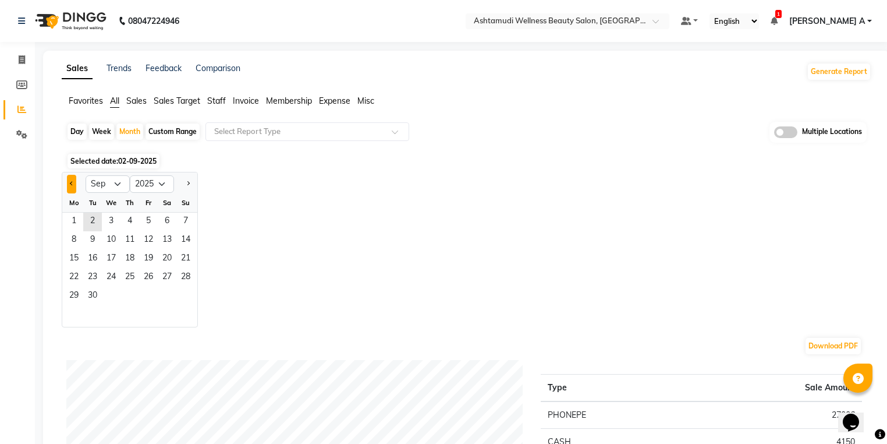
click at [70, 187] on button "Previous month" at bounding box center [71, 184] width 9 height 19
select select "8"
click at [140, 215] on span "1" at bounding box center [148, 221] width 19 height 19
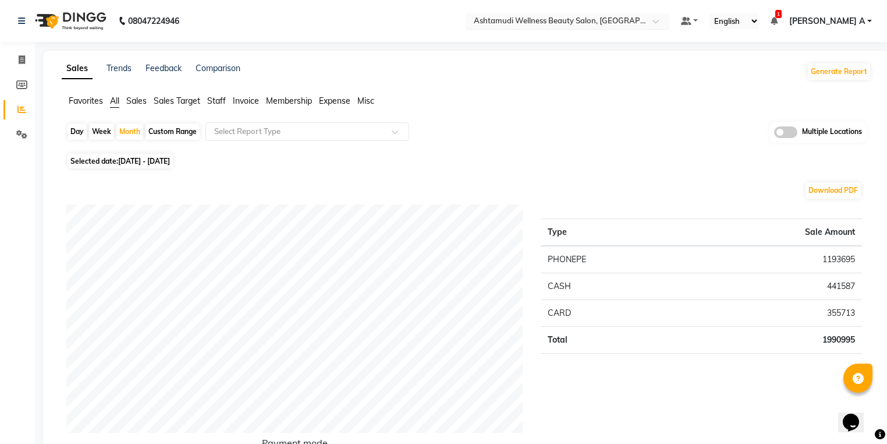
click at [638, 20] on input "text" at bounding box center [555, 22] width 169 height 12
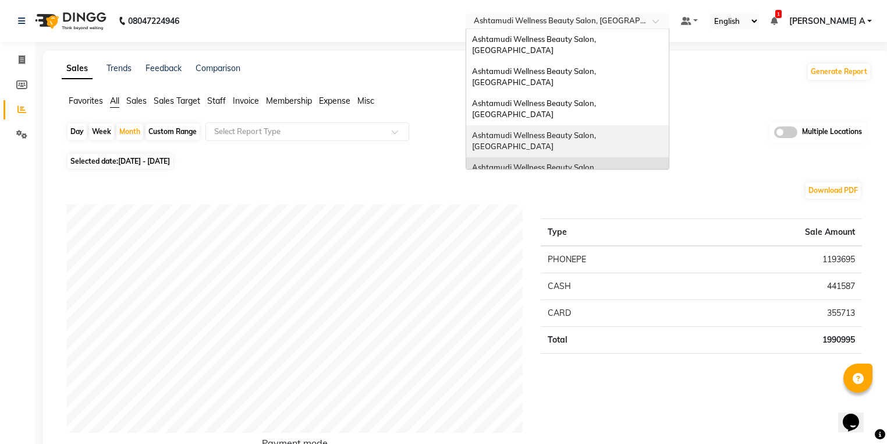
click at [598, 130] on span "Ashtamudi Wellness Beauty Salon, Kottiyam" at bounding box center [535, 140] width 126 height 21
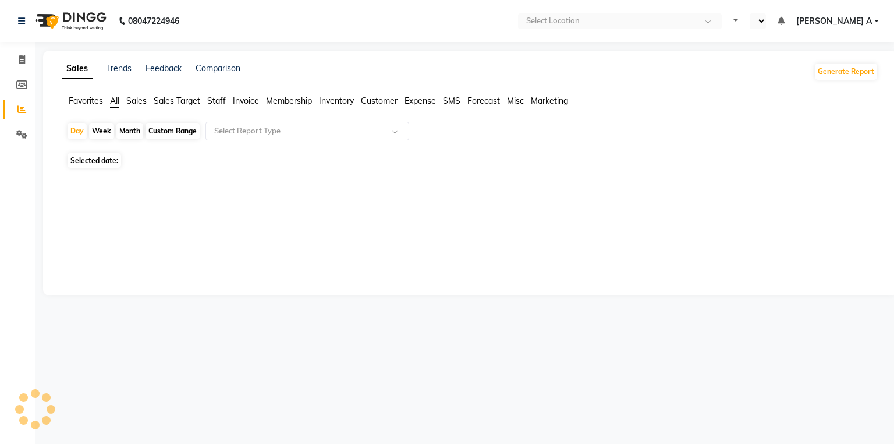
select select "en"
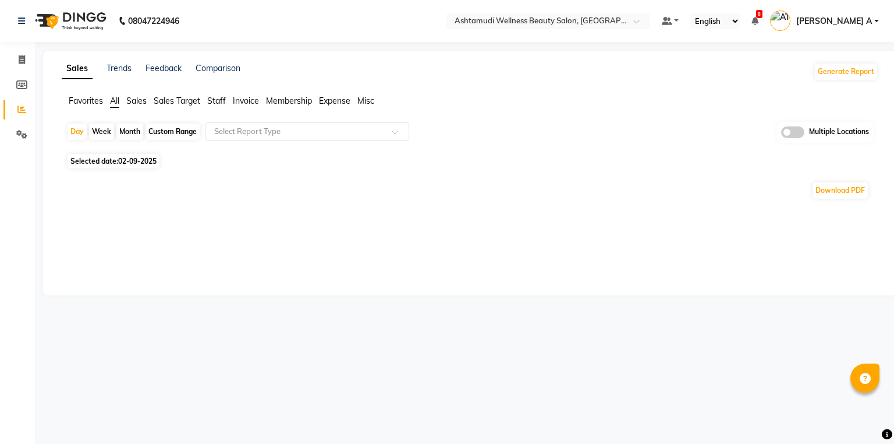
click at [133, 129] on div "Month" at bounding box center [129, 131] width 27 height 16
select select "9"
select select "2025"
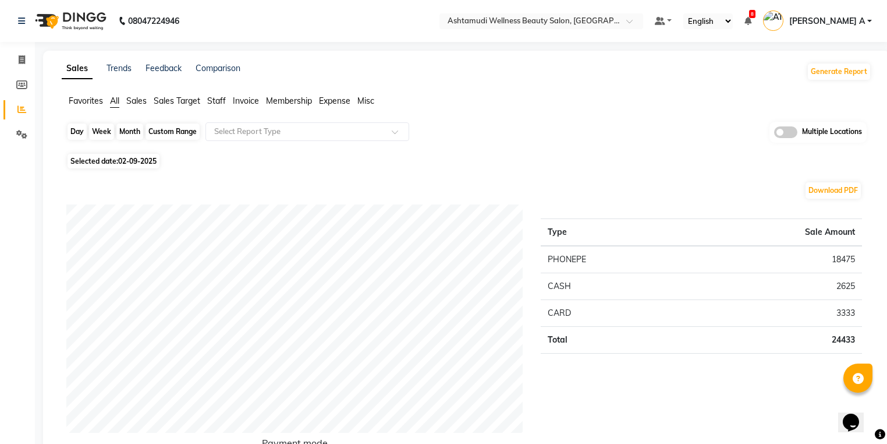
click at [130, 134] on div "Month" at bounding box center [129, 131] width 27 height 16
select select "9"
select select "2025"
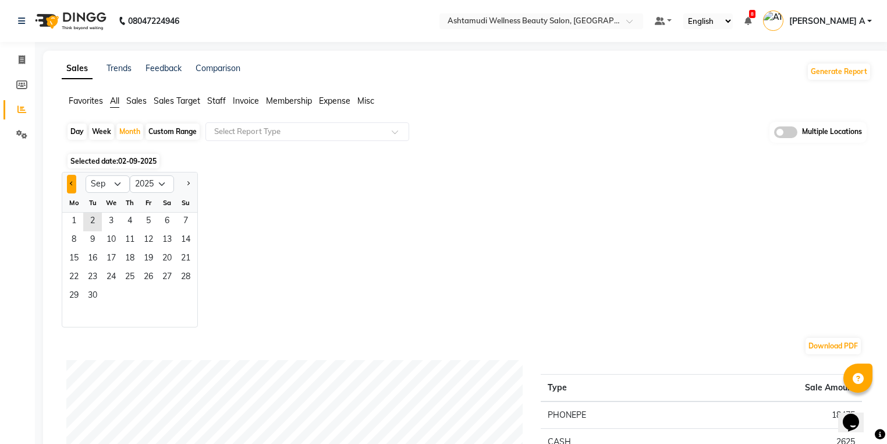
click at [74, 182] on button "Previous month" at bounding box center [71, 184] width 9 height 19
select select "8"
click at [145, 221] on span "1" at bounding box center [148, 221] width 19 height 19
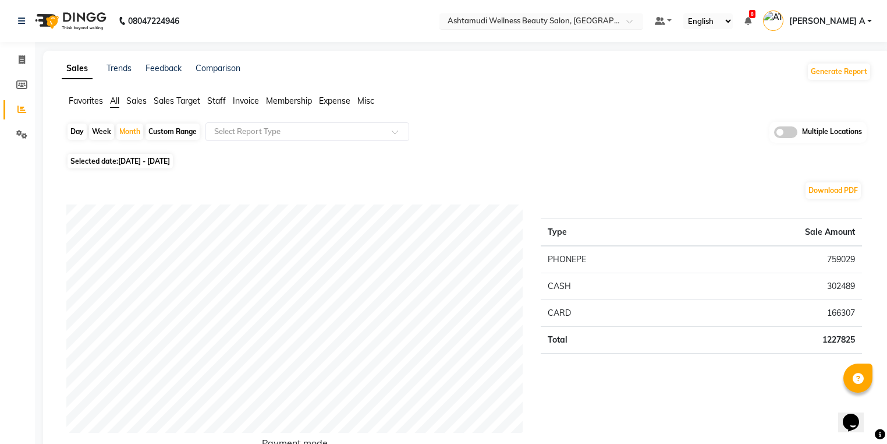
click at [566, 19] on input "text" at bounding box center [529, 22] width 169 height 12
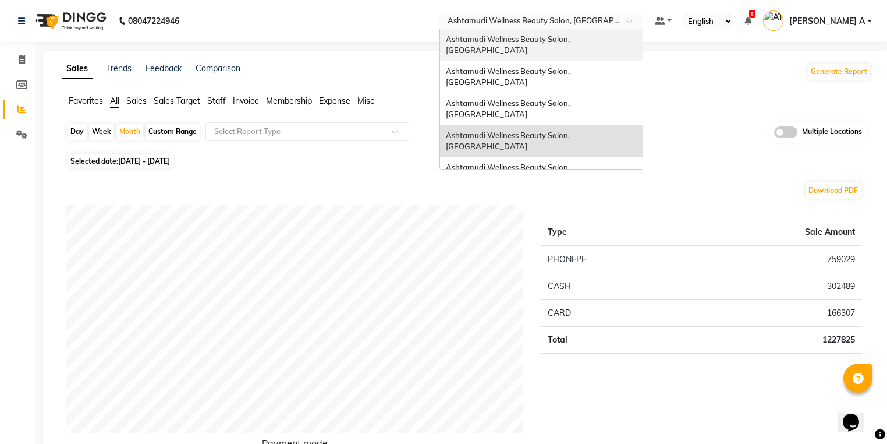
click at [568, 35] on span "Ashtamudi Wellness Beauty Salon, [GEOGRAPHIC_DATA]" at bounding box center [509, 44] width 126 height 21
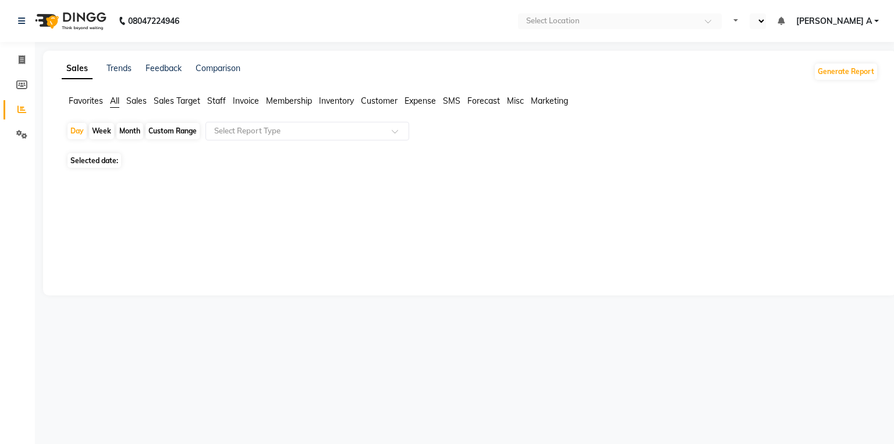
select select "en"
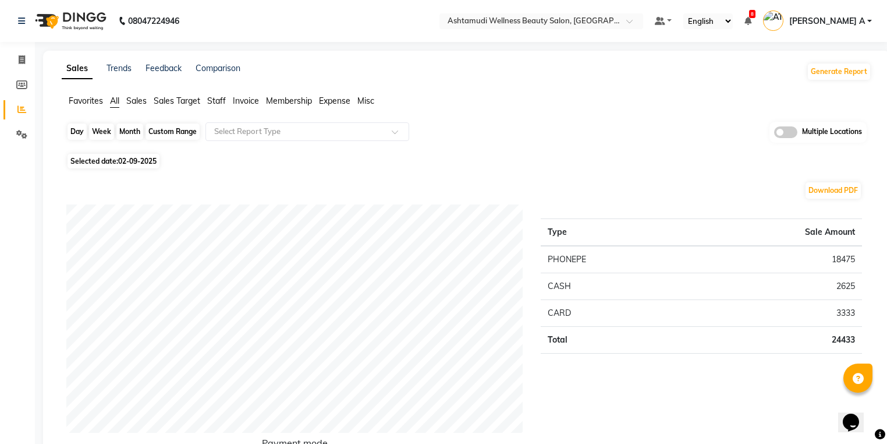
click at [71, 132] on div "Day" at bounding box center [77, 131] width 19 height 16
select select "9"
select select "2025"
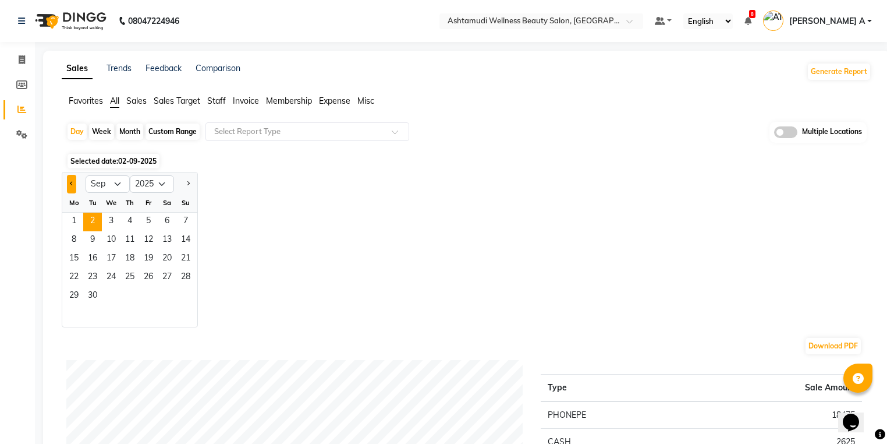
click at [70, 183] on span "Previous month" at bounding box center [72, 183] width 4 height 4
select select "8"
click at [142, 223] on span "1" at bounding box center [148, 221] width 19 height 19
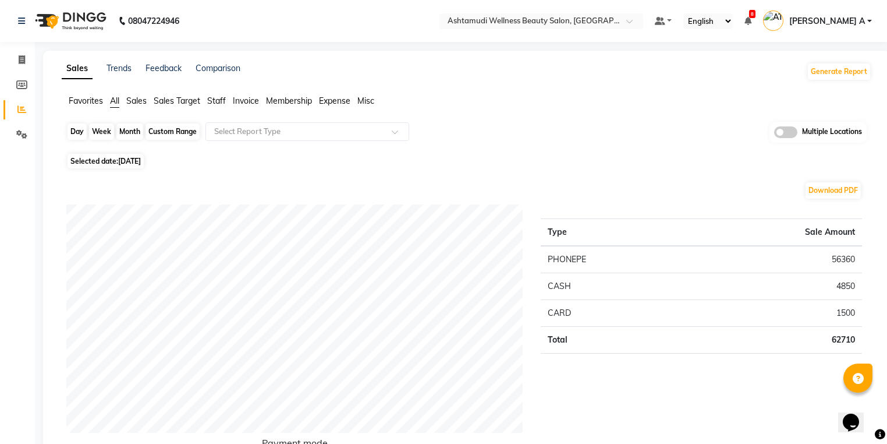
click at [77, 136] on div "Day" at bounding box center [77, 131] width 19 height 16
select select "8"
select select "2025"
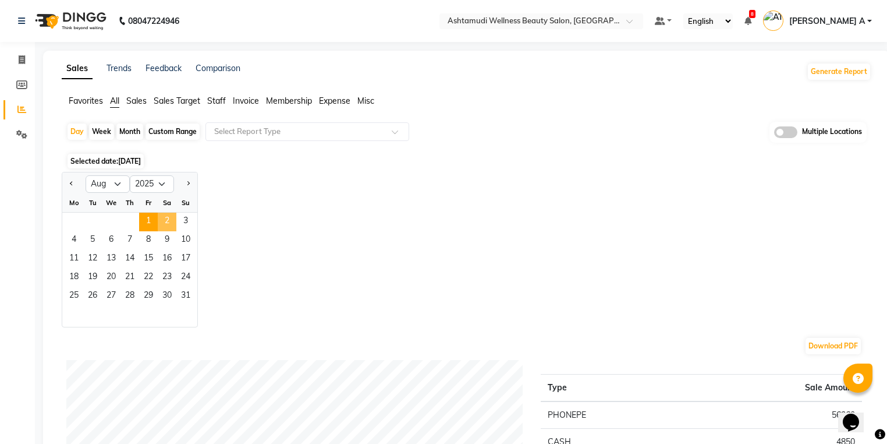
click at [164, 223] on span "2" at bounding box center [167, 221] width 19 height 19
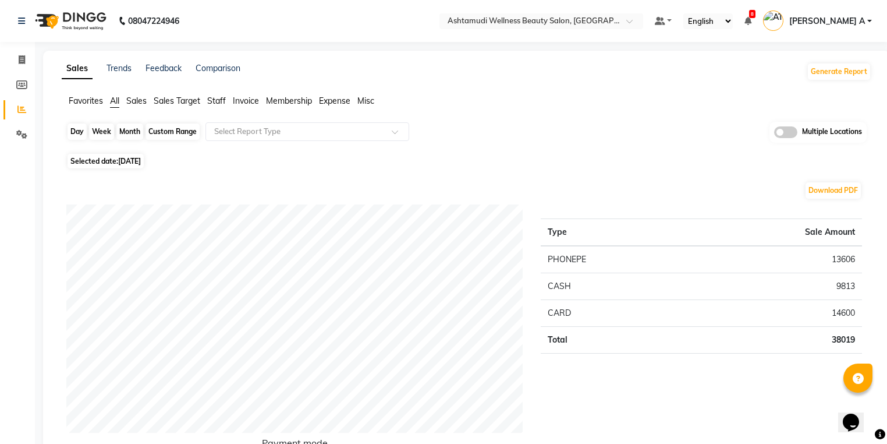
click at [70, 128] on div "Day" at bounding box center [77, 131] width 19 height 16
select select "8"
select select "2025"
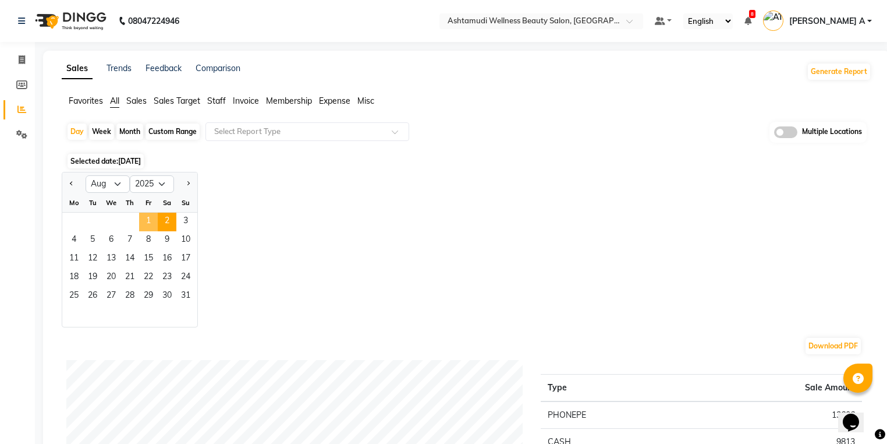
click at [148, 226] on span "1" at bounding box center [148, 221] width 19 height 19
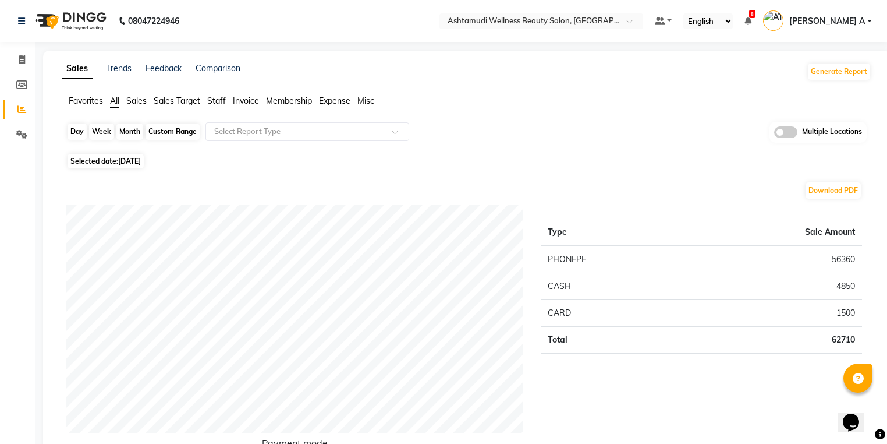
click at [76, 135] on div "Day" at bounding box center [77, 131] width 19 height 16
select select "8"
select select "2025"
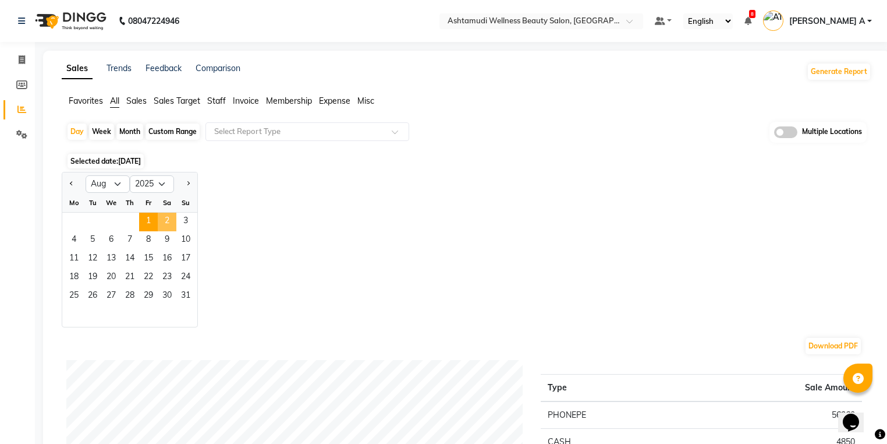
click at [165, 221] on span "2" at bounding box center [167, 221] width 19 height 19
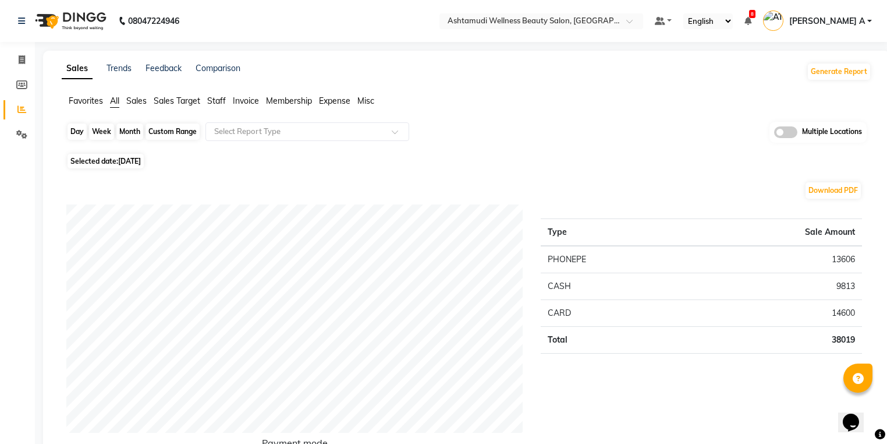
click at [75, 131] on div "Day" at bounding box center [77, 131] width 19 height 16
select select "8"
select select "2025"
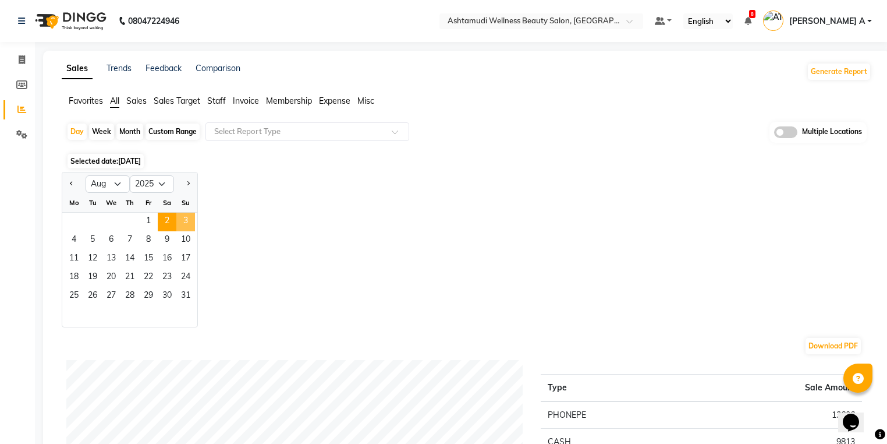
click at [186, 221] on span "3" at bounding box center [185, 221] width 19 height 19
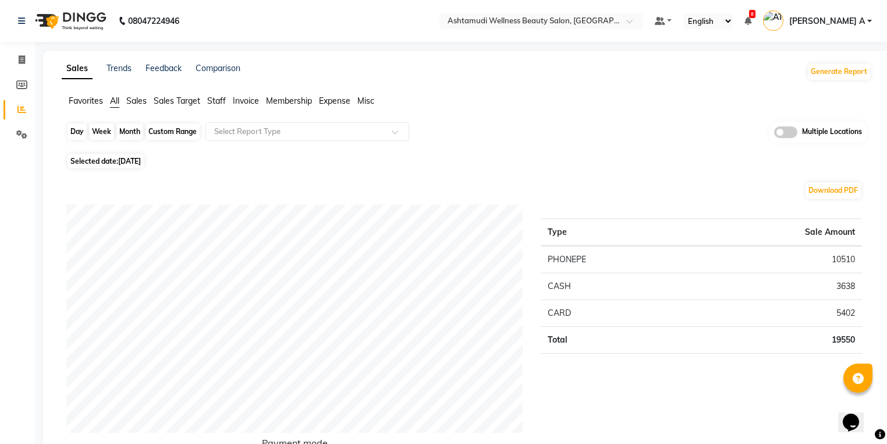
click at [72, 130] on div "Day" at bounding box center [77, 131] width 19 height 16
select select "8"
select select "2025"
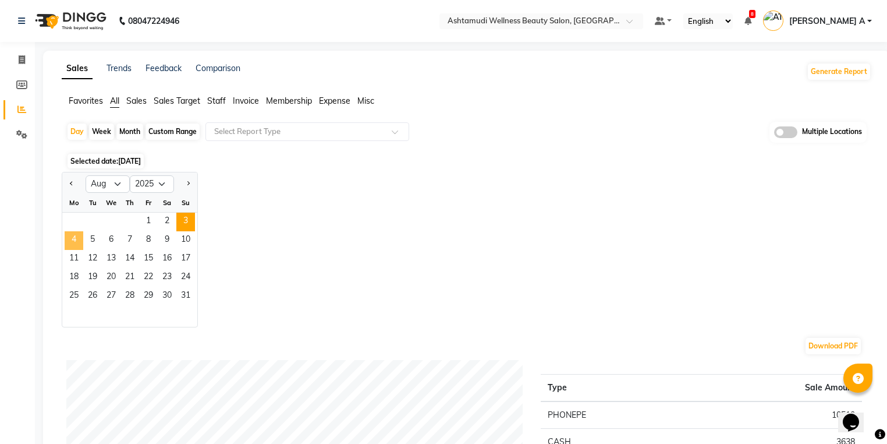
click at [78, 235] on span "4" at bounding box center [74, 240] width 19 height 19
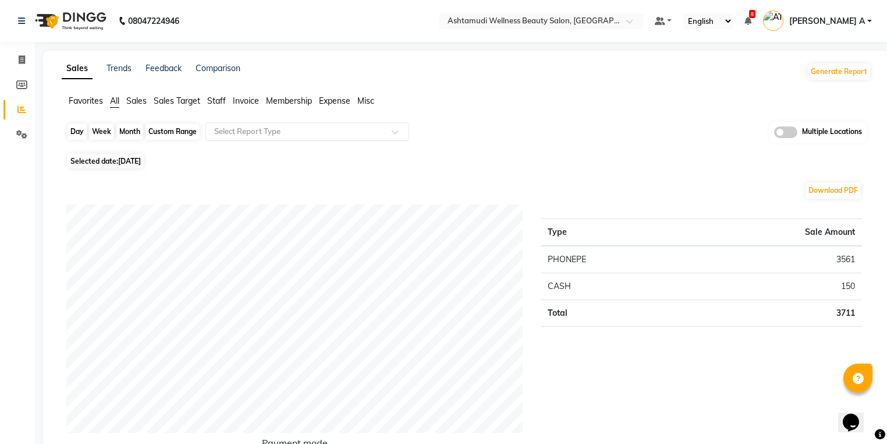
click at [75, 125] on div "Day" at bounding box center [77, 131] width 19 height 16
select select "8"
select select "2025"
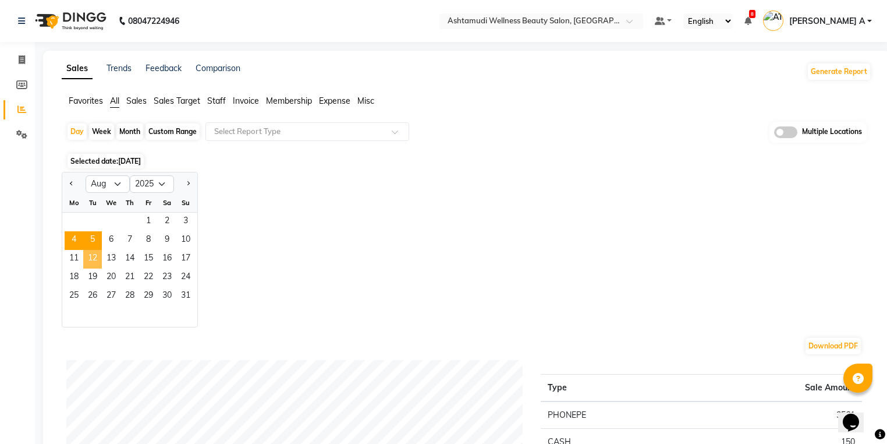
click at [90, 240] on span "5" at bounding box center [92, 240] width 19 height 19
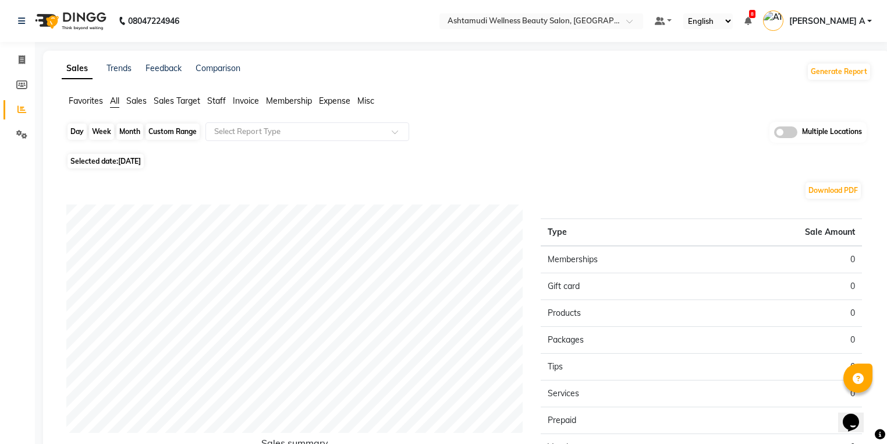
click at [78, 129] on div "Day" at bounding box center [77, 131] width 19 height 16
select select "8"
select select "2025"
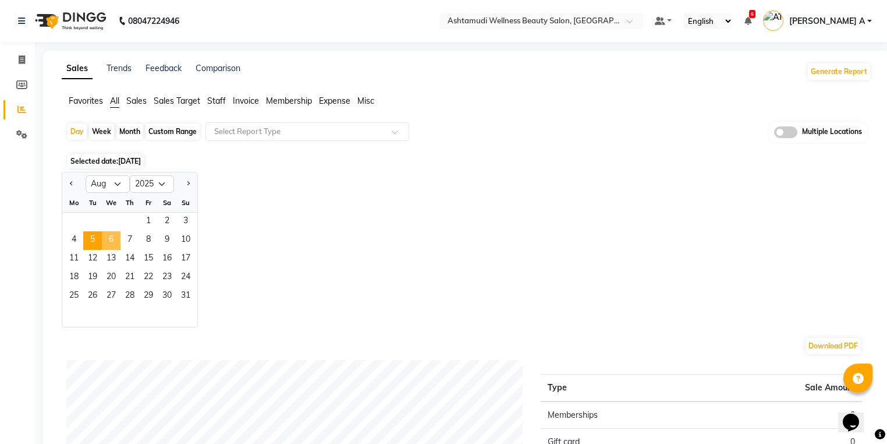
click at [107, 240] on span "6" at bounding box center [111, 240] width 19 height 19
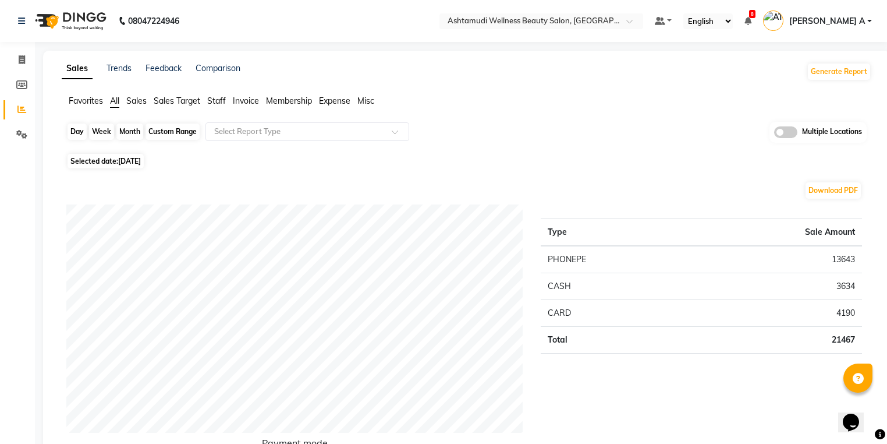
click at [79, 127] on div "Day" at bounding box center [77, 131] width 19 height 16
select select "8"
select select "2025"
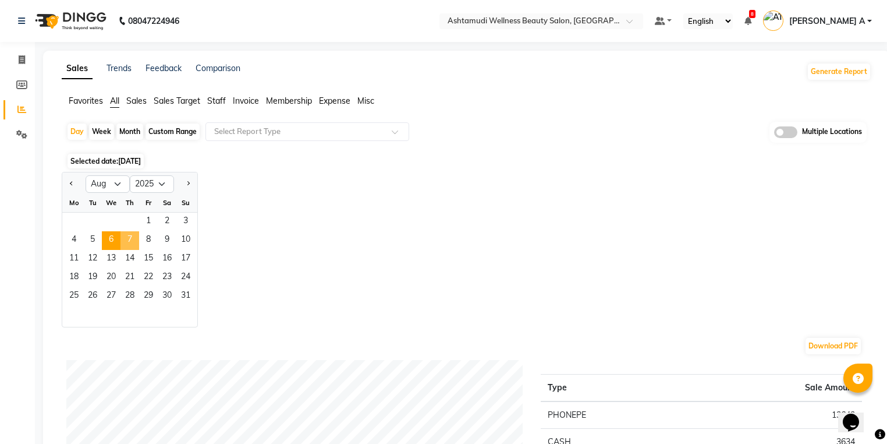
click at [123, 240] on span "7" at bounding box center [129, 240] width 19 height 19
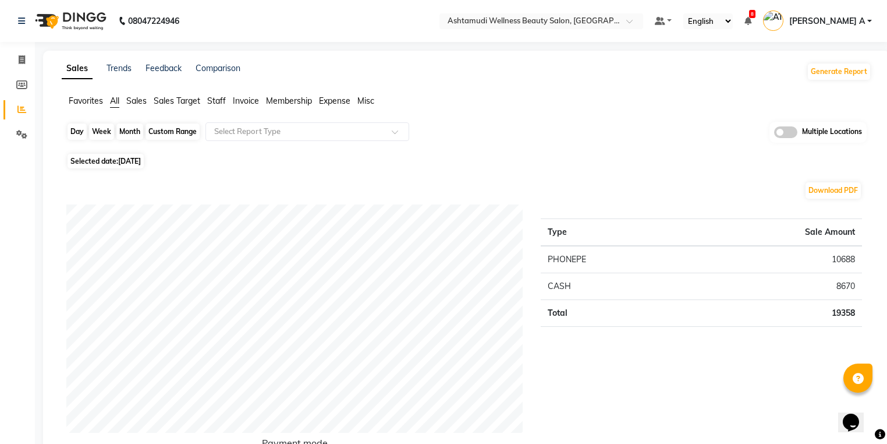
click at [80, 133] on div "Day" at bounding box center [77, 131] width 19 height 16
select select "8"
select select "2025"
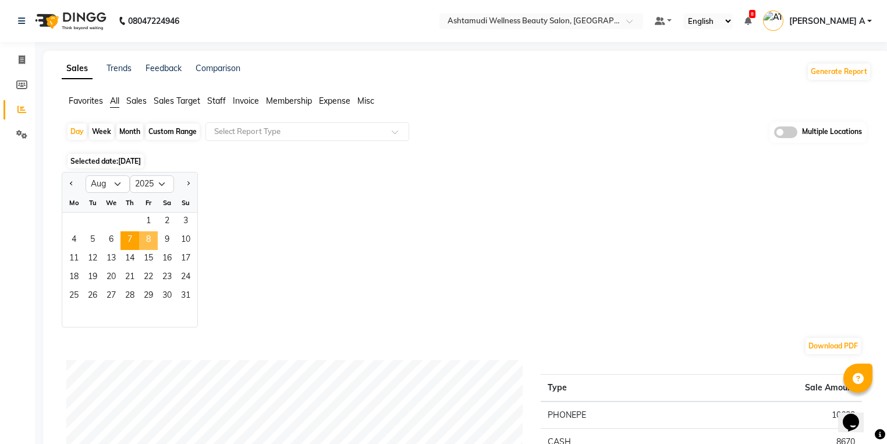
click at [143, 241] on span "8" at bounding box center [148, 240] width 19 height 19
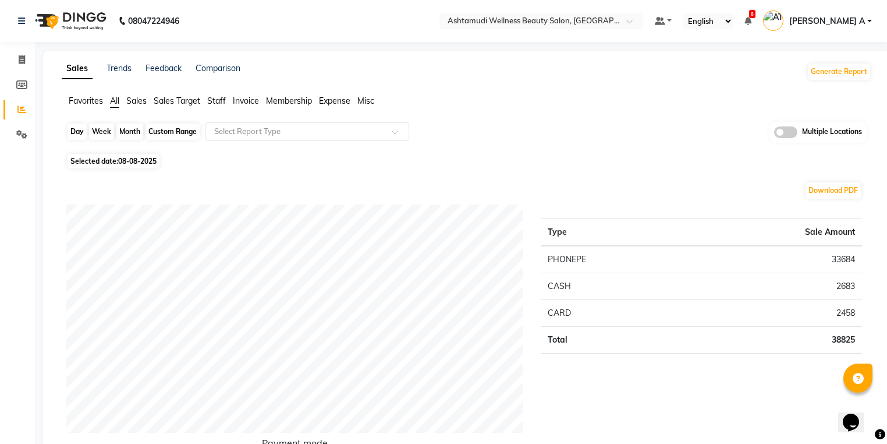
click at [75, 133] on div "Day" at bounding box center [77, 131] width 19 height 16
select select "8"
select select "2025"
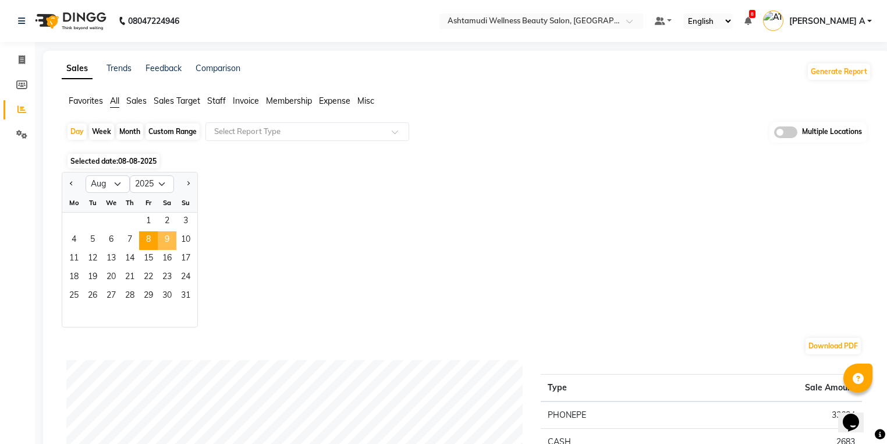
click at [172, 240] on span "9" at bounding box center [167, 240] width 19 height 19
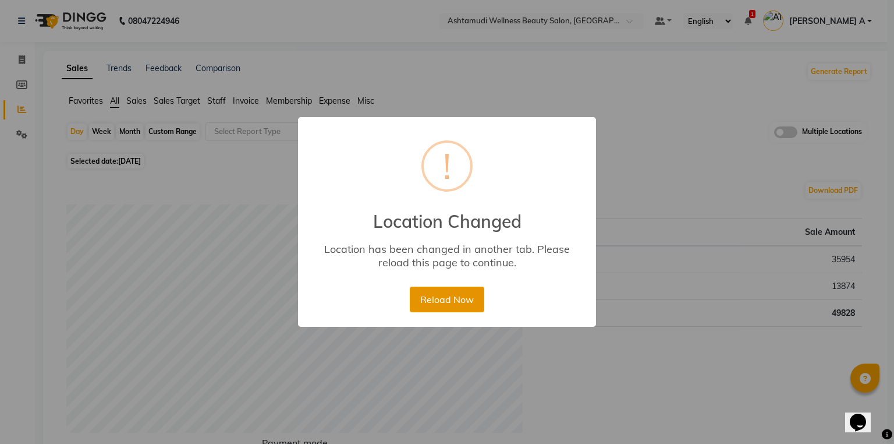
click at [445, 293] on button "Reload Now" at bounding box center [447, 299] width 74 height 26
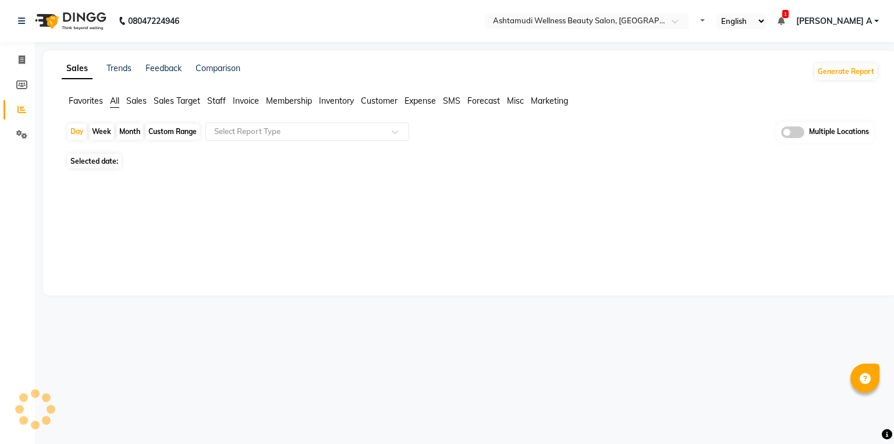
select select "en"
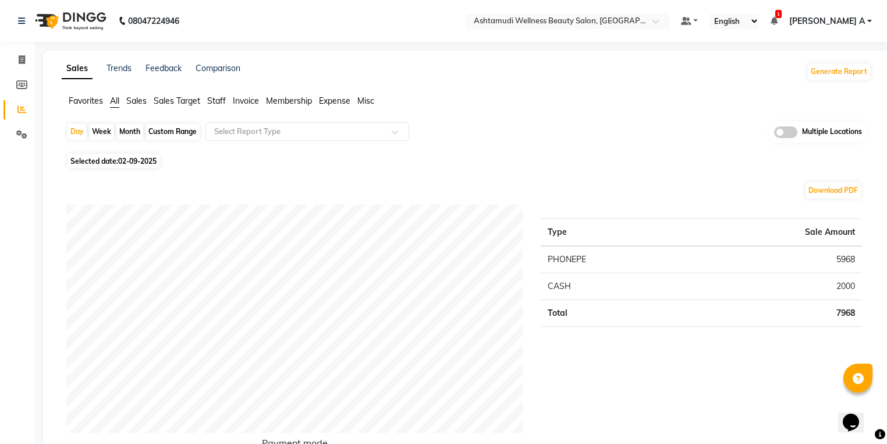
click at [128, 127] on div "Month" at bounding box center [129, 131] width 27 height 16
select select "9"
select select "2025"
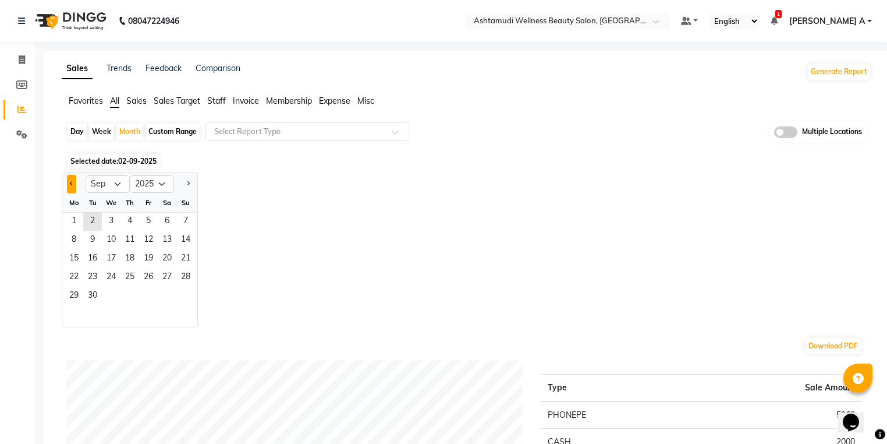
click at [75, 183] on button "Previous month" at bounding box center [71, 184] width 9 height 19
select select "8"
click at [152, 217] on span "1" at bounding box center [148, 221] width 19 height 19
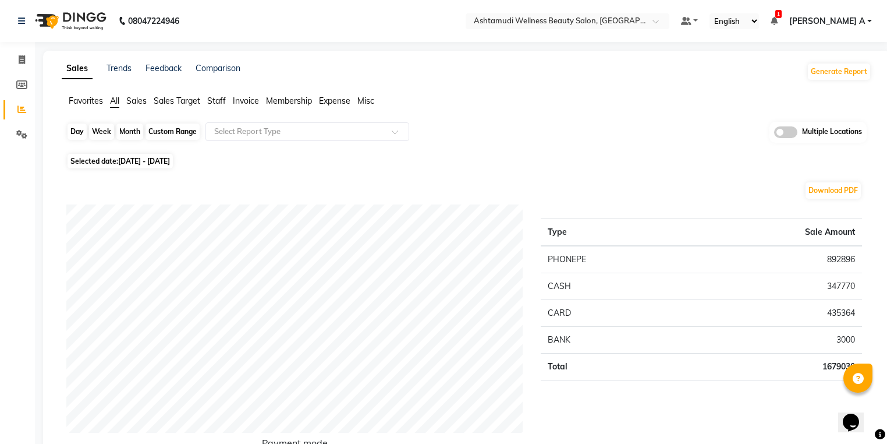
click at [140, 129] on div "Month" at bounding box center [129, 131] width 27 height 16
select select "8"
select select "2025"
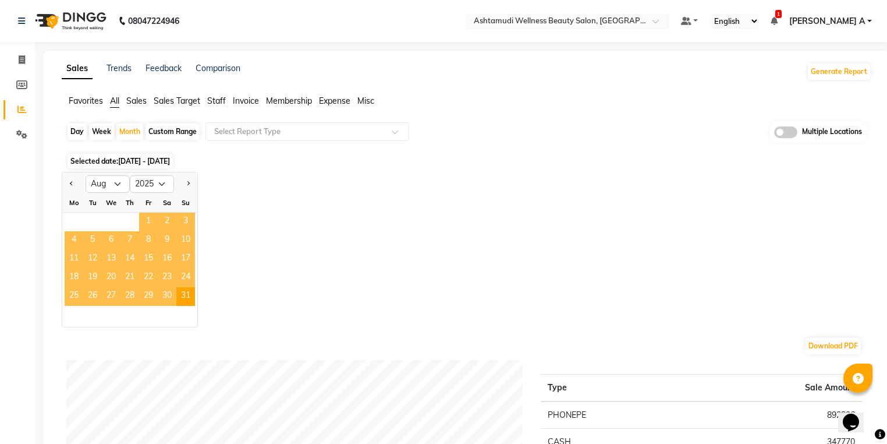
click at [151, 225] on span "1" at bounding box center [148, 221] width 19 height 19
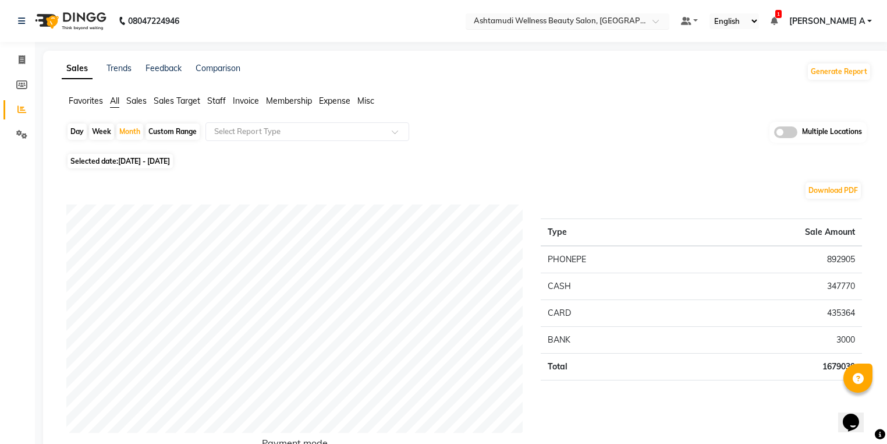
click at [640, 17] on input "text" at bounding box center [555, 22] width 169 height 12
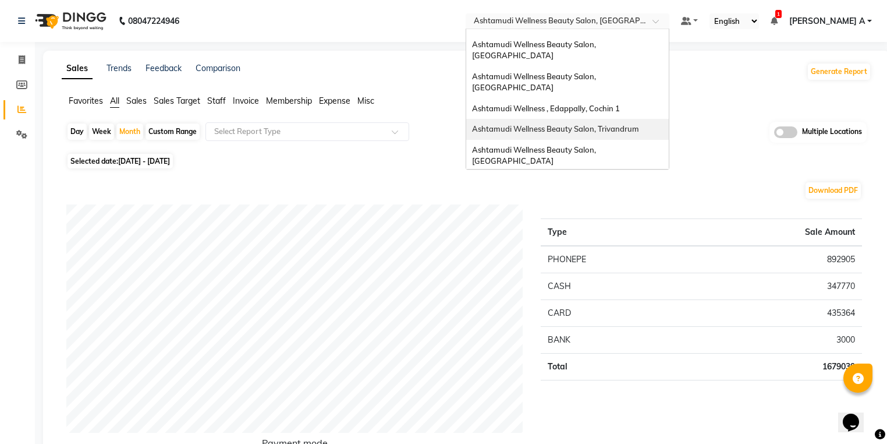
scroll to position [93, 0]
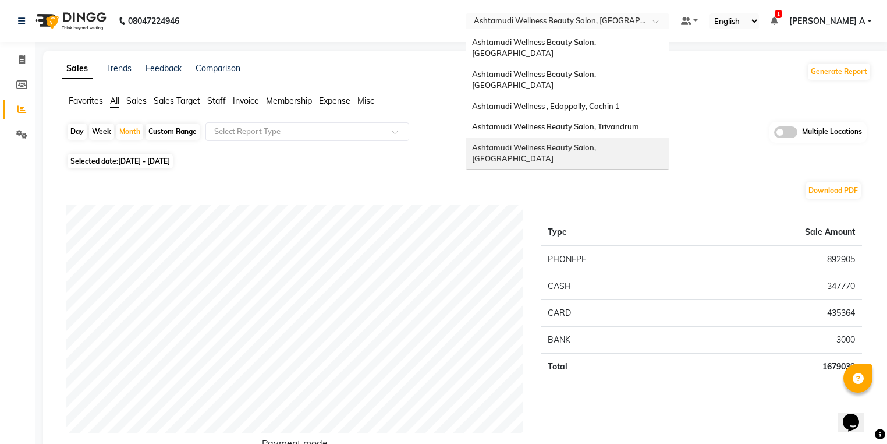
click at [647, 137] on div "Ashtamudi Wellness Beauty Salon, [GEOGRAPHIC_DATA]" at bounding box center [567, 153] width 203 height 32
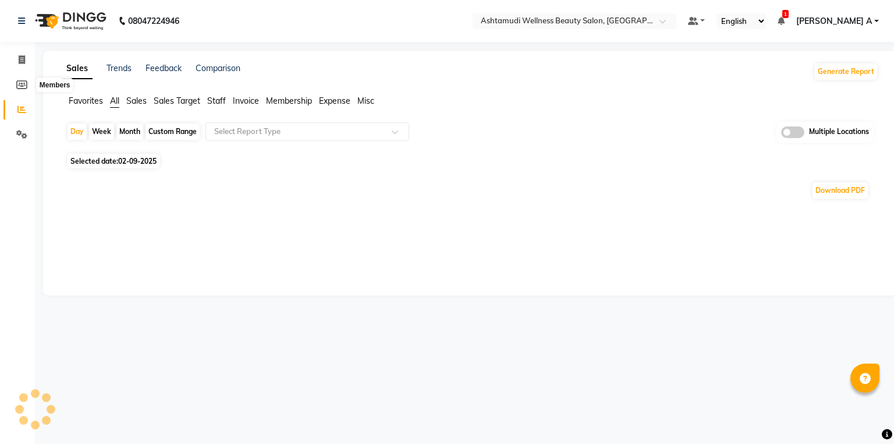
select select "en"
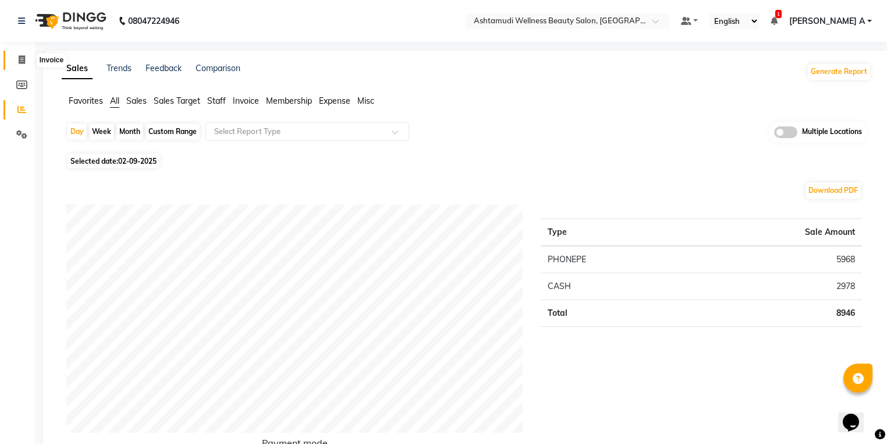
click at [19, 56] on icon at bounding box center [22, 59] width 6 height 9
select select "service"
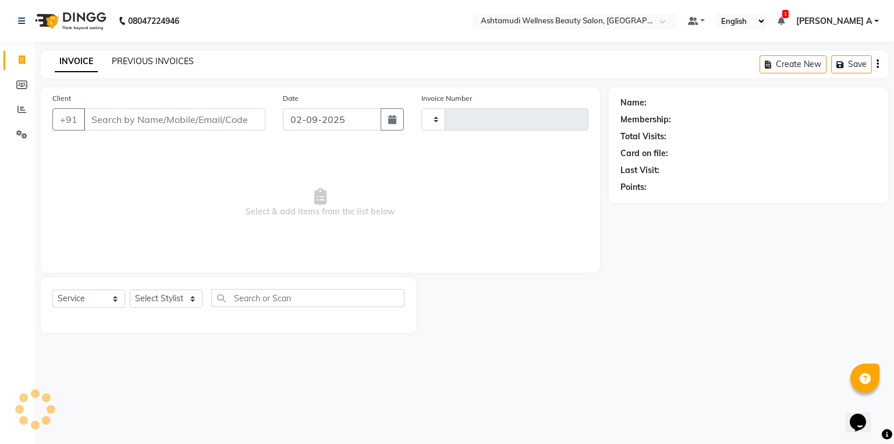
type input "2187"
select select "4668"
click at [154, 59] on link "PREVIOUS INVOICES" at bounding box center [153, 61] width 82 height 10
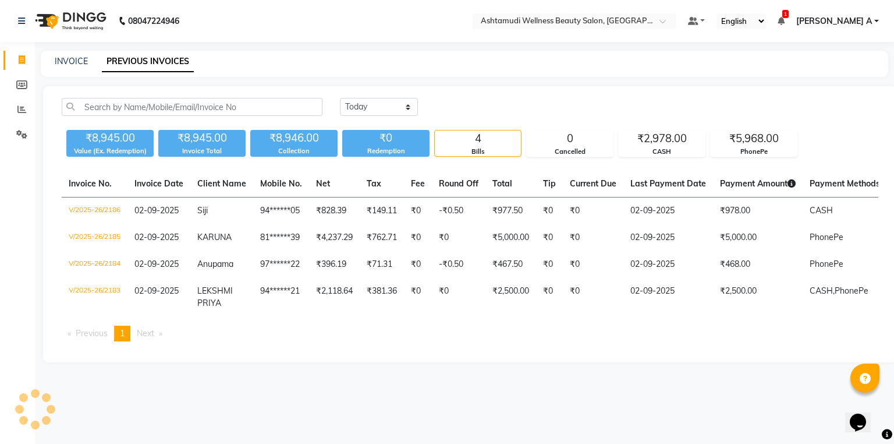
click at [374, 97] on div "[DATE] [DATE] Custom Range ₹8,945.00 Value (Ex. Redemption) ₹8,945.00 Invoice T…" at bounding box center [470, 224] width 854 height 276
click at [379, 114] on select "[DATE] [DATE] Custom Range" at bounding box center [379, 107] width 78 height 18
select select "range"
click at [340, 98] on select "[DATE] [DATE] Custom Range" at bounding box center [379, 107] width 78 height 18
click at [460, 106] on input "02-09-2025" at bounding box center [473, 107] width 81 height 16
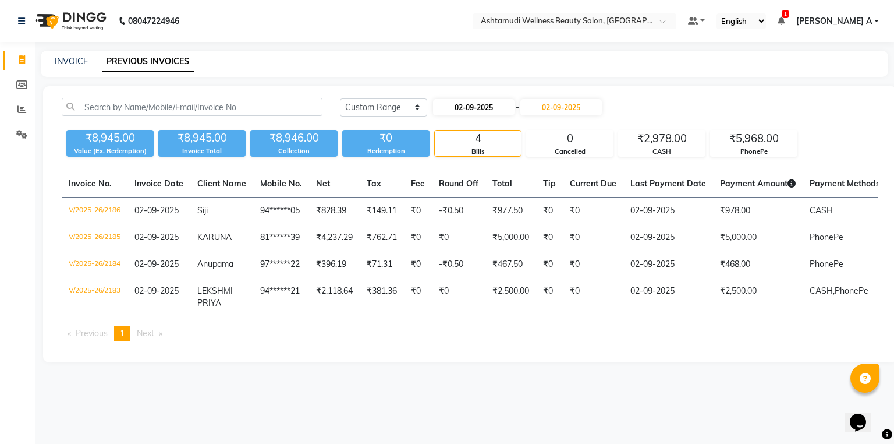
select select "9"
select select "2025"
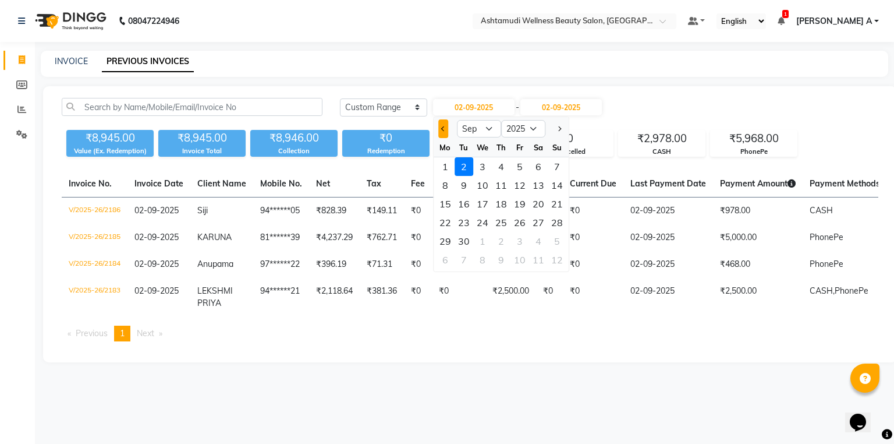
click at [440, 134] on button "Previous month" at bounding box center [443, 128] width 10 height 19
select select "8"
click at [551, 240] on div "31" at bounding box center [557, 241] width 19 height 19
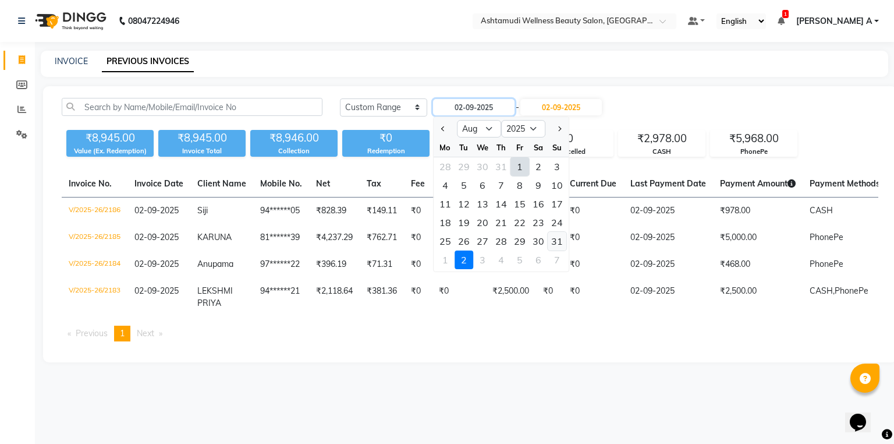
type input "[DATE]"
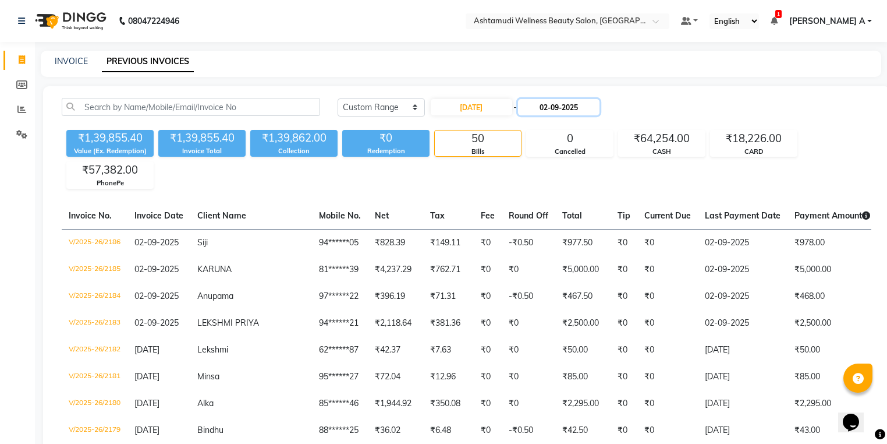
click at [550, 106] on input "02-09-2025" at bounding box center [558, 107] width 81 height 16
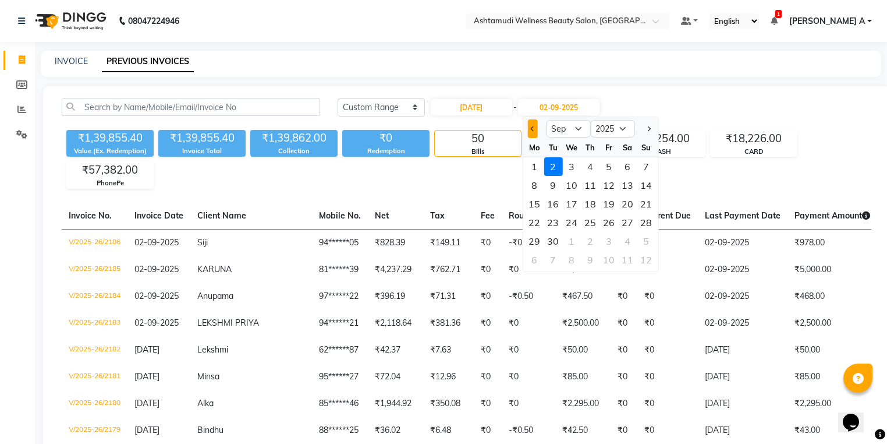
click at [528, 127] on button "Previous month" at bounding box center [532, 128] width 10 height 19
select select "8"
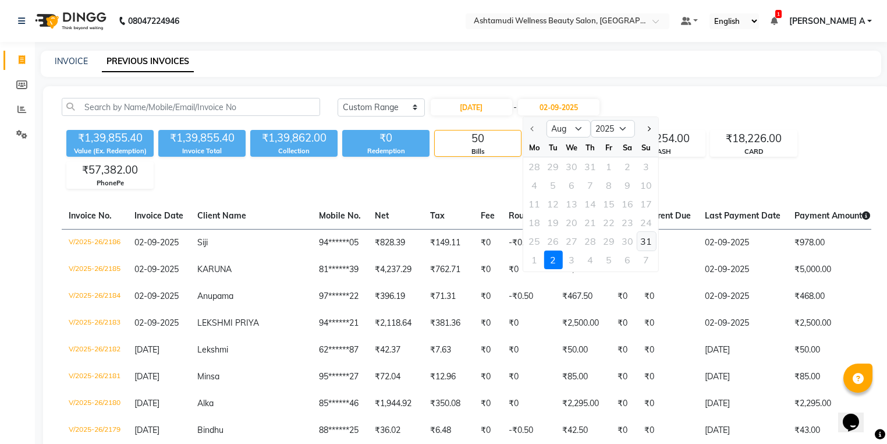
click at [649, 239] on div "31" at bounding box center [646, 241] width 19 height 19
type input "[DATE]"
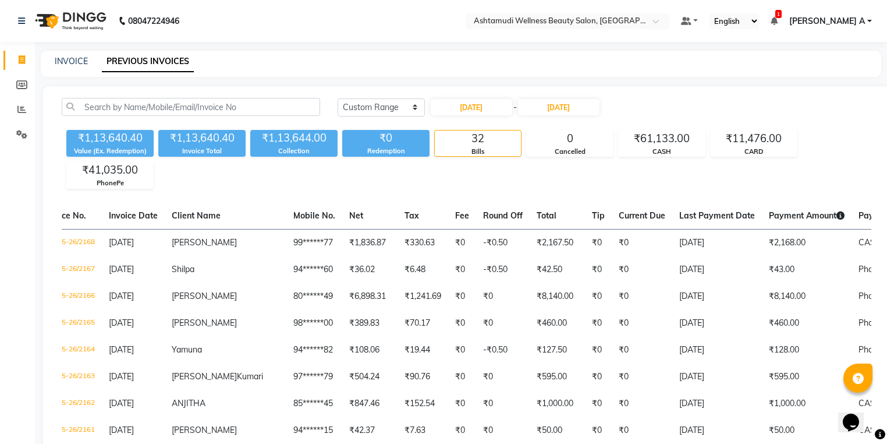
click at [23, 119] on li "Reports" at bounding box center [17, 109] width 35 height 25
click at [26, 113] on icon at bounding box center [21, 109] width 9 height 9
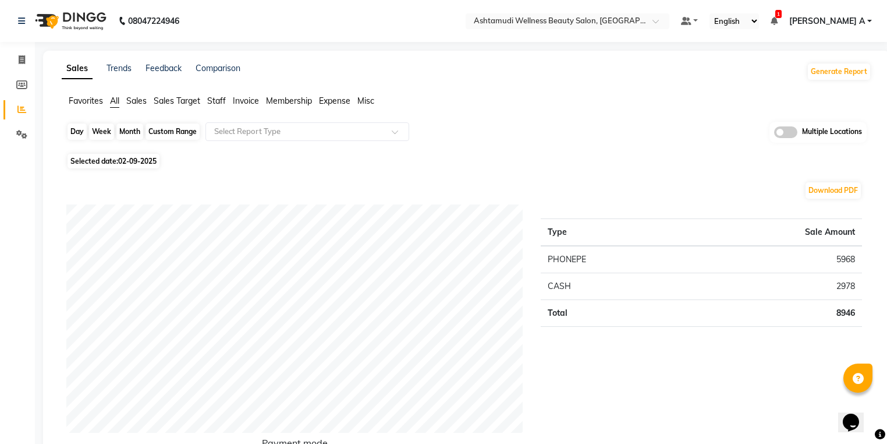
click at [83, 134] on div "Day" at bounding box center [77, 131] width 19 height 16
select select "9"
select select "2025"
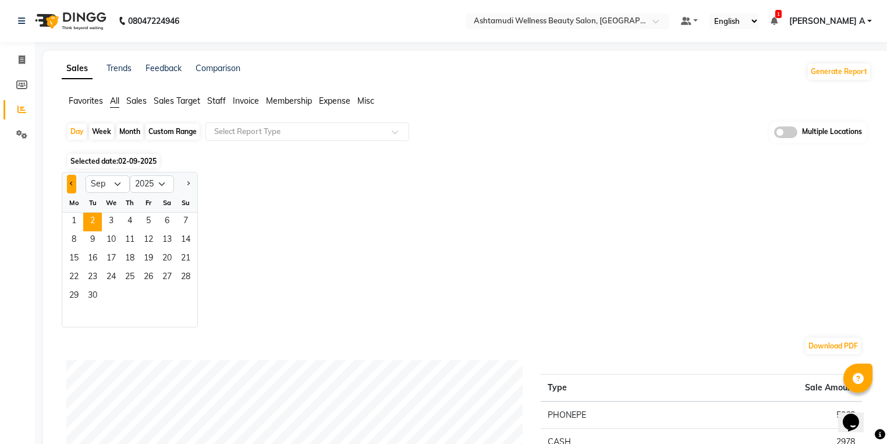
click at [72, 185] on span "Previous month" at bounding box center [72, 183] width 4 height 4
select select "8"
click at [140, 218] on span "1" at bounding box center [148, 221] width 19 height 19
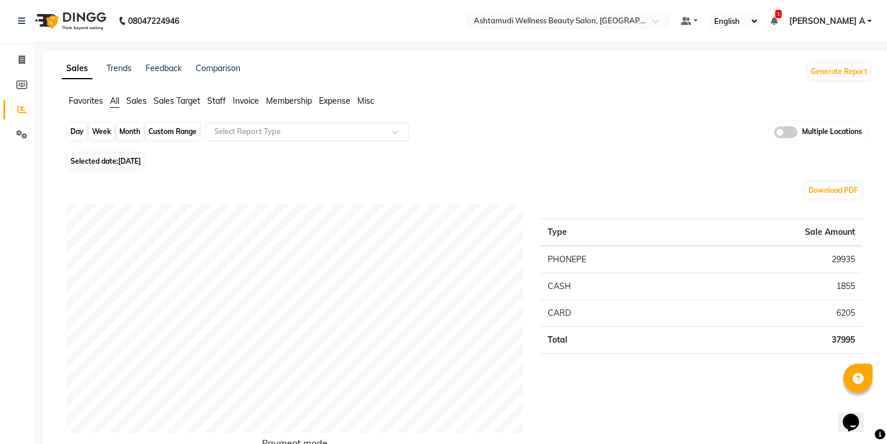
click at [74, 135] on div "Day" at bounding box center [77, 131] width 19 height 16
select select "8"
select select "2025"
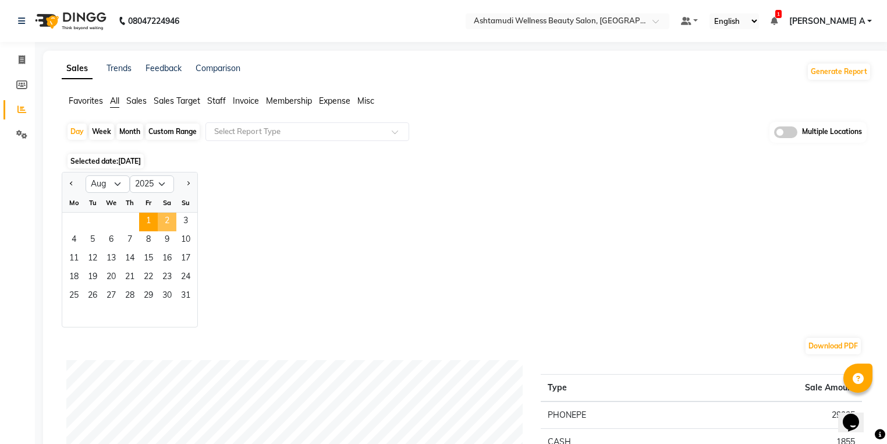
click at [172, 226] on span "2" at bounding box center [167, 221] width 19 height 19
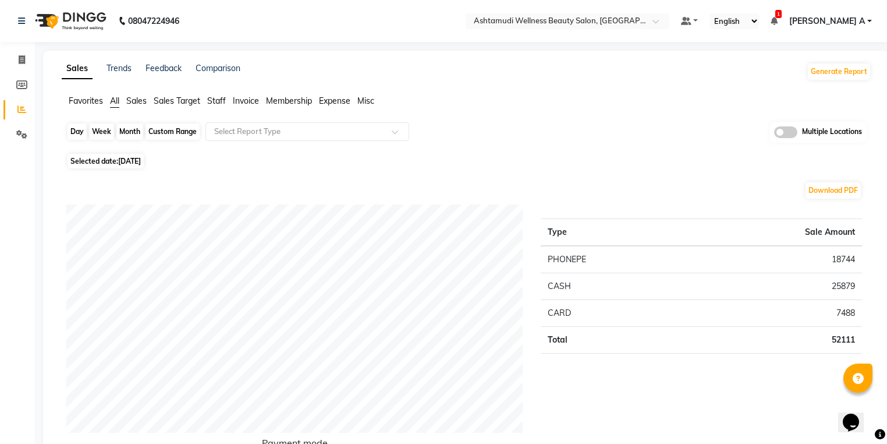
click at [75, 135] on div "Day" at bounding box center [77, 131] width 19 height 16
select select "8"
select select "2025"
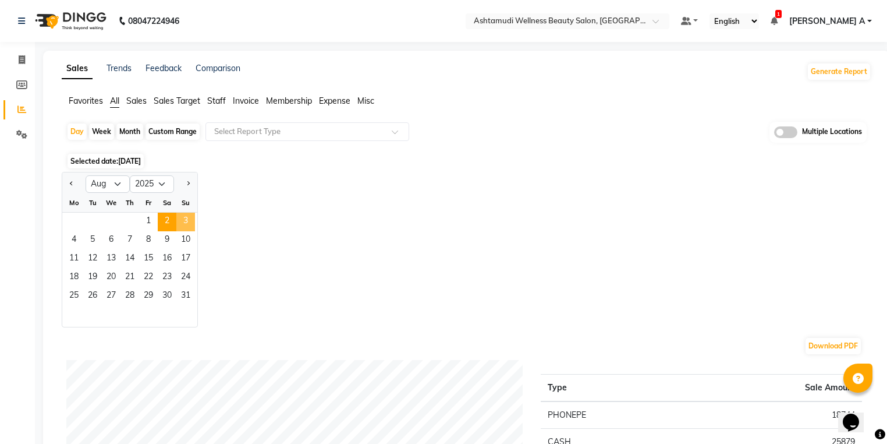
click at [182, 217] on span "3" at bounding box center [185, 221] width 19 height 19
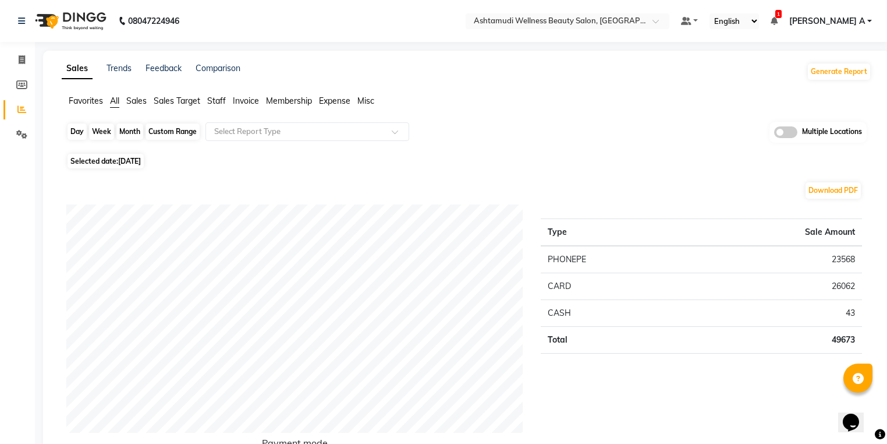
click at [80, 132] on div "Day" at bounding box center [77, 131] width 19 height 16
select select "8"
select select "2025"
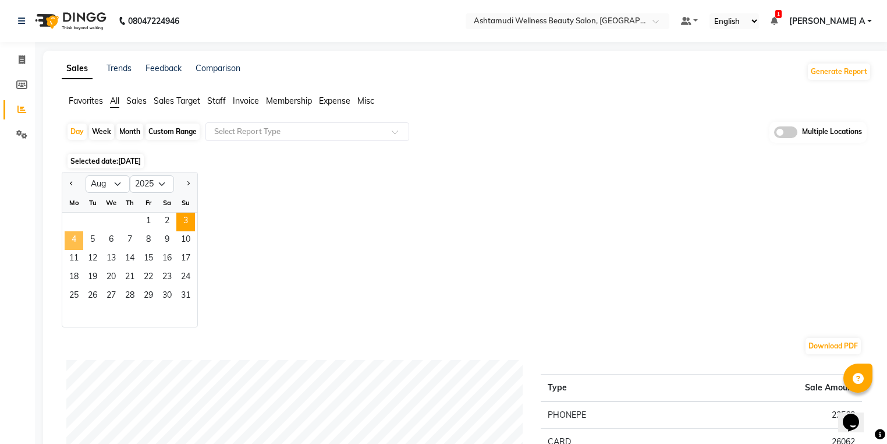
click at [75, 235] on span "4" at bounding box center [74, 240] width 19 height 19
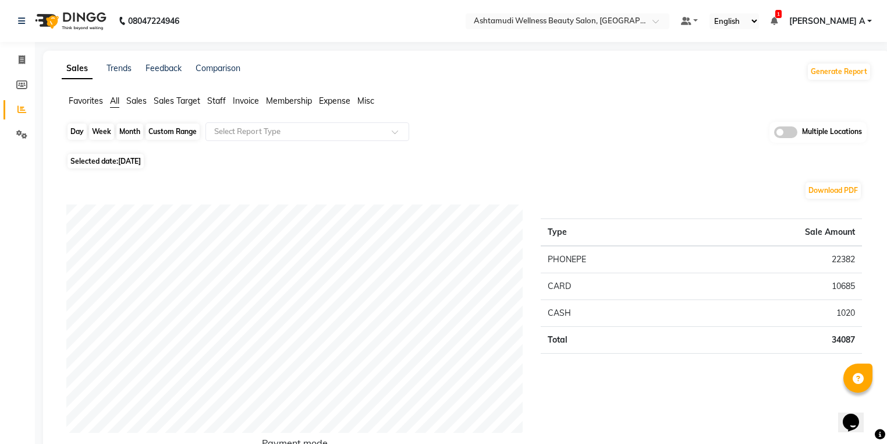
click at [75, 133] on div "Day" at bounding box center [77, 131] width 19 height 16
select select "8"
select select "2025"
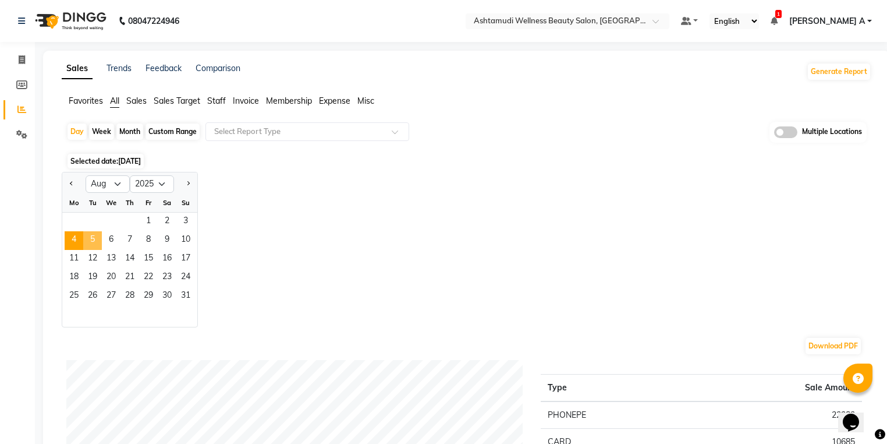
click at [90, 238] on span "5" at bounding box center [92, 240] width 19 height 19
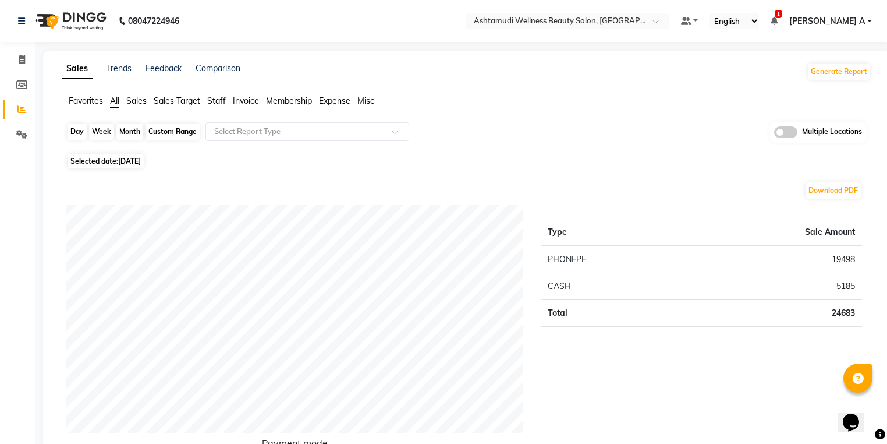
click at [77, 134] on div "Day" at bounding box center [77, 131] width 19 height 16
select select "8"
select select "2025"
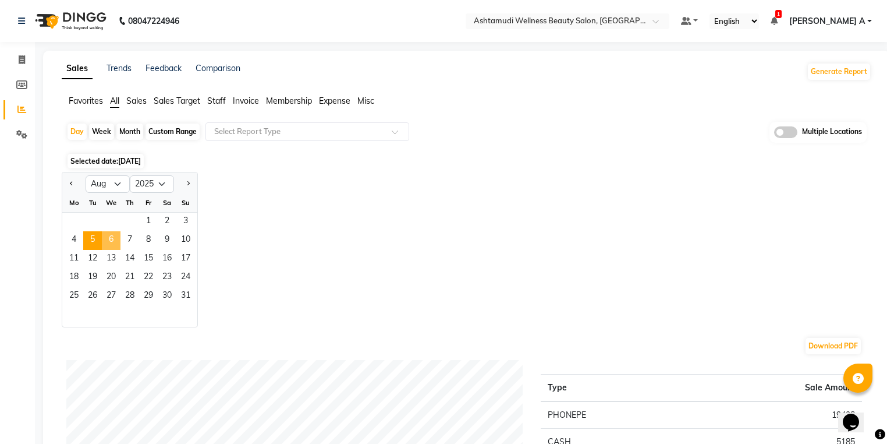
click at [111, 237] on span "6" at bounding box center [111, 240] width 19 height 19
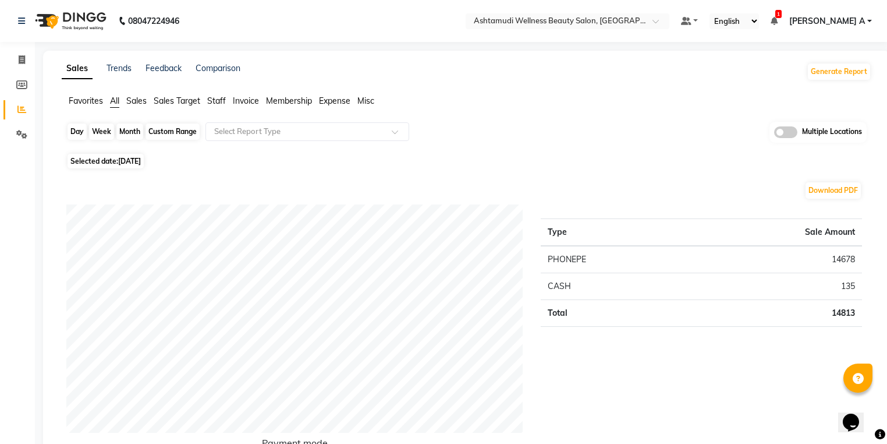
click at [84, 133] on div "Day" at bounding box center [77, 131] width 19 height 16
select select "8"
select select "2025"
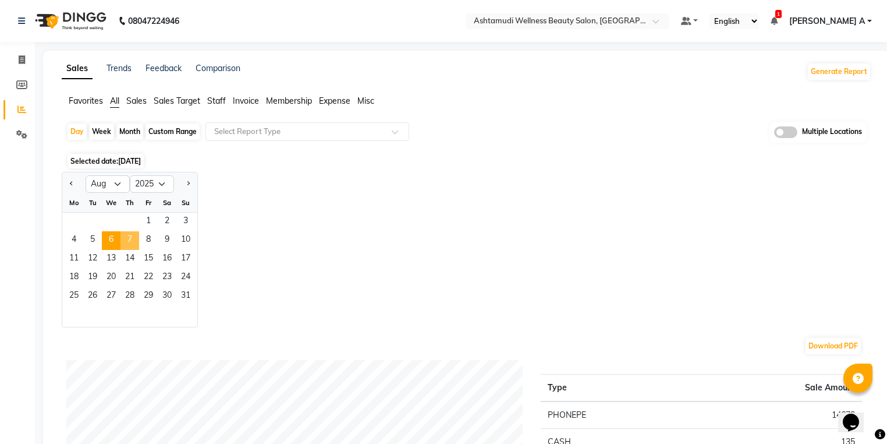
click at [125, 237] on span "7" at bounding box center [129, 240] width 19 height 19
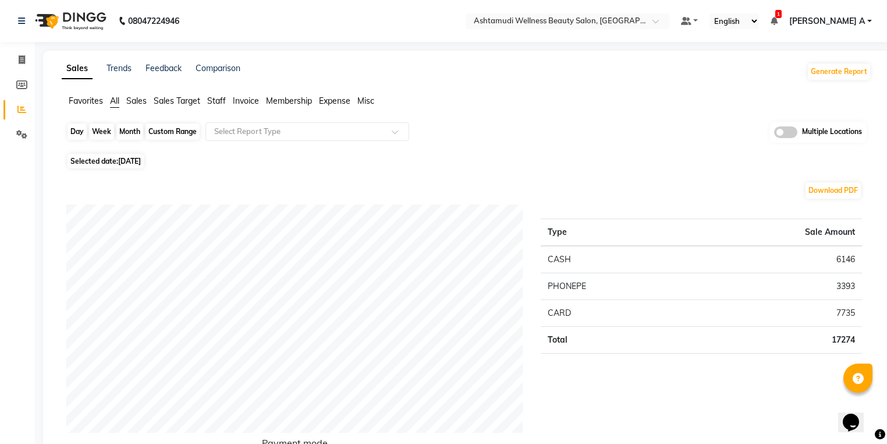
click at [75, 124] on div "Day" at bounding box center [77, 131] width 19 height 16
select select "8"
select select "2025"
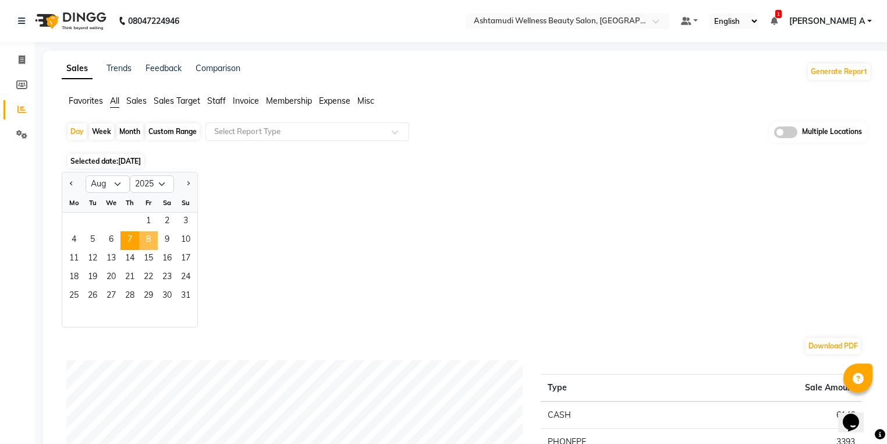
click at [151, 237] on span "8" at bounding box center [148, 240] width 19 height 19
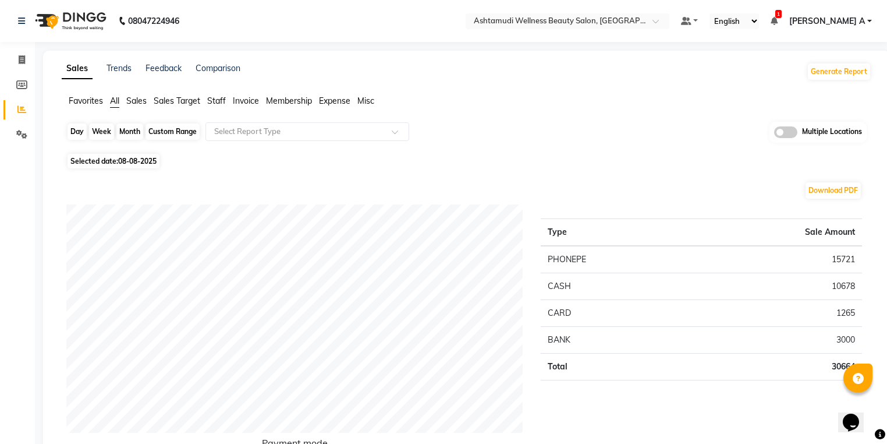
click at [71, 128] on div "Day" at bounding box center [77, 131] width 19 height 16
select select "8"
select select "2025"
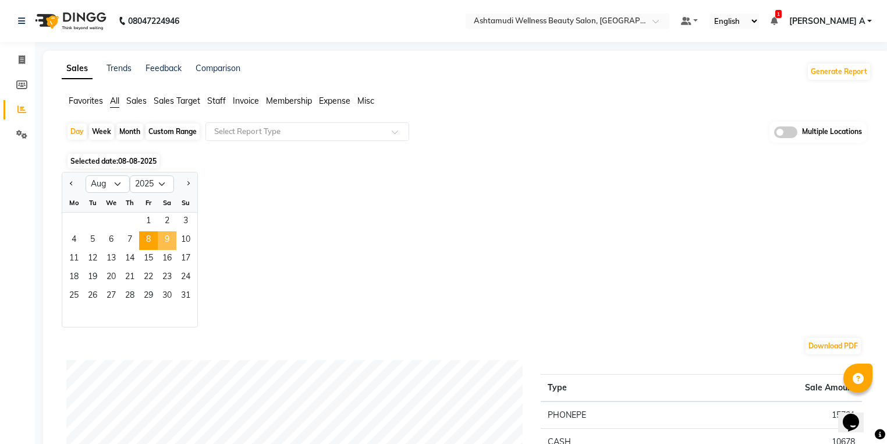
click at [168, 238] on span "9" at bounding box center [167, 240] width 19 height 19
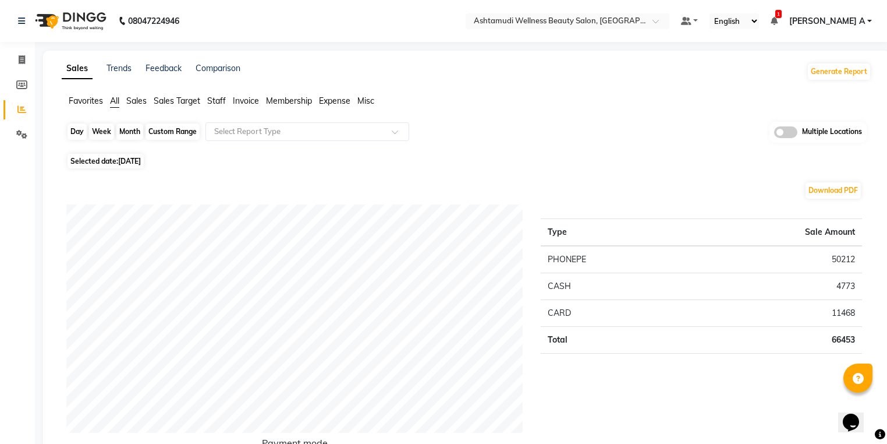
click at [74, 128] on div "Day" at bounding box center [77, 131] width 19 height 16
select select "8"
select select "2025"
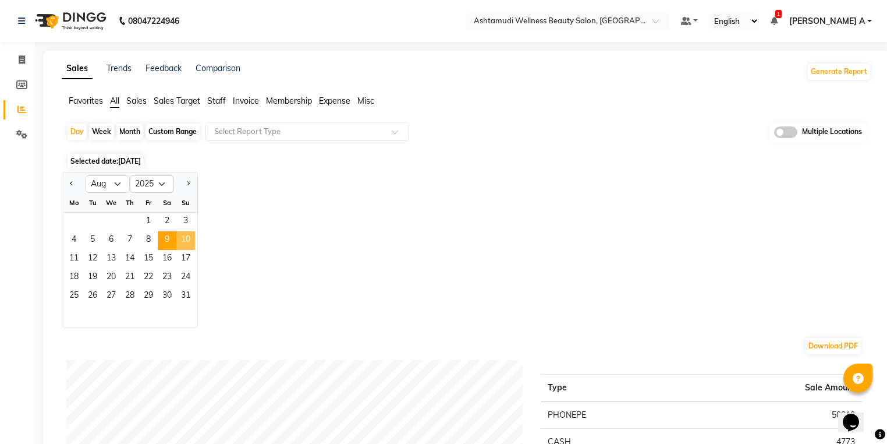
click at [193, 240] on span "10" at bounding box center [185, 240] width 19 height 19
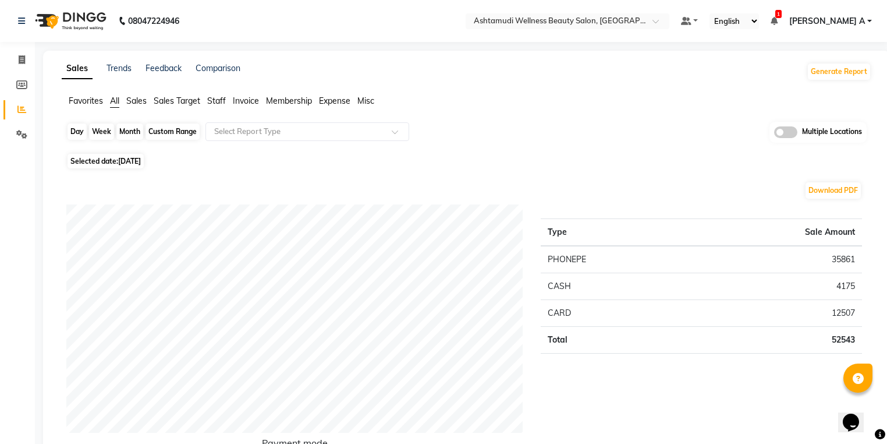
click at [69, 132] on div "Day" at bounding box center [77, 131] width 19 height 16
select select "8"
select select "2025"
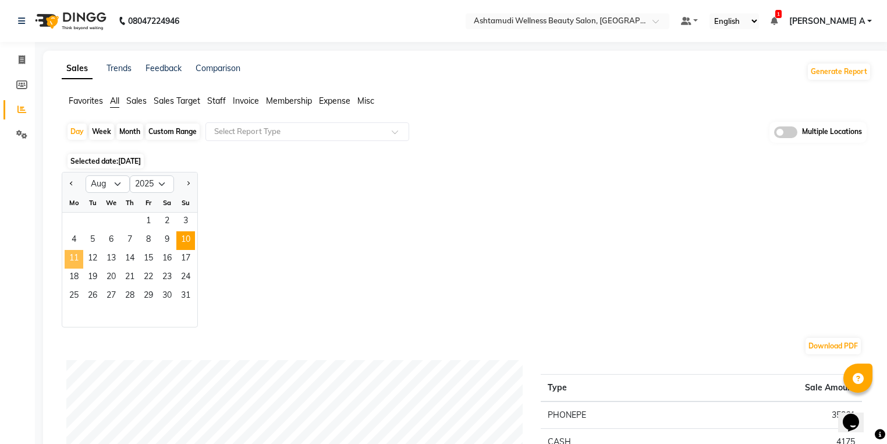
click at [74, 261] on span "11" at bounding box center [74, 259] width 19 height 19
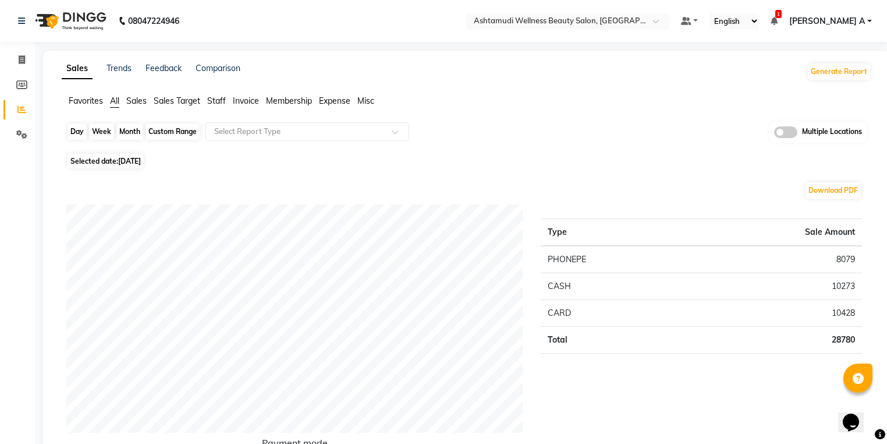
click at [83, 131] on div "Day" at bounding box center [77, 131] width 19 height 16
select select "8"
select select "2025"
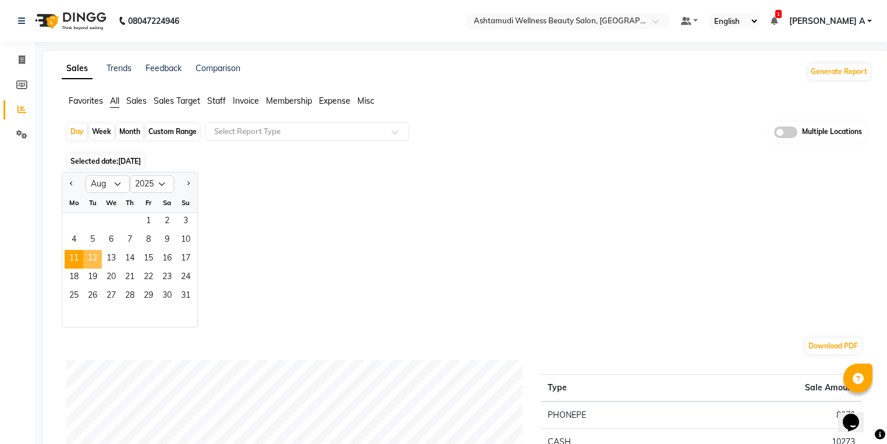
click at [91, 258] on span "12" at bounding box center [92, 259] width 19 height 19
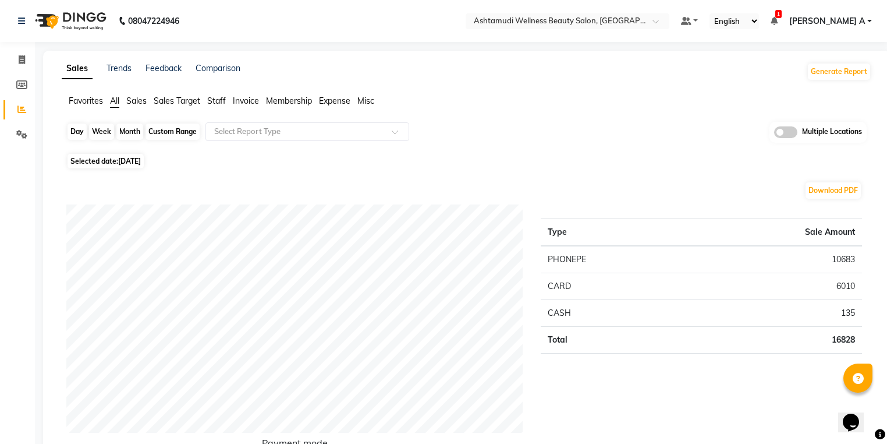
click at [77, 127] on div "Day" at bounding box center [77, 131] width 19 height 16
select select "8"
select select "2025"
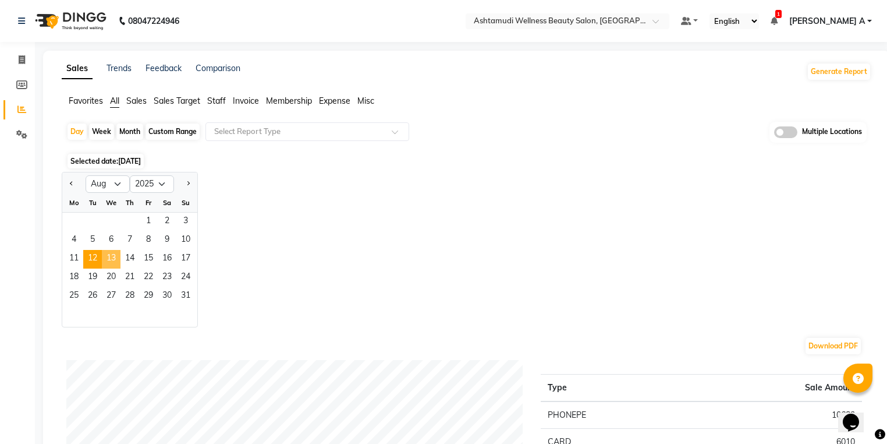
click at [112, 257] on span "13" at bounding box center [111, 259] width 19 height 19
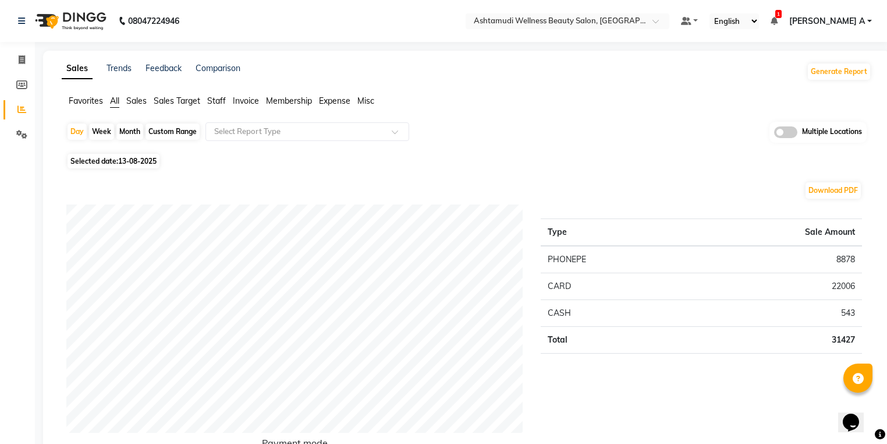
click at [733, 296] on td "22006" at bounding box center [773, 285] width 177 height 27
click at [76, 125] on div "Day" at bounding box center [77, 131] width 19 height 16
select select "8"
select select "2025"
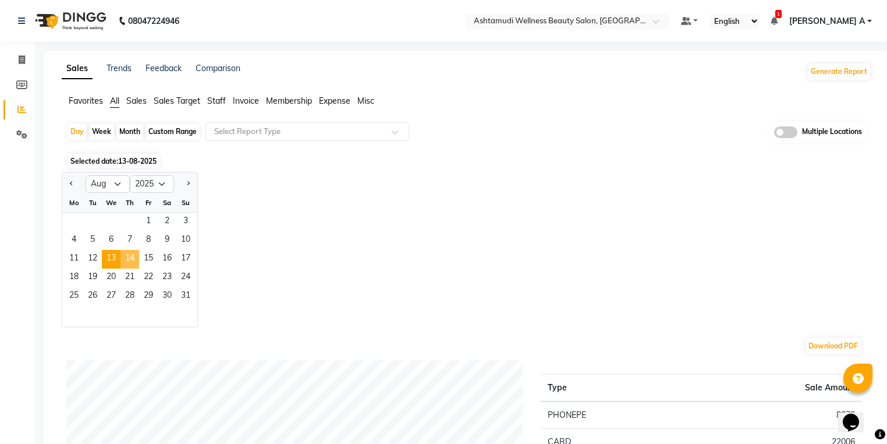
click at [137, 260] on span "14" at bounding box center [129, 259] width 19 height 19
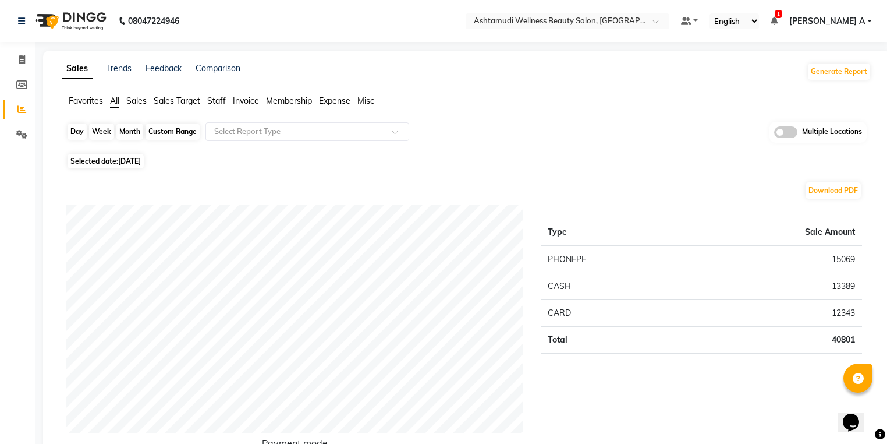
click at [75, 129] on div "Day" at bounding box center [77, 131] width 19 height 16
select select "8"
select select "2025"
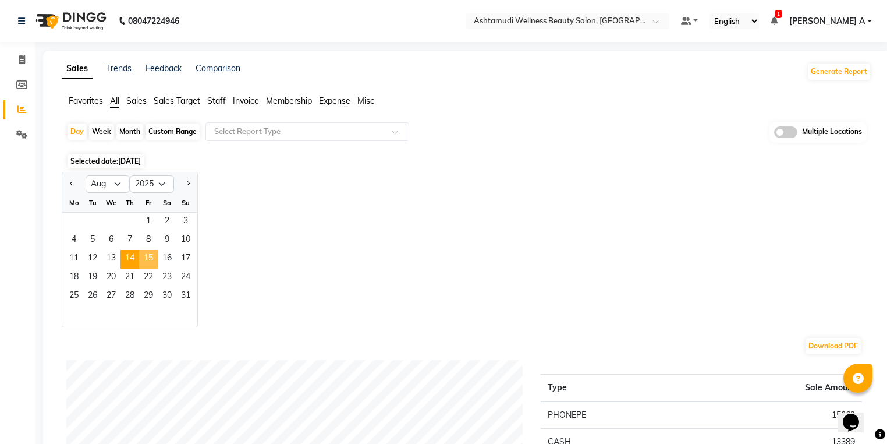
click at [155, 253] on span "15" at bounding box center [148, 259] width 19 height 19
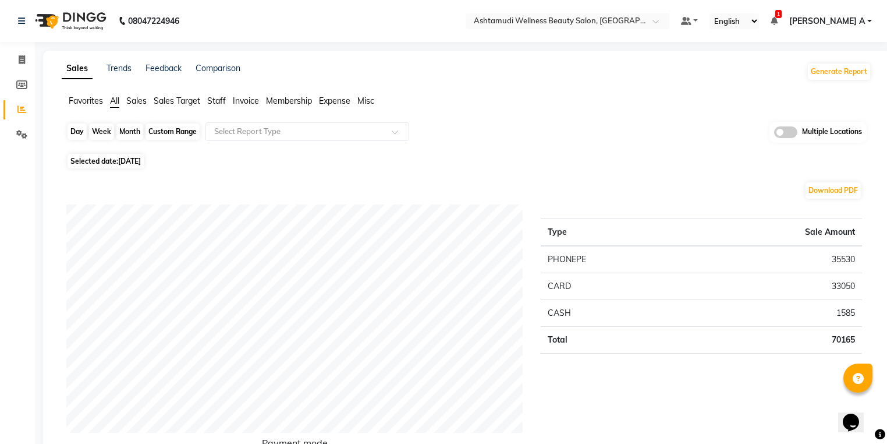
click at [79, 125] on div "Day" at bounding box center [77, 131] width 19 height 16
select select "8"
select select "2025"
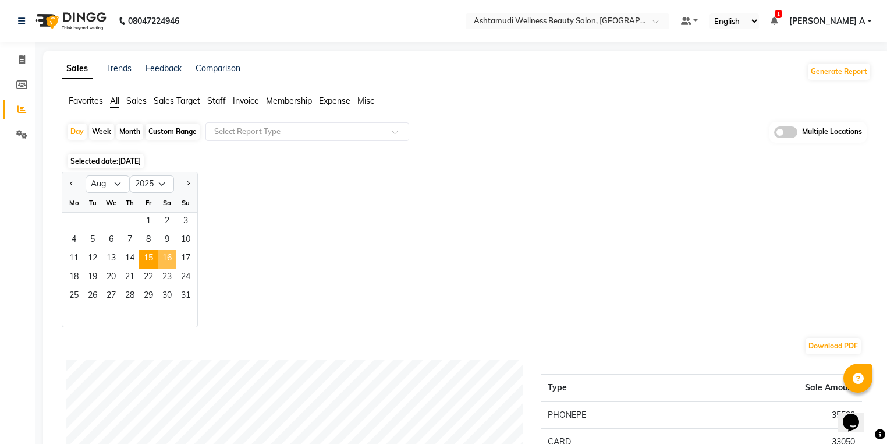
click at [161, 258] on span "16" at bounding box center [167, 259] width 19 height 19
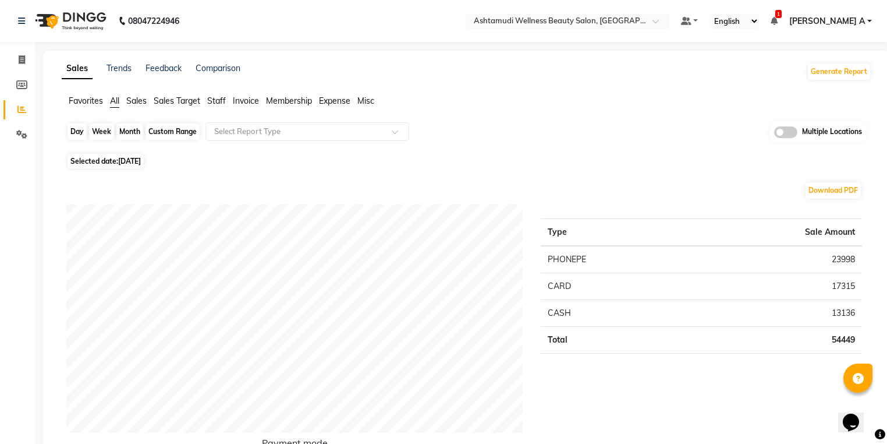
click at [77, 133] on div "Day" at bounding box center [77, 131] width 19 height 16
select select "8"
select select "2025"
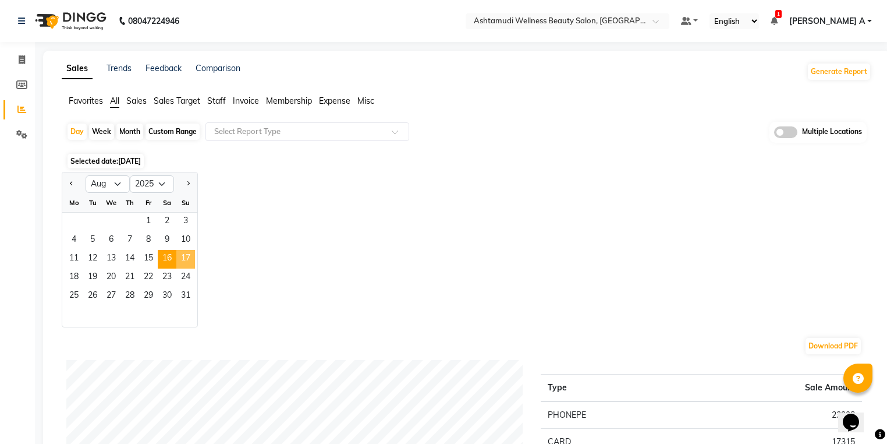
click at [193, 258] on span "17" at bounding box center [185, 259] width 19 height 19
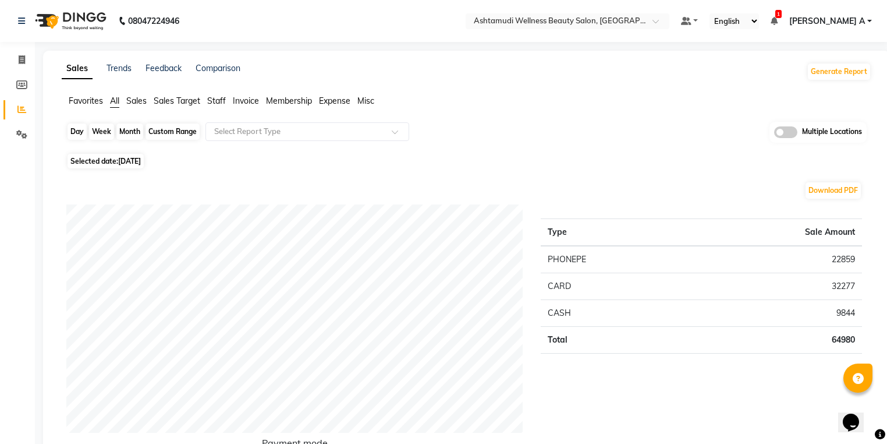
click at [73, 138] on div "Day" at bounding box center [77, 131] width 19 height 16
select select "8"
select select "2025"
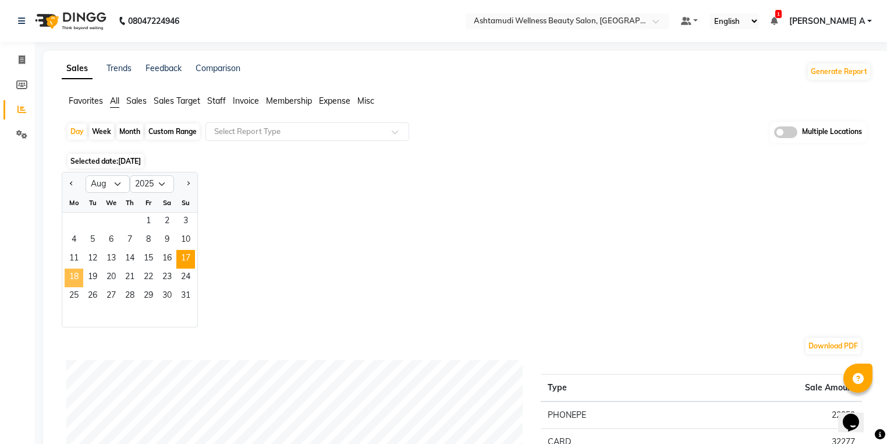
click at [75, 276] on span "18" at bounding box center [74, 277] width 19 height 19
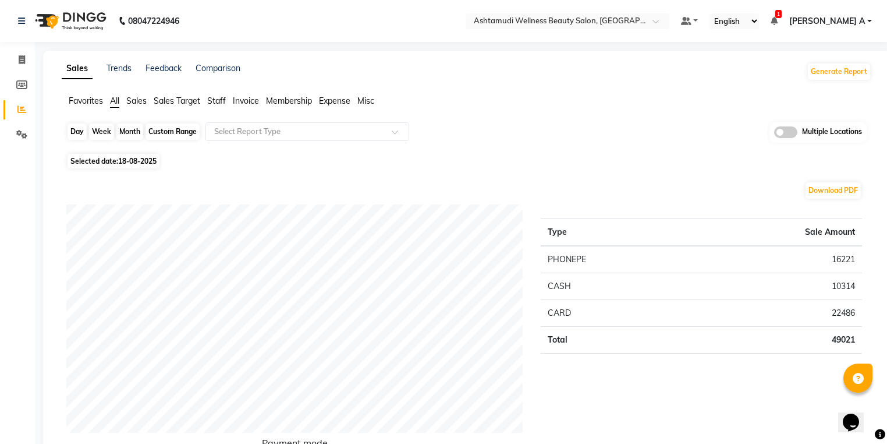
click at [75, 126] on div "Day" at bounding box center [77, 131] width 19 height 16
select select "8"
select select "2025"
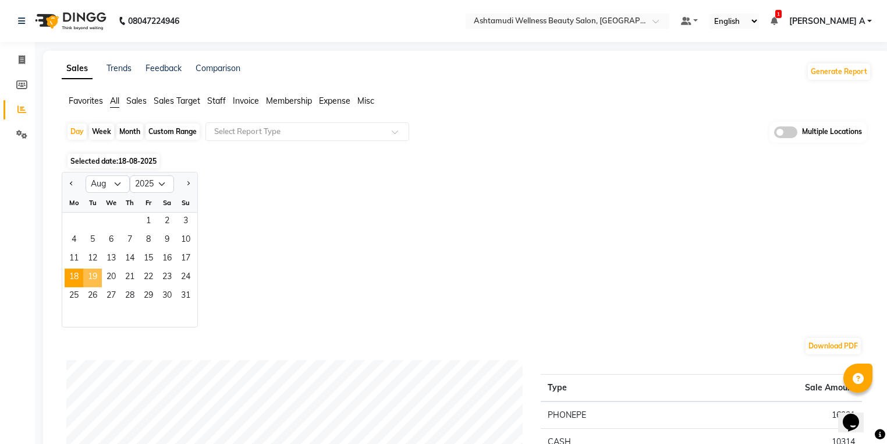
click at [96, 275] on span "19" at bounding box center [92, 277] width 19 height 19
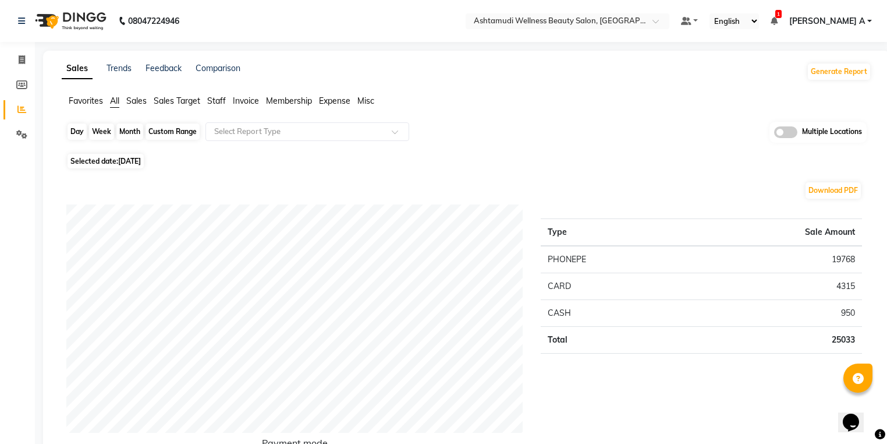
click at [79, 131] on div "Day" at bounding box center [77, 131] width 19 height 16
select select "8"
select select "2025"
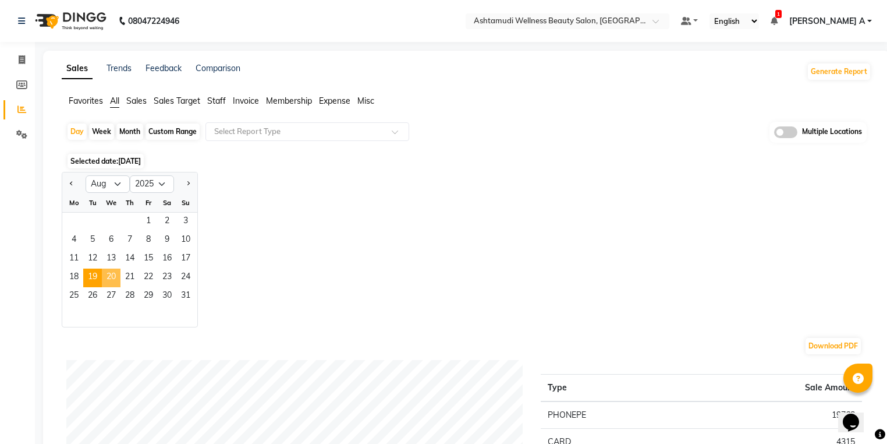
click at [112, 274] on span "20" at bounding box center [111, 277] width 19 height 19
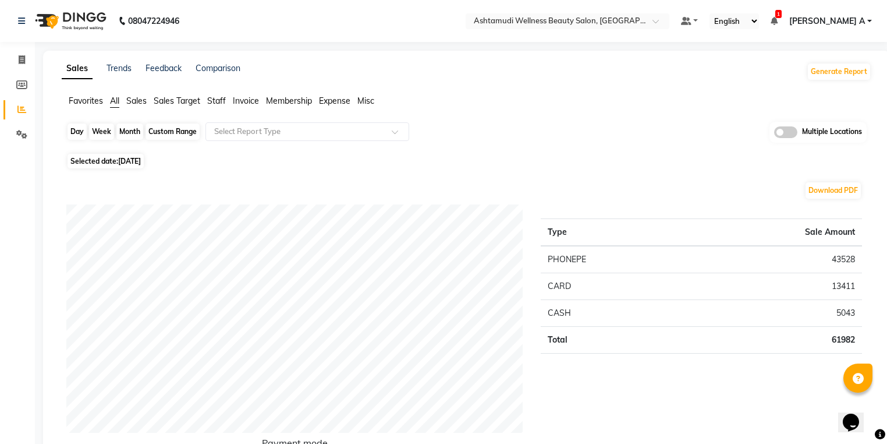
click at [72, 132] on div "Day" at bounding box center [77, 131] width 19 height 16
select select "8"
select select "2025"
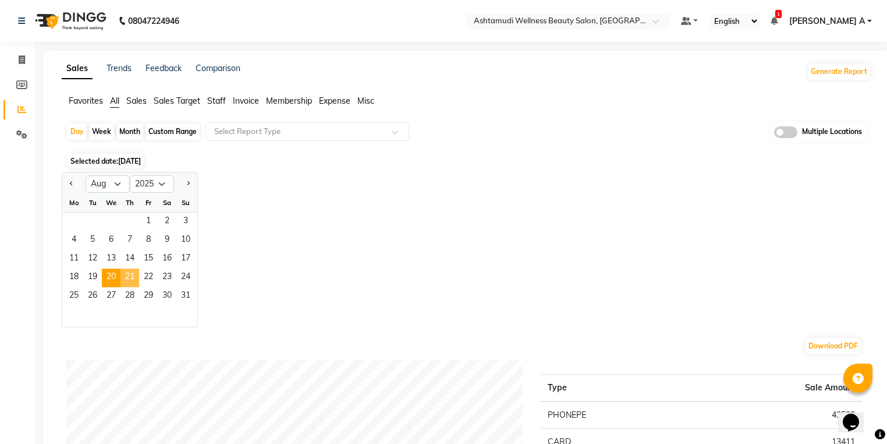
click at [135, 277] on span "21" at bounding box center [129, 277] width 19 height 19
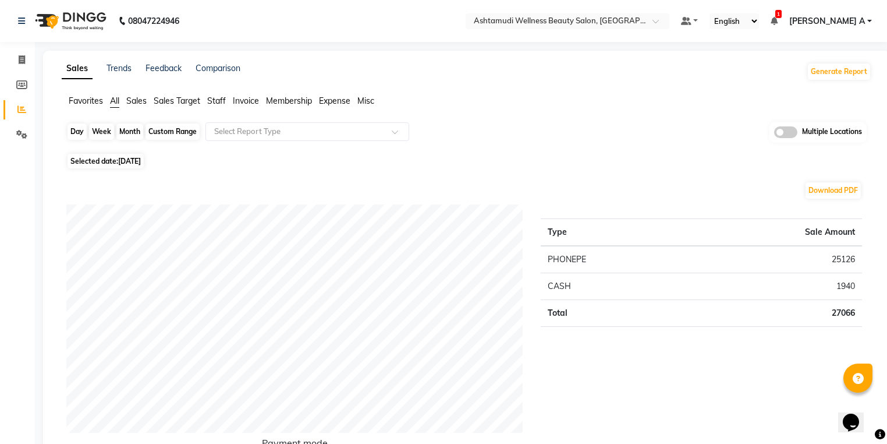
click at [78, 133] on div "Day" at bounding box center [77, 131] width 19 height 16
select select "8"
select select "2025"
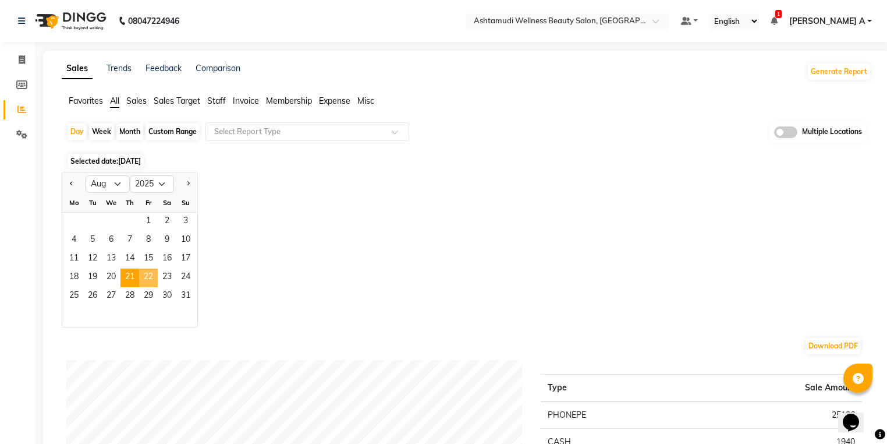
click at [149, 279] on span "22" at bounding box center [148, 277] width 19 height 19
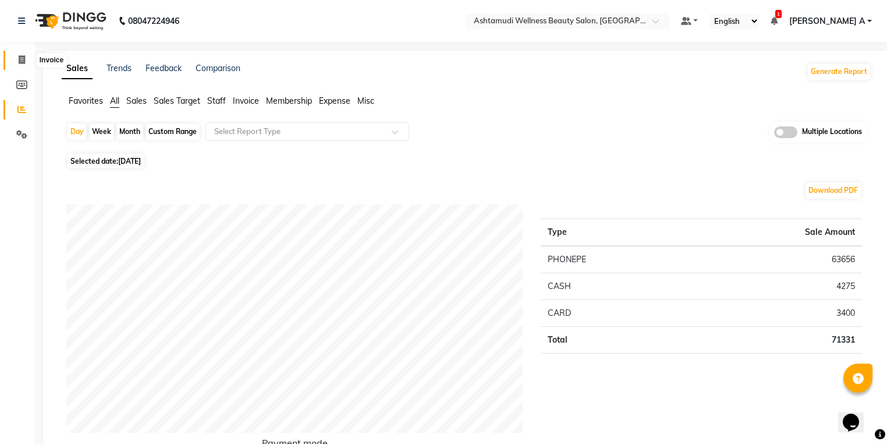
click at [25, 59] on span at bounding box center [22, 60] width 20 height 13
select select "service"
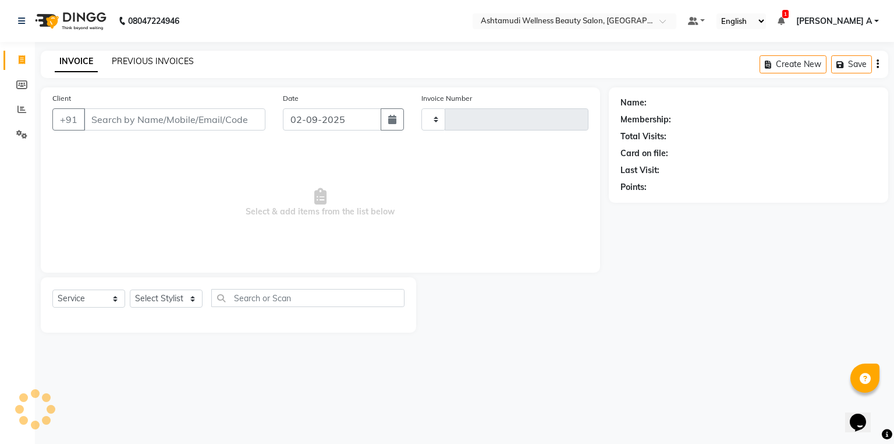
click at [162, 59] on link "PREVIOUS INVOICES" at bounding box center [153, 61] width 82 height 10
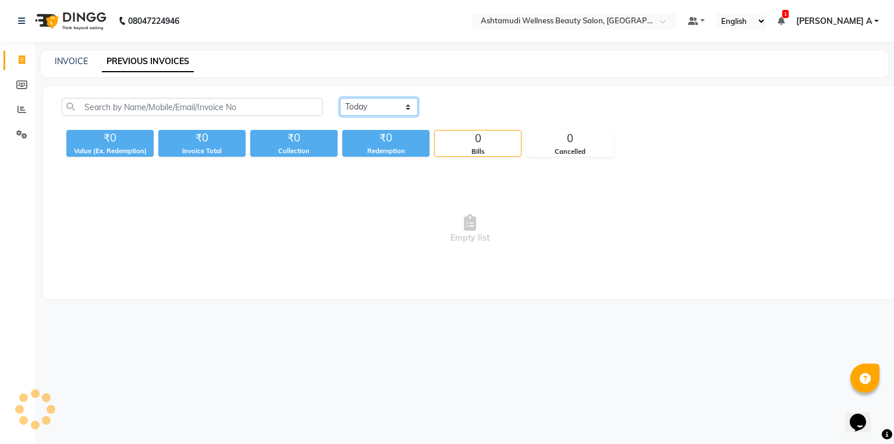
click at [386, 100] on select "[DATE] [DATE] Custom Range" at bounding box center [379, 107] width 78 height 18
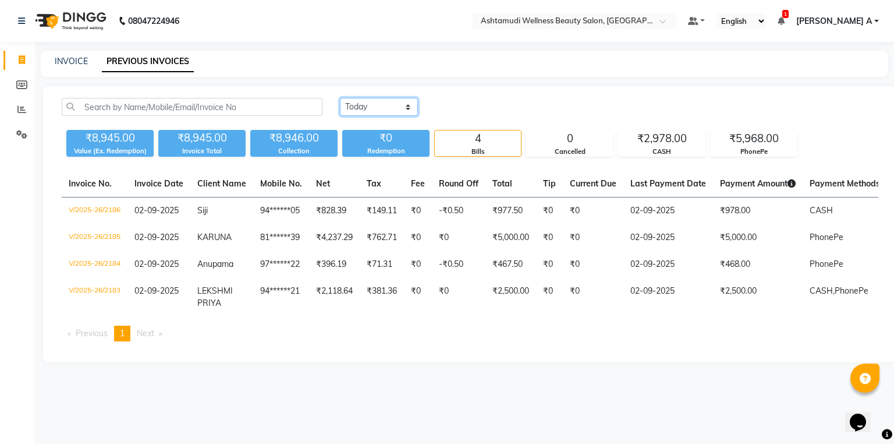
select select "range"
click at [340, 98] on select "[DATE] [DATE] Custom Range" at bounding box center [379, 107] width 78 height 18
click at [463, 109] on input "02-09-2025" at bounding box center [473, 107] width 81 height 16
select select "9"
select select "2025"
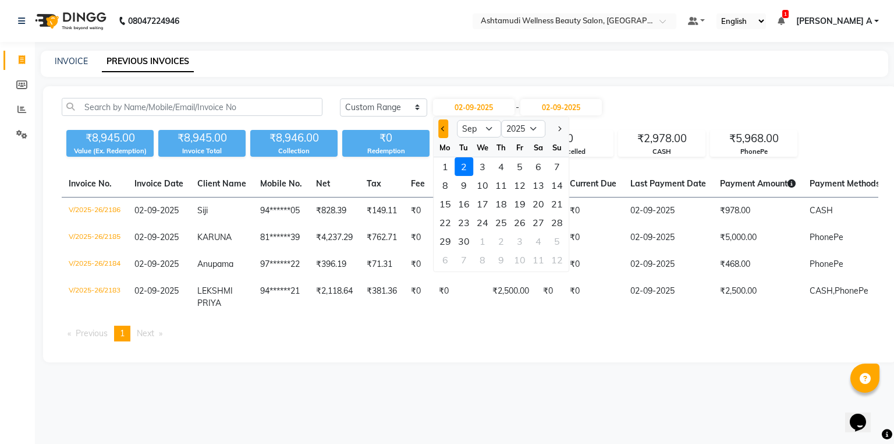
click at [444, 125] on button "Previous month" at bounding box center [443, 128] width 10 height 19
select select "8"
click at [522, 226] on div "22" at bounding box center [519, 222] width 19 height 19
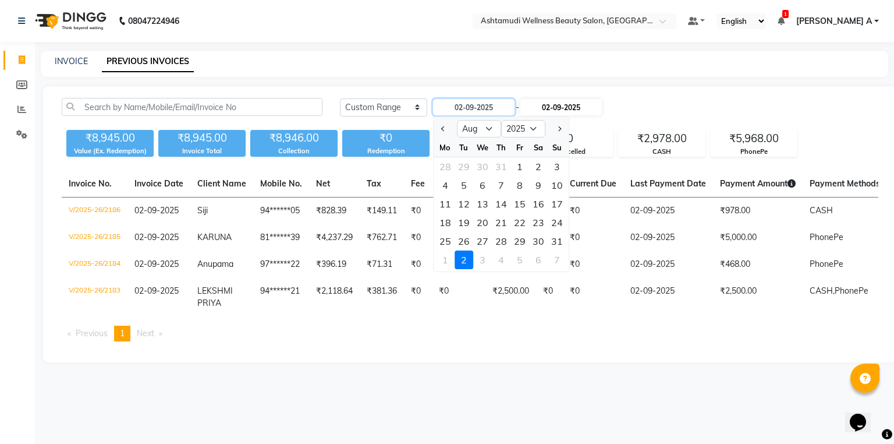
type input "[DATE]"
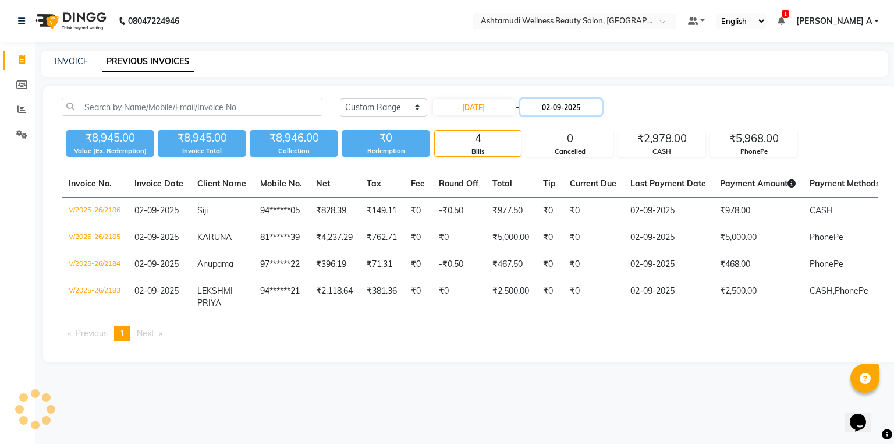
click at [544, 113] on input "02-09-2025" at bounding box center [560, 107] width 81 height 16
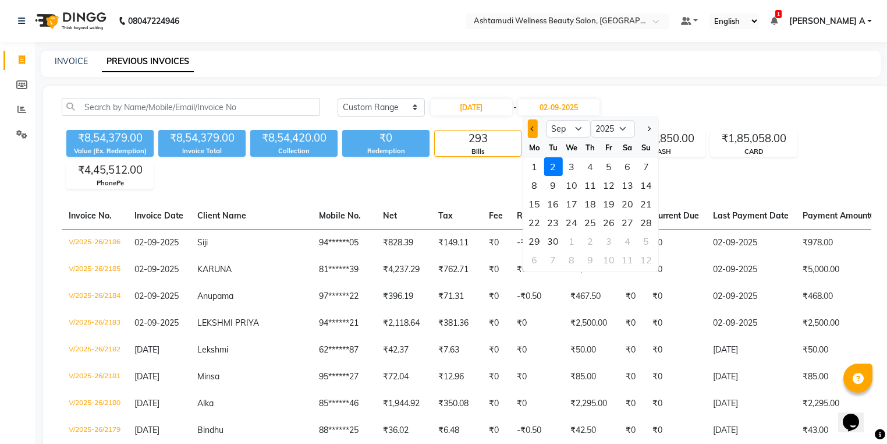
click at [535, 130] on button "Previous month" at bounding box center [532, 128] width 10 height 19
select select "8"
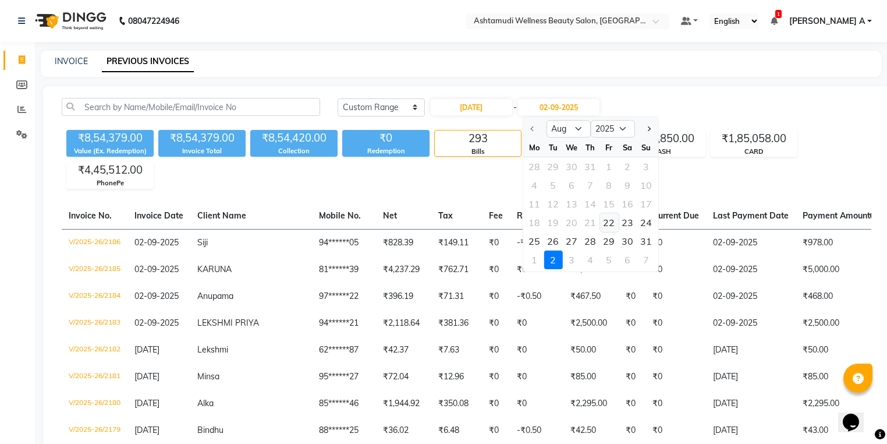
click at [612, 226] on div "22" at bounding box center [608, 222] width 19 height 19
type input "[DATE]"
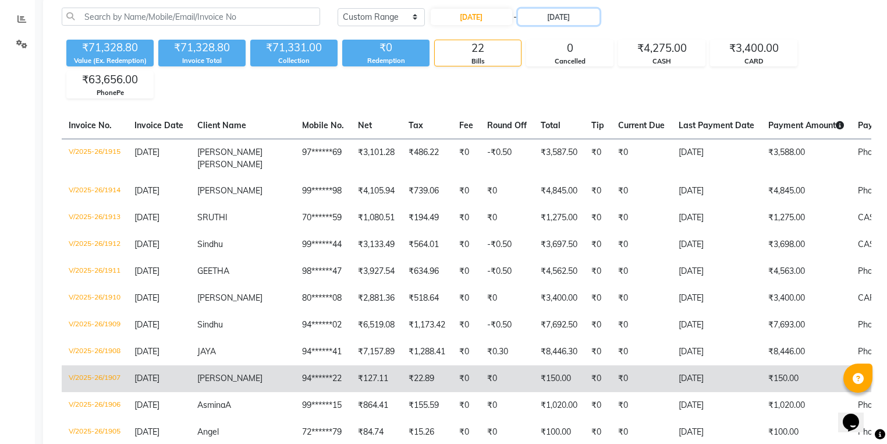
scroll to position [93, 0]
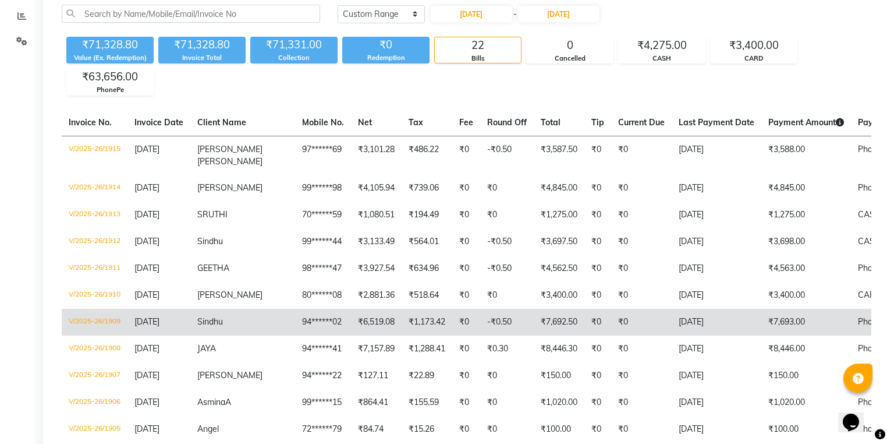
click at [775, 319] on td "₹7,693.00" at bounding box center [806, 321] width 90 height 27
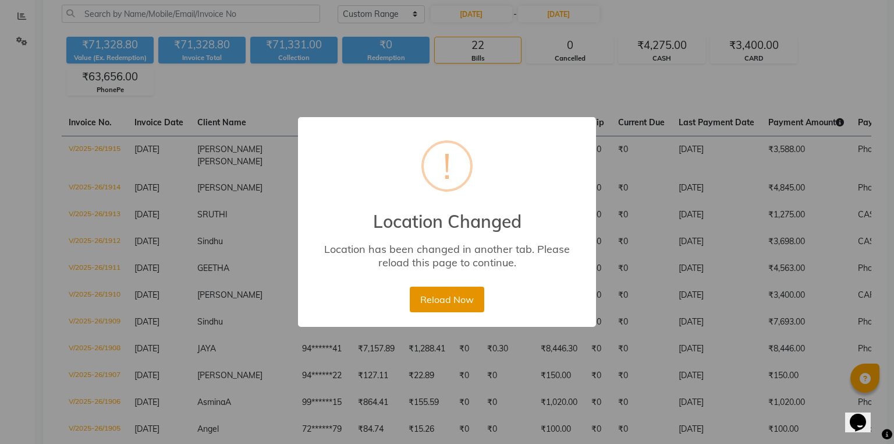
click at [460, 300] on button "Reload Now" at bounding box center [447, 299] width 74 height 26
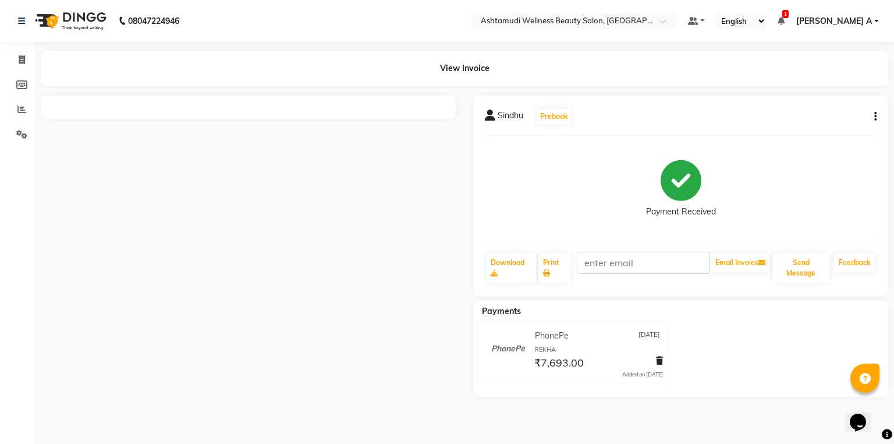
click at [872, 121] on button "button" at bounding box center [873, 117] width 7 height 12
click at [814, 130] on div "Edit Invoice" at bounding box center [817, 131] width 80 height 15
select select "service"
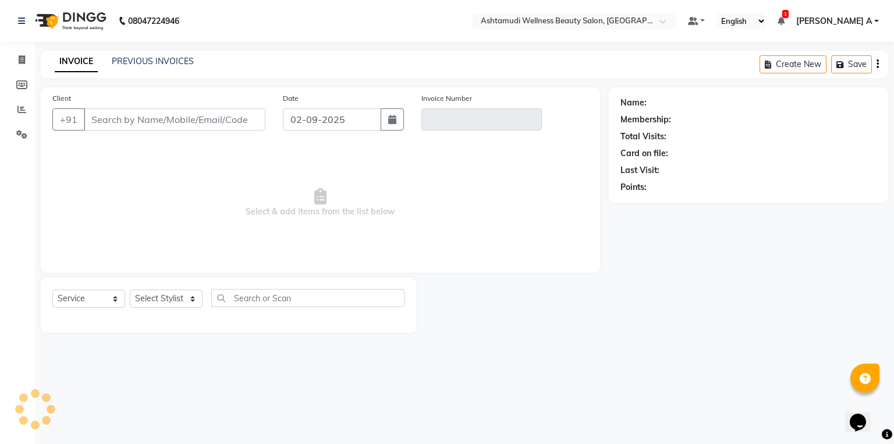
type input "94******02"
type input "V/2025-26/1909"
type input "[DATE]"
select select "select"
select select "2: Object"
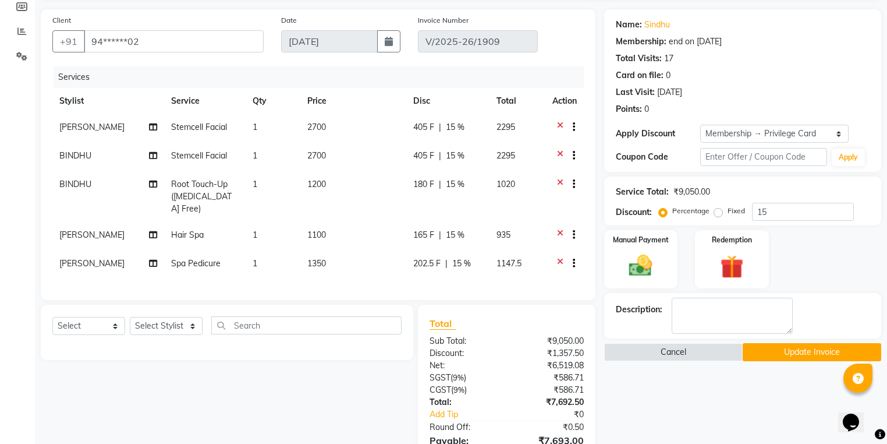
scroll to position [61, 0]
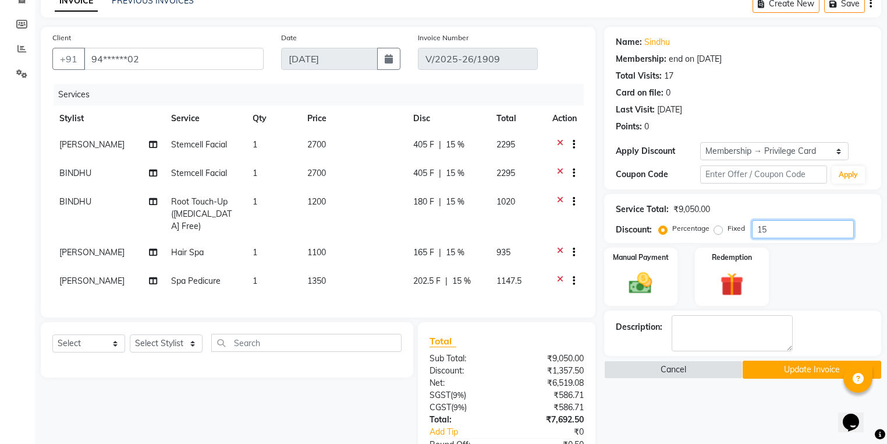
click at [785, 232] on input "15" at bounding box center [803, 229] width 102 height 18
type input "1"
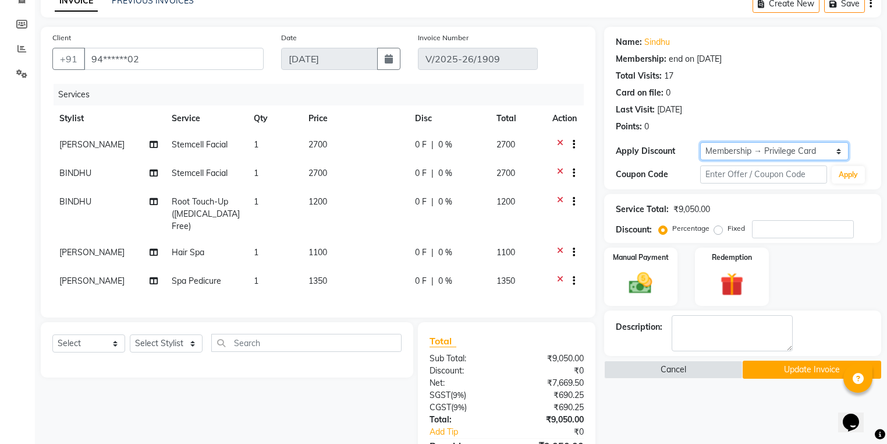
drag, startPoint x: 761, startPoint y: 151, endPoint x: 757, endPoint y: 159, distance: 8.9
click at [761, 151] on select "Select Membership → Privilege Card Loyalty → Loyalty level 1 → All Customers" at bounding box center [774, 151] width 148 height 18
select select "0:"
click at [700, 142] on select "Select Membership → Privilege Card Loyalty → Loyalty level 1 → All Customers" at bounding box center [774, 151] width 148 height 18
type input "0"
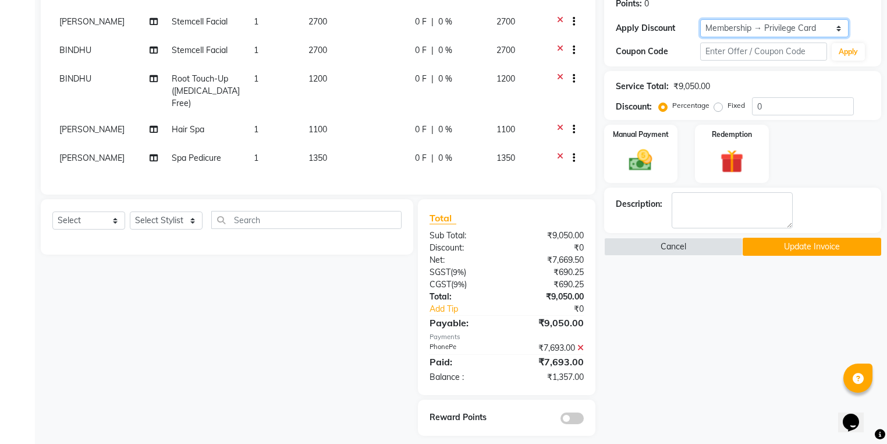
scroll to position [188, 0]
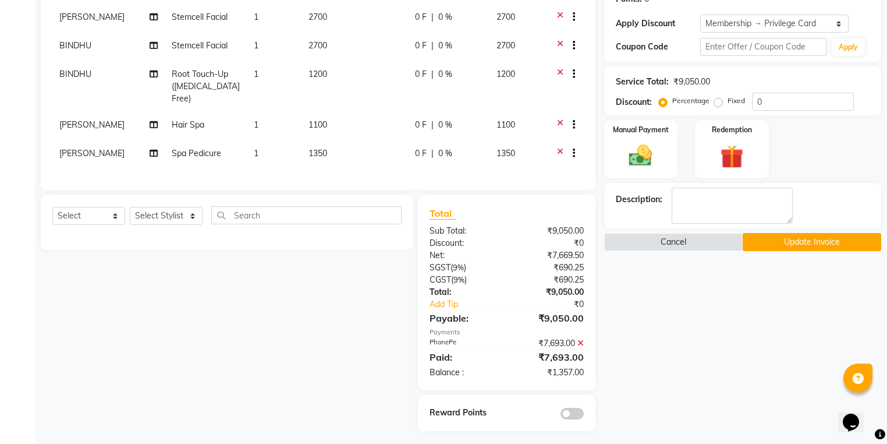
click at [579, 339] on icon at bounding box center [580, 343] width 6 height 8
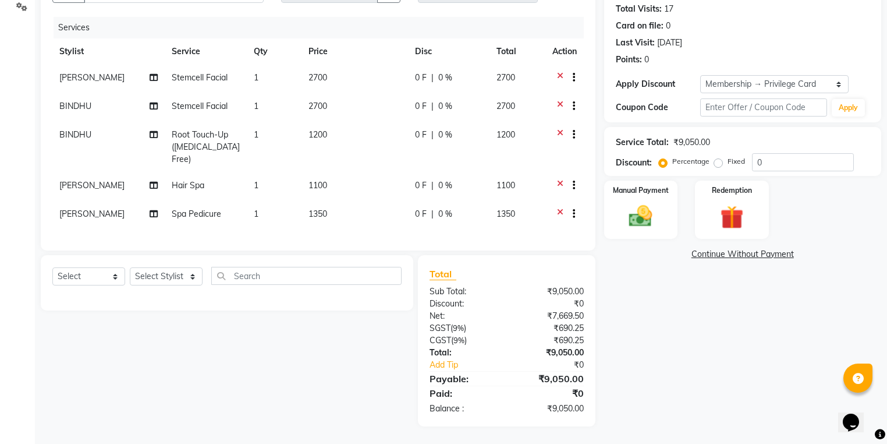
scroll to position [122, 0]
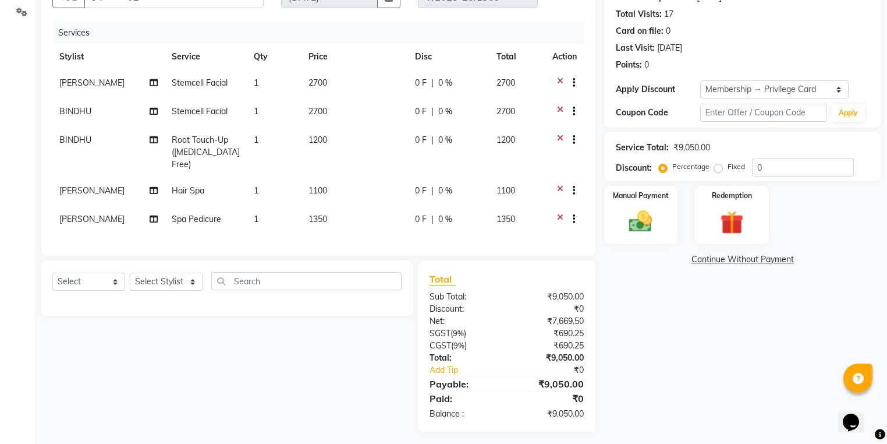
drag, startPoint x: 710, startPoint y: 169, endPoint x: 780, endPoint y: 180, distance: 71.4
click at [710, 171] on div "Percentage Fixed" at bounding box center [706, 166] width 91 height 15
click at [728, 170] on label "Fixed" at bounding box center [736, 166] width 17 height 10
click at [719, 170] on input "Fixed" at bounding box center [720, 166] width 8 height 8
radio input "true"
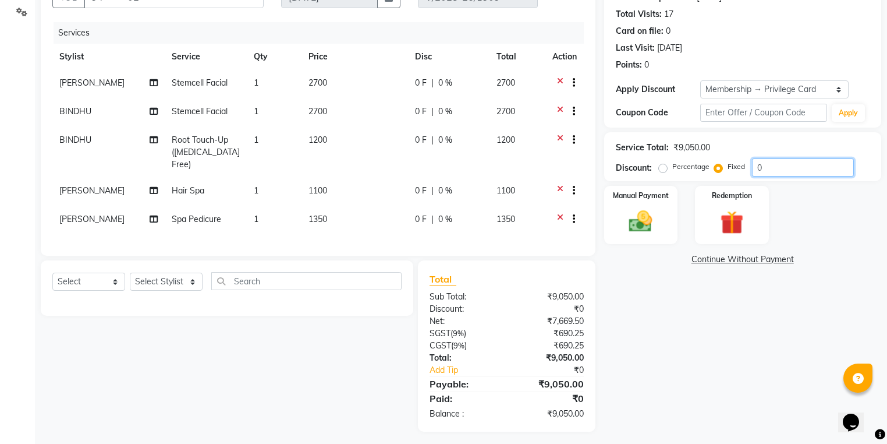
click at [789, 171] on input "0" at bounding box center [803, 167] width 102 height 18
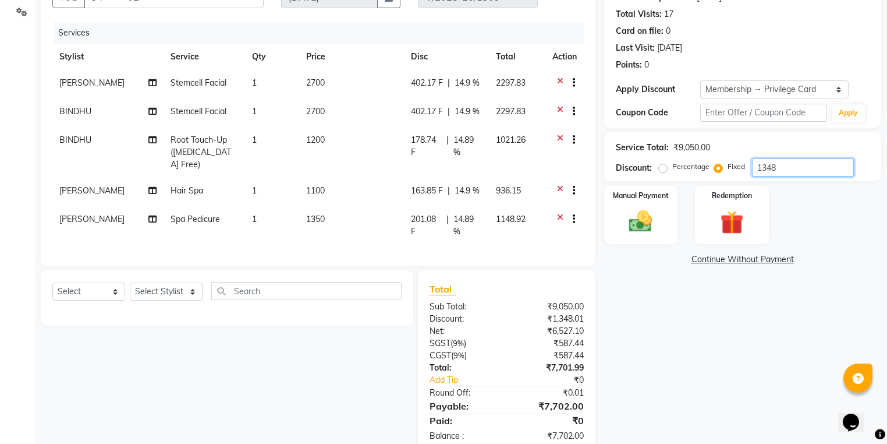
scroll to position [174, 0]
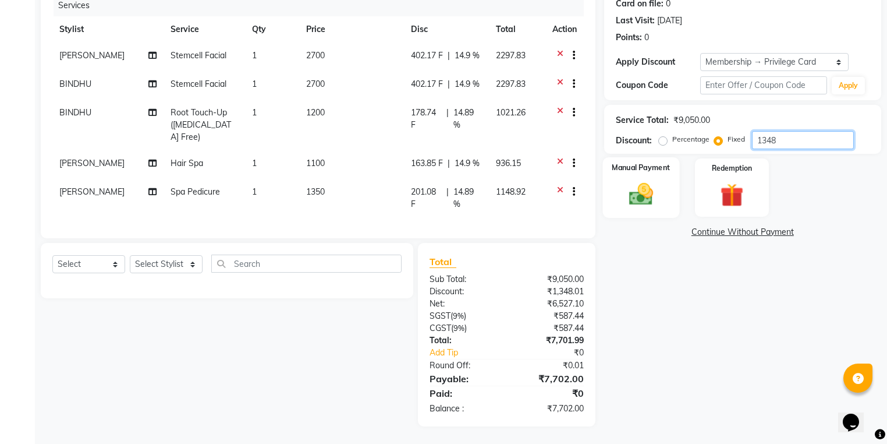
type input "1348"
click at [650, 186] on div "Manual Payment" at bounding box center [640, 187] width 77 height 61
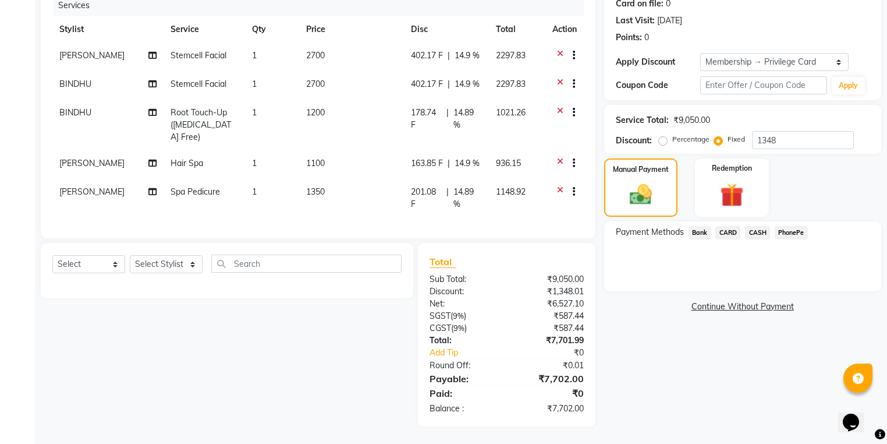
click at [785, 226] on span "PhonePe" at bounding box center [791, 232] width 33 height 13
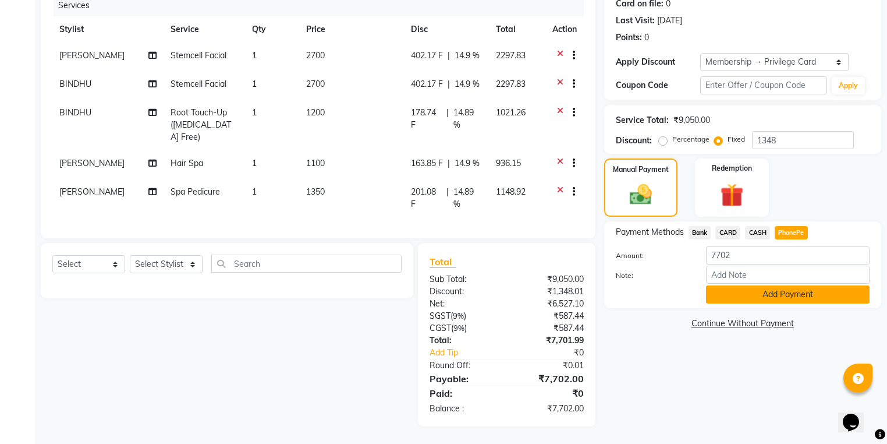
click at [779, 285] on button "Add Payment" at bounding box center [788, 294] width 164 height 18
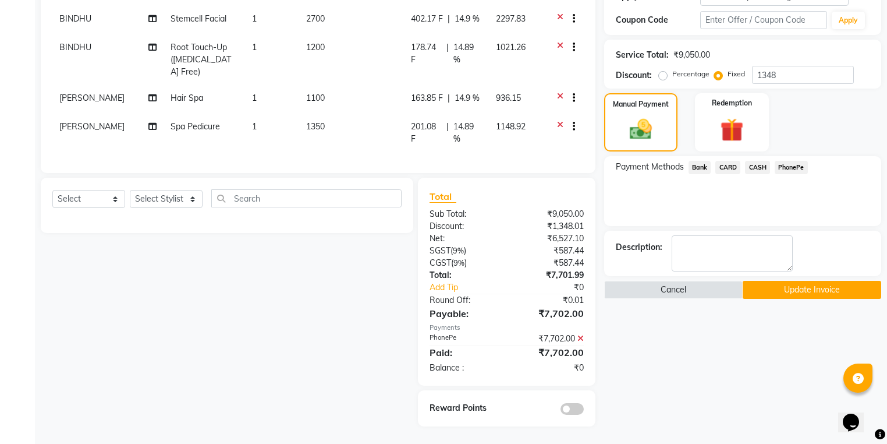
scroll to position [240, 0]
click at [801, 281] on button "Update Invoice" at bounding box center [812, 290] width 139 height 18
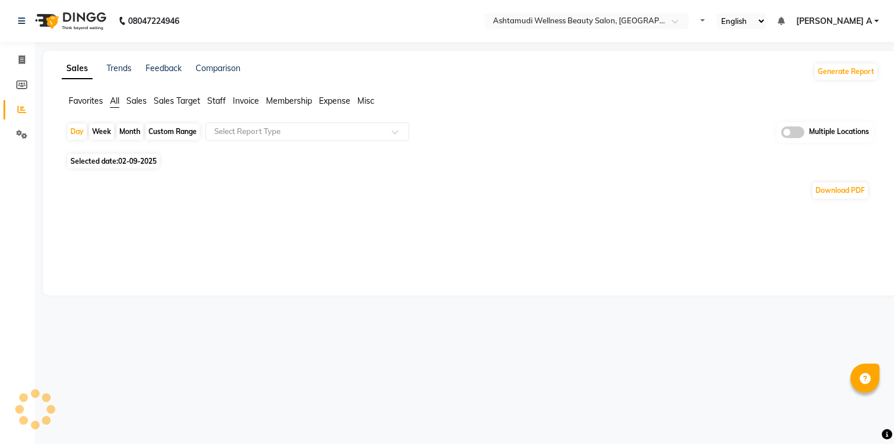
select select "en"
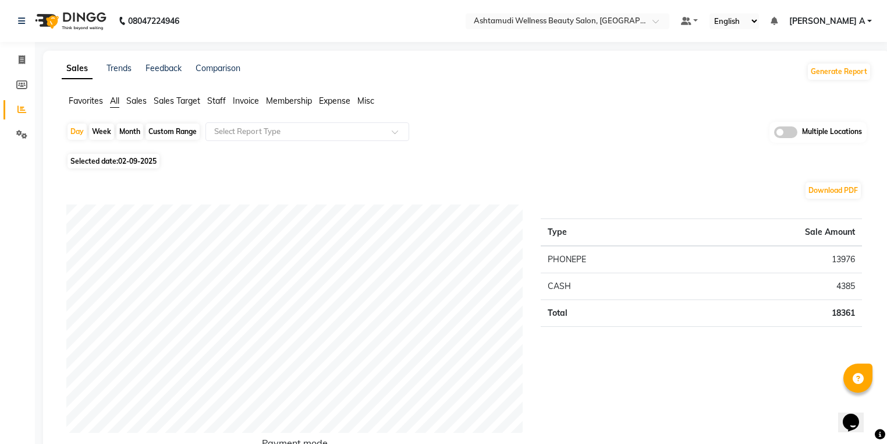
click at [754, 307] on td "18361" at bounding box center [773, 312] width 177 height 27
click at [126, 132] on div "Month" at bounding box center [129, 131] width 27 height 16
select select "9"
select select "2025"
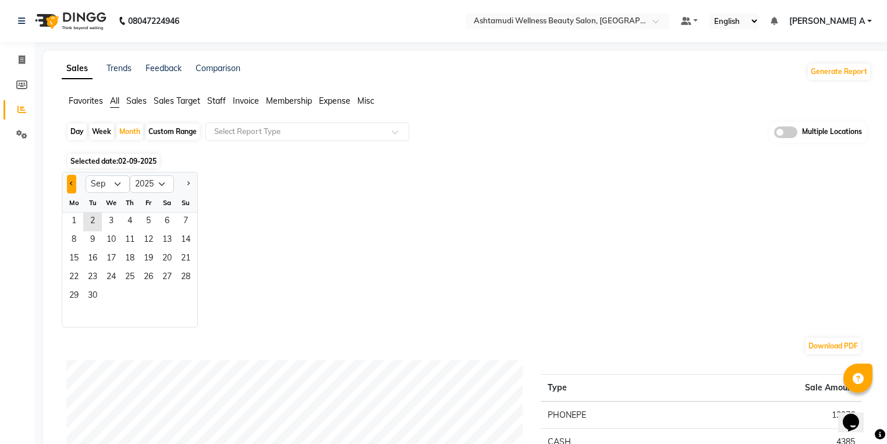
click at [72, 185] on span "Previous month" at bounding box center [72, 183] width 4 height 4
select select "8"
click at [145, 226] on span "1" at bounding box center [148, 221] width 19 height 19
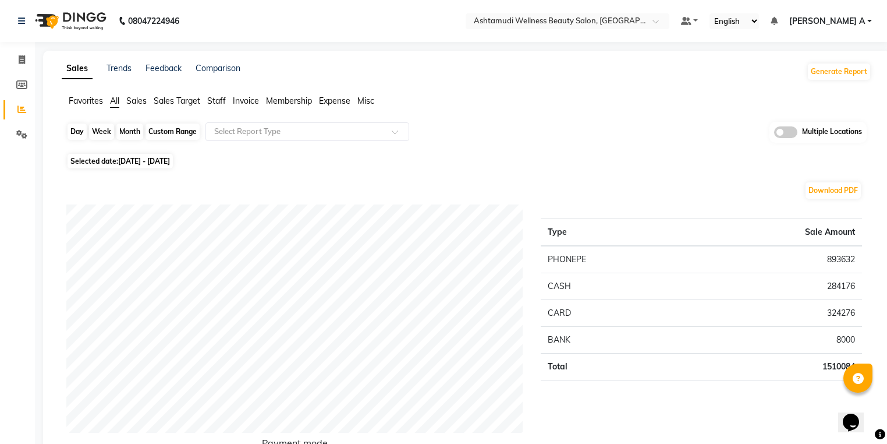
click at [127, 133] on div "Month" at bounding box center [129, 131] width 27 height 16
select select "8"
select select "2025"
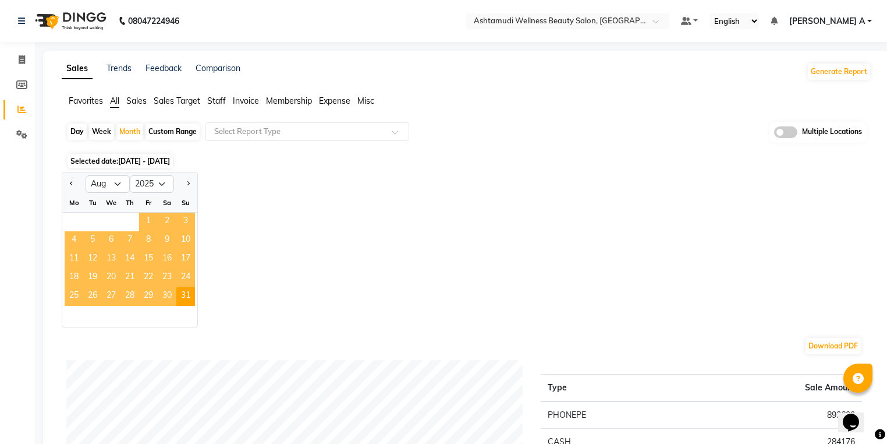
click at [141, 212] on span "1" at bounding box center [148, 221] width 19 height 19
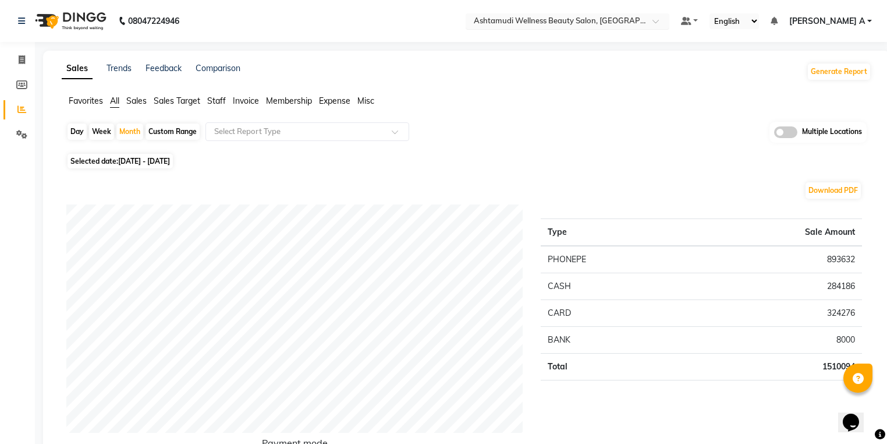
click at [640, 17] on input "text" at bounding box center [555, 22] width 169 height 12
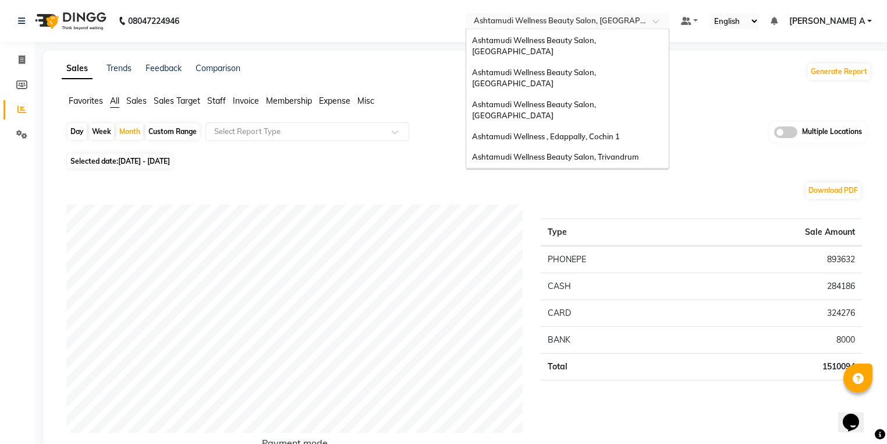
scroll to position [51, 0]
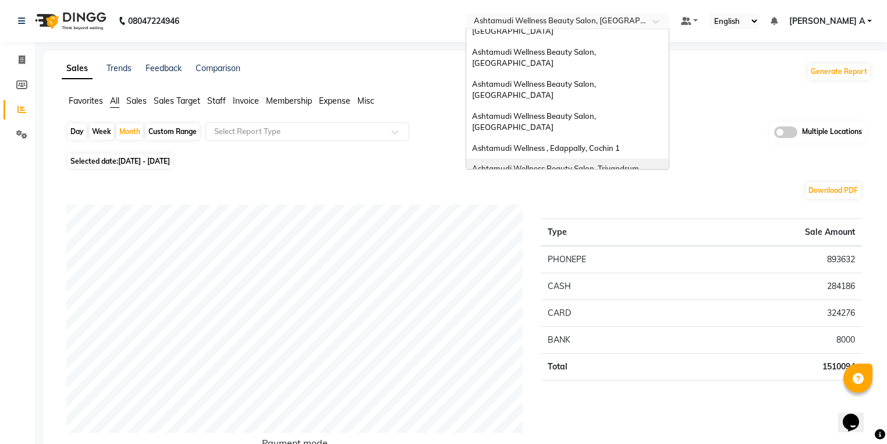
click at [639, 164] on span "Ashtamudi Wellness Beauty Salon, Trivandrum" at bounding box center [555, 168] width 167 height 9
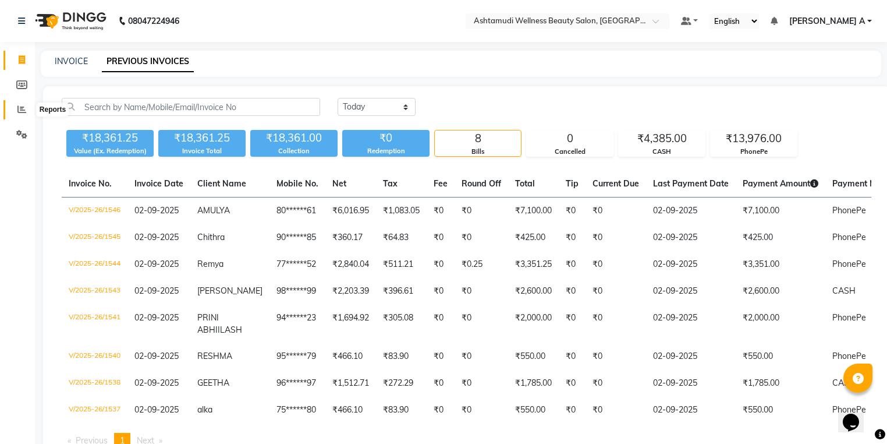
click at [15, 104] on span at bounding box center [22, 109] width 20 height 13
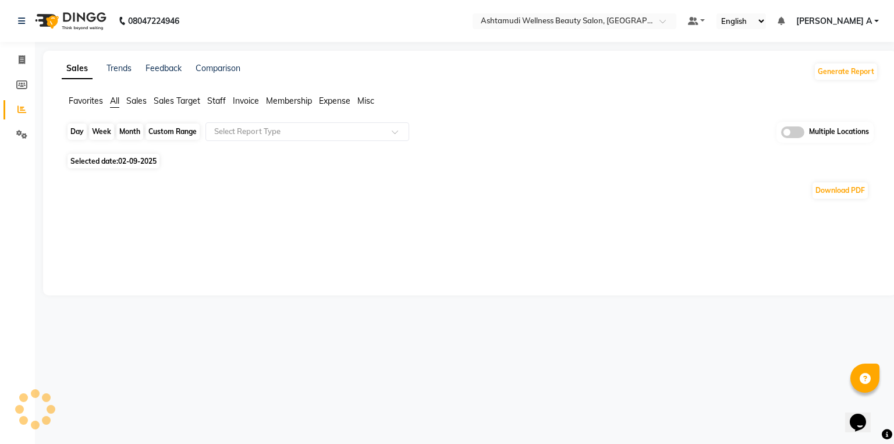
click at [73, 130] on div "Day" at bounding box center [77, 131] width 19 height 16
select select "9"
select select "2025"
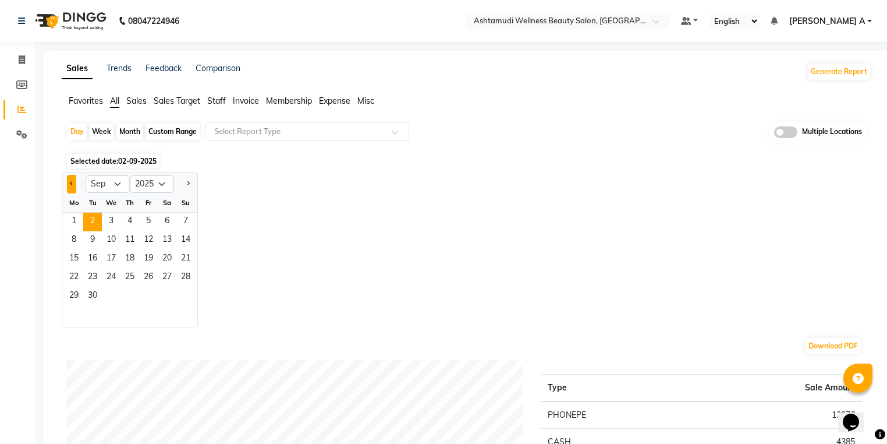
click at [68, 182] on button "Previous month" at bounding box center [71, 184] width 9 height 19
select select "8"
click at [149, 219] on span "1" at bounding box center [148, 221] width 19 height 19
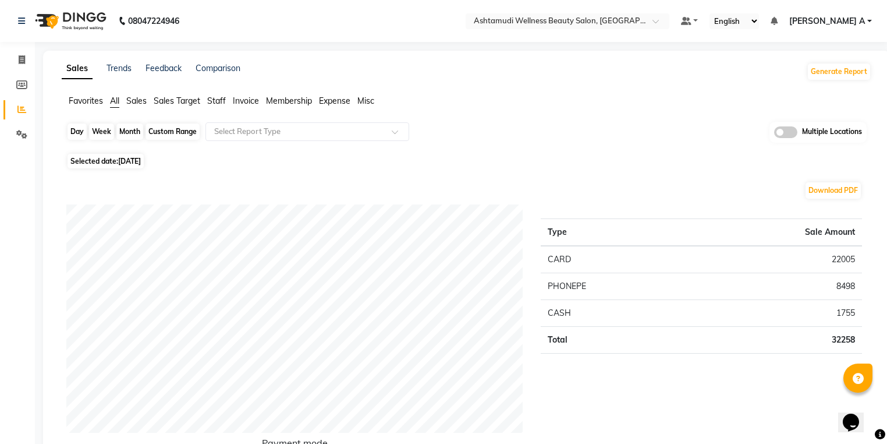
click at [70, 126] on div "Day" at bounding box center [77, 131] width 19 height 16
select select "8"
select select "2025"
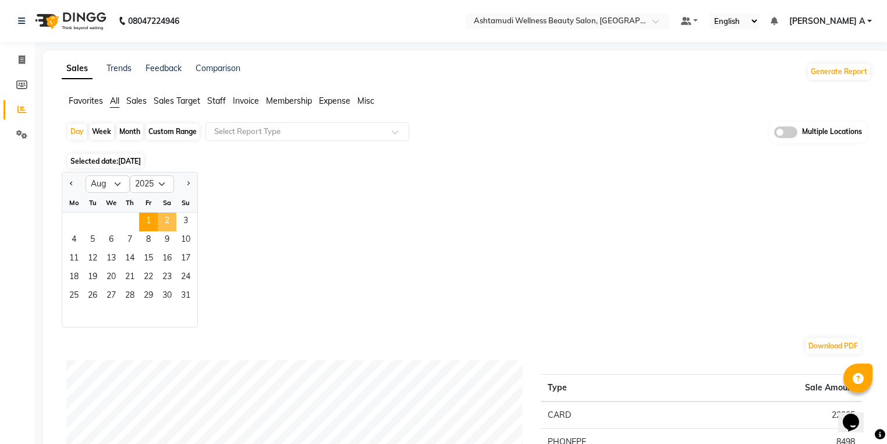
click at [163, 227] on span "2" at bounding box center [167, 221] width 19 height 19
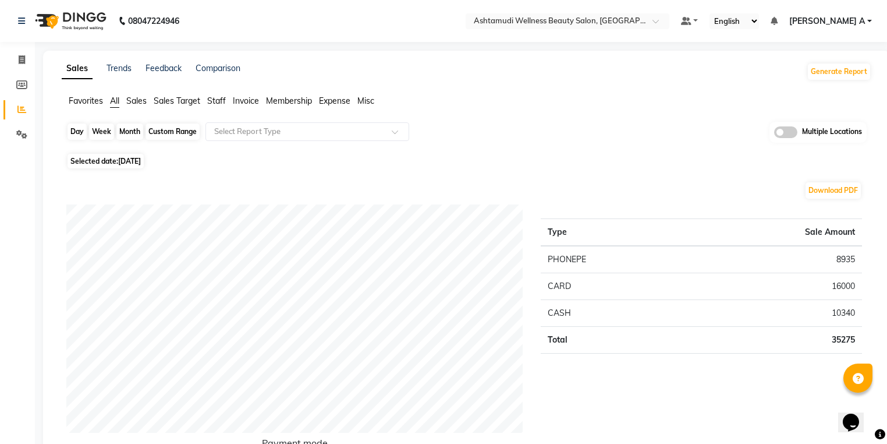
click at [69, 132] on div "Day" at bounding box center [77, 131] width 19 height 16
select select "8"
select select "2025"
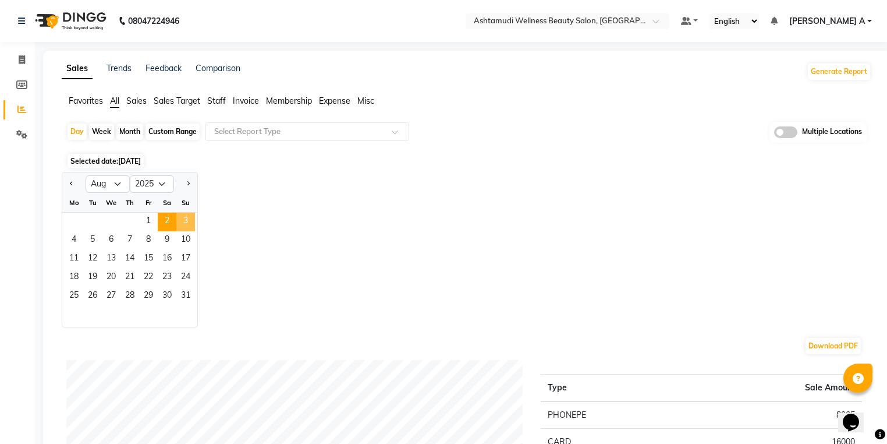
click at [178, 224] on span "3" at bounding box center [185, 221] width 19 height 19
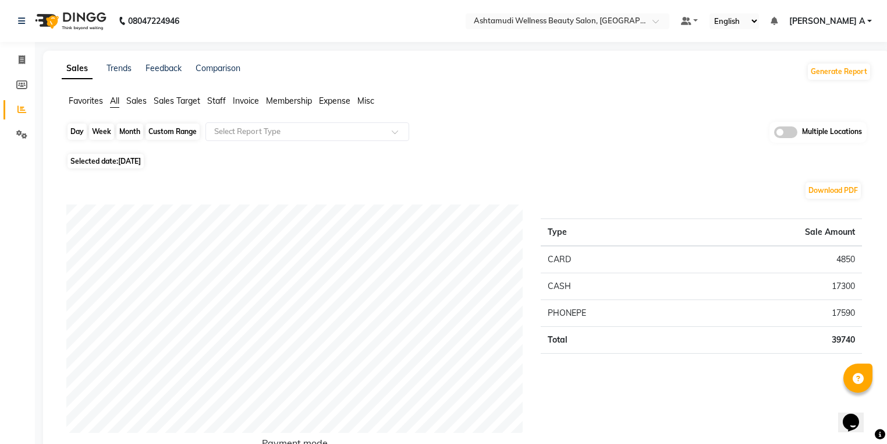
click at [81, 128] on div "Day" at bounding box center [77, 131] width 19 height 16
select select "8"
select select "2025"
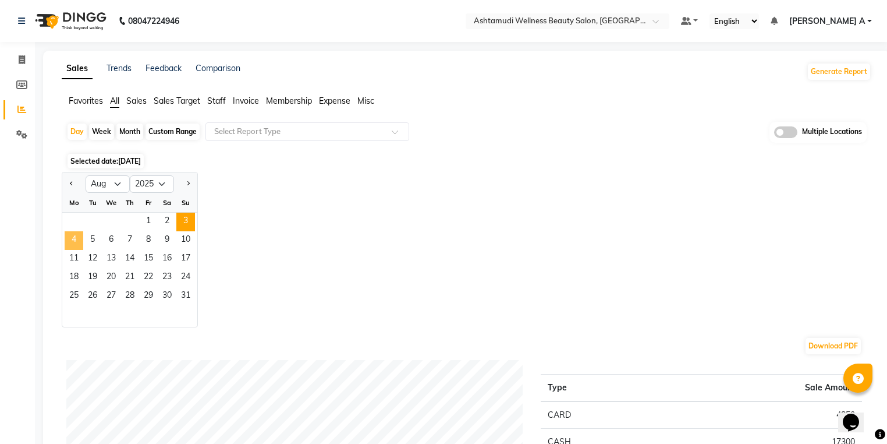
click at [72, 239] on span "4" at bounding box center [74, 240] width 19 height 19
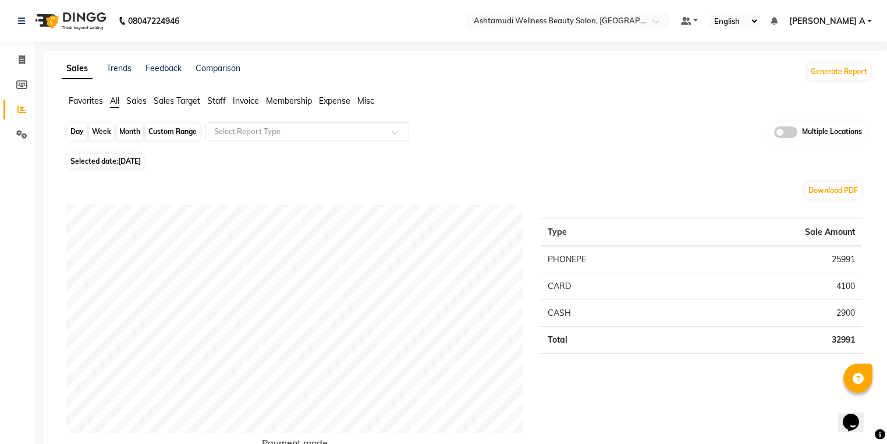
click at [75, 136] on div "Day" at bounding box center [77, 131] width 19 height 16
select select "8"
select select "2025"
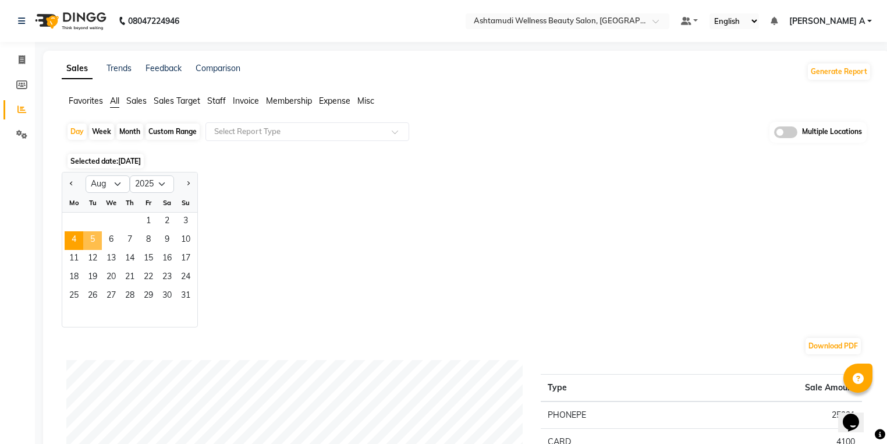
click at [96, 239] on span "5" at bounding box center [92, 240] width 19 height 19
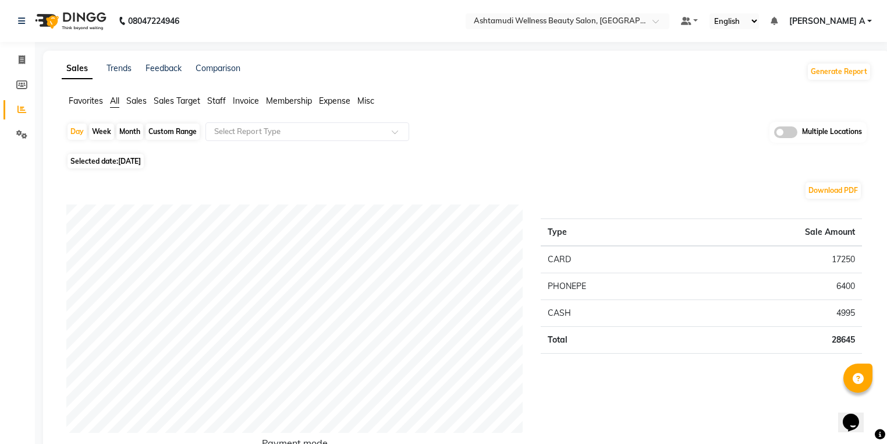
drag, startPoint x: 80, startPoint y: 127, endPoint x: 64, endPoint y: 133, distance: 17.1
click at [77, 129] on div "Day" at bounding box center [77, 131] width 19 height 16
select select "8"
select select "2025"
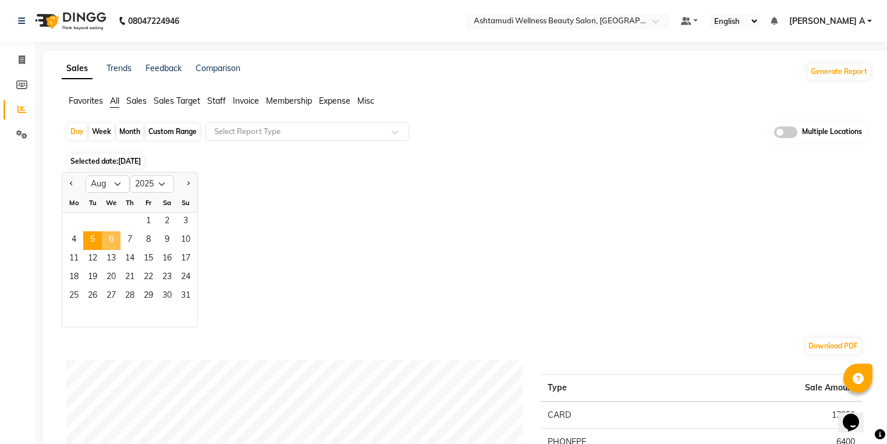
click at [113, 239] on span "6" at bounding box center [111, 240] width 19 height 19
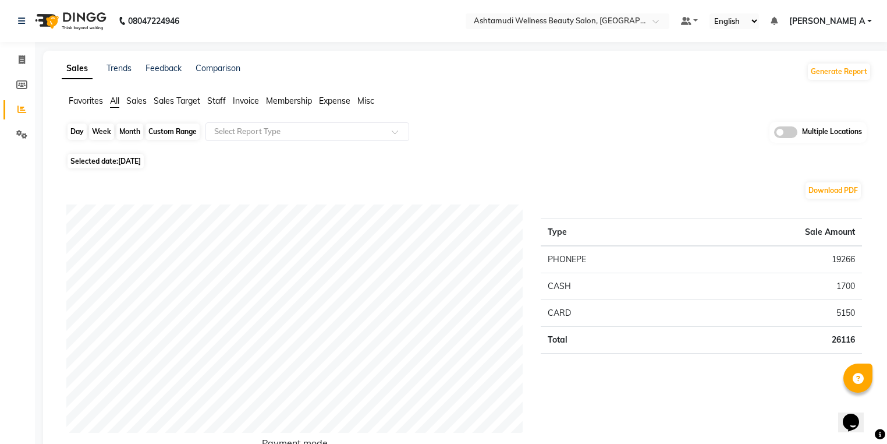
click at [79, 131] on div "Day" at bounding box center [77, 131] width 19 height 16
select select "8"
select select "2025"
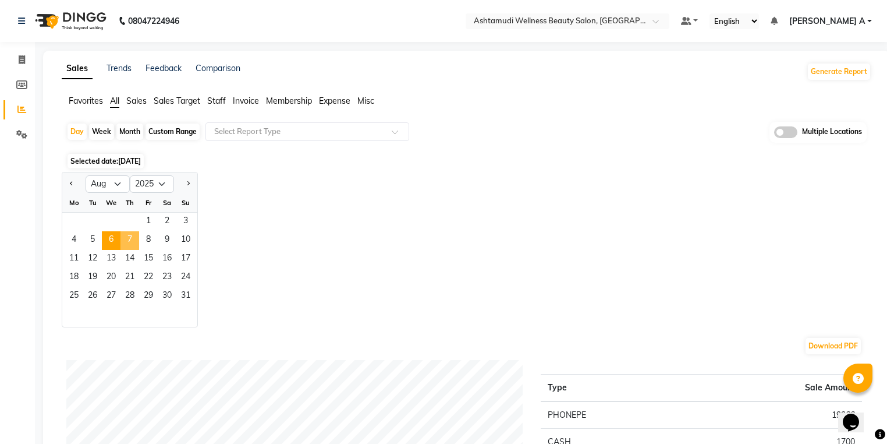
click at [134, 242] on span "7" at bounding box center [129, 240] width 19 height 19
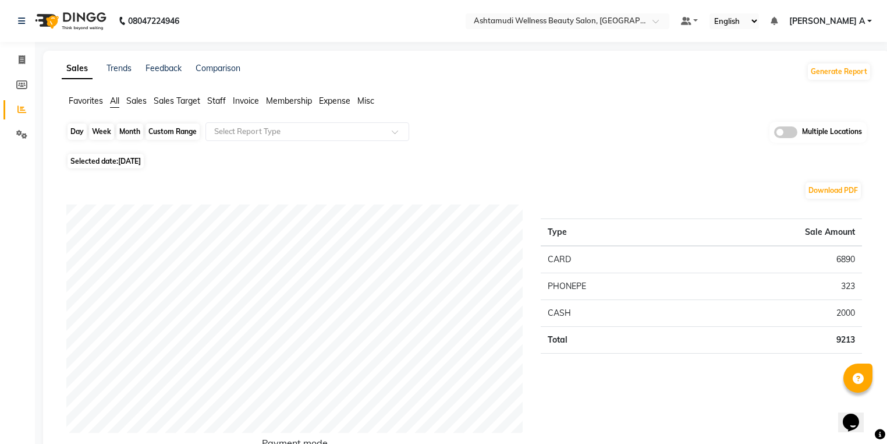
click at [69, 135] on div "Day" at bounding box center [77, 131] width 19 height 16
select select "8"
select select "2025"
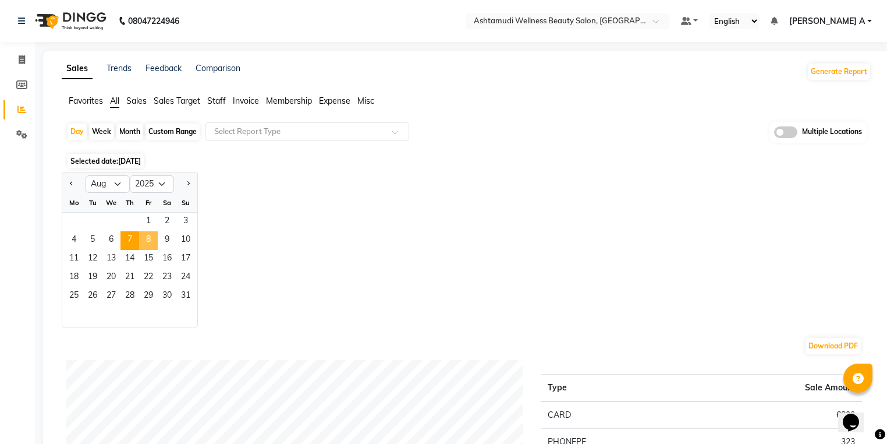
click at [141, 244] on span "8" at bounding box center [148, 240] width 19 height 19
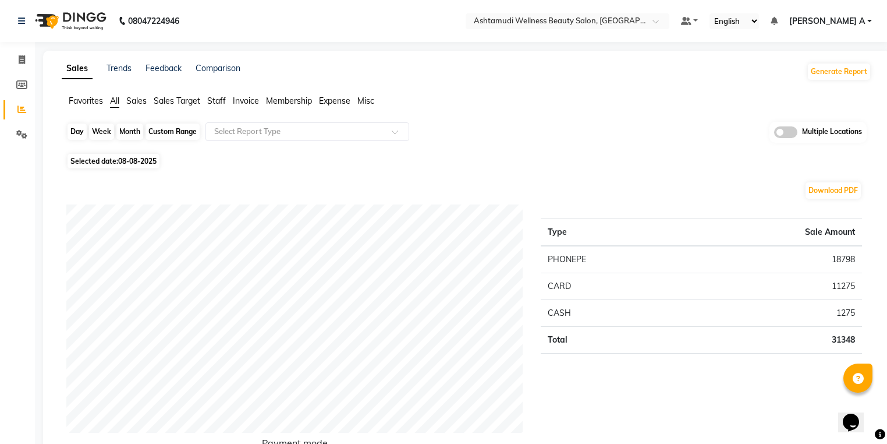
click at [77, 132] on div "Day" at bounding box center [77, 131] width 19 height 16
select select "8"
select select "2025"
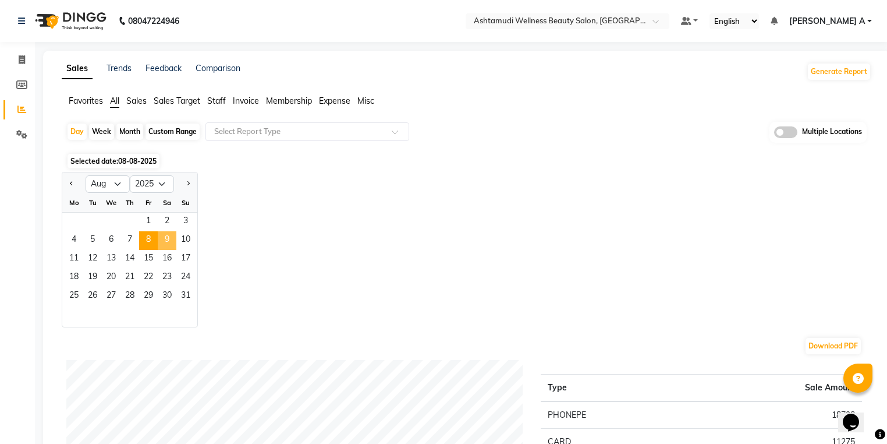
click at [169, 236] on span "9" at bounding box center [167, 240] width 19 height 19
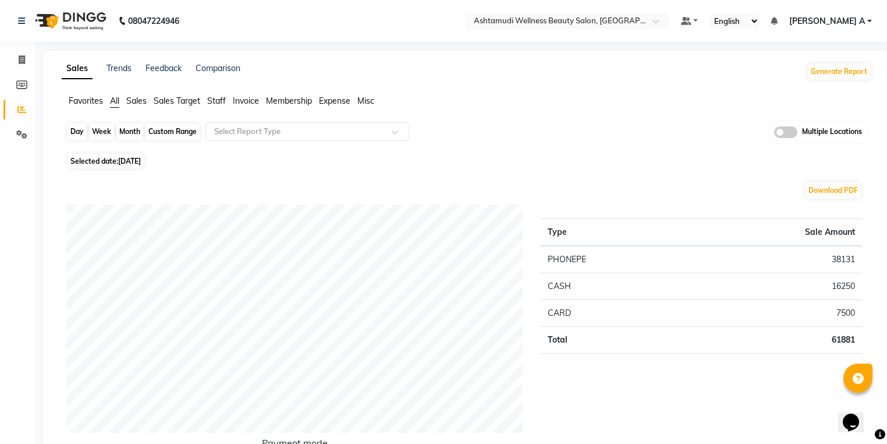
click at [76, 133] on div "Day" at bounding box center [77, 131] width 19 height 16
select select "8"
select select "2025"
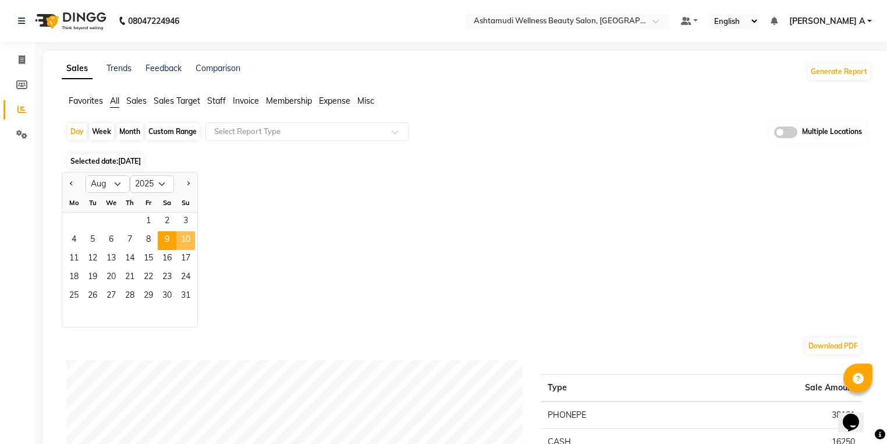
click at [184, 234] on span "10" at bounding box center [185, 240] width 19 height 19
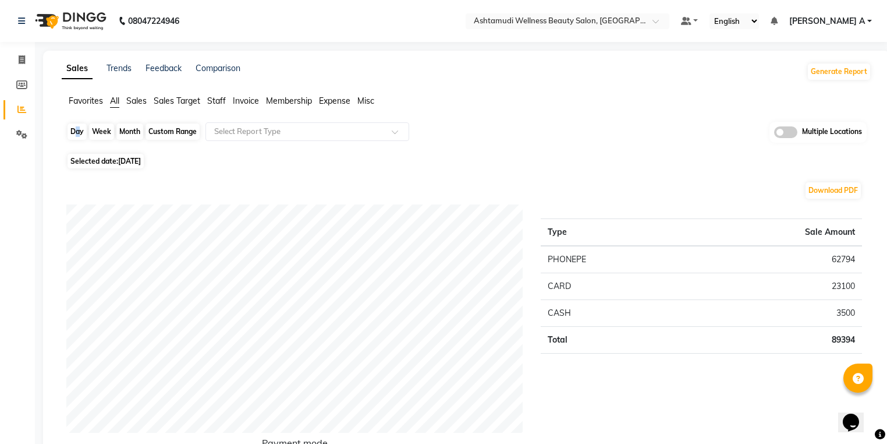
click at [73, 130] on div "Day" at bounding box center [77, 131] width 19 height 16
select select "8"
select select "2025"
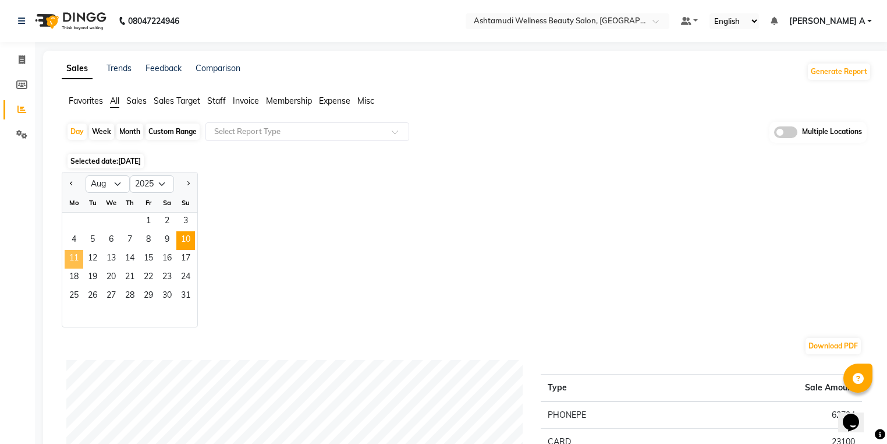
click at [73, 263] on span "11" at bounding box center [74, 259] width 19 height 19
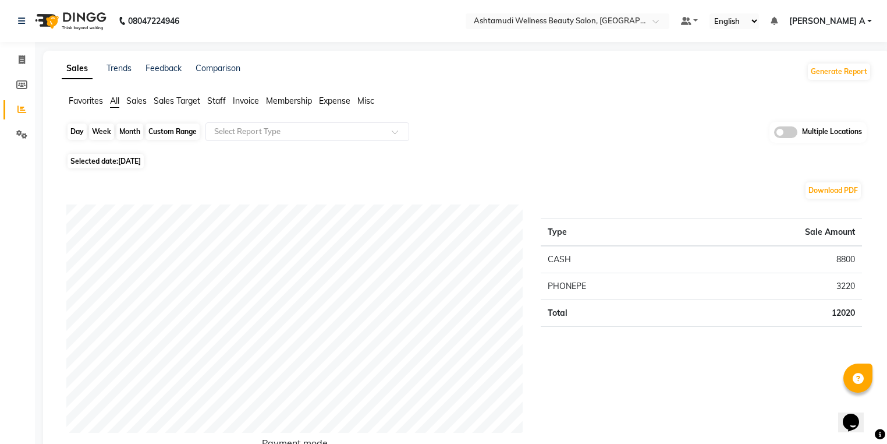
click at [79, 132] on div "Day" at bounding box center [77, 131] width 19 height 16
select select "8"
select select "2025"
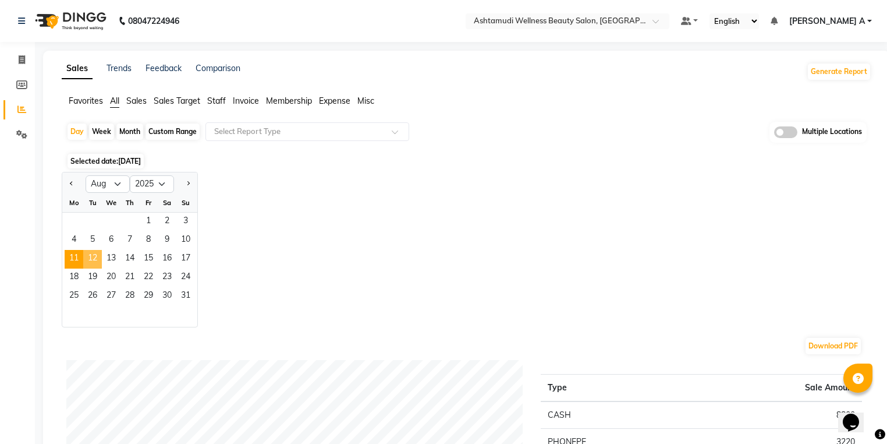
click at [95, 260] on span "12" at bounding box center [92, 259] width 19 height 19
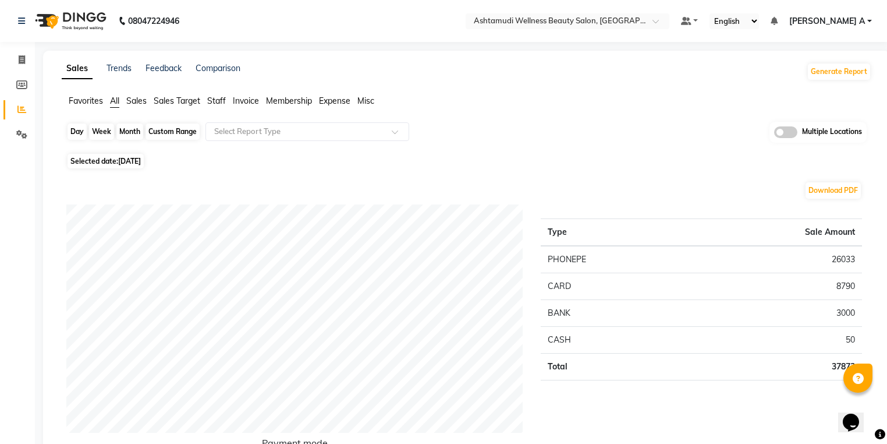
click at [75, 127] on div "Day" at bounding box center [77, 131] width 19 height 16
select select "8"
select select "2025"
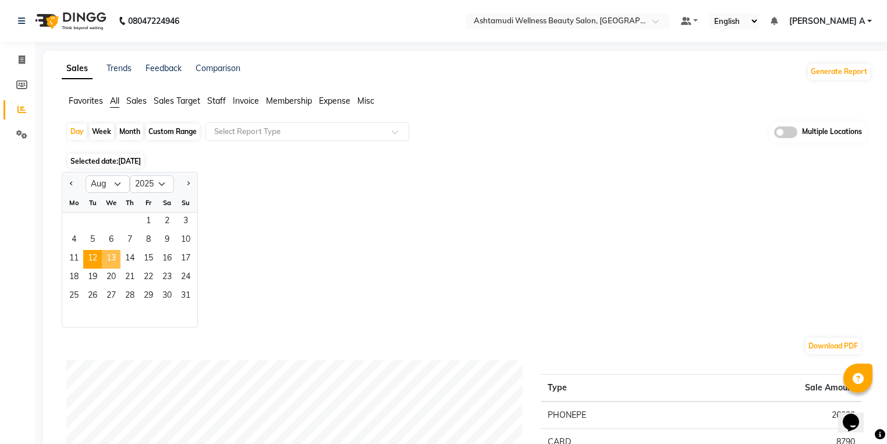
click at [114, 260] on span "13" at bounding box center [111, 259] width 19 height 19
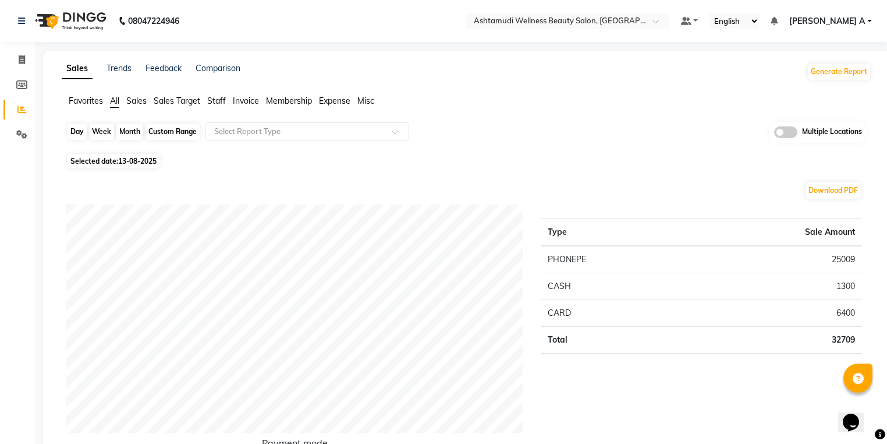
click at [81, 129] on div "Day" at bounding box center [77, 131] width 19 height 16
select select "8"
select select "2025"
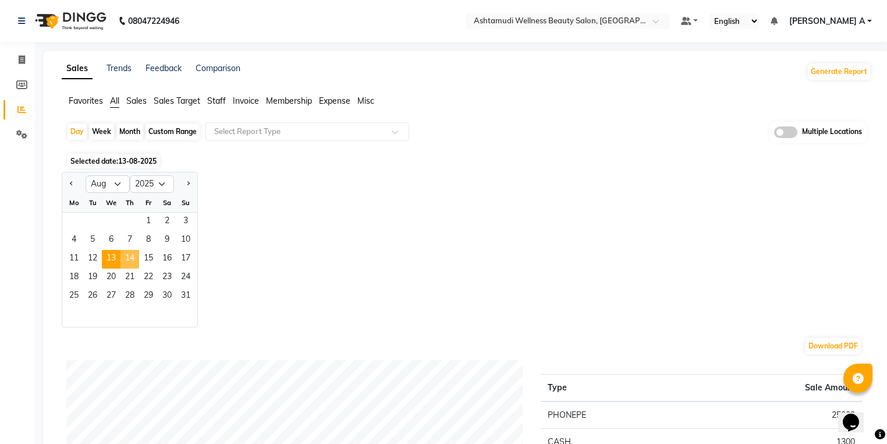
click at [133, 256] on span "14" at bounding box center [129, 259] width 19 height 19
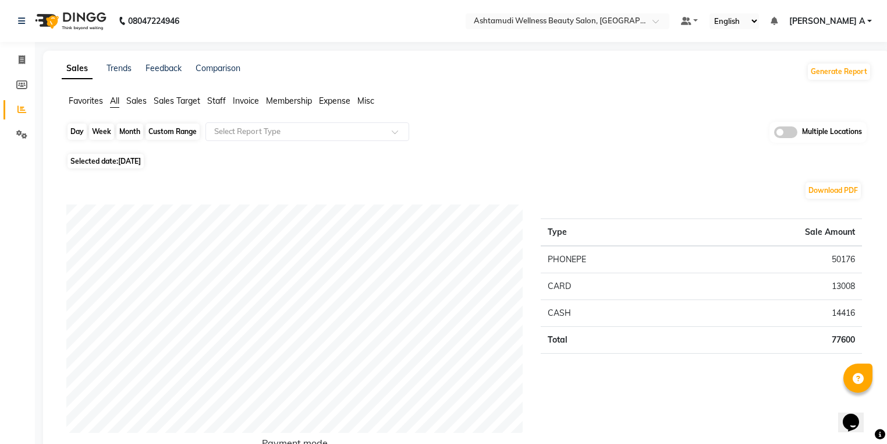
click at [70, 129] on div "Day" at bounding box center [77, 131] width 19 height 16
select select "8"
select select "2025"
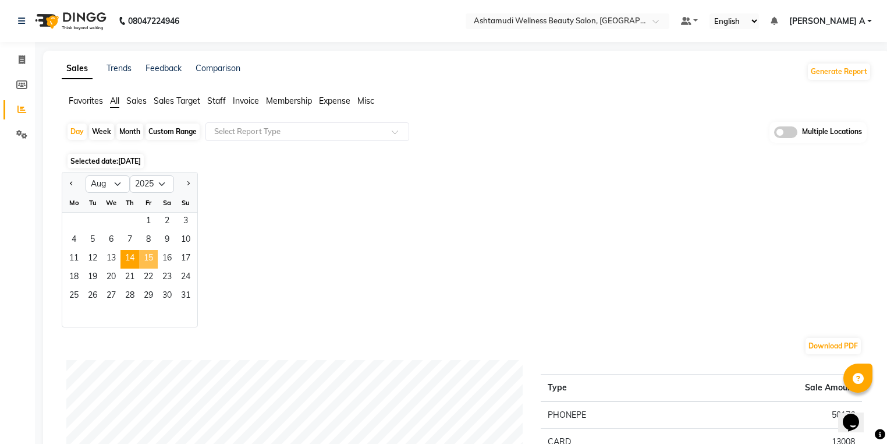
click at [147, 258] on span "15" at bounding box center [148, 259] width 19 height 19
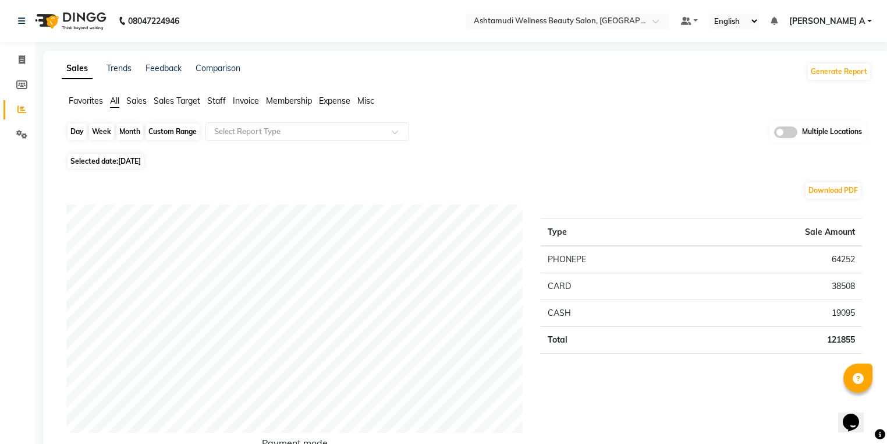
click at [75, 128] on div "Day" at bounding box center [77, 131] width 19 height 16
select select "8"
select select "2025"
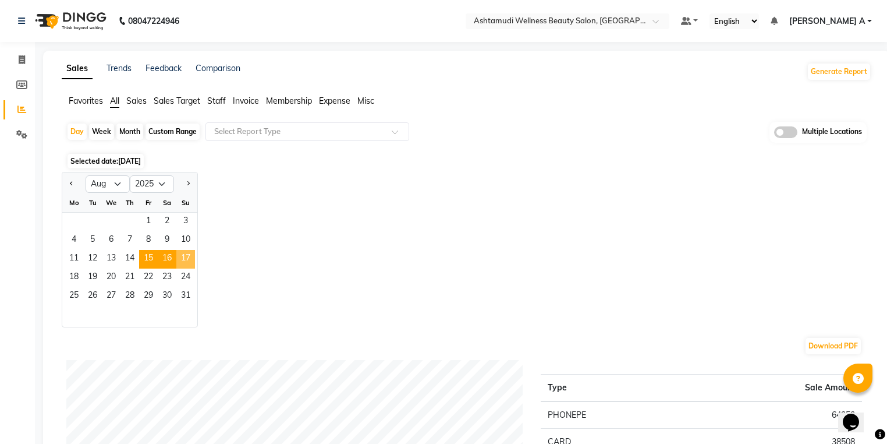
click at [175, 257] on span "16" at bounding box center [167, 259] width 19 height 19
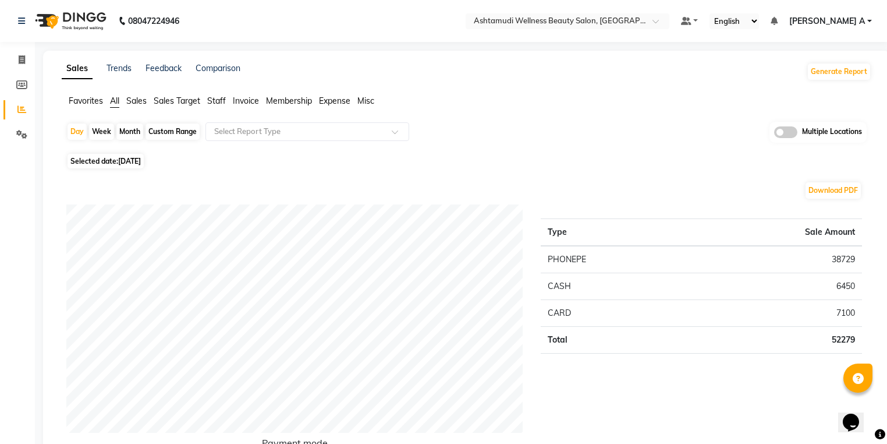
click at [75, 140] on div "Day Week Month Custom Range Select Report Type Multiple Locations" at bounding box center [466, 136] width 800 height 29
click at [80, 132] on div "Day" at bounding box center [77, 131] width 19 height 16
select select "8"
select select "2025"
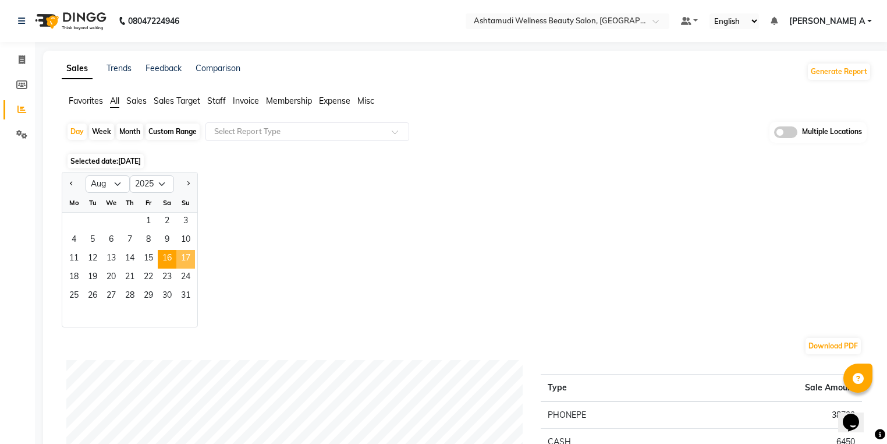
click at [187, 256] on span "17" at bounding box center [185, 259] width 19 height 19
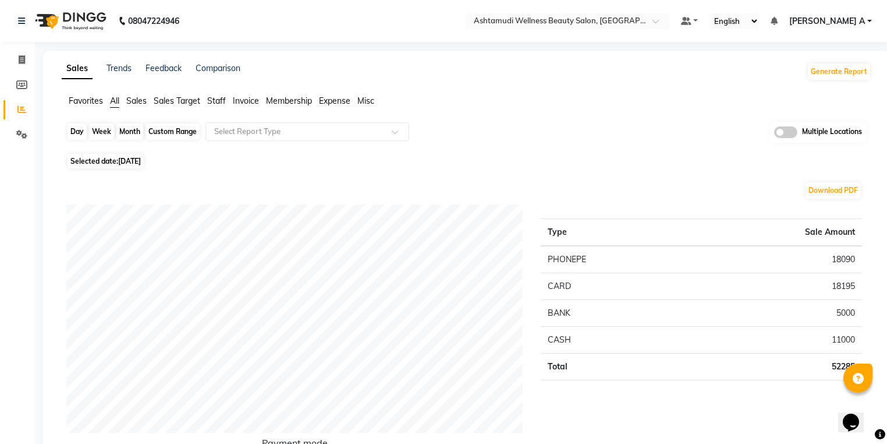
click at [77, 129] on div "Day" at bounding box center [77, 131] width 19 height 16
select select "8"
select select "2025"
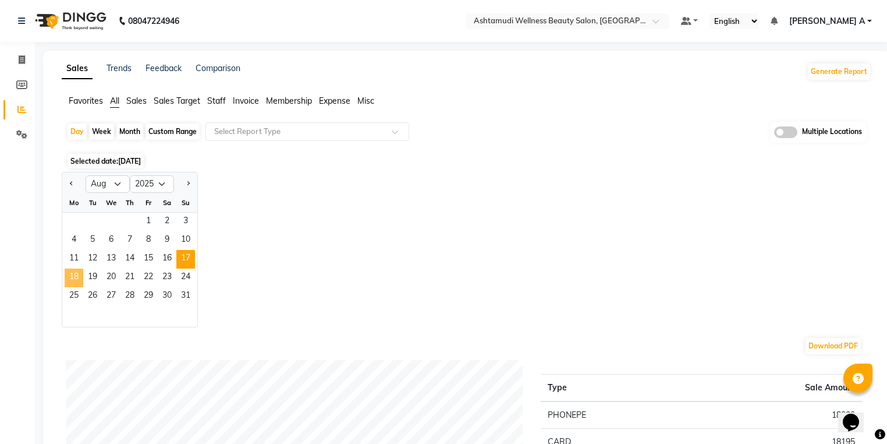
click at [68, 282] on span "18" at bounding box center [74, 277] width 19 height 19
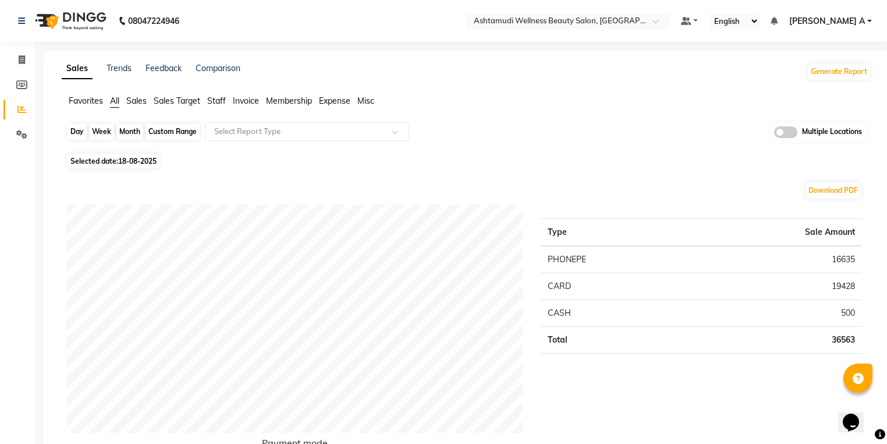
click at [80, 130] on div "Day" at bounding box center [77, 131] width 19 height 16
select select "8"
select select "2025"
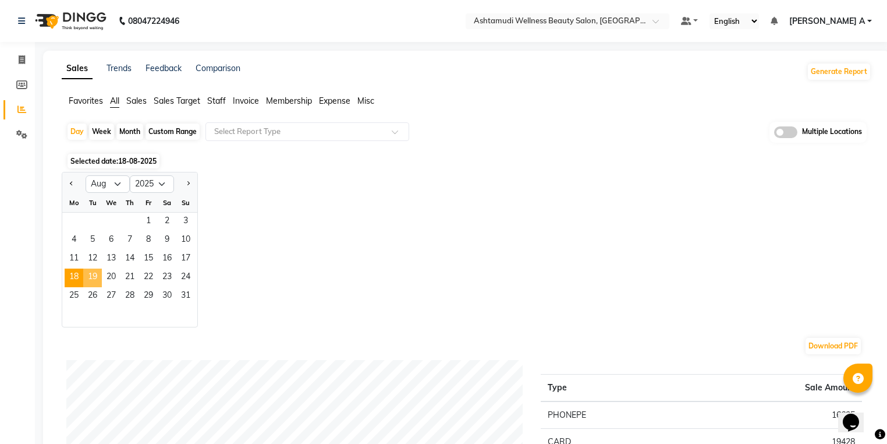
click at [101, 279] on span "19" at bounding box center [92, 277] width 19 height 19
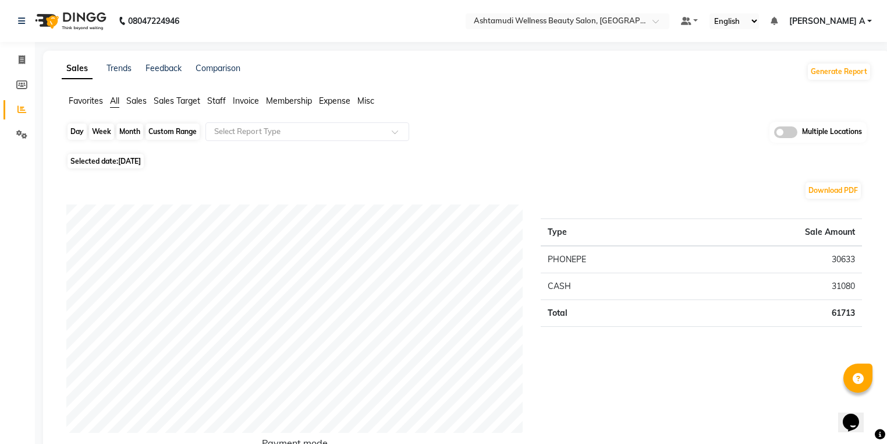
click at [70, 135] on div "Day" at bounding box center [77, 131] width 19 height 16
select select "8"
select select "2025"
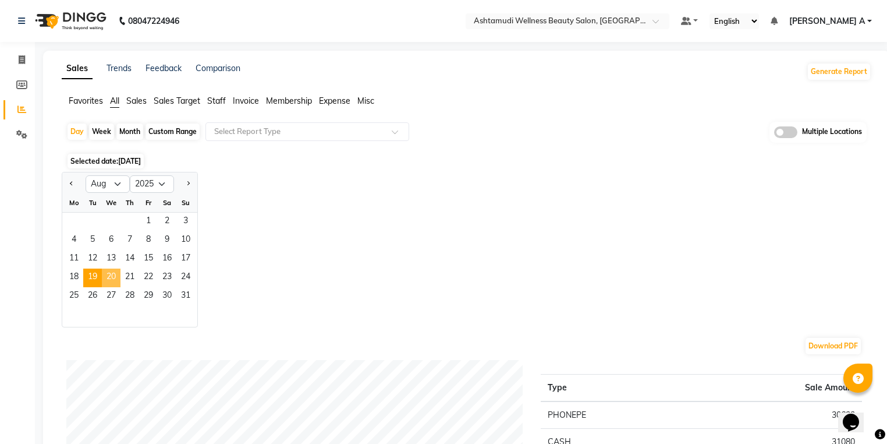
click at [113, 279] on span "20" at bounding box center [111, 277] width 19 height 19
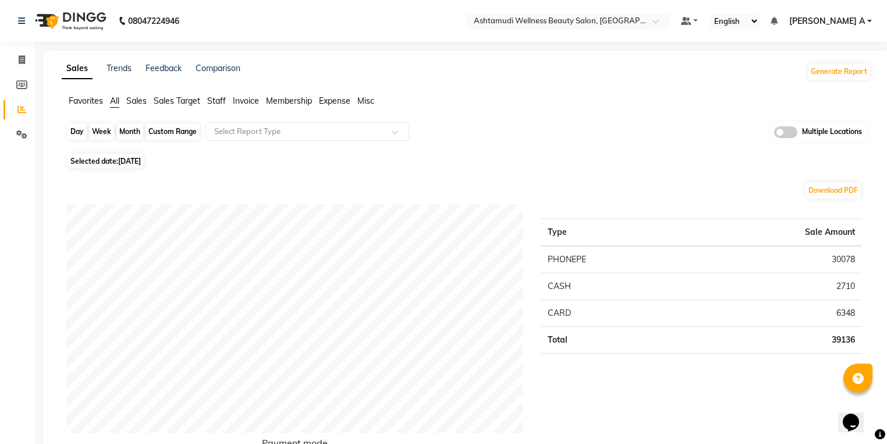
click at [79, 127] on div "Day" at bounding box center [77, 131] width 19 height 16
select select "8"
select select "2025"
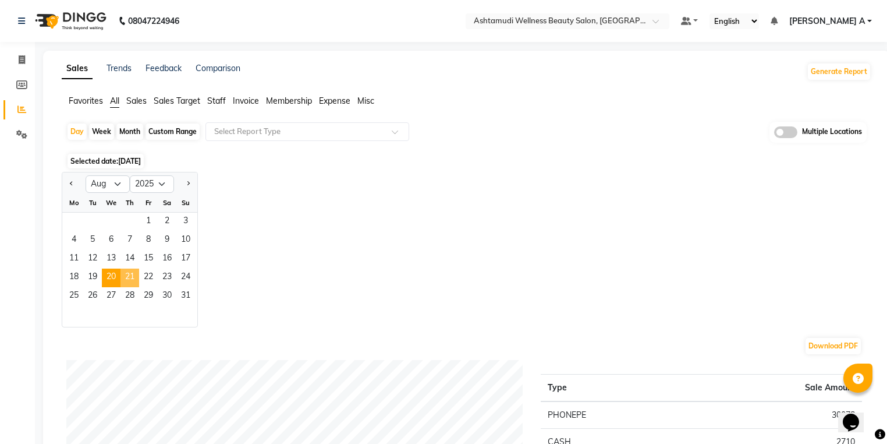
click at [137, 277] on span "21" at bounding box center [129, 277] width 19 height 19
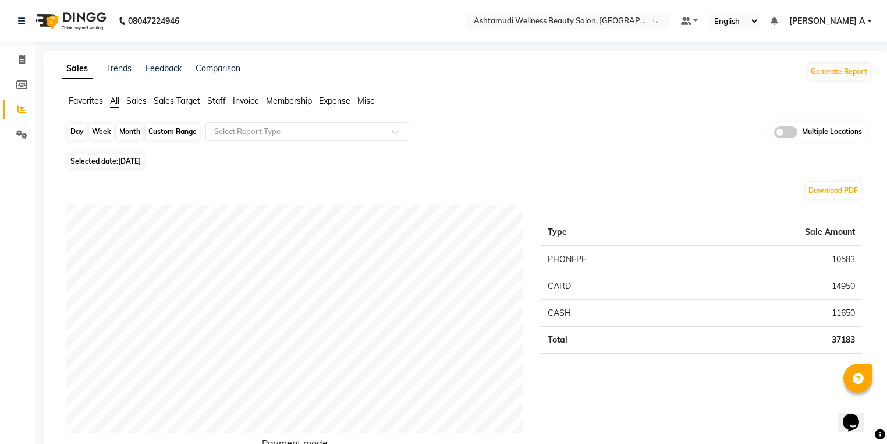
click at [71, 133] on div "Day" at bounding box center [77, 131] width 19 height 16
select select "8"
select select "2025"
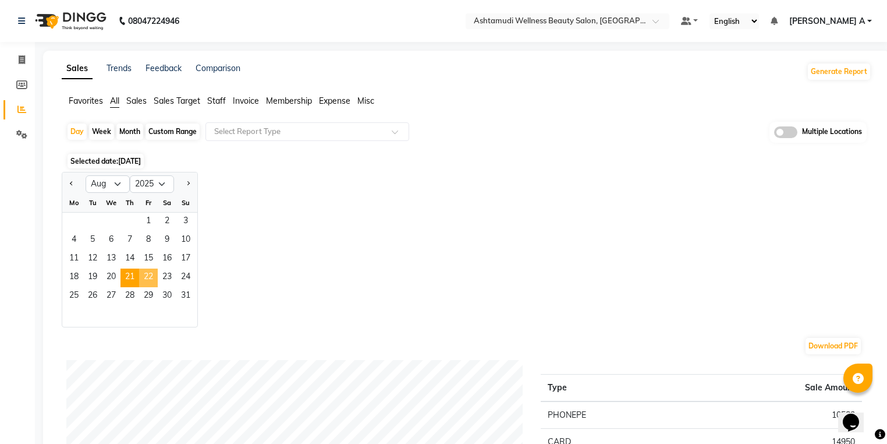
click at [145, 274] on span "22" at bounding box center [148, 277] width 19 height 19
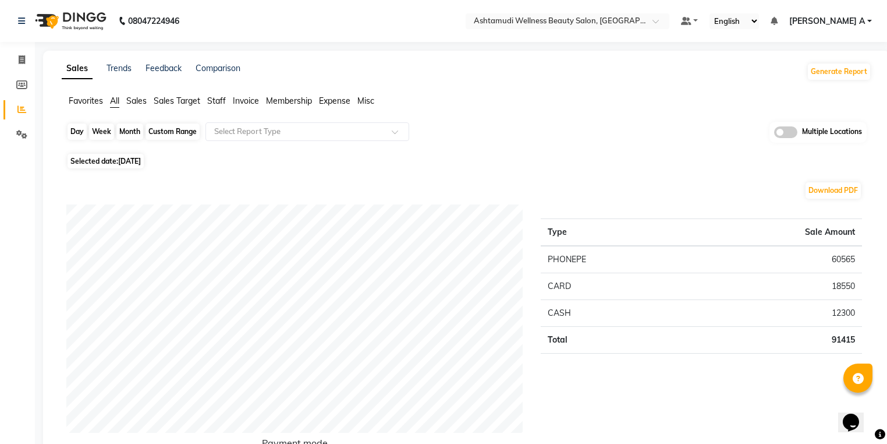
click at [72, 136] on div "Day" at bounding box center [77, 131] width 19 height 16
select select "8"
select select "2025"
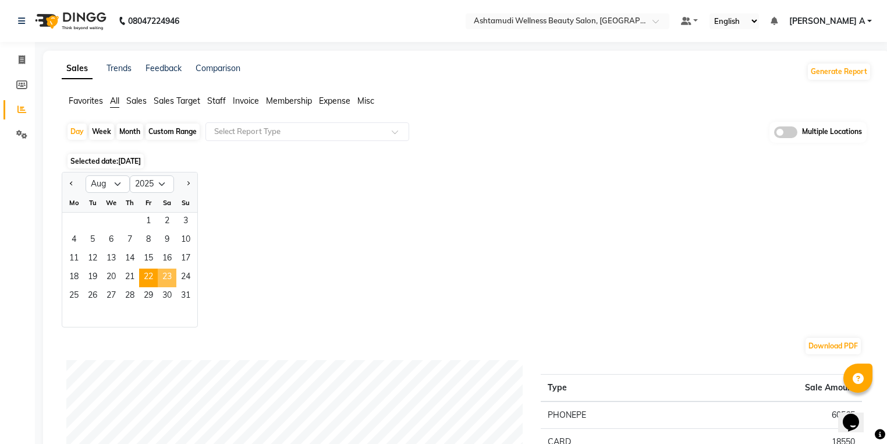
click at [161, 275] on span "23" at bounding box center [167, 277] width 19 height 19
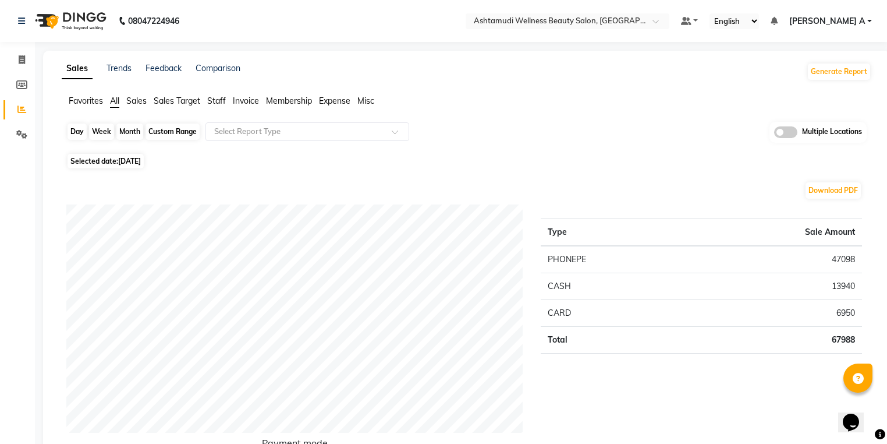
click at [80, 129] on div "Day" at bounding box center [77, 131] width 19 height 16
select select "8"
select select "2025"
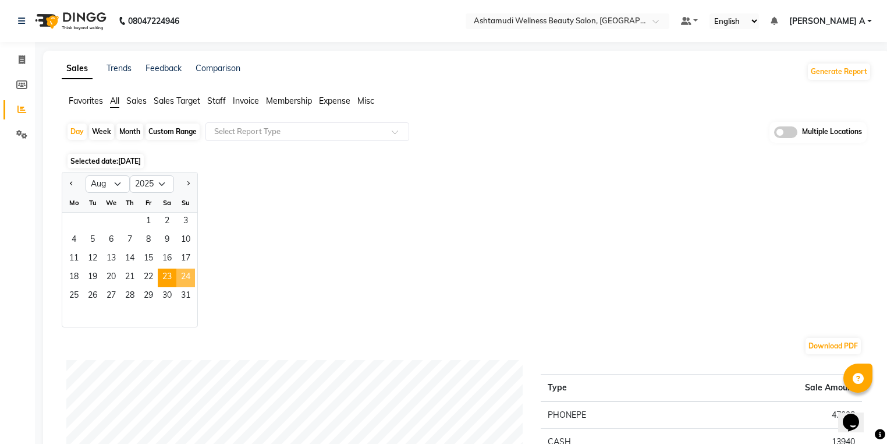
click at [190, 277] on span "24" at bounding box center [185, 277] width 19 height 19
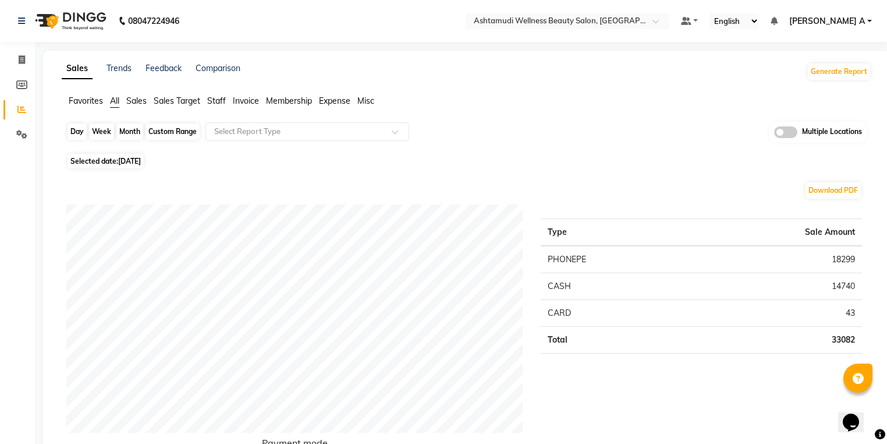
click at [70, 123] on div "Day" at bounding box center [77, 131] width 19 height 16
select select "8"
select select "2025"
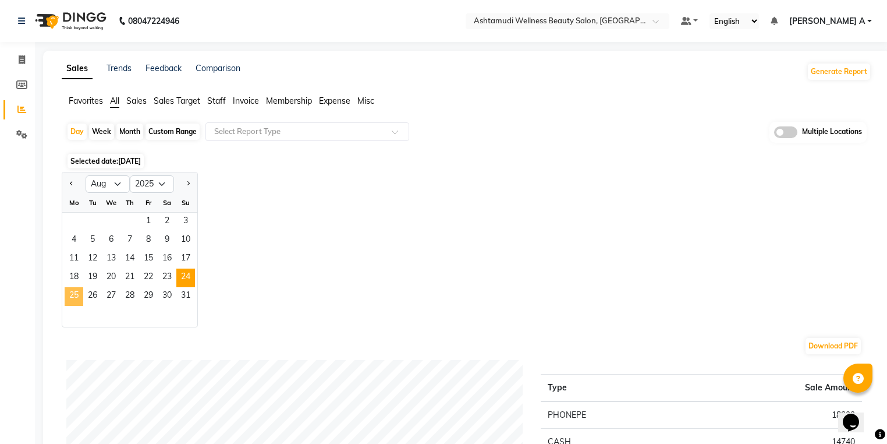
click at [76, 295] on span "25" at bounding box center [74, 296] width 19 height 19
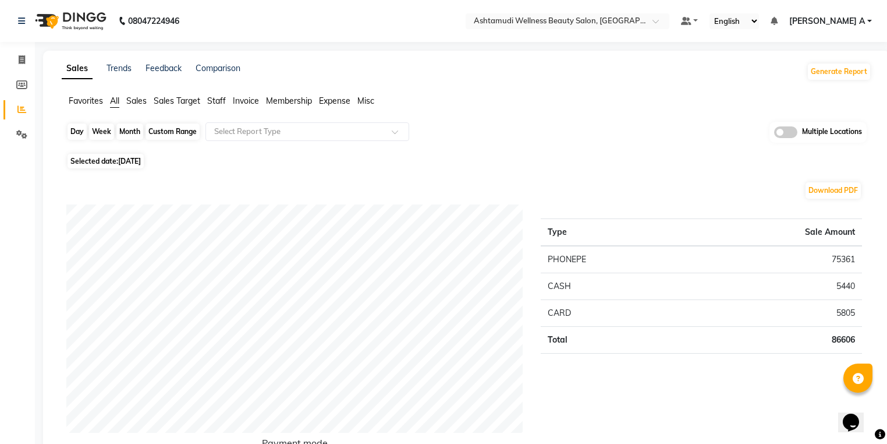
click at [75, 134] on div "Day" at bounding box center [77, 131] width 19 height 16
select select "8"
select select "2025"
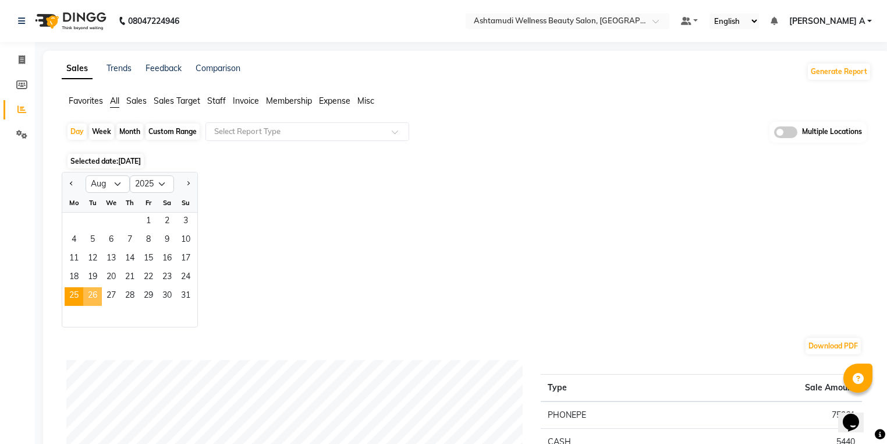
click at [94, 295] on span "26" at bounding box center [92, 296] width 19 height 19
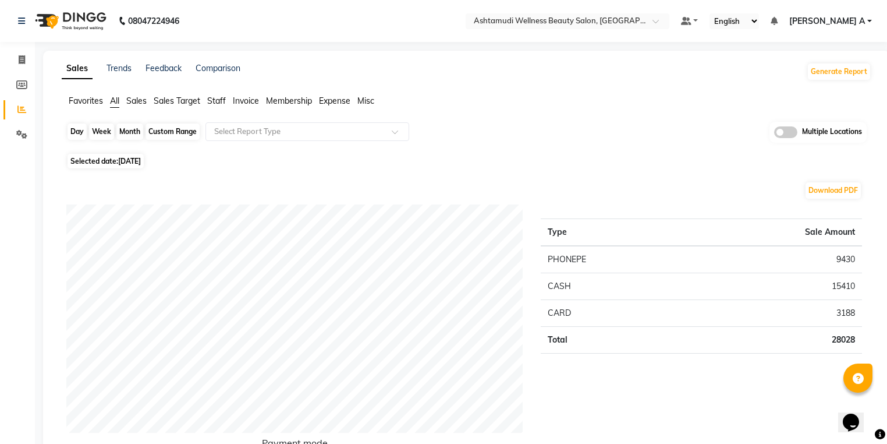
click at [75, 128] on div "Day" at bounding box center [77, 131] width 19 height 16
select select "8"
select select "2025"
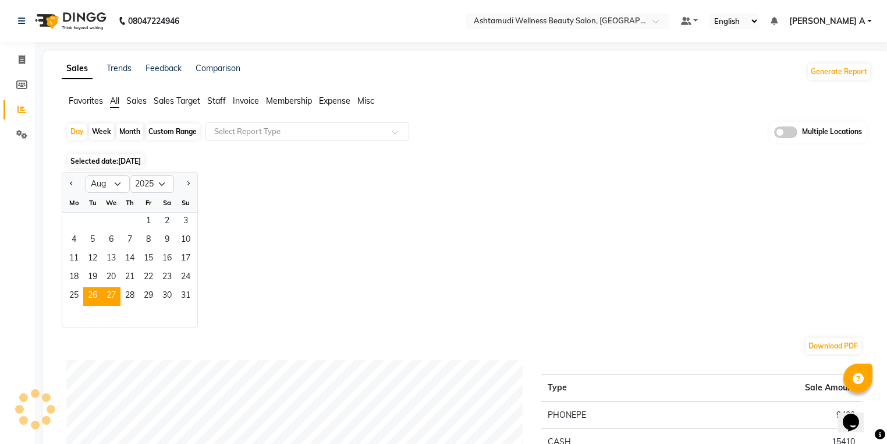
click at [110, 300] on span "27" at bounding box center [111, 296] width 19 height 19
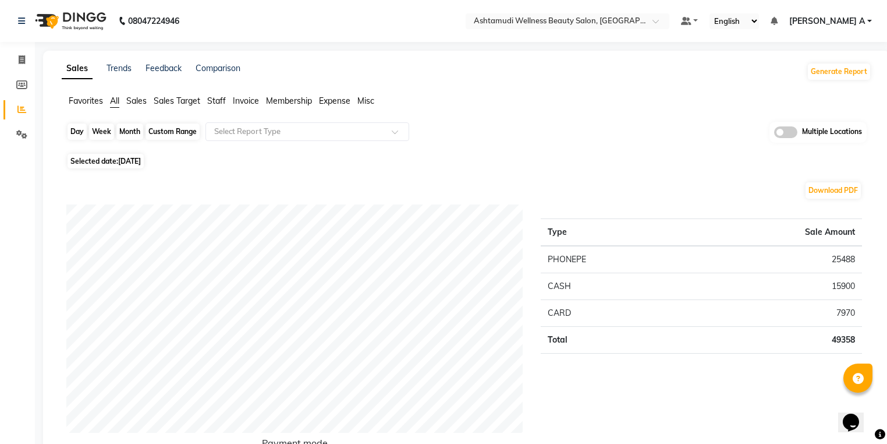
click at [76, 133] on div "Day" at bounding box center [77, 131] width 19 height 16
select select "8"
select select "2025"
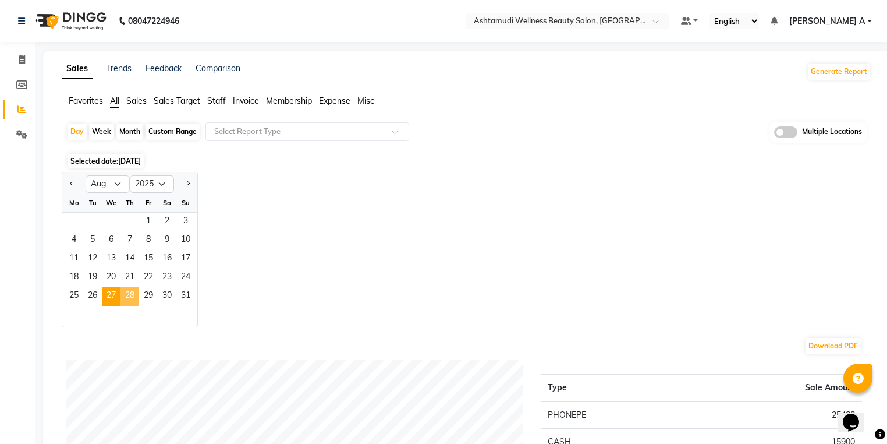
click at [133, 295] on span "28" at bounding box center [129, 296] width 19 height 19
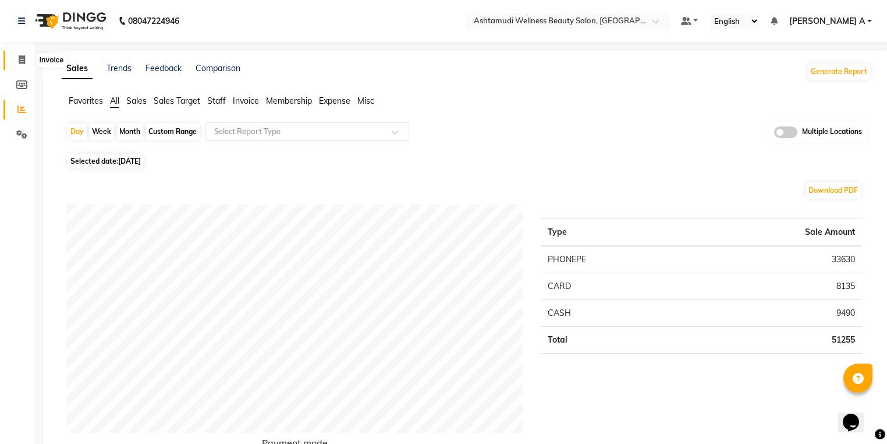
click at [19, 63] on icon at bounding box center [22, 59] width 6 height 9
select select "service"
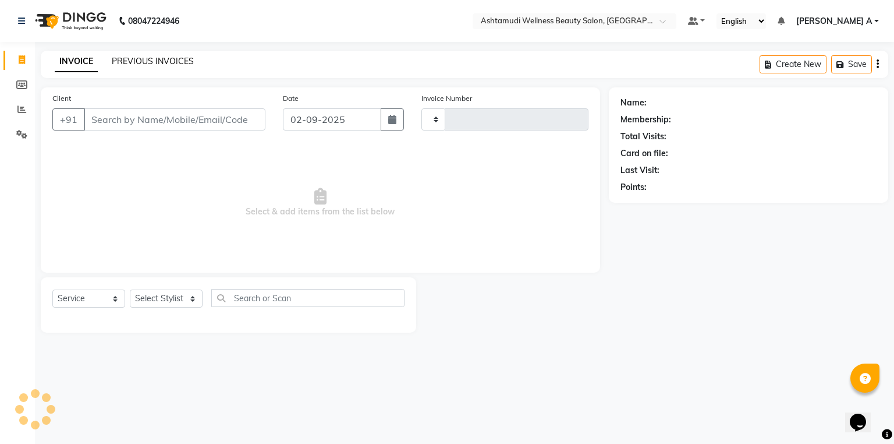
type input "1547"
select select "4634"
click at [134, 61] on link "PREVIOUS INVOICES" at bounding box center [153, 61] width 82 height 10
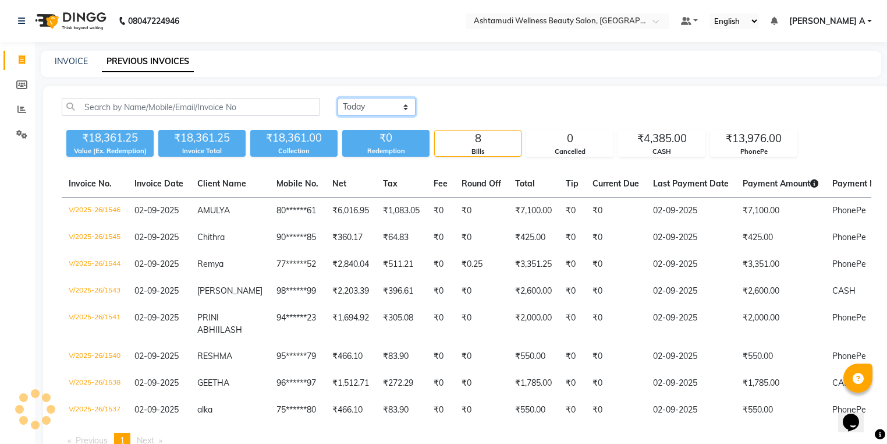
drag, startPoint x: 359, startPoint y: 104, endPoint x: 358, endPoint y: 114, distance: 10.0
click at [359, 104] on select "Today Yesterday Custom Range" at bounding box center [377, 107] width 78 height 18
select select "range"
click at [338, 98] on select "Today Yesterday Custom Range" at bounding box center [377, 107] width 78 height 18
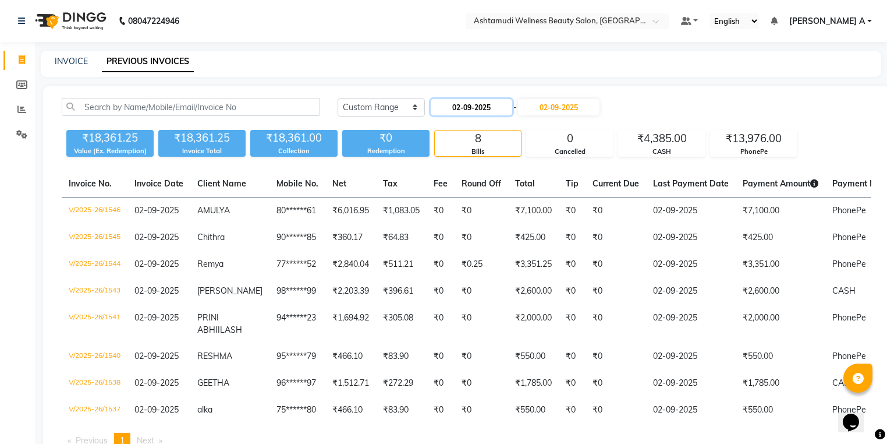
click at [470, 104] on input "02-09-2025" at bounding box center [471, 107] width 81 height 16
select select "9"
select select "2025"
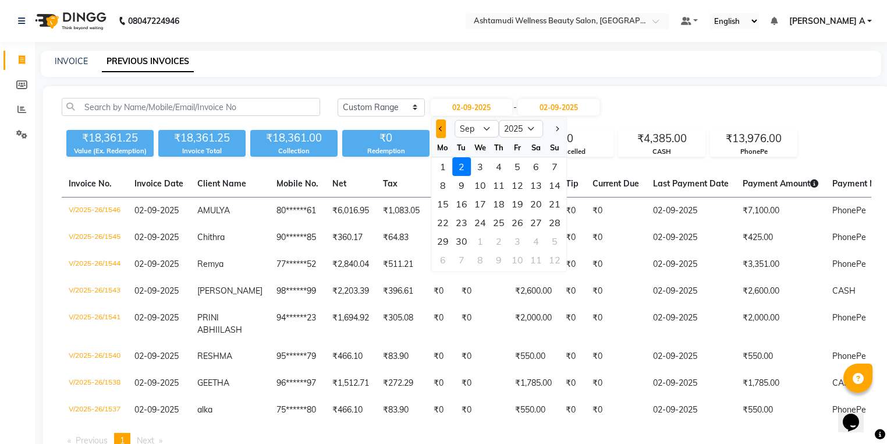
click at [442, 126] on button "Previous month" at bounding box center [441, 128] width 10 height 19
select select "8"
click at [499, 240] on div "28" at bounding box center [498, 241] width 19 height 19
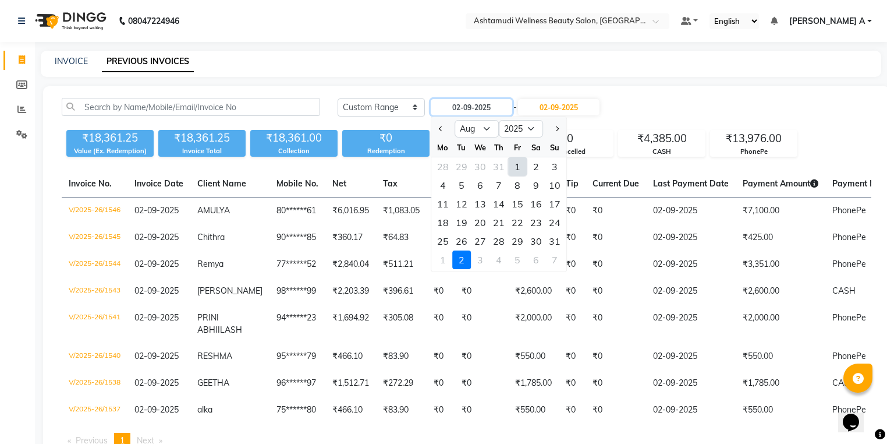
type input "[DATE]"
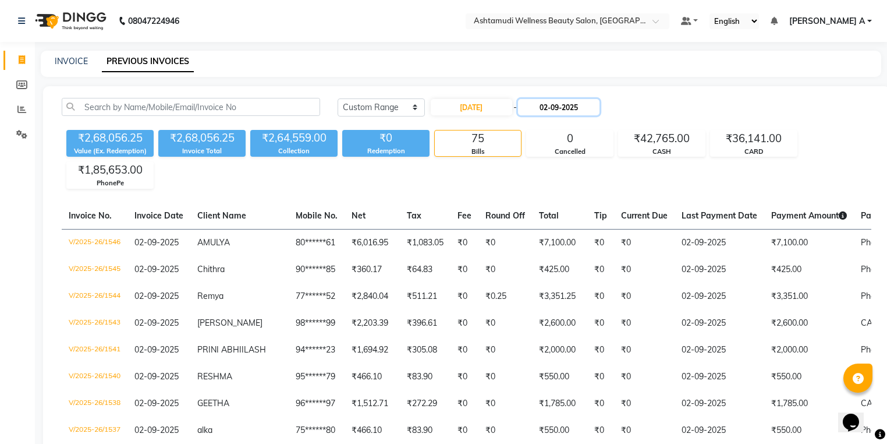
click at [540, 107] on input "02-09-2025" at bounding box center [558, 107] width 81 height 16
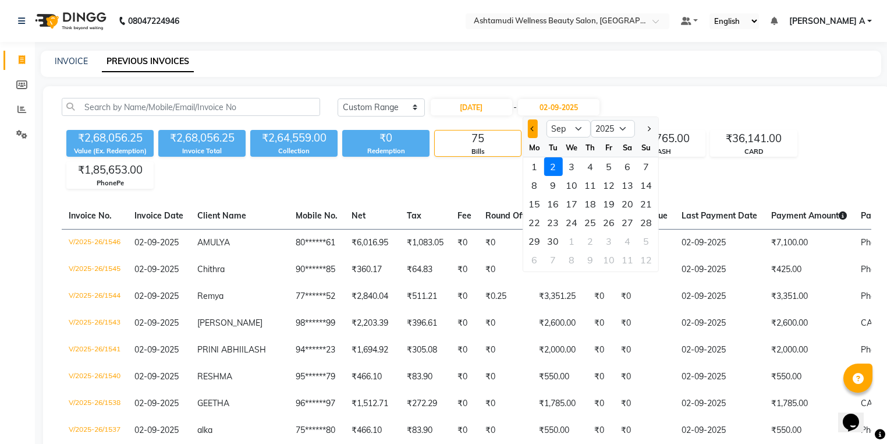
click at [532, 124] on button "Previous month" at bounding box center [532, 128] width 10 height 19
select select "8"
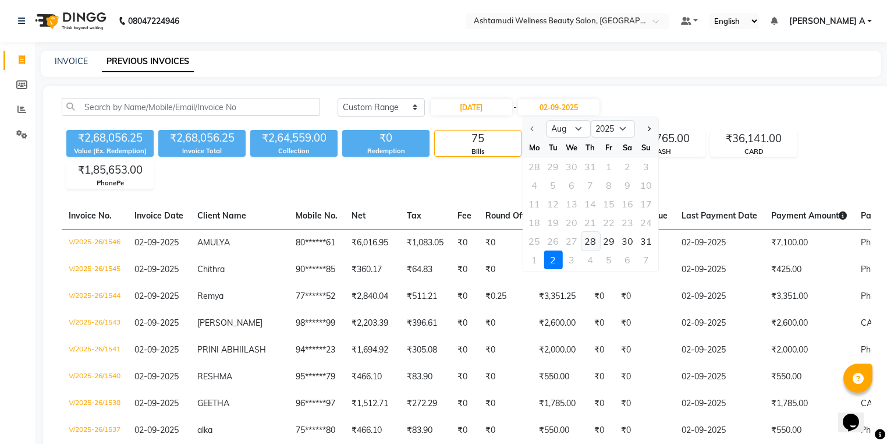
click at [591, 244] on div "28" at bounding box center [590, 241] width 19 height 19
type input "[DATE]"
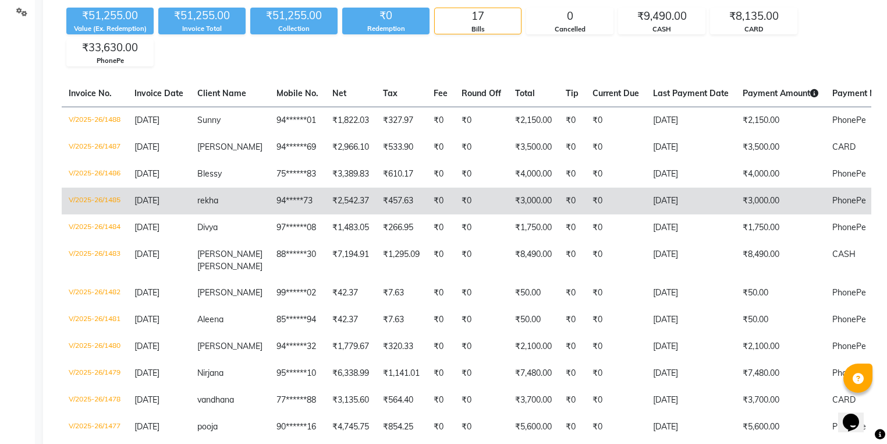
scroll to position [140, 0]
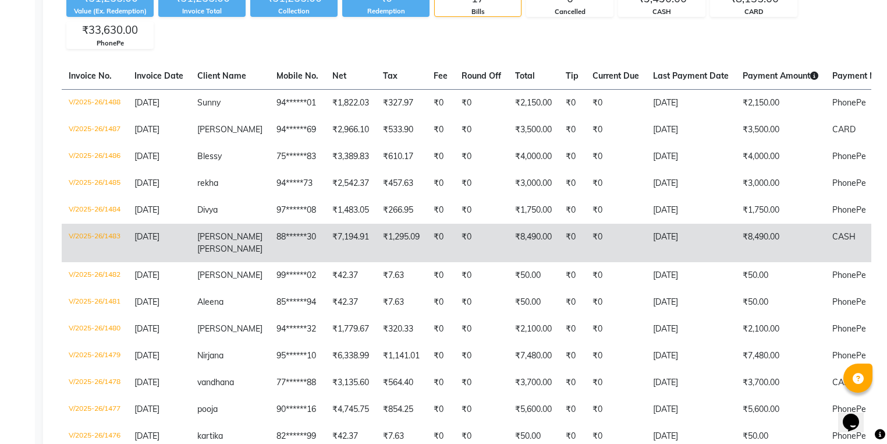
click at [219, 247] on td "Anuja Anuja" at bounding box center [229, 243] width 79 height 38
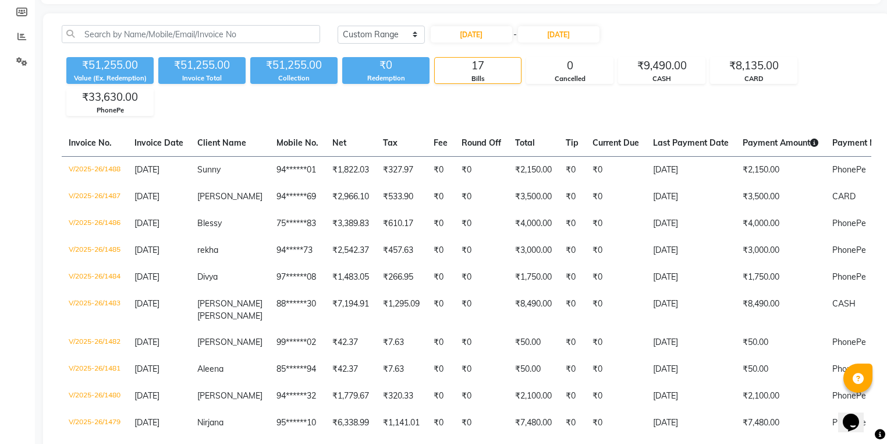
scroll to position [0, 0]
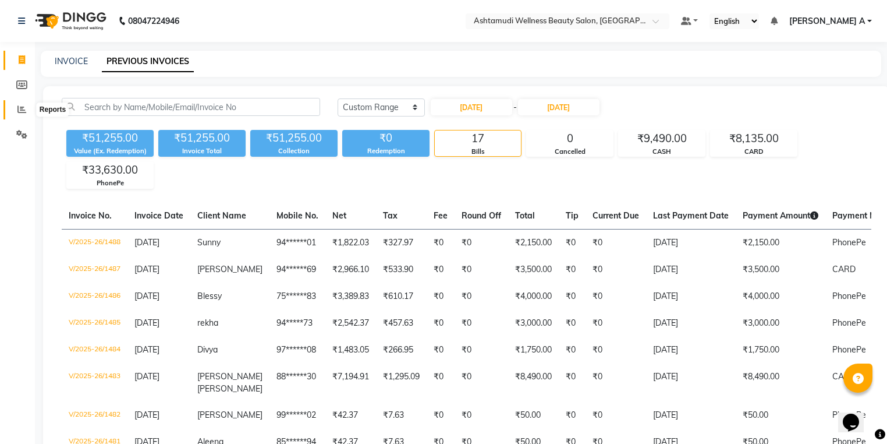
click at [22, 114] on span at bounding box center [22, 109] width 20 height 13
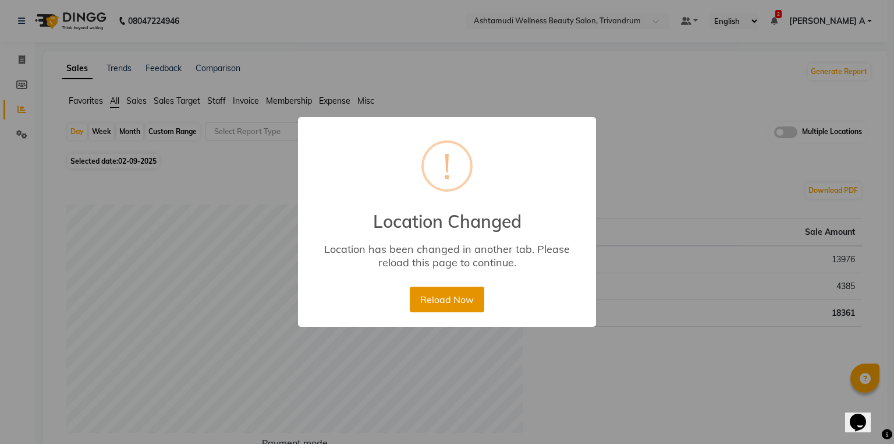
click at [454, 300] on button "Reload Now" at bounding box center [447, 299] width 74 height 26
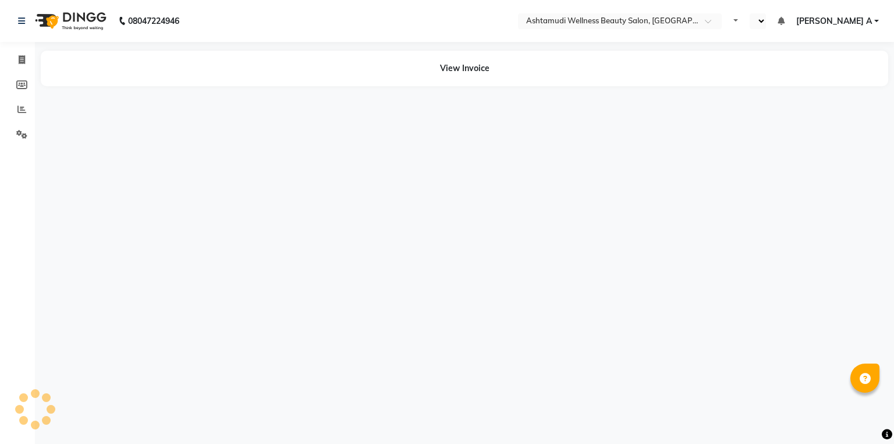
select select "en"
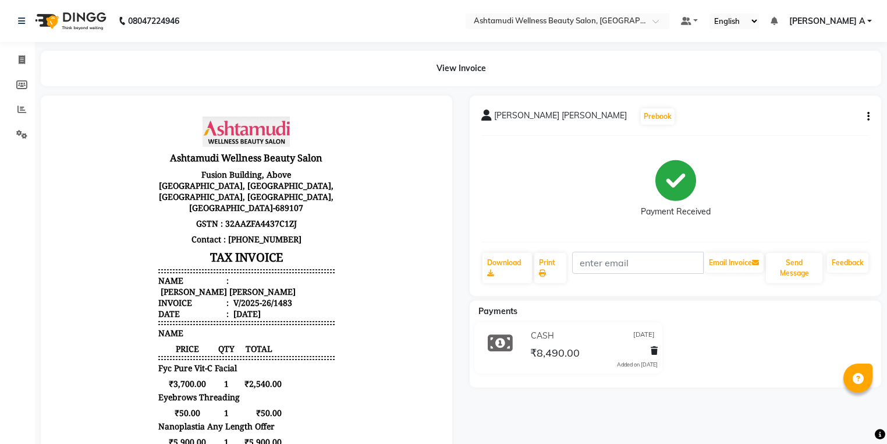
click at [871, 118] on div "Anuja Anuja Prebook Payment Received Download Print Email Invoice Send Message …" at bounding box center [675, 195] width 411 height 200
click at [870, 117] on div "Anuja Anuja Prebook Payment Received Download Print Email Invoice Send Message …" at bounding box center [675, 195] width 411 height 200
click at [868, 116] on icon "button" at bounding box center [868, 116] width 2 height 1
click at [813, 134] on div "Edit Invoice" at bounding box center [810, 131] width 80 height 15
select select "service"
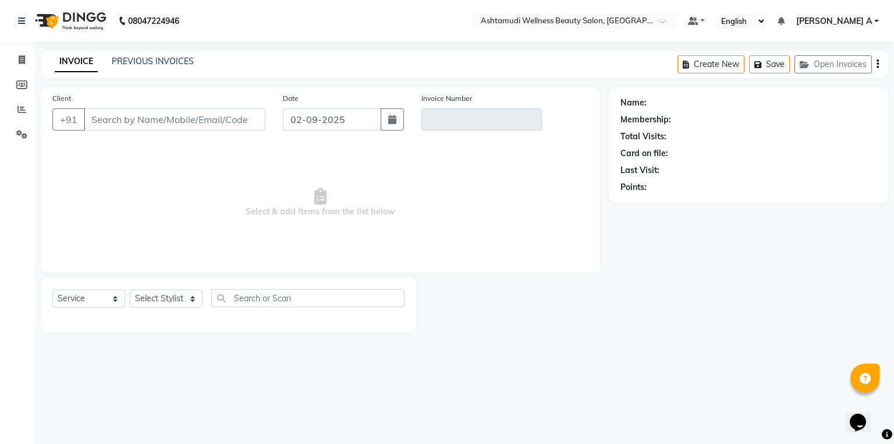
type input "88******30"
type input "V/2025-26/1483"
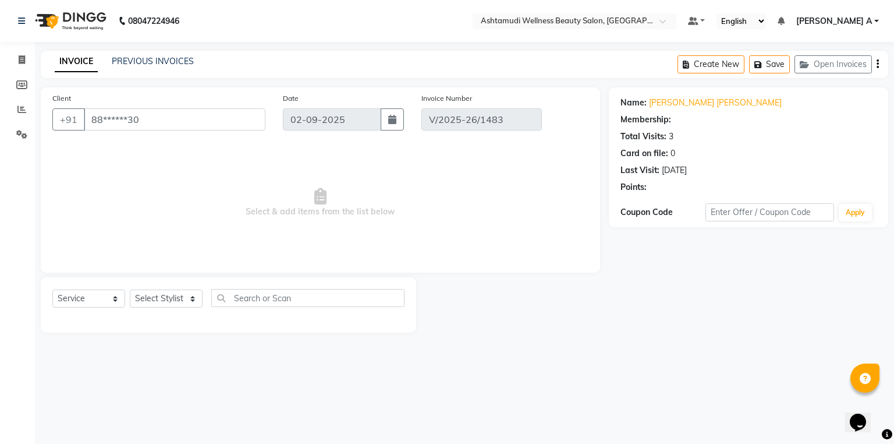
type input "[DATE]"
select select "select"
select select "1: Object"
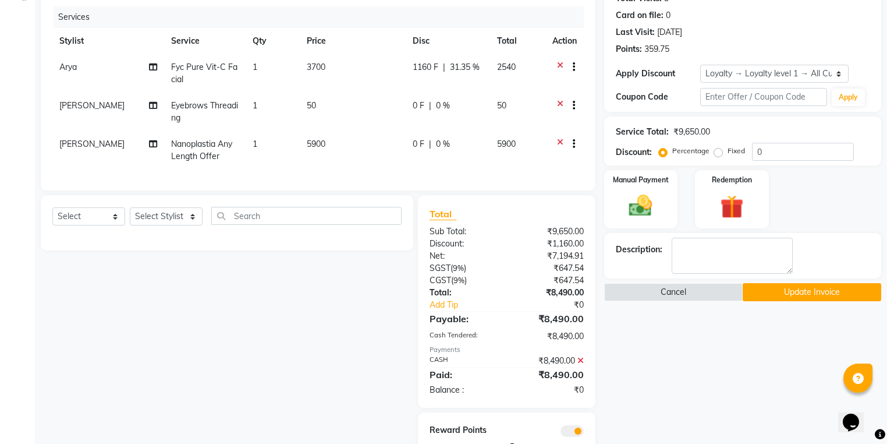
scroll to position [140, 0]
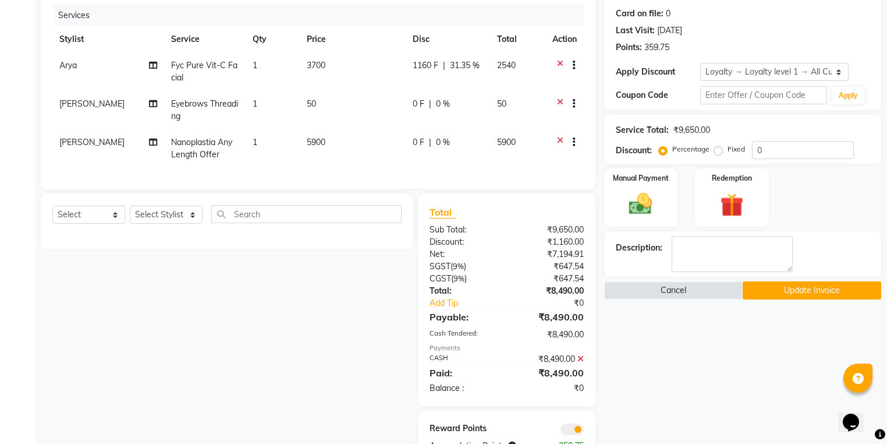
click at [483, 72] on td "1160 F | 31.35 %" at bounding box center [448, 71] width 84 height 38
select select "87761"
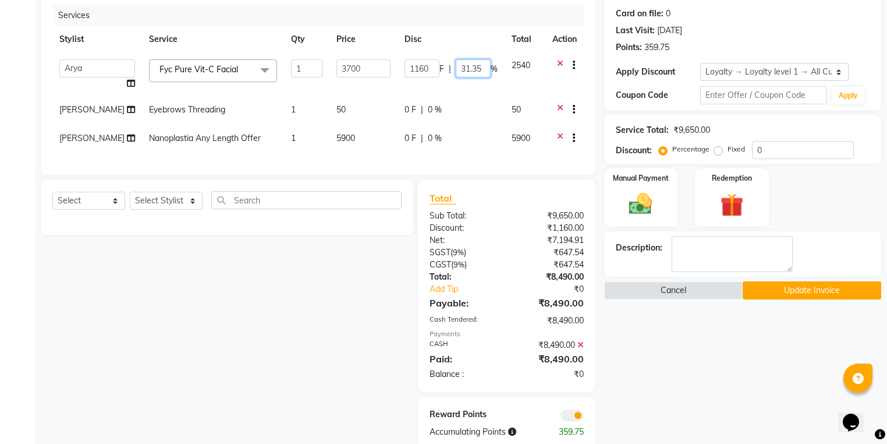
click at [481, 68] on input "31.35" at bounding box center [473, 68] width 35 height 18
type input "3"
type input "30"
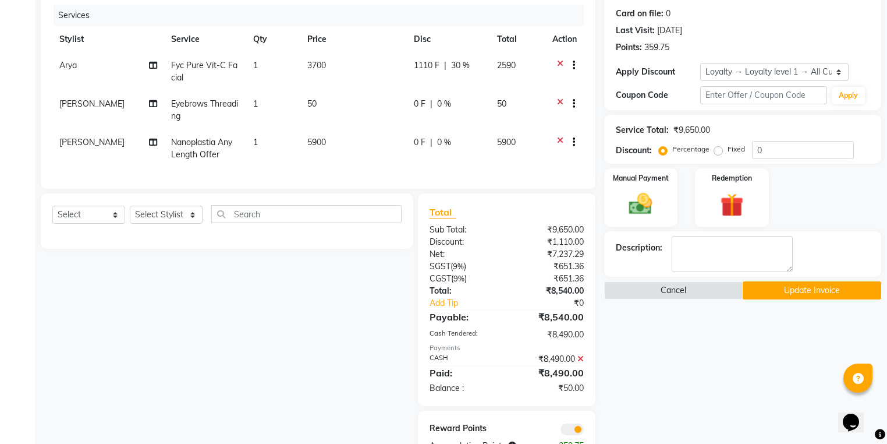
click at [490, 93] on tbody "Arya Fyc Pure Vit-C Facial 1 3700 1110 F | 30 % 2590 KHEM MAYA Eyebrows Threadi…" at bounding box center [317, 109] width 531 height 115
click at [459, 65] on span "30 %" at bounding box center [460, 65] width 19 height 12
select select "87761"
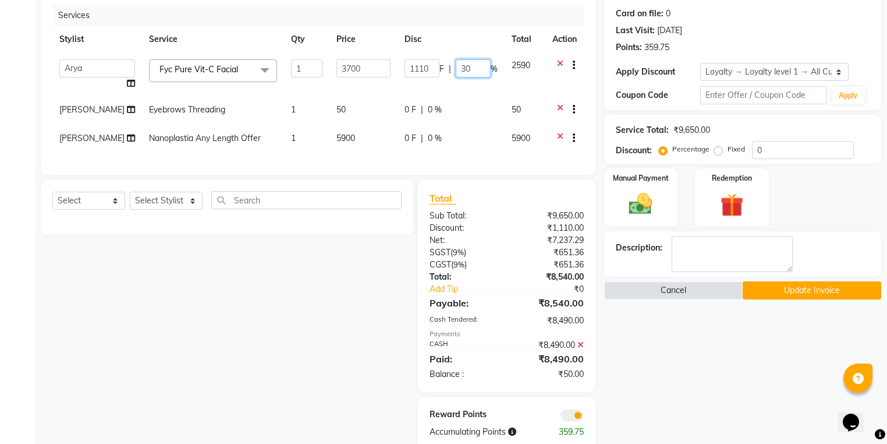
click at [475, 69] on input "30" at bounding box center [473, 68] width 35 height 18
type input "3"
click at [456, 98] on tbody "ABHIRAMI Arya Eshani GAYATHRIDEVI K C Jisna KHEM MAYA MAYA PRINI RINA RAI SHINY…" at bounding box center [317, 102] width 531 height 101
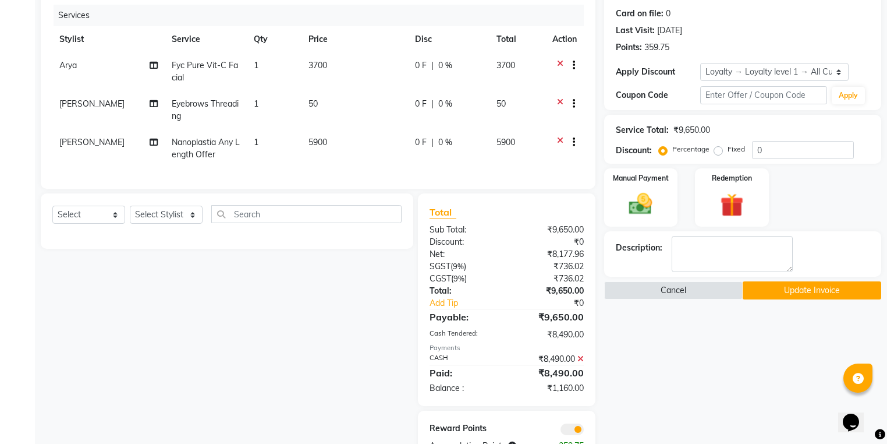
click at [425, 68] on div "0 F | 0 %" at bounding box center [449, 65] width 68 height 12
select select "87761"
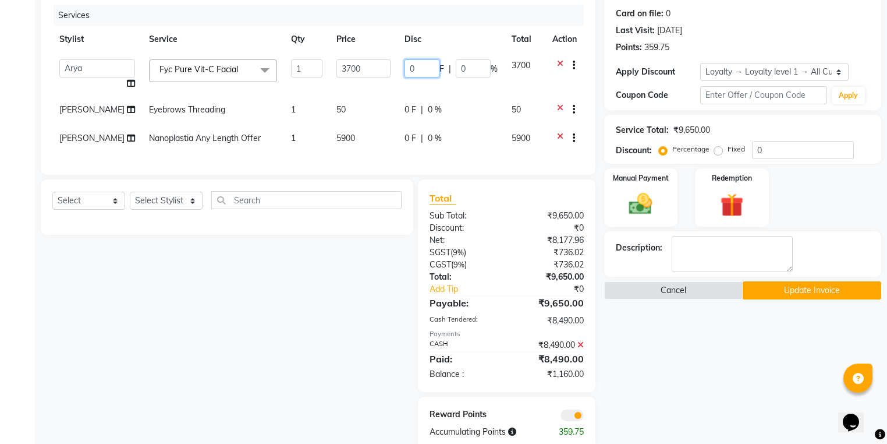
click at [424, 67] on input "0" at bounding box center [422, 68] width 35 height 18
type input "1150"
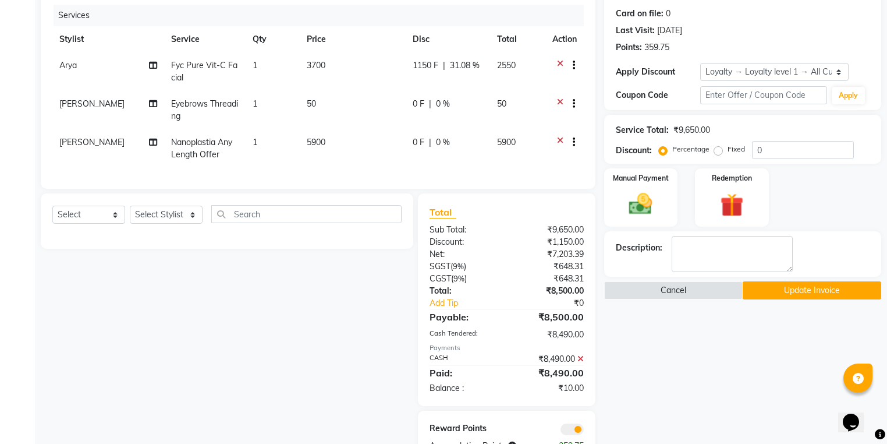
click at [445, 91] on td "1150 F | 31.08 %" at bounding box center [448, 71] width 84 height 38
select select "87761"
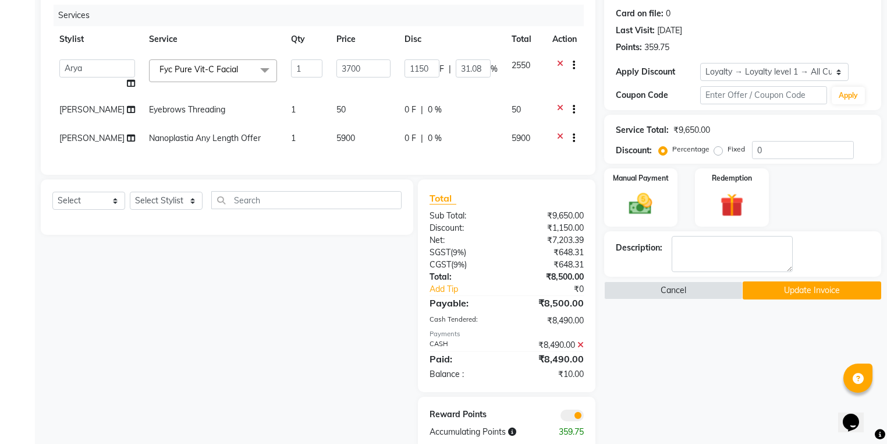
scroll to position [183, 0]
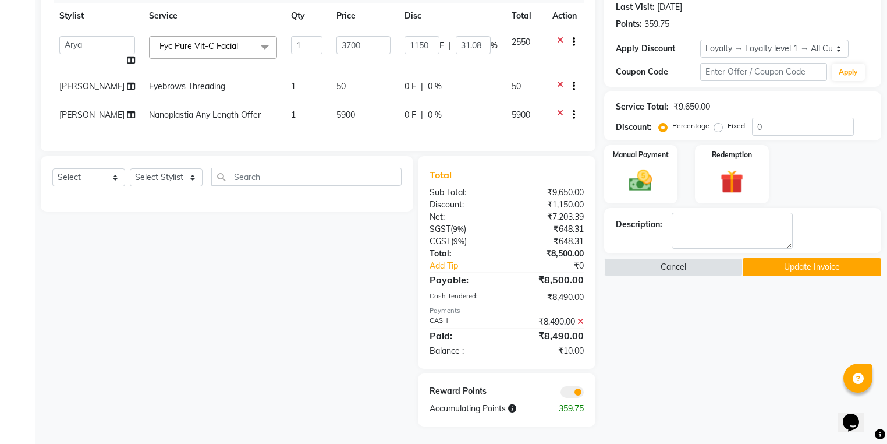
click at [581, 317] on icon at bounding box center [580, 321] width 6 height 8
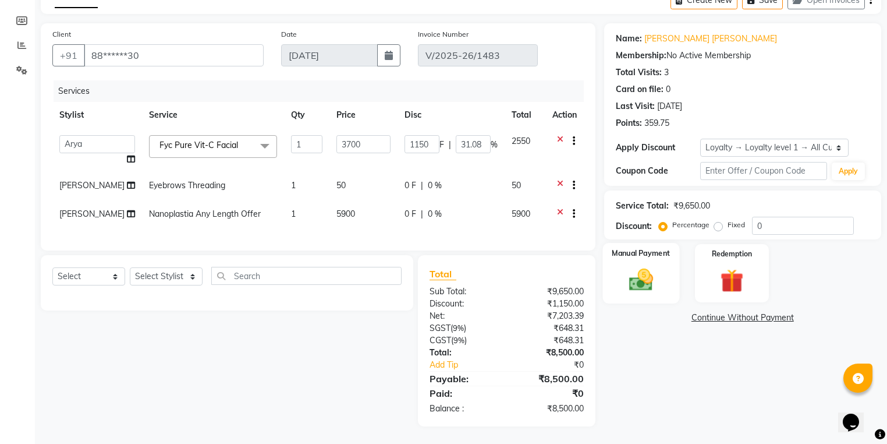
click at [623, 254] on div "Manual Payment" at bounding box center [640, 273] width 77 height 61
click at [761, 315] on span "CASH" at bounding box center [757, 317] width 25 height 13
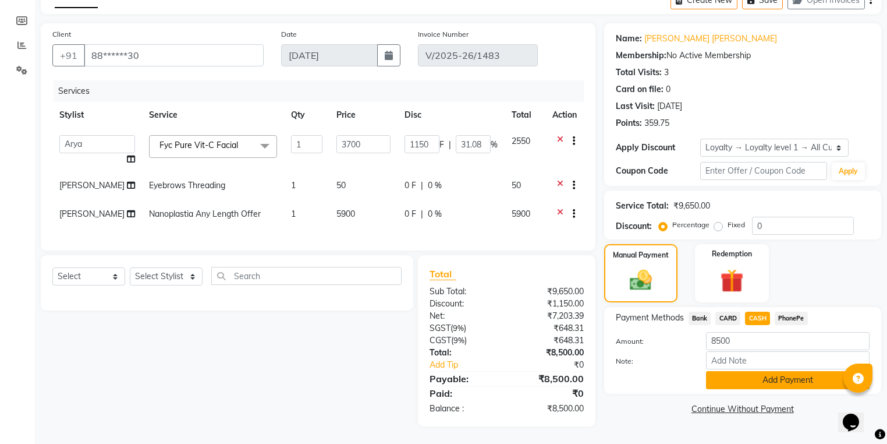
click at [750, 371] on button "Add Payment" at bounding box center [788, 380] width 164 height 18
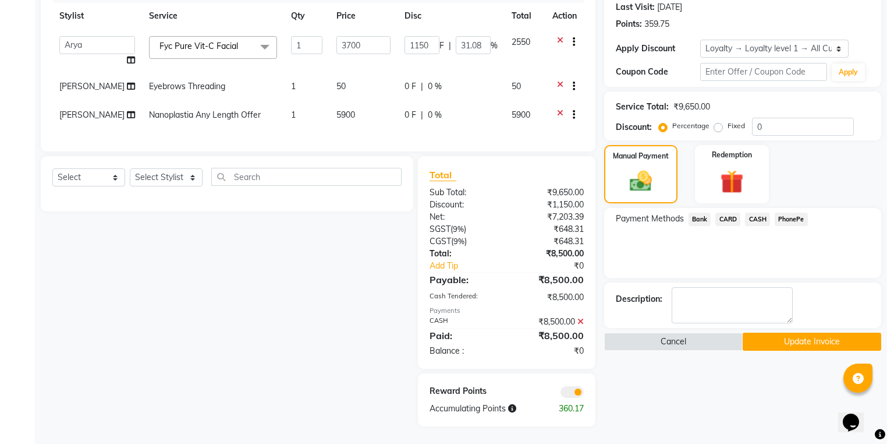
scroll to position [183, 0]
click at [780, 332] on button "Update Invoice" at bounding box center [812, 341] width 139 height 18
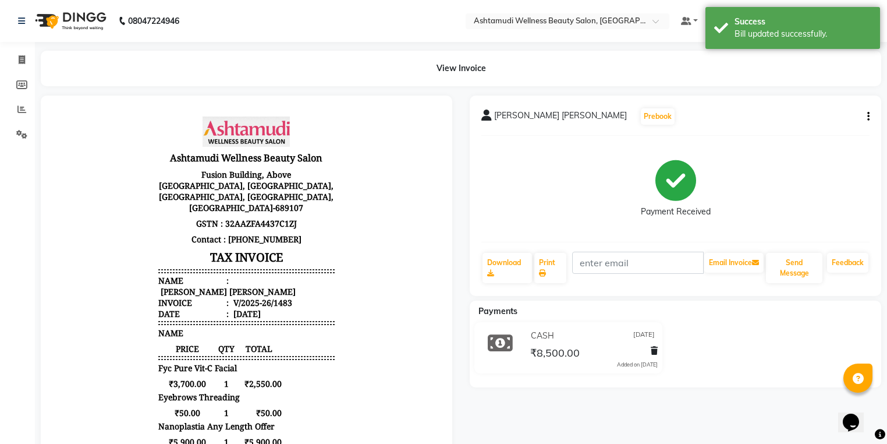
click at [754, 346] on div "CASH 28-08-2025 ₹8,500.00 Added on 28-08-2025" at bounding box center [675, 350] width 429 height 56
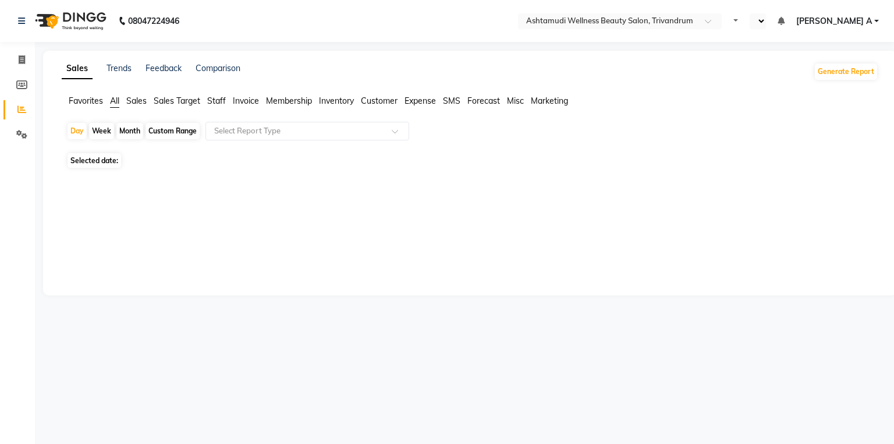
select select "en"
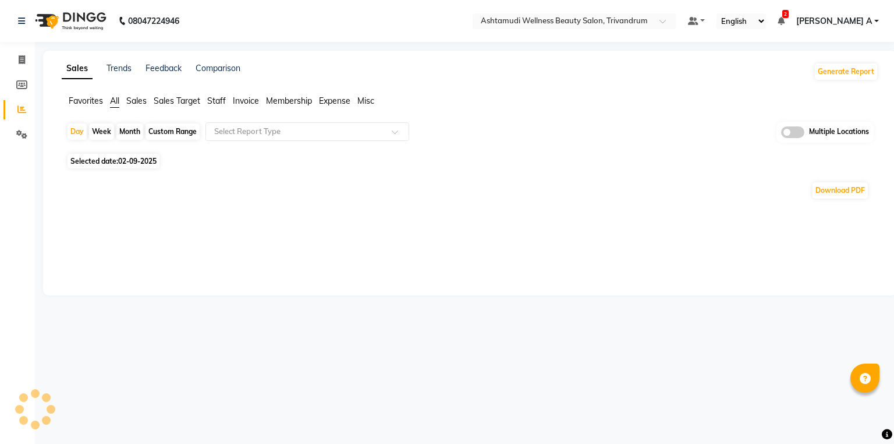
click at [129, 140] on div "Day Week Month Custom Range Select Report Type Multiple Locations" at bounding box center [469, 136] width 807 height 29
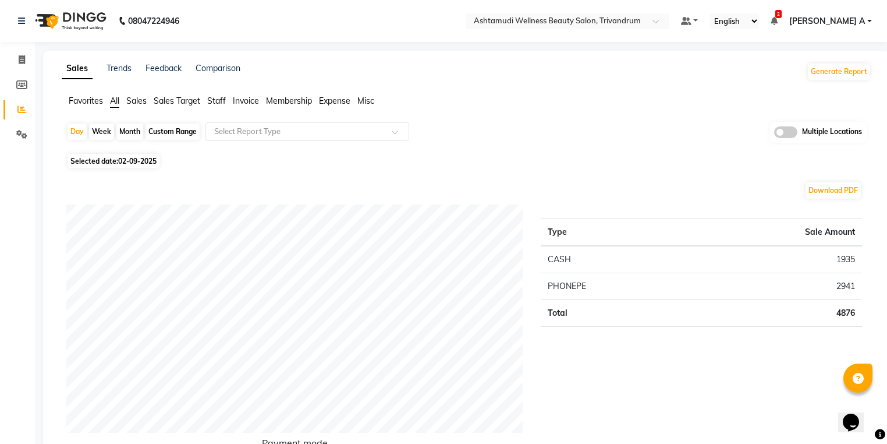
click at [129, 129] on div "Month" at bounding box center [129, 131] width 27 height 16
select select "9"
select select "2025"
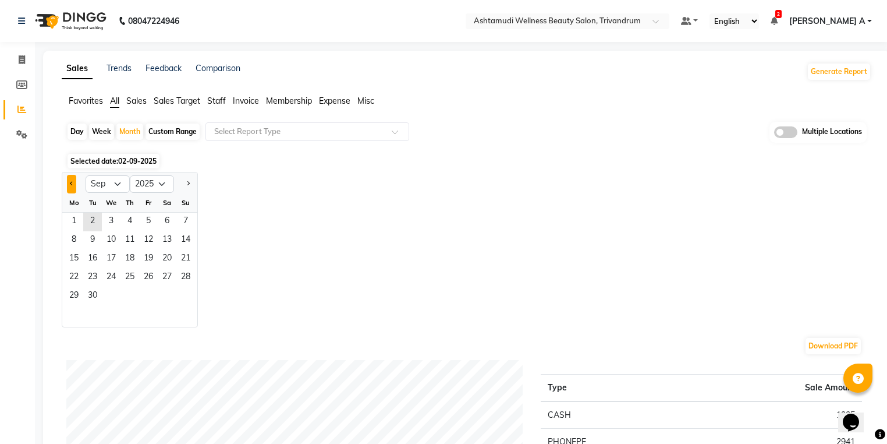
click at [73, 179] on button "Previous month" at bounding box center [71, 184] width 9 height 19
select select "8"
click at [152, 219] on span "1" at bounding box center [148, 221] width 19 height 19
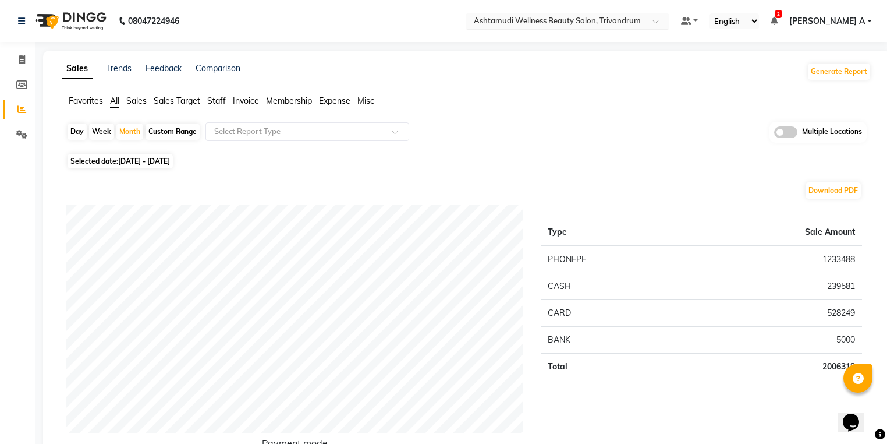
click at [640, 19] on input "text" at bounding box center [555, 22] width 169 height 12
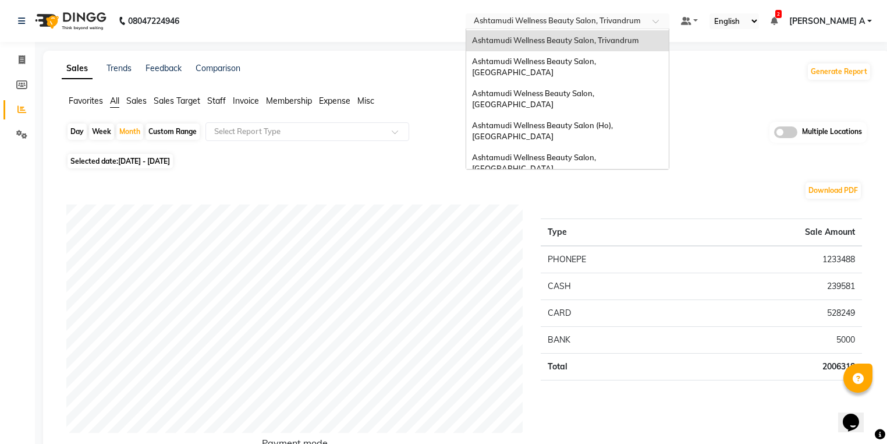
scroll to position [182, 0]
click at [645, 261] on div "Ashtamudi Unisex Salon, Dreams Mall, Dreams Mall Kottiyam" at bounding box center [567, 277] width 203 height 32
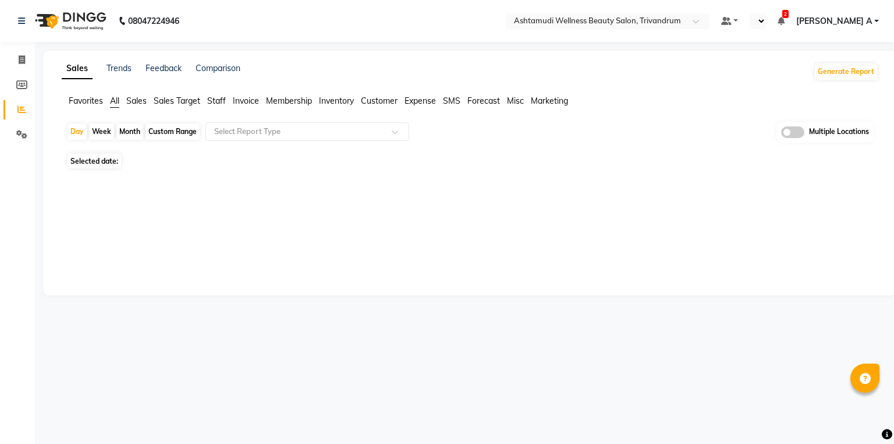
select select "en"
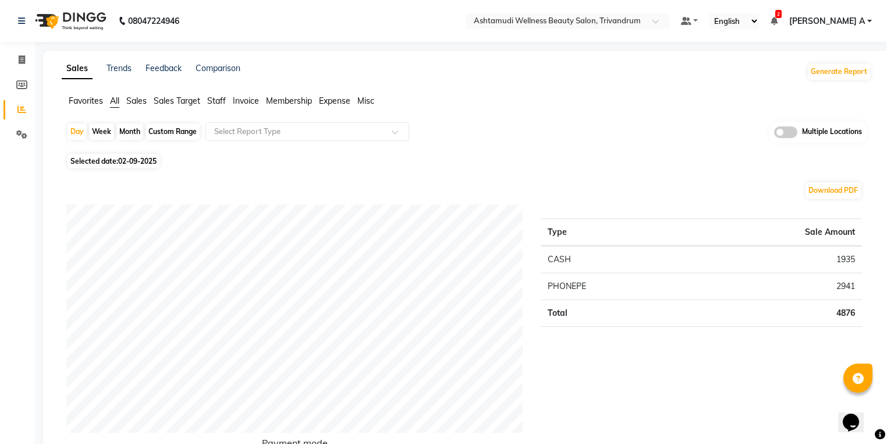
click at [81, 122] on div "Day Week Month Custom Range Select Report Type Multiple Locations" at bounding box center [466, 136] width 800 height 29
click at [78, 129] on div "Day" at bounding box center [77, 131] width 19 height 16
select select "9"
select select "2025"
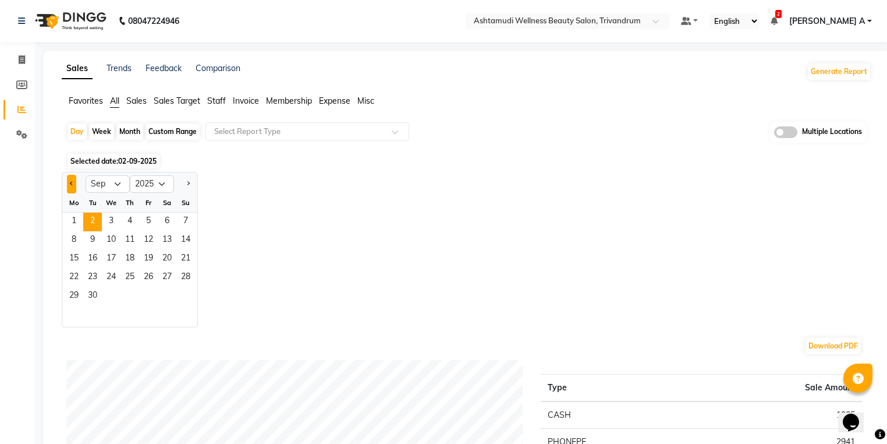
click at [68, 185] on button "Previous month" at bounding box center [71, 184] width 9 height 19
select select "8"
click at [144, 217] on span "1" at bounding box center [148, 221] width 19 height 19
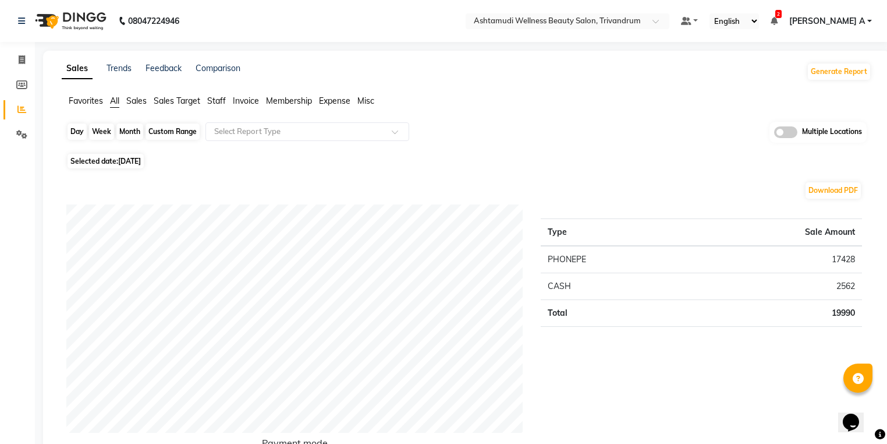
click at [70, 130] on div "Day" at bounding box center [77, 131] width 19 height 16
select select "8"
select select "2025"
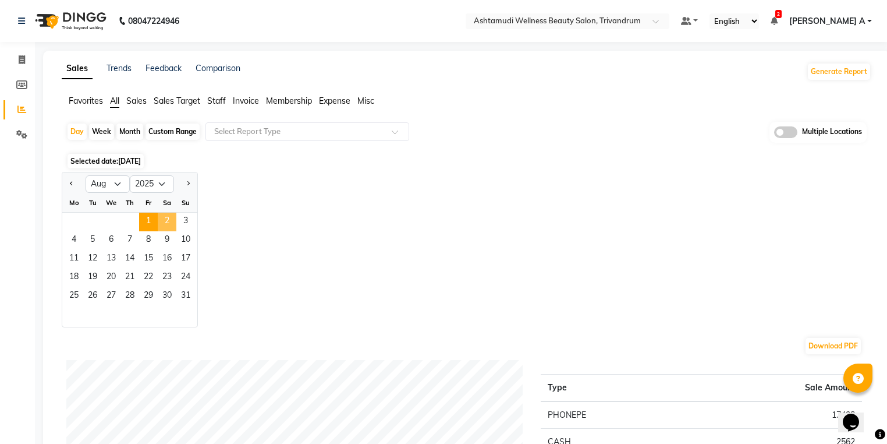
click at [169, 226] on span "2" at bounding box center [167, 221] width 19 height 19
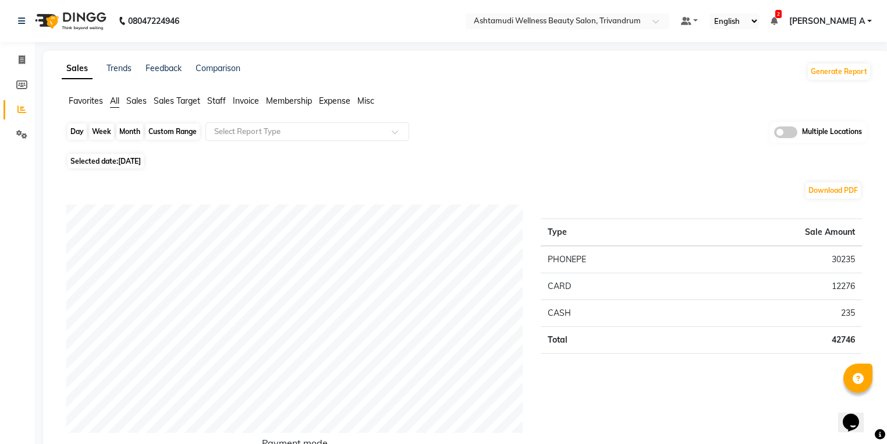
click at [75, 133] on div "Day" at bounding box center [77, 131] width 19 height 16
select select "8"
select select "2025"
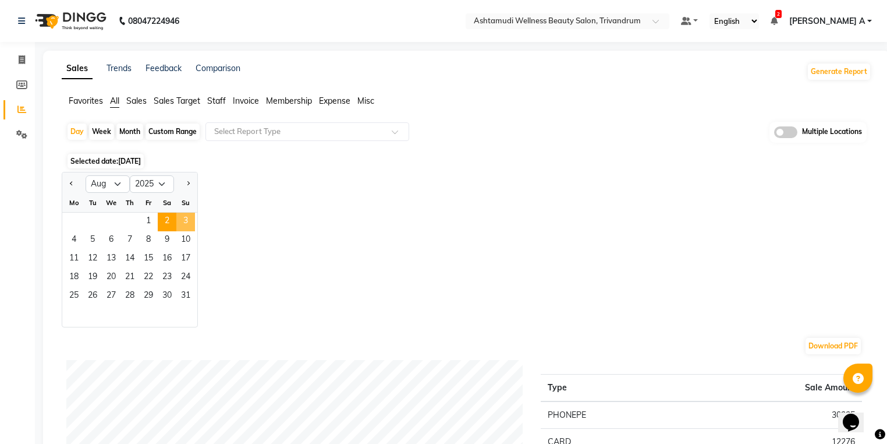
click at [191, 217] on span "3" at bounding box center [185, 221] width 19 height 19
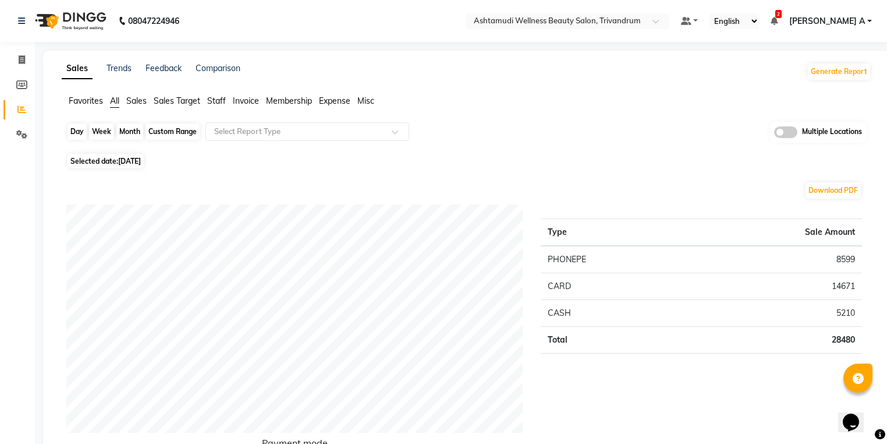
click at [79, 127] on div "Day" at bounding box center [77, 131] width 19 height 16
select select "8"
select select "2025"
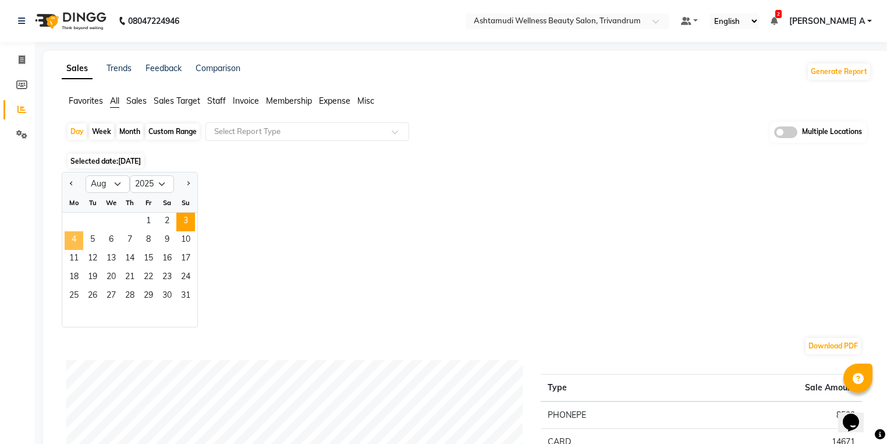
click at [72, 243] on span "4" at bounding box center [74, 240] width 19 height 19
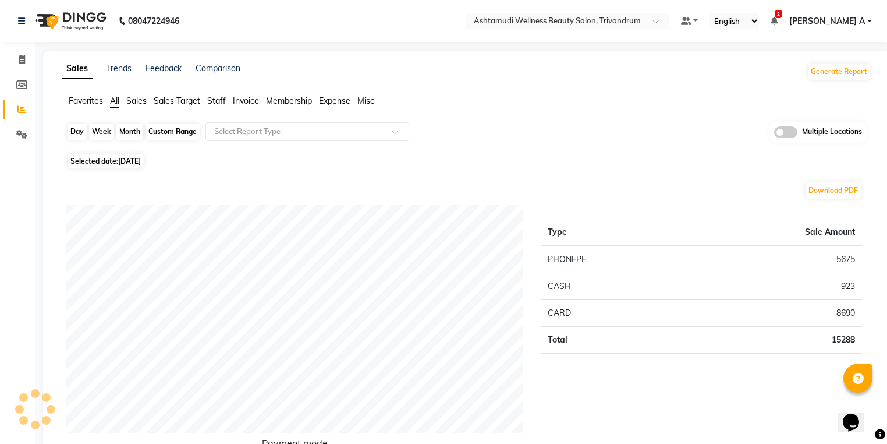
click at [72, 139] on div "Day" at bounding box center [77, 131] width 19 height 16
select select "8"
select select "2025"
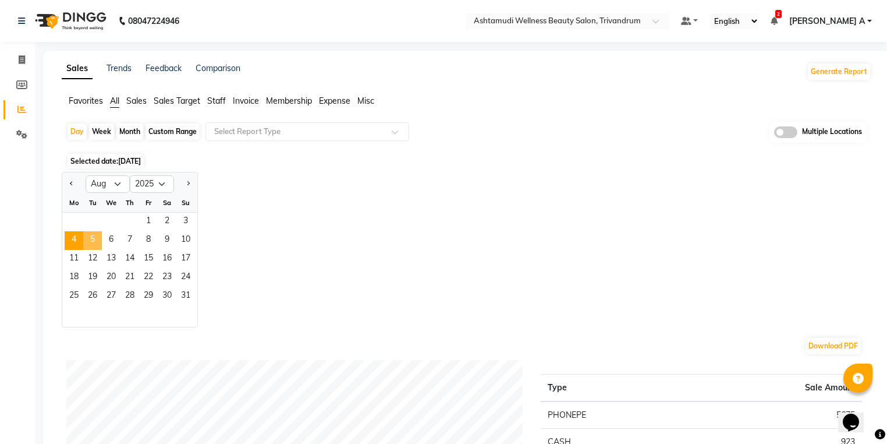
click at [91, 242] on span "5" at bounding box center [92, 240] width 19 height 19
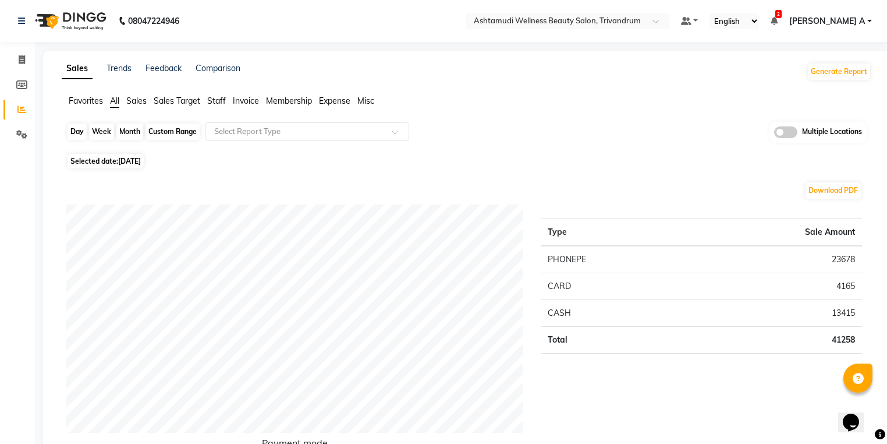
click at [72, 128] on div "Day" at bounding box center [77, 131] width 19 height 16
select select "8"
select select "2025"
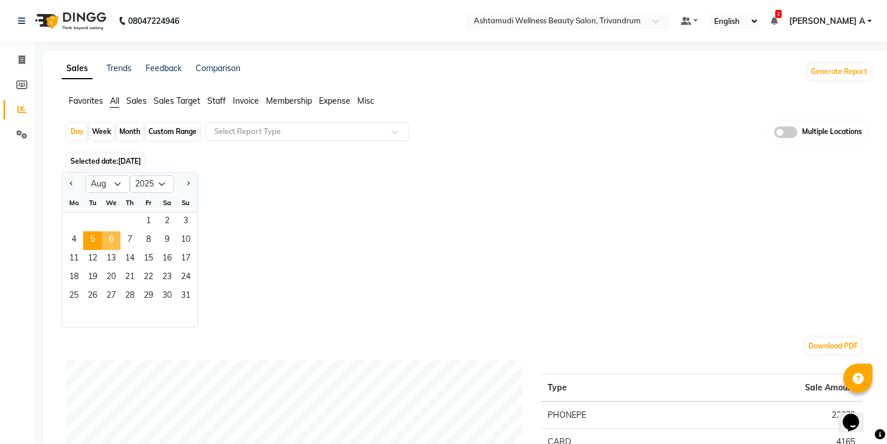
click at [108, 238] on span "6" at bounding box center [111, 240] width 19 height 19
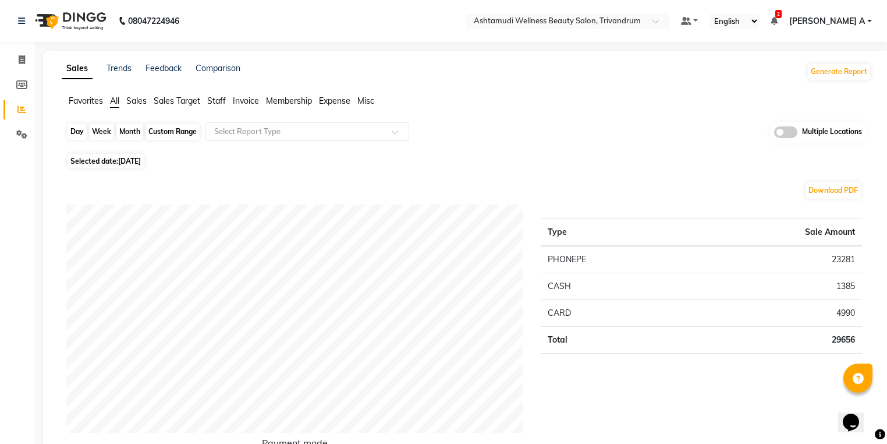
click at [73, 133] on div "Day" at bounding box center [77, 131] width 19 height 16
select select "8"
select select "2025"
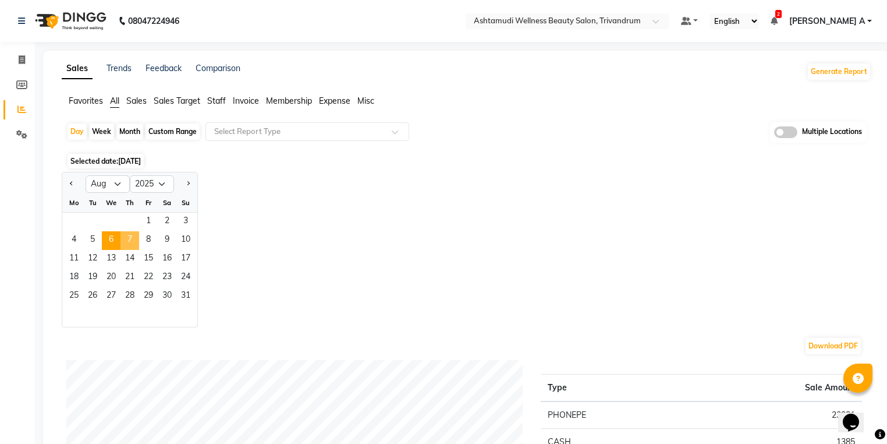
click at [127, 240] on span "7" at bounding box center [129, 240] width 19 height 19
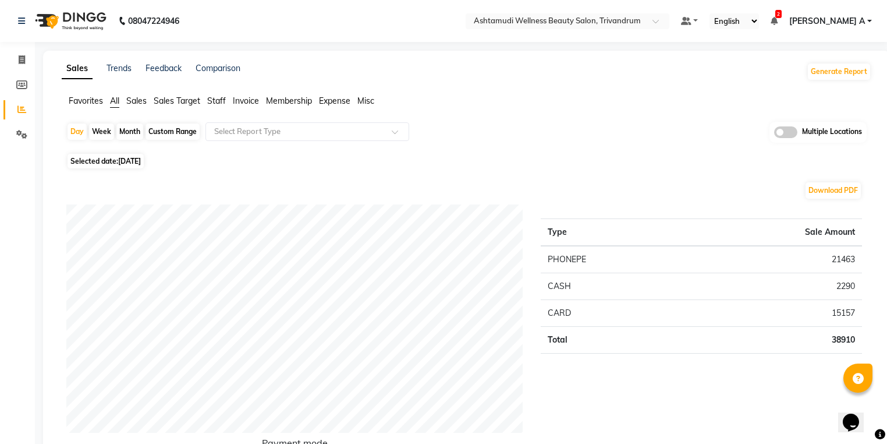
click at [81, 133] on div "Day" at bounding box center [77, 131] width 19 height 16
select select "8"
select select "2025"
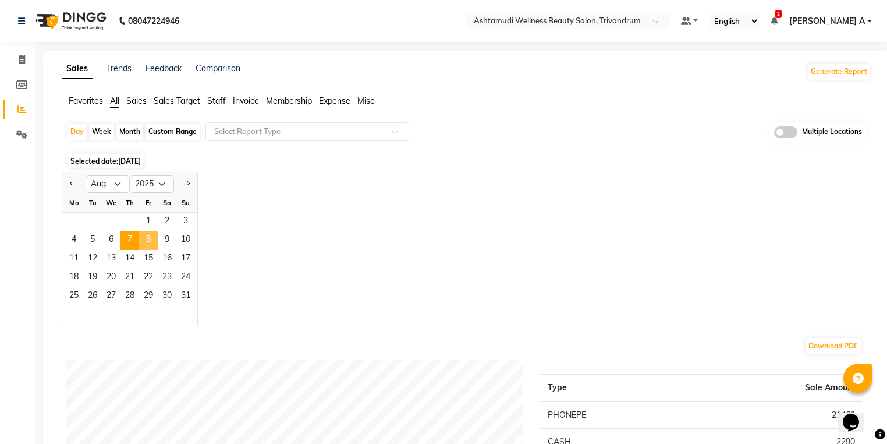
click at [142, 237] on span "8" at bounding box center [148, 240] width 19 height 19
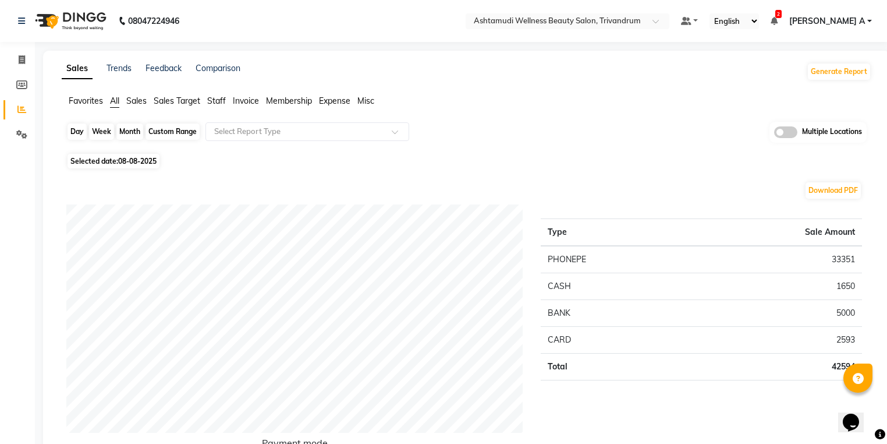
click at [79, 130] on div "Day" at bounding box center [77, 131] width 19 height 16
select select "8"
select select "2025"
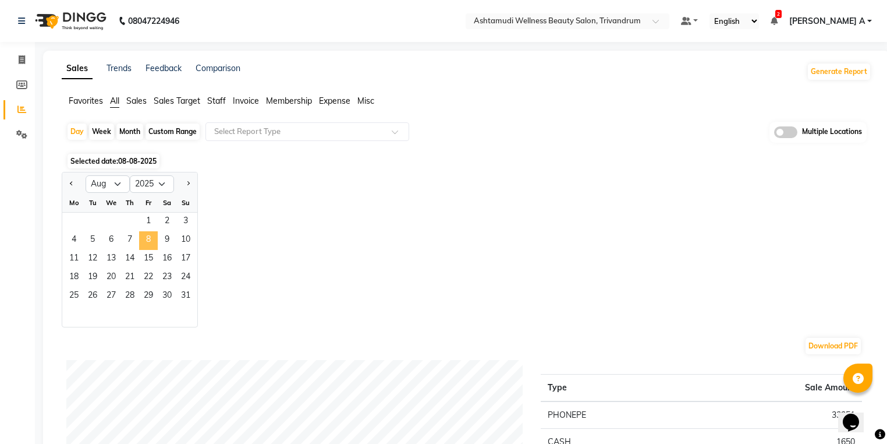
click at [146, 245] on span "8" at bounding box center [148, 240] width 19 height 19
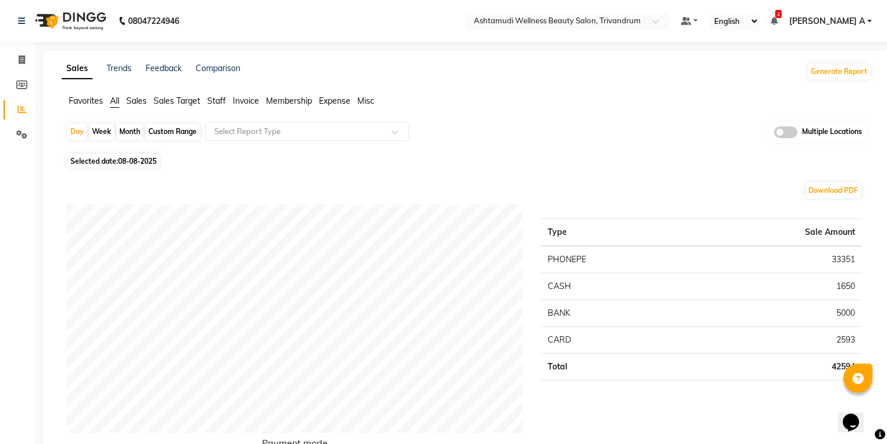
click at [81, 129] on div "Day" at bounding box center [77, 131] width 19 height 16
select select "8"
select select "2025"
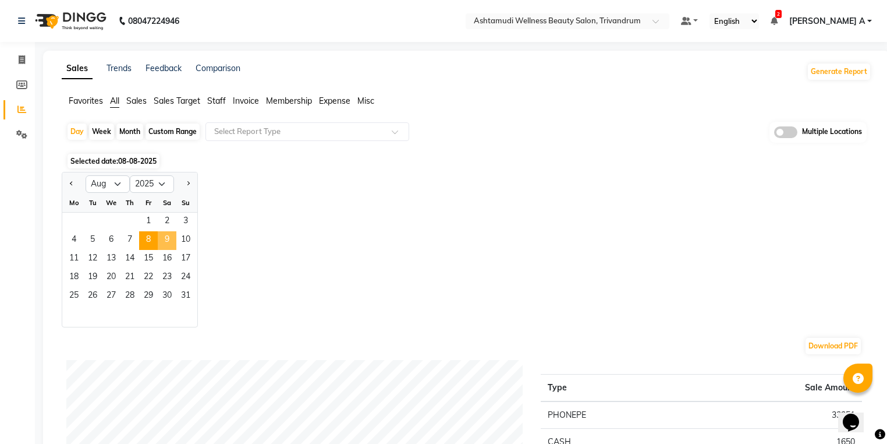
click at [166, 244] on span "9" at bounding box center [167, 240] width 19 height 19
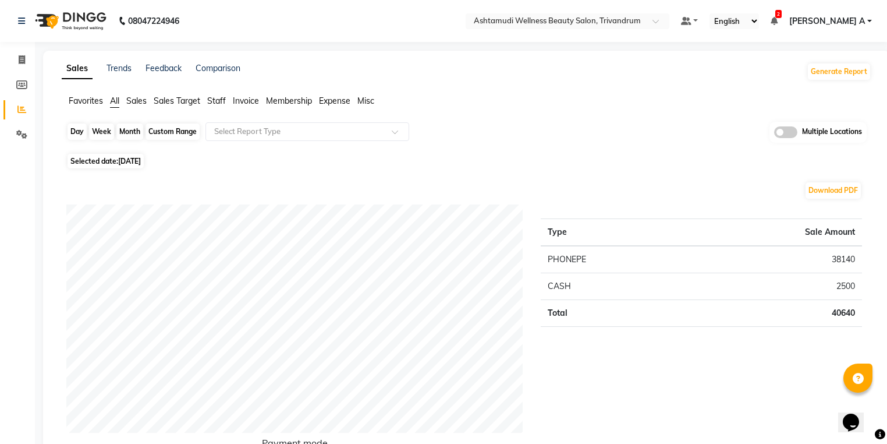
click at [74, 125] on div "Day" at bounding box center [77, 131] width 19 height 16
select select "8"
select select "2025"
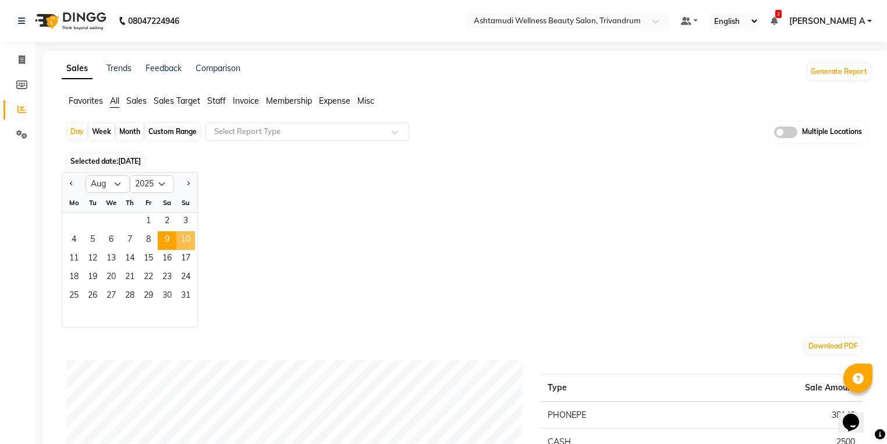
click at [183, 241] on span "10" at bounding box center [185, 240] width 19 height 19
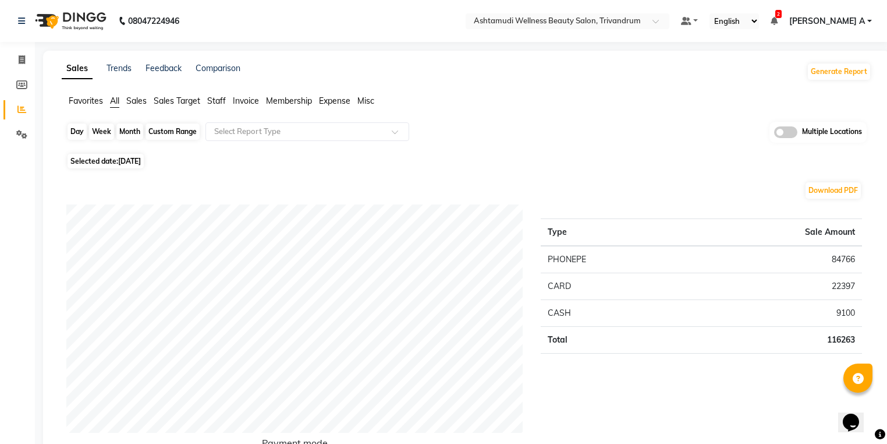
click at [74, 135] on div "Day" at bounding box center [77, 131] width 19 height 16
select select "8"
select select "2025"
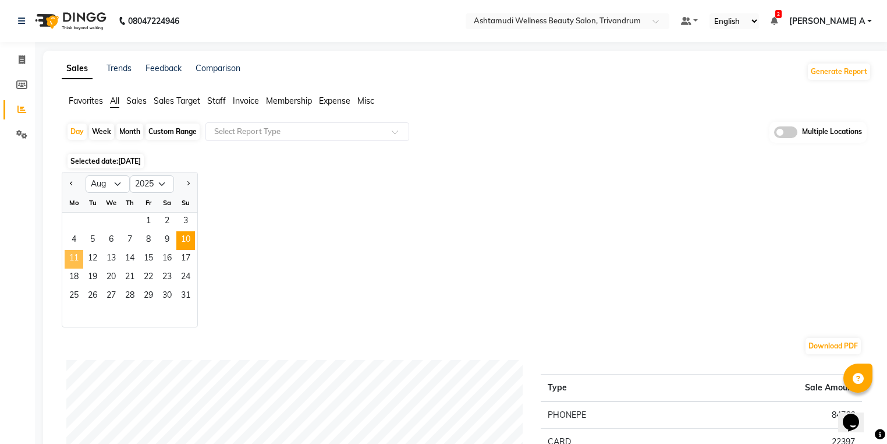
click at [69, 256] on span "11" at bounding box center [74, 259] width 19 height 19
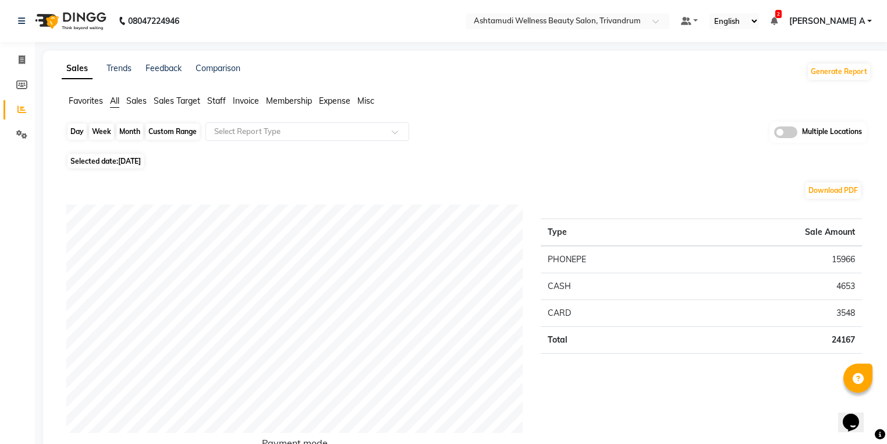
click at [76, 137] on div "Day" at bounding box center [77, 131] width 19 height 16
select select "8"
select select "2025"
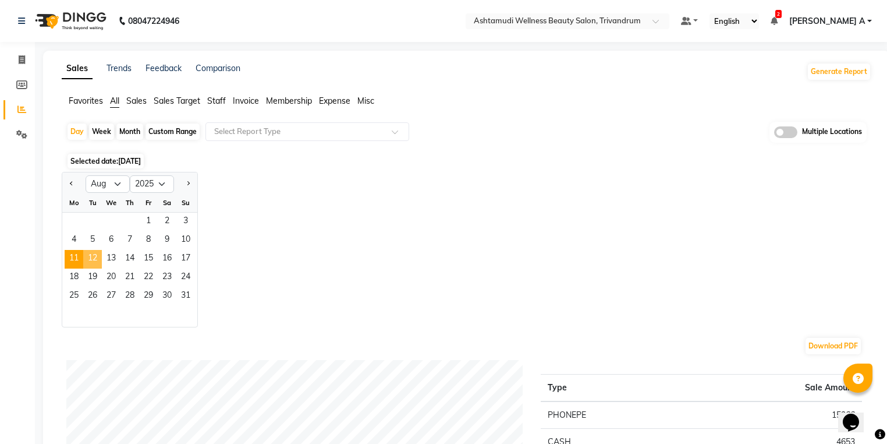
click at [95, 256] on span "12" at bounding box center [92, 259] width 19 height 19
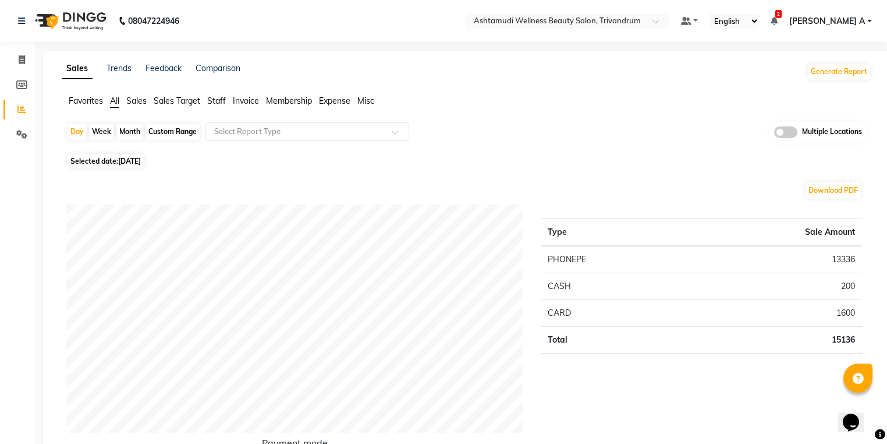
click at [611, 210] on div "Type Sale Amount PHONEPE 13336 CASH 200 CARD 1600 Total 15136" at bounding box center [701, 335] width 339 height 262
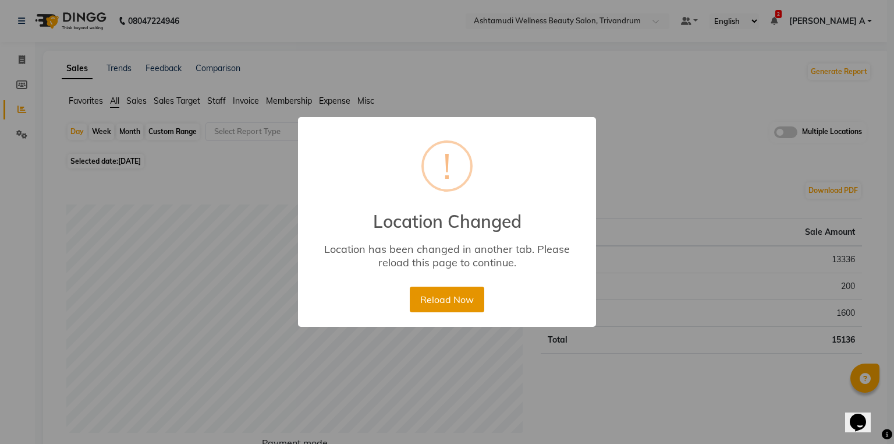
click at [449, 307] on button "Reload Now" at bounding box center [447, 299] width 74 height 26
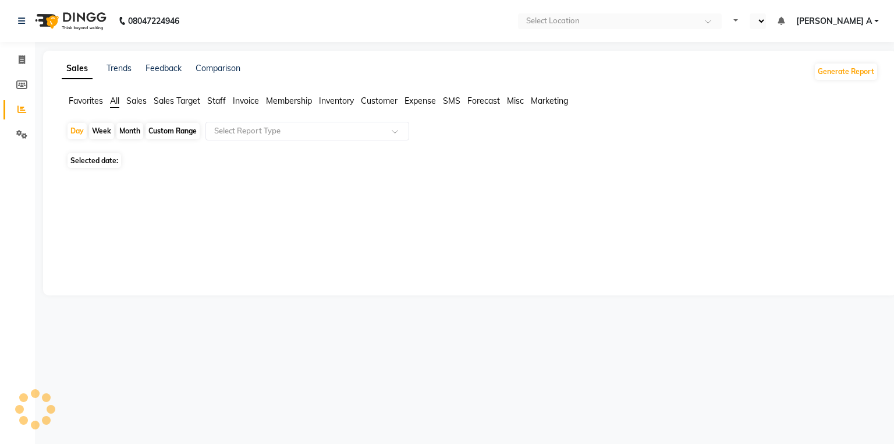
select select "en"
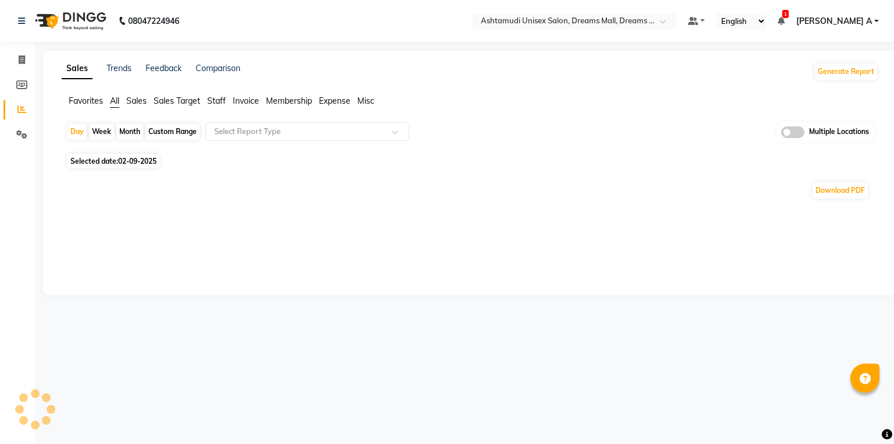
click at [129, 130] on div "Month" at bounding box center [129, 131] width 27 height 16
select select "9"
select select "2025"
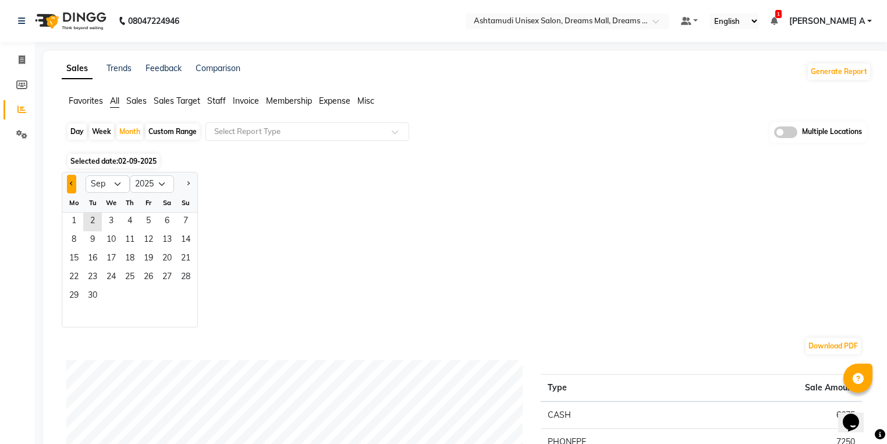
click at [71, 183] on span "Previous month" at bounding box center [72, 183] width 4 height 4
select select "8"
click at [143, 220] on span "1" at bounding box center [148, 221] width 19 height 19
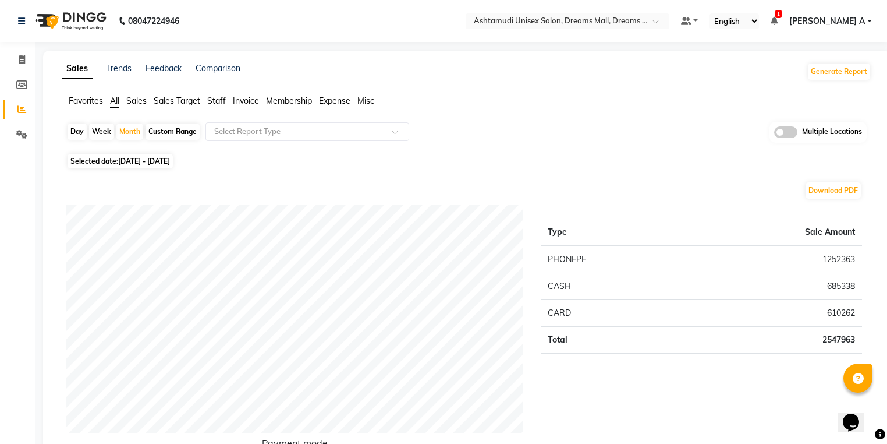
click at [861, 16] on span "[PERSON_NAME] A" at bounding box center [827, 21] width 76 height 12
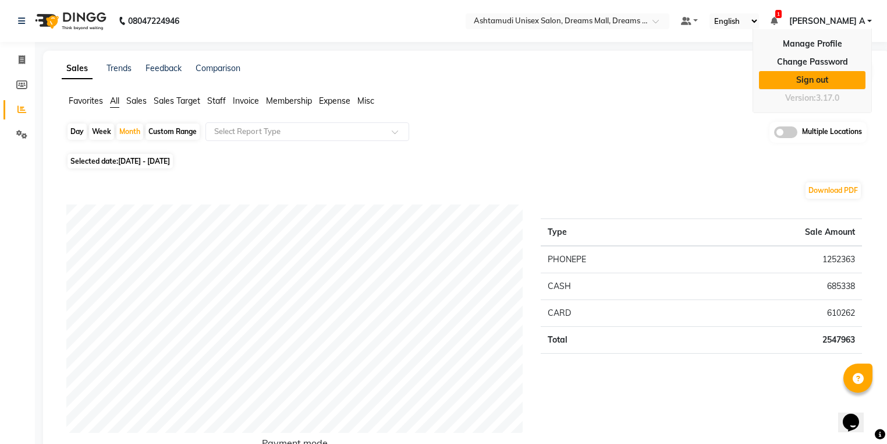
click at [831, 86] on link "Sign out" at bounding box center [812, 80] width 107 height 18
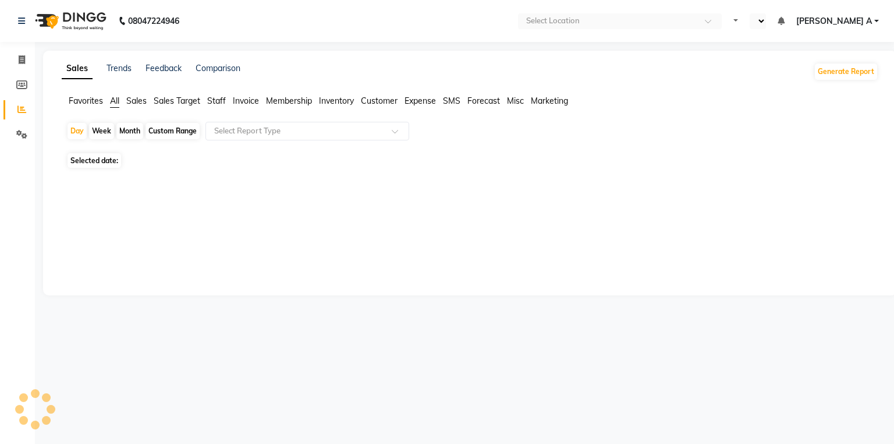
select select "en"
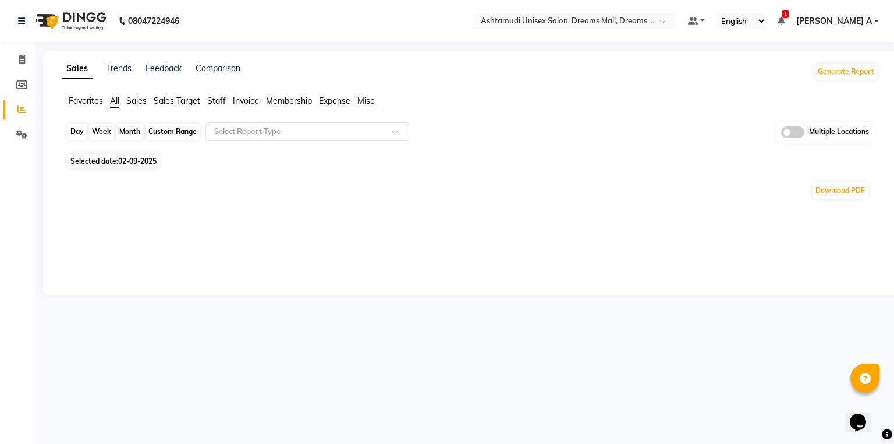
click at [77, 134] on div "Day" at bounding box center [77, 131] width 19 height 16
select select "9"
select select "2025"
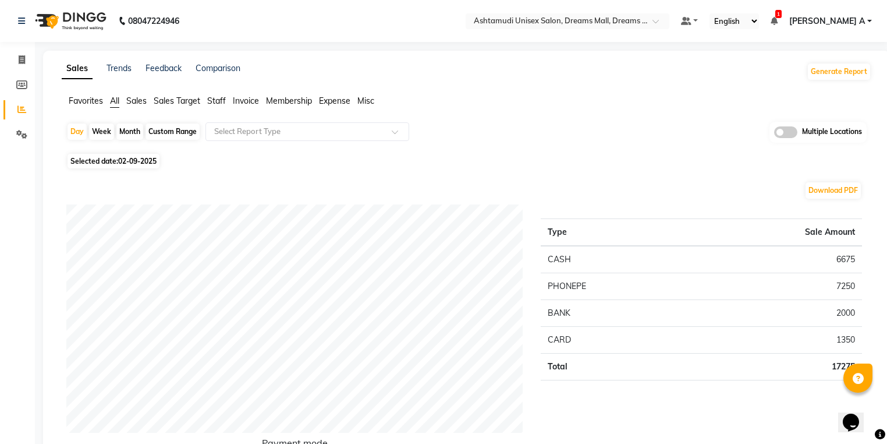
click at [68, 186] on div "Download PDF" at bounding box center [464, 190] width 796 height 19
click at [78, 137] on div "Day Week Month Custom Range Select Report Type Multiple Locations" at bounding box center [466, 136] width 800 height 29
click at [82, 133] on div "Day" at bounding box center [77, 131] width 19 height 16
select select "9"
select select "2025"
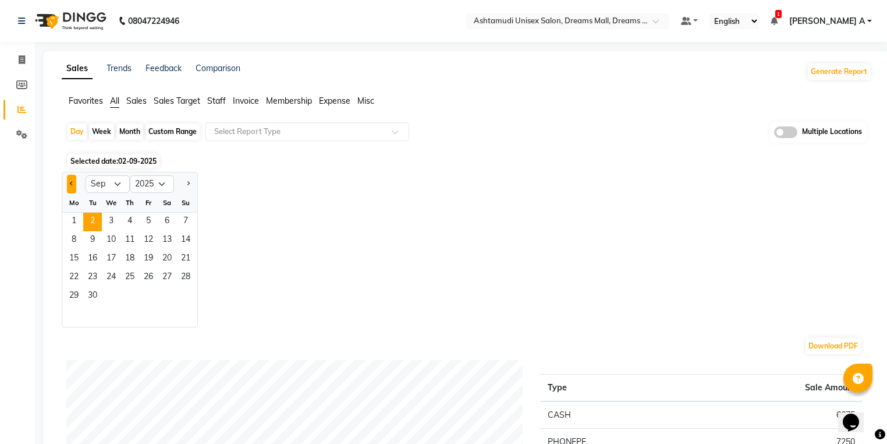
click at [73, 180] on button "Previous month" at bounding box center [71, 184] width 9 height 19
select select "8"
click at [151, 222] on span "1" at bounding box center [148, 221] width 19 height 19
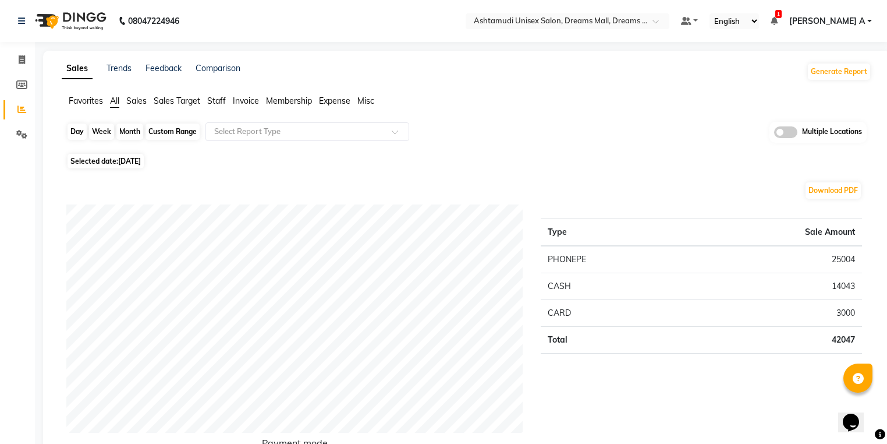
click at [81, 126] on div "Day" at bounding box center [77, 131] width 19 height 16
select select "8"
select select "2025"
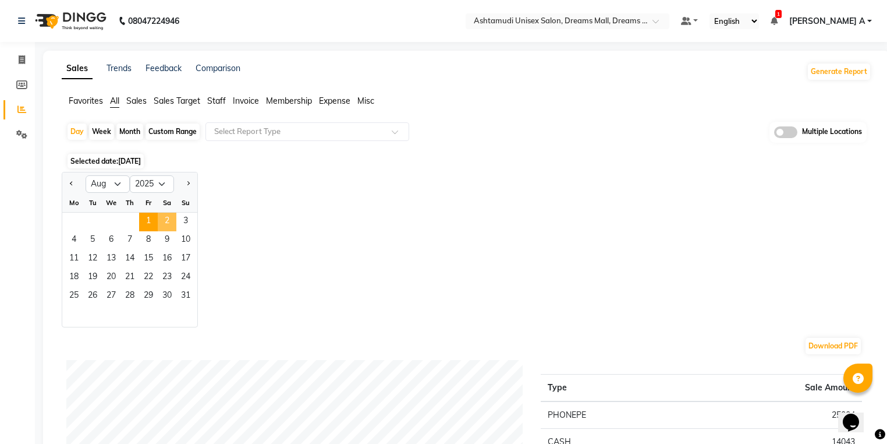
click at [168, 218] on span "2" at bounding box center [167, 221] width 19 height 19
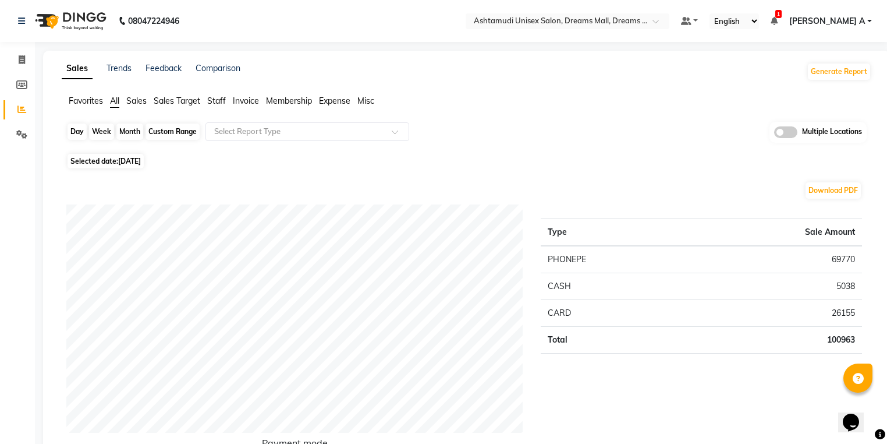
click at [84, 130] on div "Day" at bounding box center [77, 131] width 19 height 16
select select "8"
select select "2025"
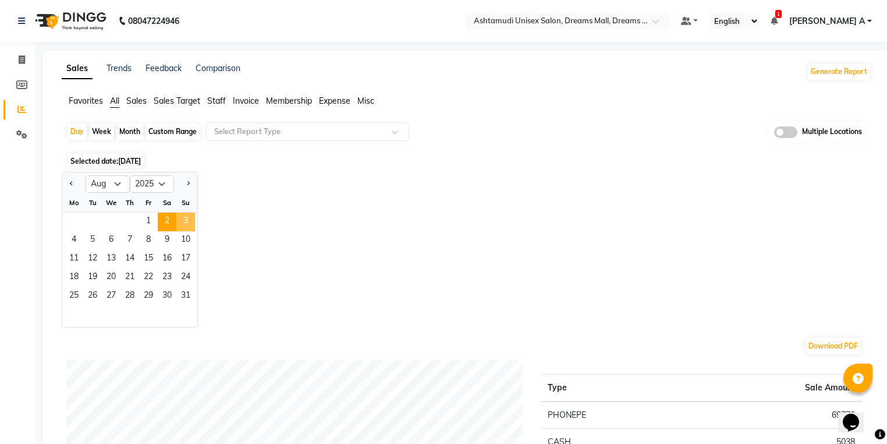
click at [180, 216] on span "3" at bounding box center [185, 221] width 19 height 19
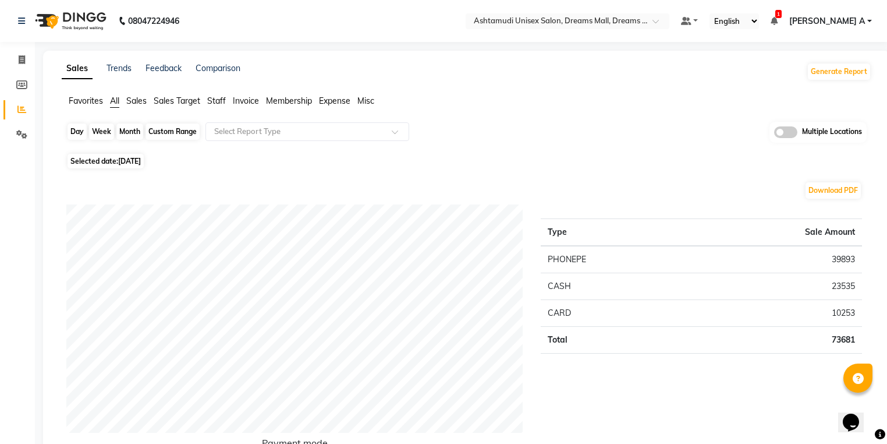
click at [76, 128] on div "Day" at bounding box center [77, 131] width 19 height 16
select select "8"
select select "2025"
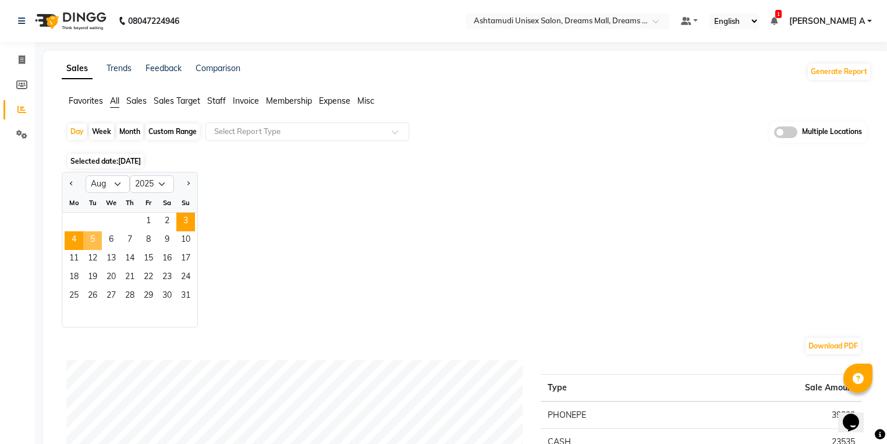
click at [80, 239] on span "4" at bounding box center [74, 240] width 19 height 19
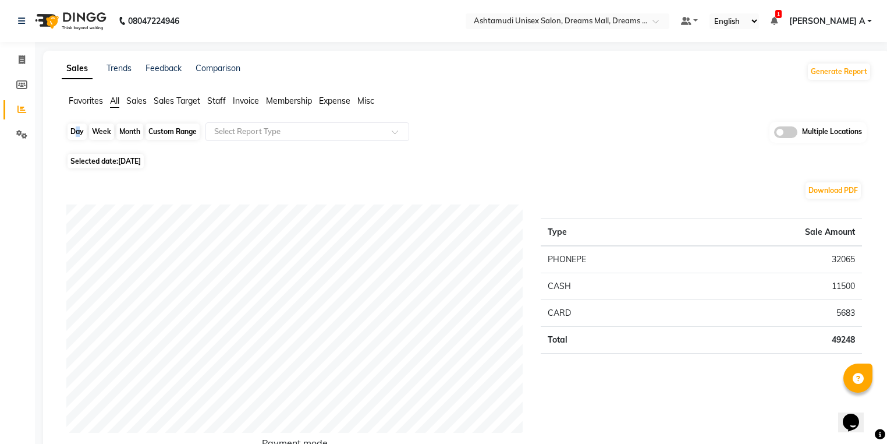
click at [70, 137] on div "Day" at bounding box center [77, 131] width 19 height 16
select select "8"
select select "2025"
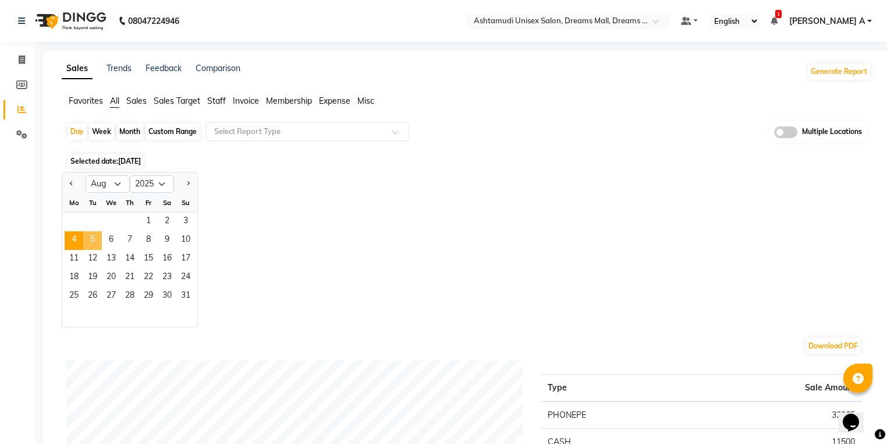
click at [93, 237] on span "5" at bounding box center [92, 240] width 19 height 19
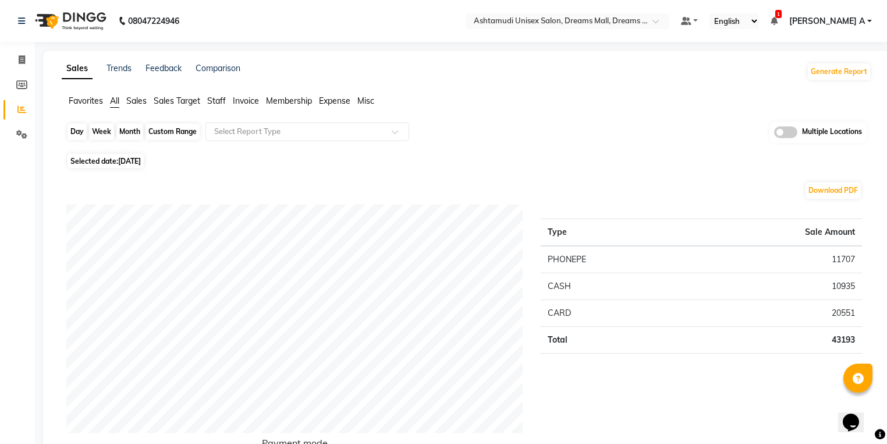
click at [83, 125] on div "Day" at bounding box center [77, 131] width 19 height 16
select select "8"
select select "2025"
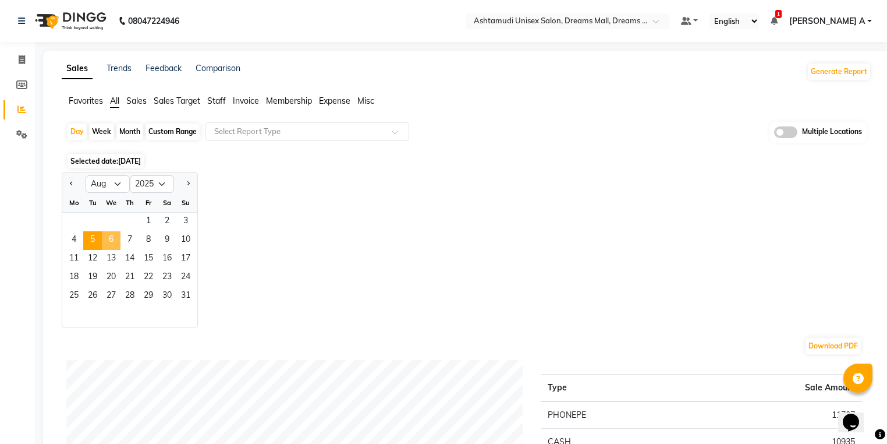
click at [108, 240] on span "6" at bounding box center [111, 240] width 19 height 19
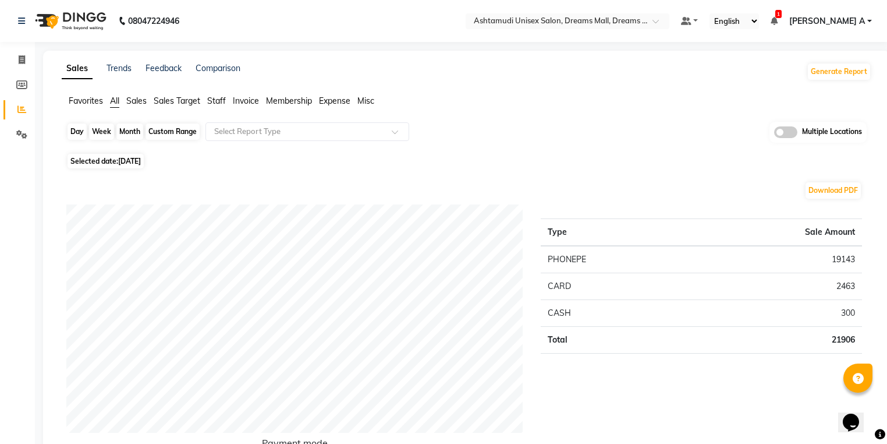
click at [71, 127] on div "Day" at bounding box center [77, 131] width 19 height 16
select select "8"
select select "2025"
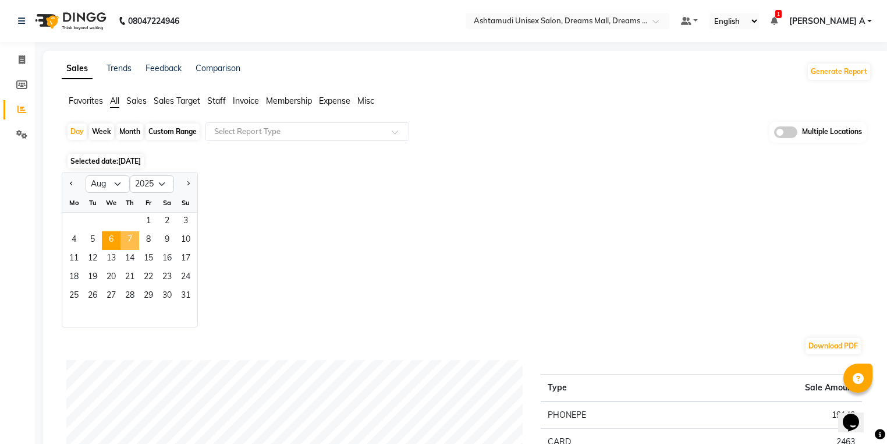
click at [133, 237] on span "7" at bounding box center [129, 240] width 19 height 19
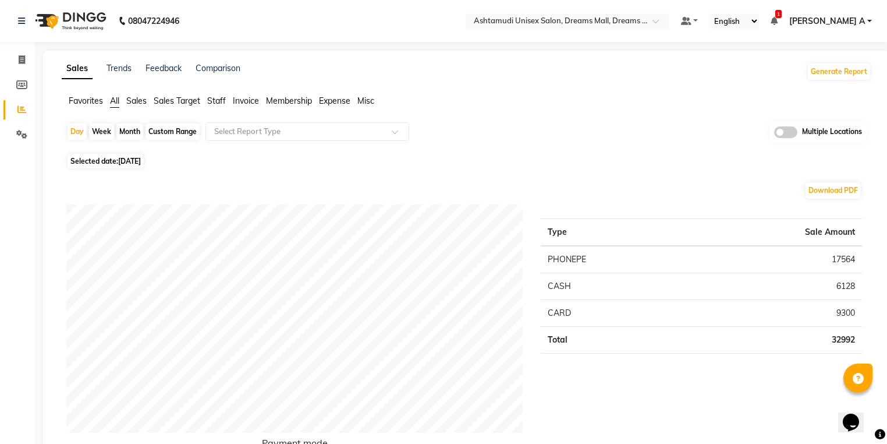
drag, startPoint x: 74, startPoint y: 132, endPoint x: 70, endPoint y: 144, distance: 12.9
click at [70, 133] on div "Day" at bounding box center [77, 131] width 19 height 16
select select "8"
select select "2025"
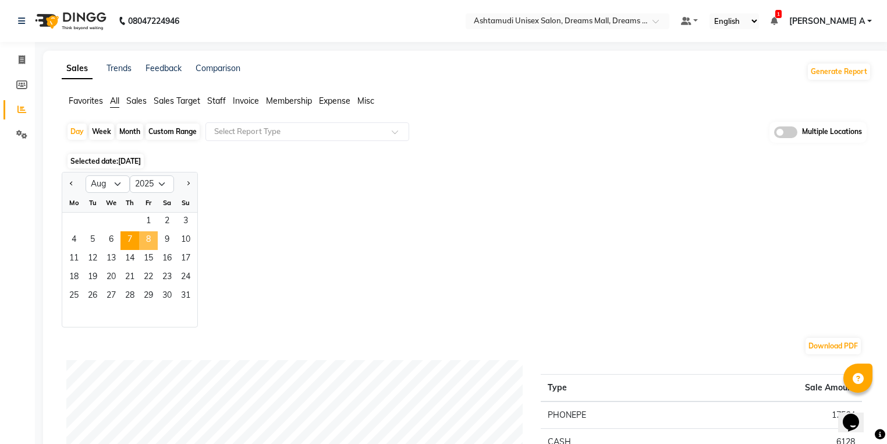
click at [144, 242] on span "8" at bounding box center [148, 240] width 19 height 19
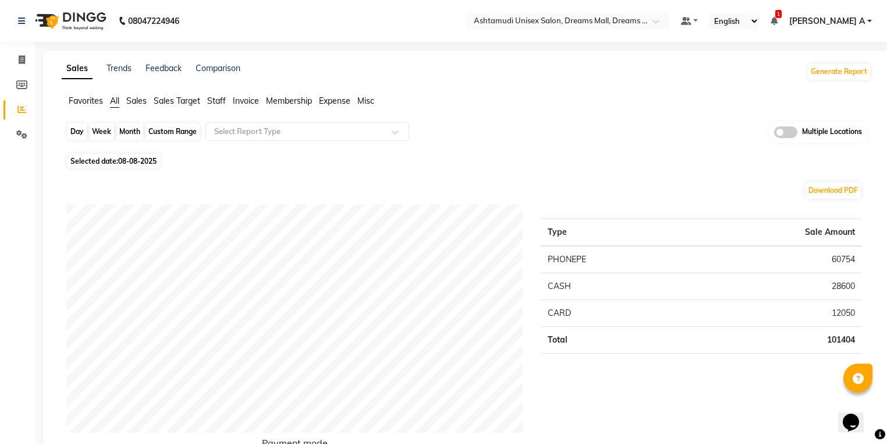
click at [79, 132] on div "Day" at bounding box center [77, 131] width 19 height 16
select select "8"
select select "2025"
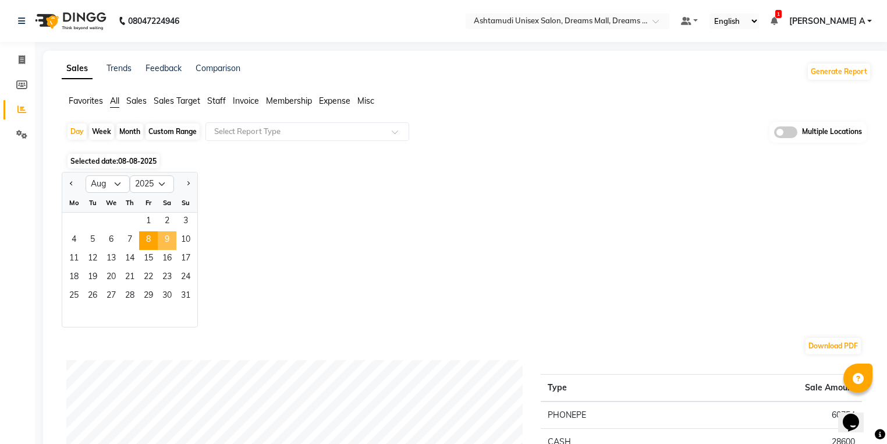
click at [159, 237] on span "9" at bounding box center [167, 240] width 19 height 19
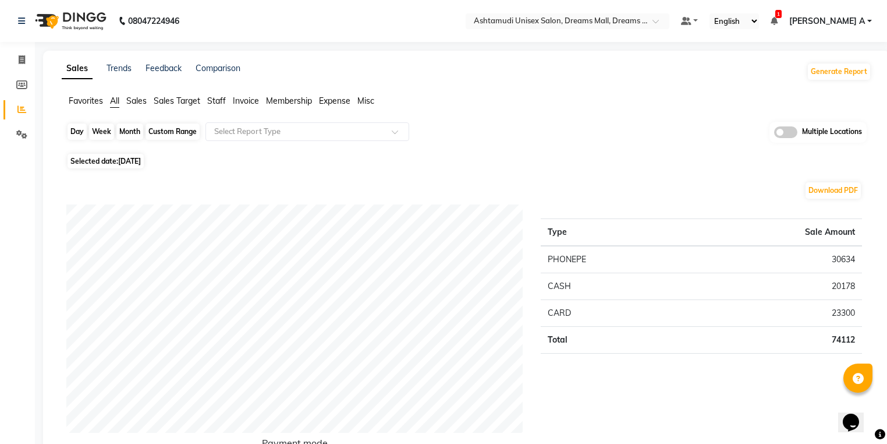
click at [73, 127] on div "Day" at bounding box center [77, 131] width 19 height 16
select select "8"
select select "2025"
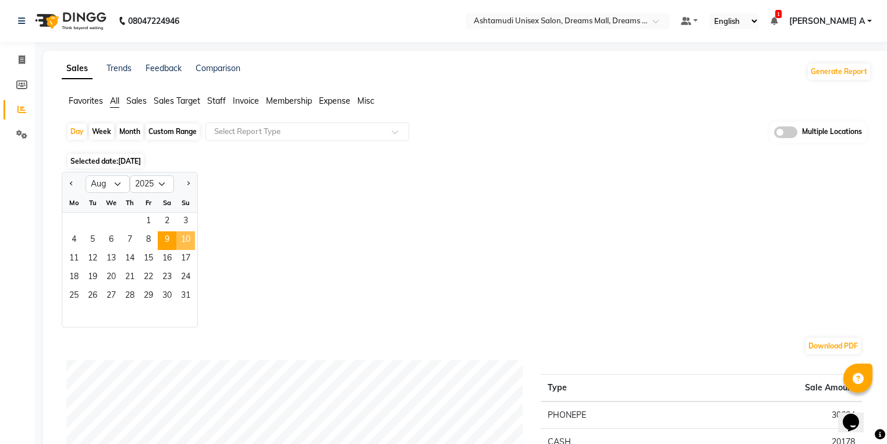
click at [180, 240] on span "10" at bounding box center [185, 240] width 19 height 19
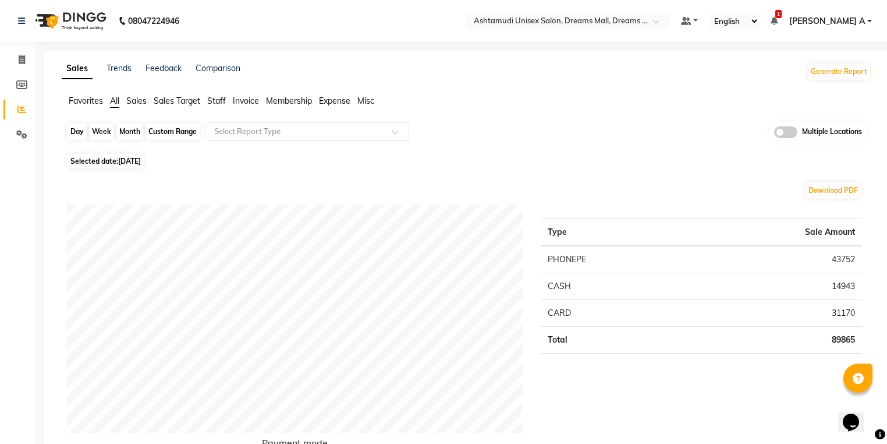
click at [77, 134] on div "Day" at bounding box center [77, 131] width 19 height 16
select select "8"
select select "2025"
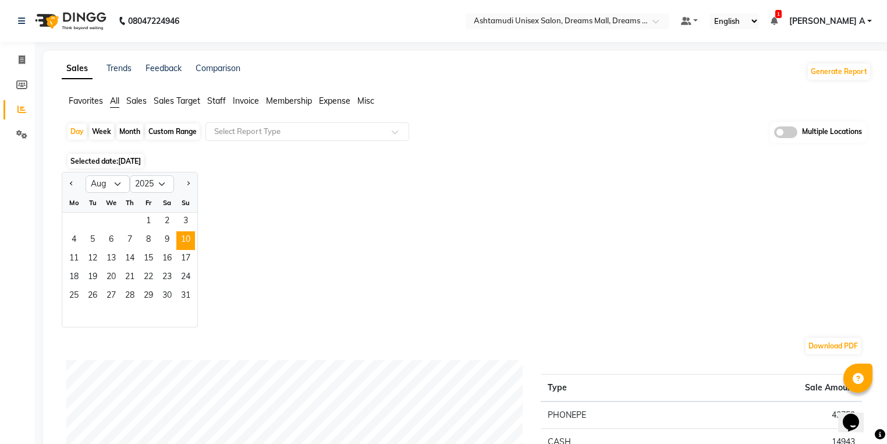
click at [70, 256] on span "11" at bounding box center [74, 259] width 19 height 19
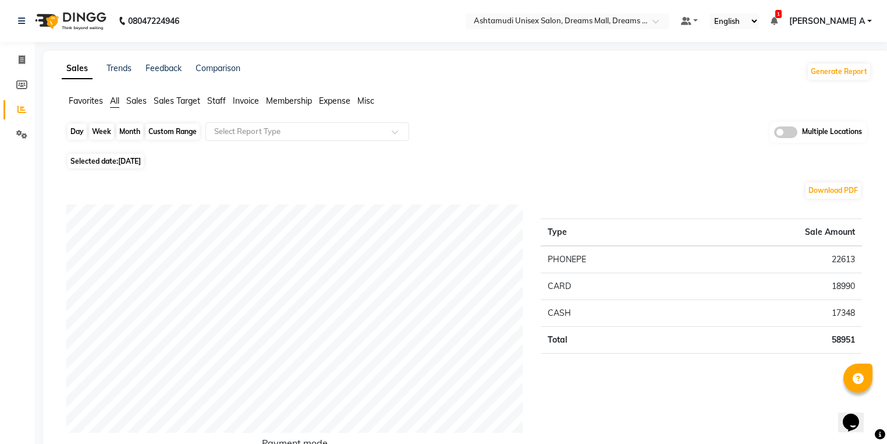
click at [77, 132] on div "Day" at bounding box center [77, 131] width 19 height 16
select select "8"
select select "2025"
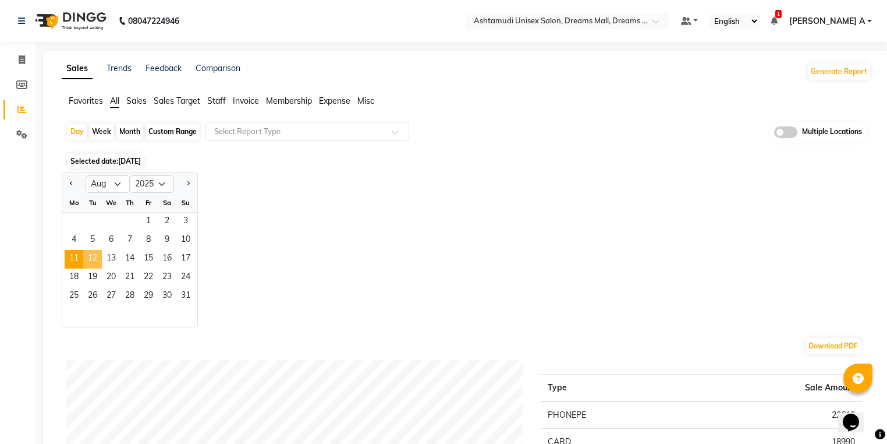
click at [90, 260] on span "12" at bounding box center [92, 259] width 19 height 19
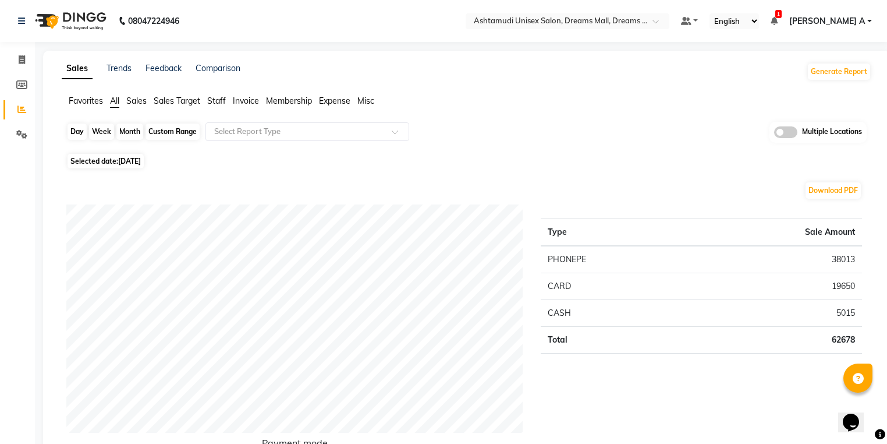
click at [85, 135] on div "Day" at bounding box center [77, 131] width 19 height 16
select select "8"
select select "2025"
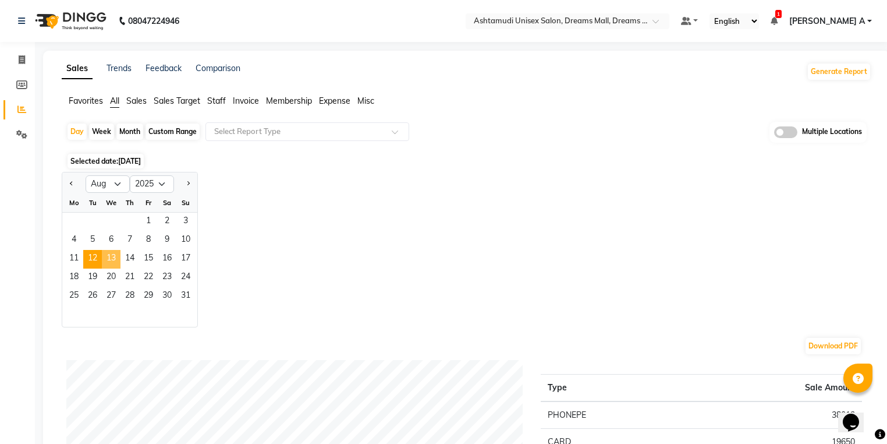
click at [114, 263] on span "13" at bounding box center [111, 259] width 19 height 19
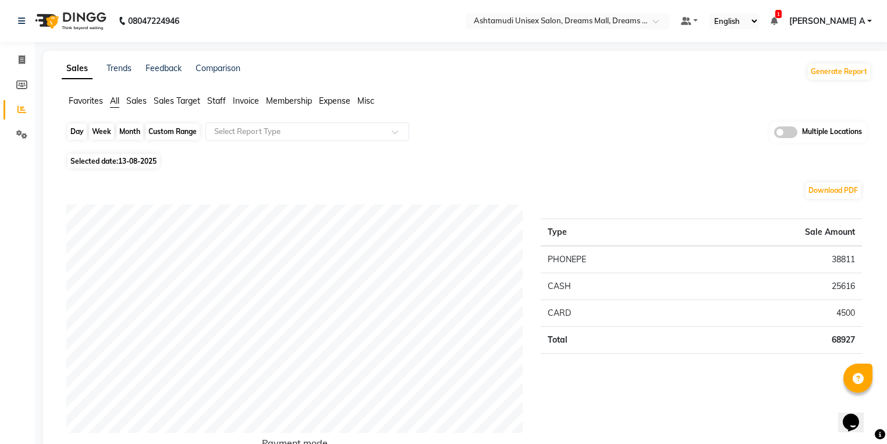
click at [79, 135] on div "Day" at bounding box center [77, 131] width 19 height 16
select select "8"
select select "2025"
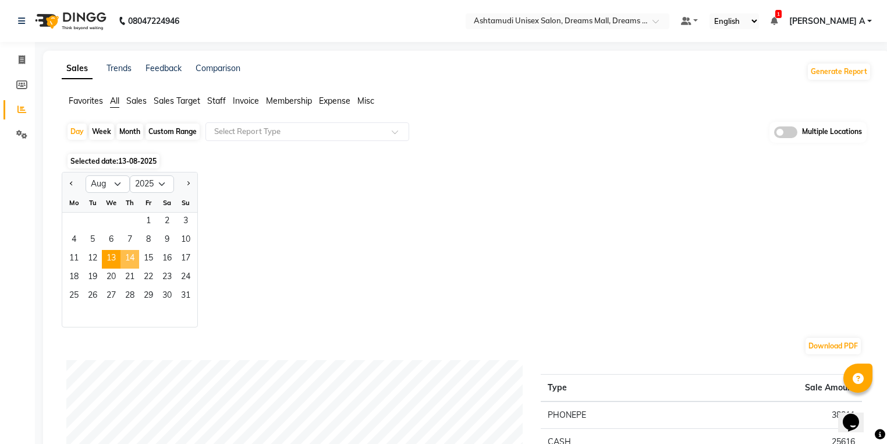
click at [132, 258] on span "14" at bounding box center [129, 259] width 19 height 19
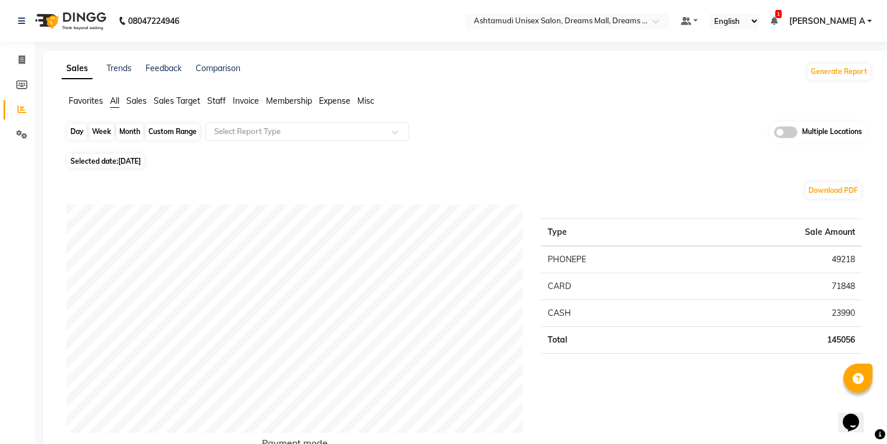
click at [79, 133] on div "Day" at bounding box center [77, 131] width 19 height 16
select select "8"
select select "2025"
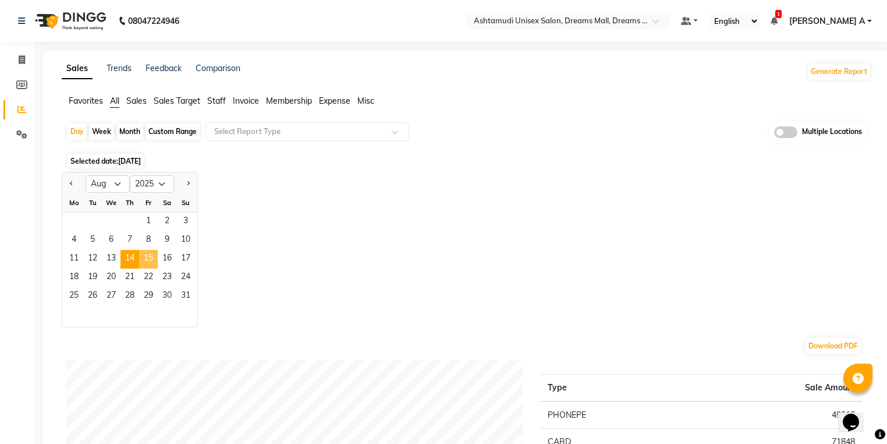
click at [154, 261] on span "15" at bounding box center [148, 259] width 19 height 19
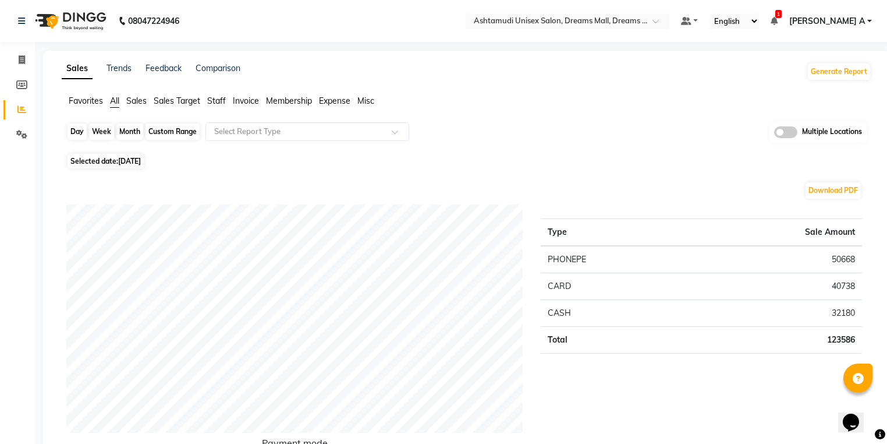
click at [79, 130] on div "Day" at bounding box center [77, 131] width 19 height 16
select select "8"
select select "2025"
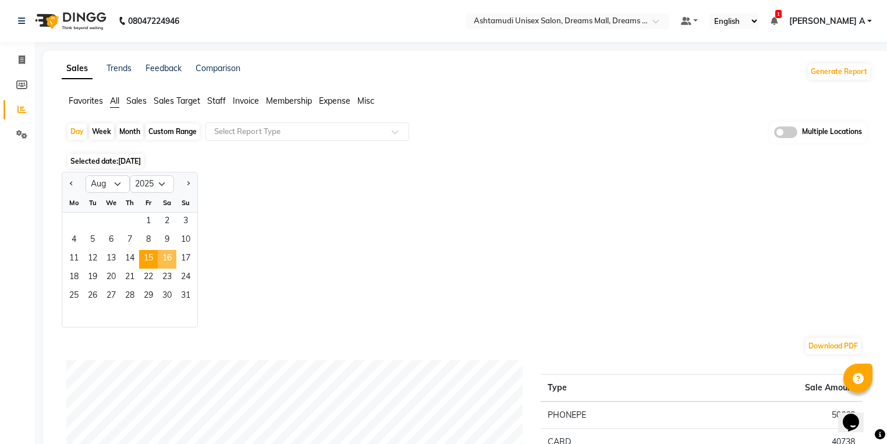
click at [166, 257] on span "16" at bounding box center [167, 259] width 19 height 19
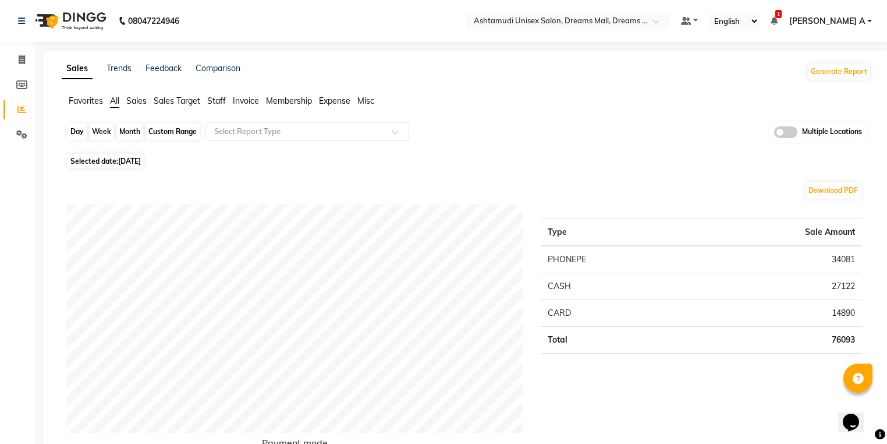
click at [80, 132] on div "Day" at bounding box center [77, 131] width 19 height 16
select select "8"
select select "2025"
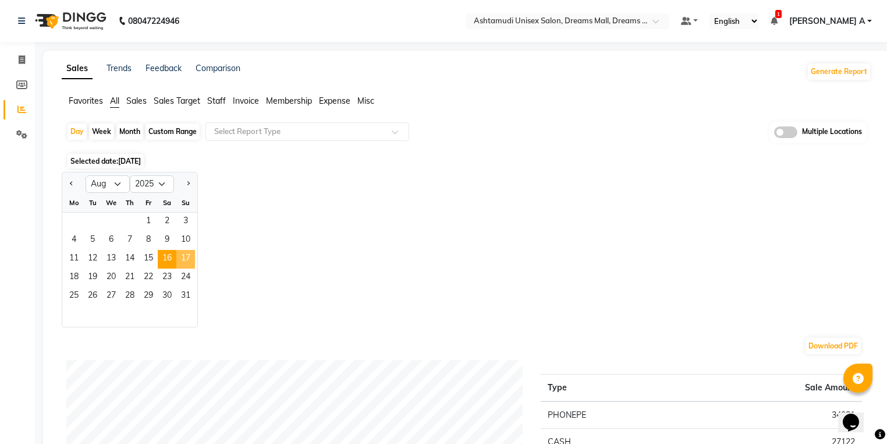
click at [185, 257] on span "17" at bounding box center [185, 259] width 19 height 19
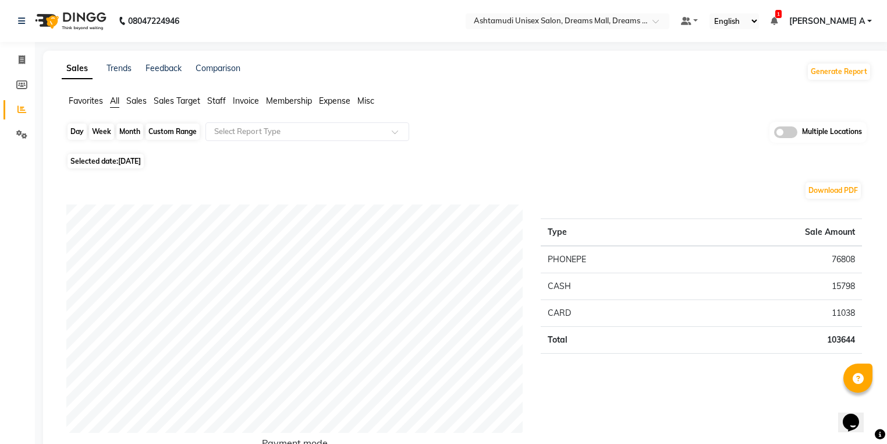
click at [77, 126] on div "Day" at bounding box center [77, 131] width 19 height 16
select select "8"
select select "2025"
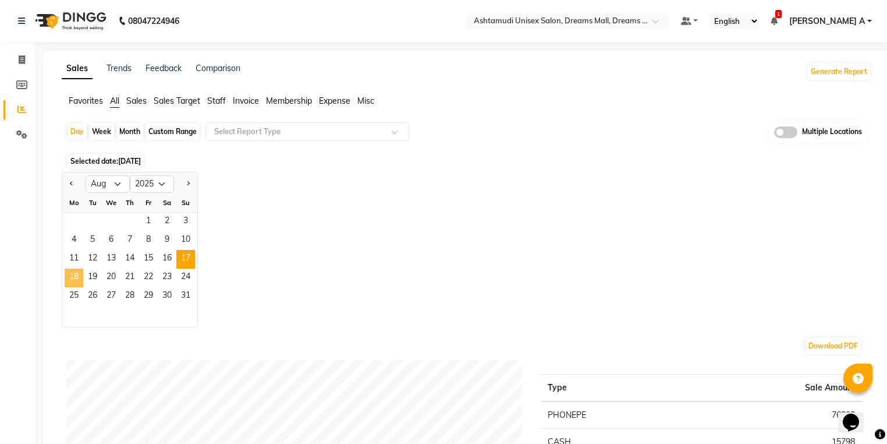
click at [72, 278] on span "18" at bounding box center [74, 277] width 19 height 19
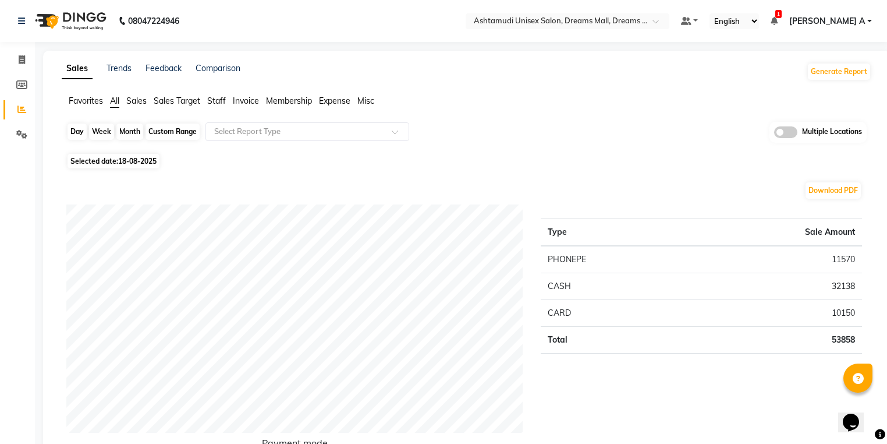
click at [73, 126] on div "Day" at bounding box center [77, 131] width 19 height 16
select select "8"
select select "2025"
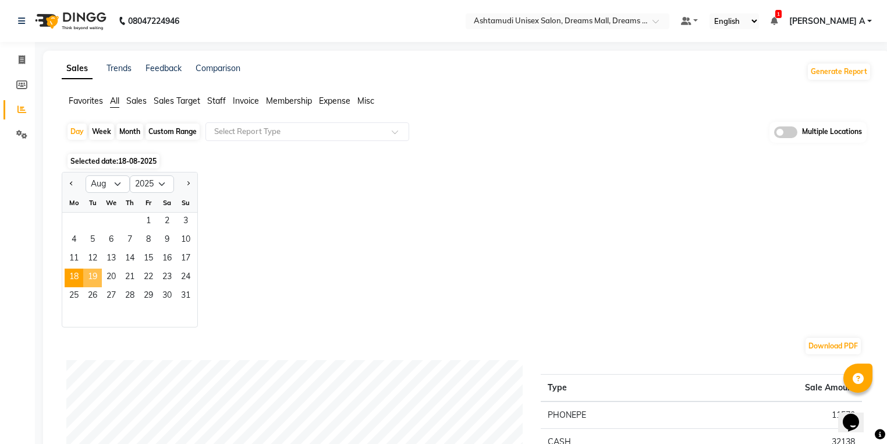
click at [99, 276] on span "19" at bounding box center [92, 277] width 19 height 19
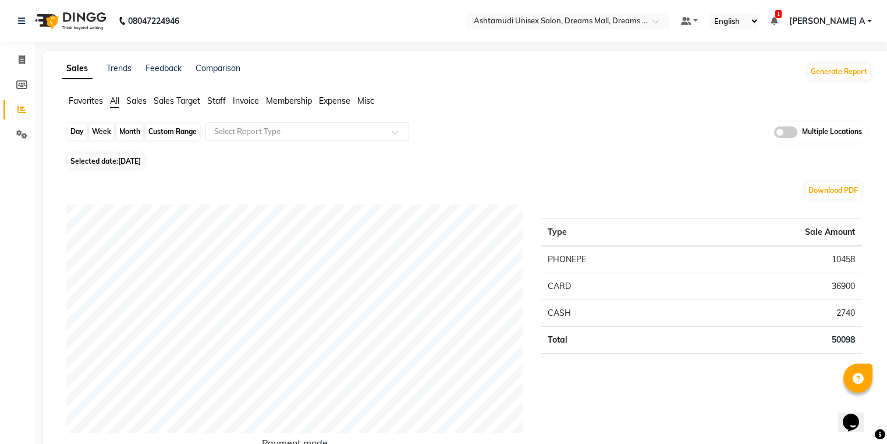
click at [75, 133] on div "Day" at bounding box center [77, 131] width 19 height 16
select select "8"
select select "2025"
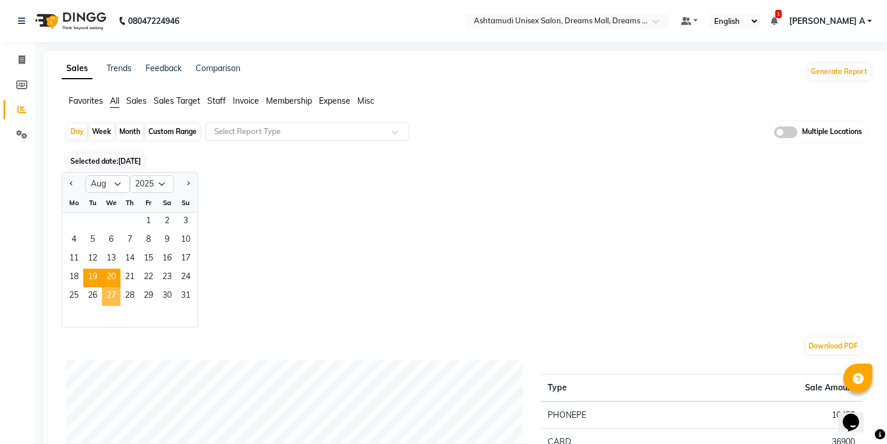
click at [111, 280] on span "20" at bounding box center [111, 277] width 19 height 19
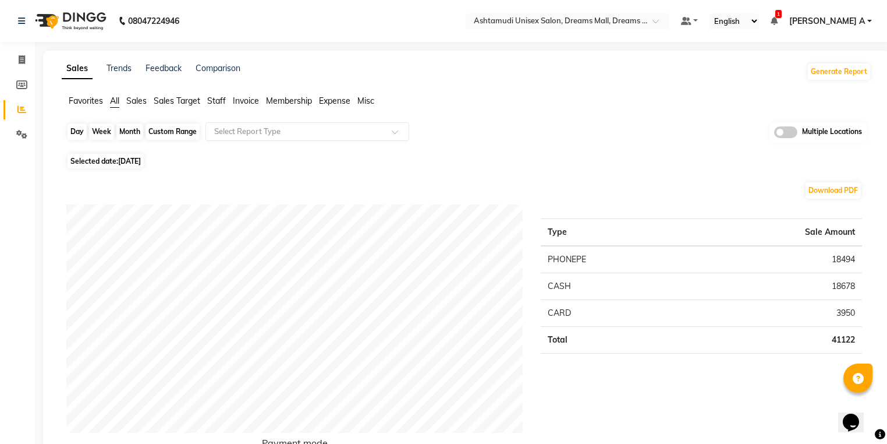
click at [77, 129] on div "Day" at bounding box center [77, 131] width 19 height 16
select select "8"
select select "2025"
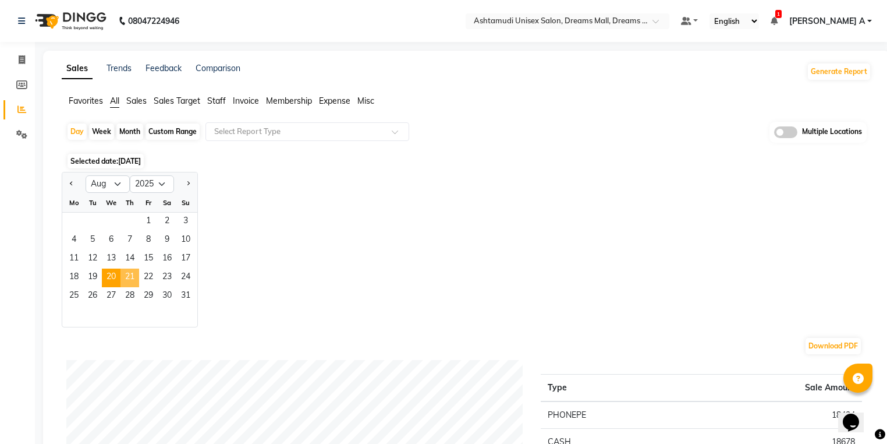
click at [124, 280] on span "21" at bounding box center [129, 277] width 19 height 19
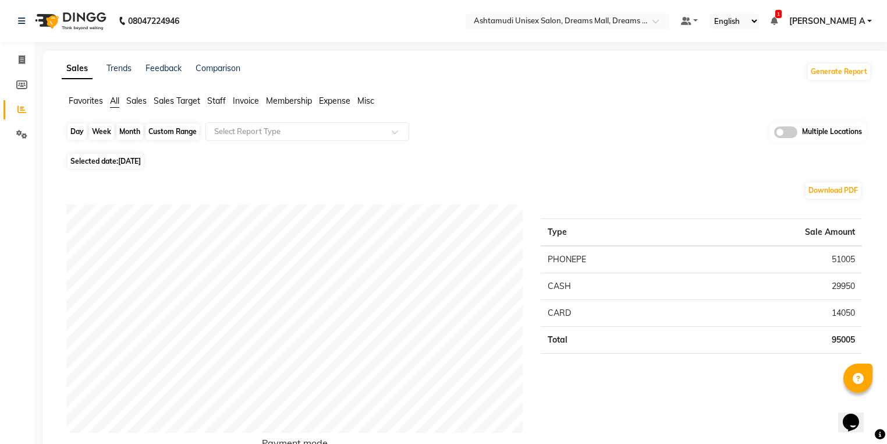
click at [77, 128] on div "Day" at bounding box center [77, 131] width 19 height 16
select select "8"
select select "2025"
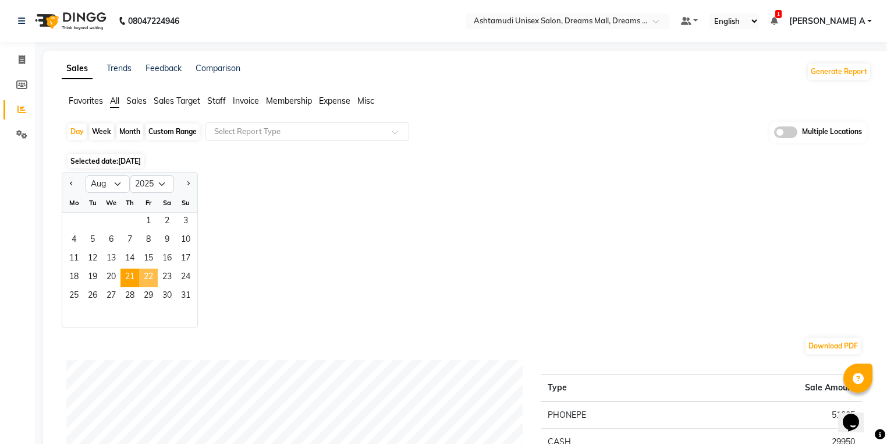
click at [147, 282] on span "22" at bounding box center [148, 277] width 19 height 19
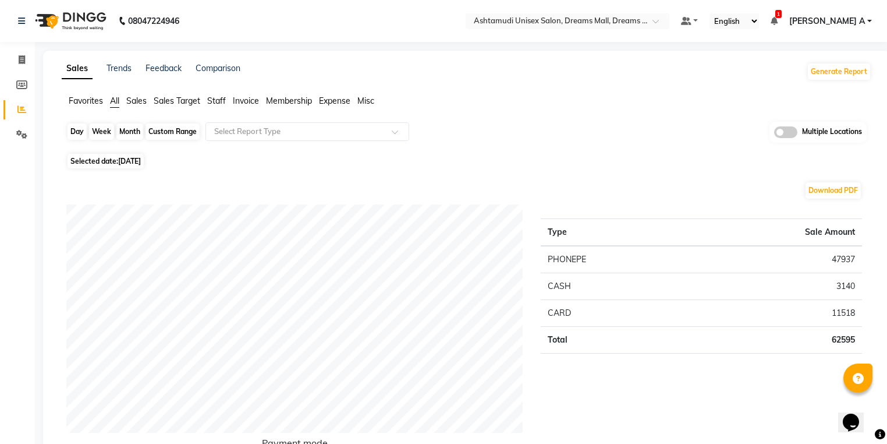
click at [79, 135] on div "Day" at bounding box center [77, 131] width 19 height 16
select select "8"
select select "2025"
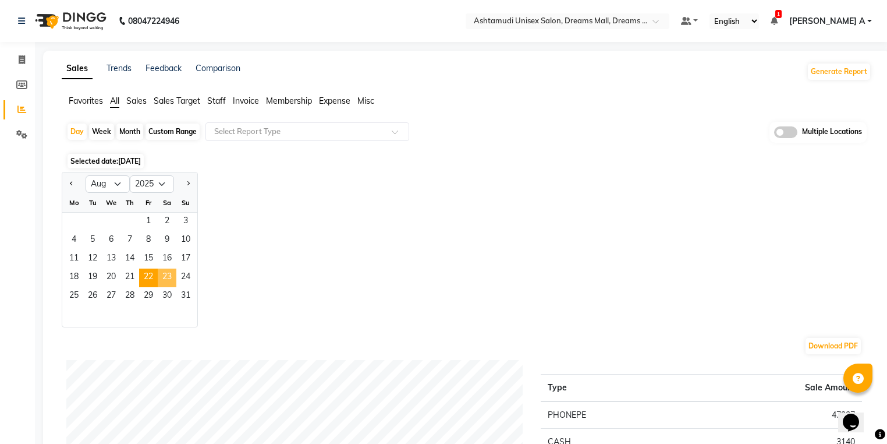
click at [166, 282] on span "23" at bounding box center [167, 277] width 19 height 19
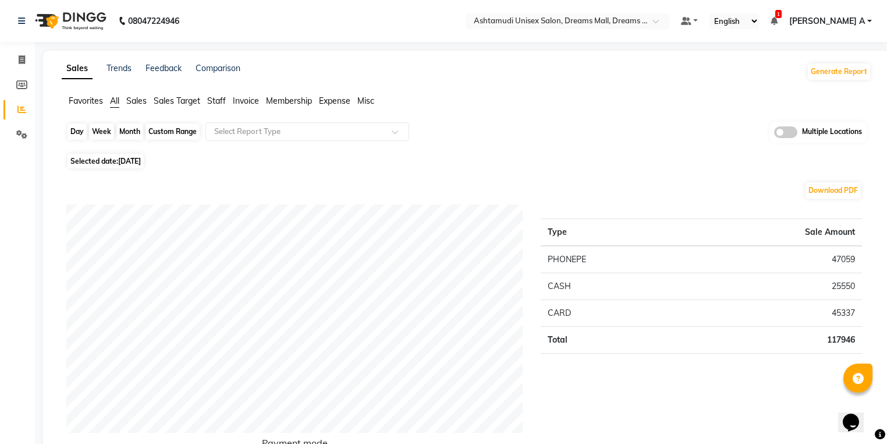
click at [76, 126] on div "Day" at bounding box center [77, 131] width 19 height 16
select select "8"
select select "2025"
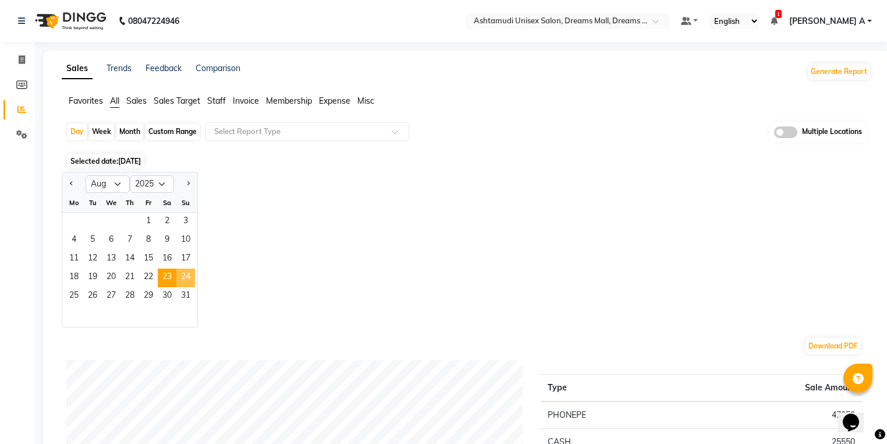
click at [186, 278] on span "24" at bounding box center [185, 277] width 19 height 19
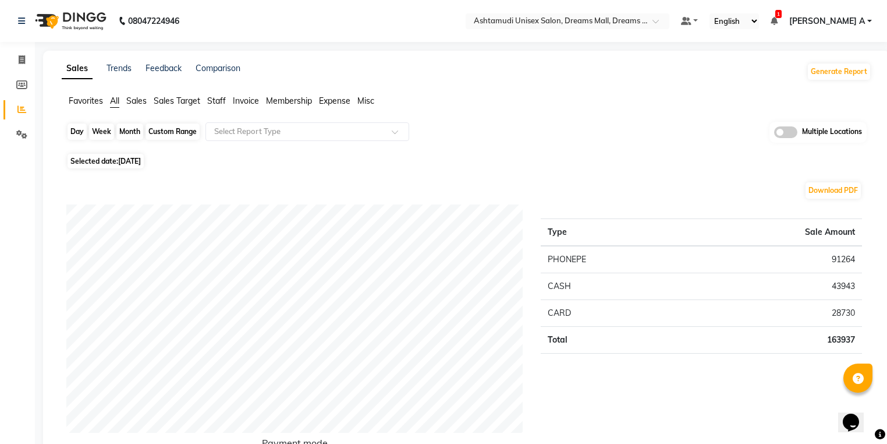
click at [81, 133] on div "Day" at bounding box center [77, 131] width 19 height 16
select select "8"
select select "2025"
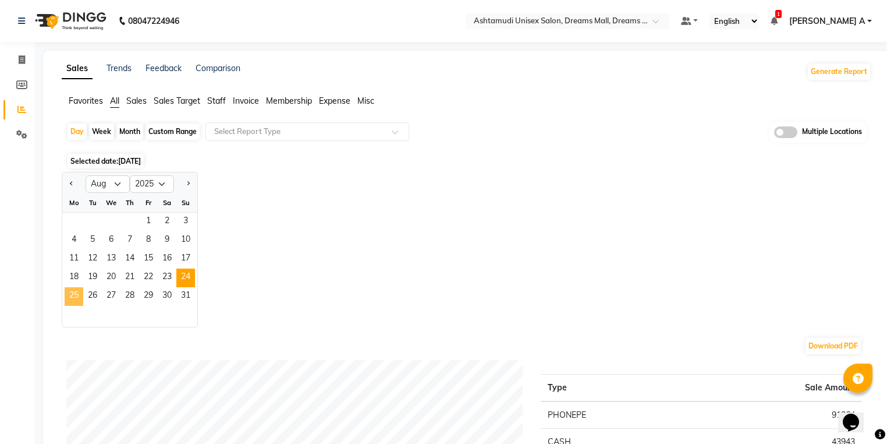
click at [68, 296] on span "25" at bounding box center [74, 296] width 19 height 19
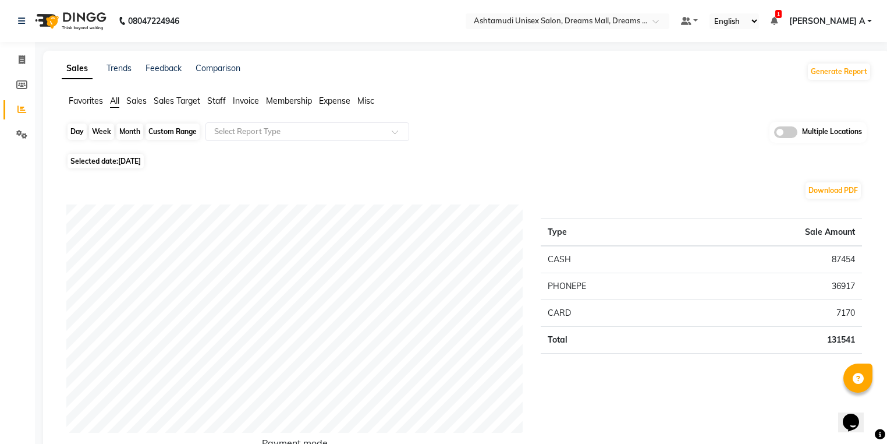
click at [77, 135] on div "Day" at bounding box center [77, 131] width 19 height 16
select select "8"
select select "2025"
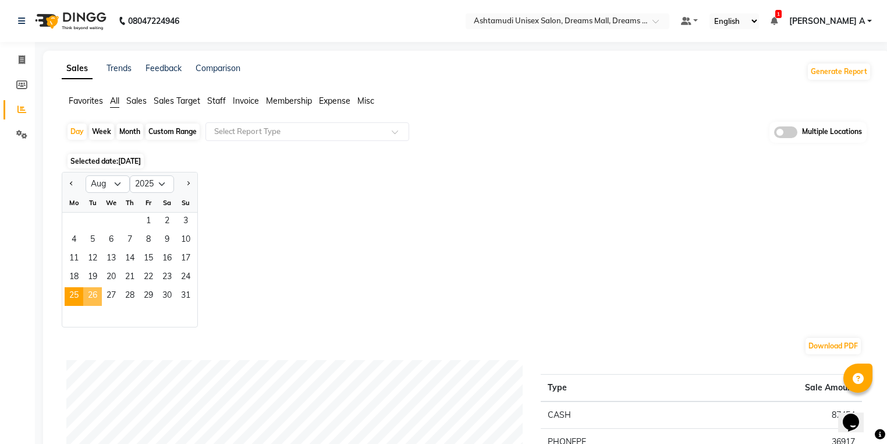
click at [88, 293] on span "26" at bounding box center [92, 296] width 19 height 19
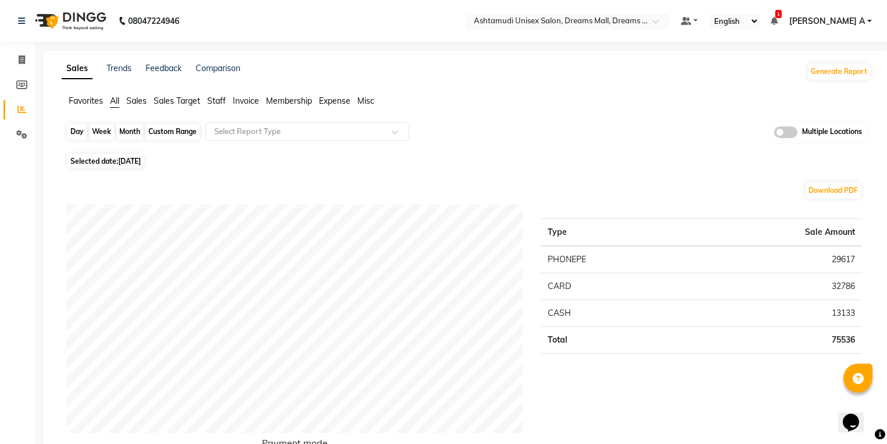
click at [83, 134] on div "Day" at bounding box center [77, 131] width 19 height 16
select select "8"
select select "2025"
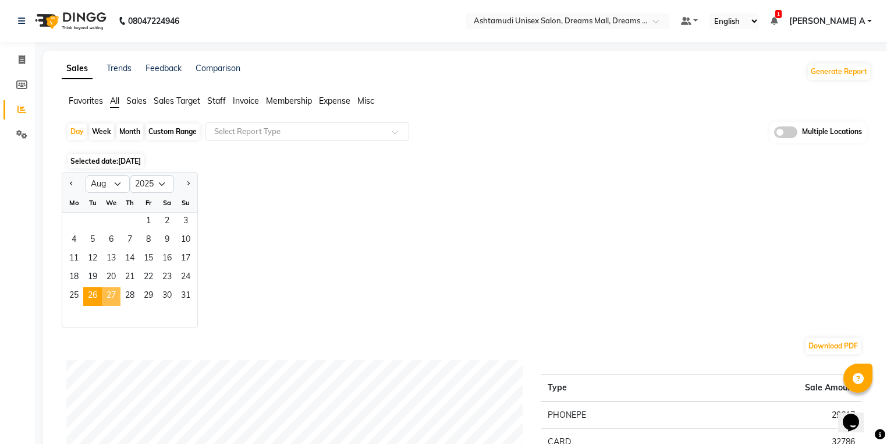
click at [105, 296] on span "27" at bounding box center [111, 296] width 19 height 19
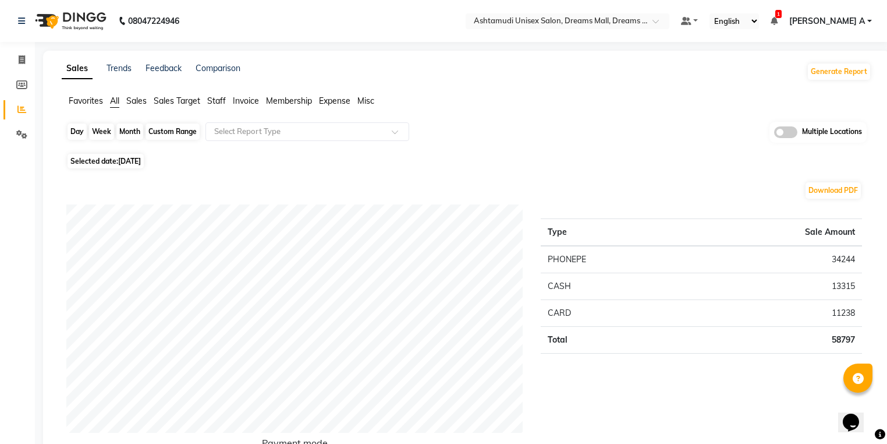
click at [68, 134] on div "Day" at bounding box center [77, 131] width 19 height 16
select select "8"
select select "2025"
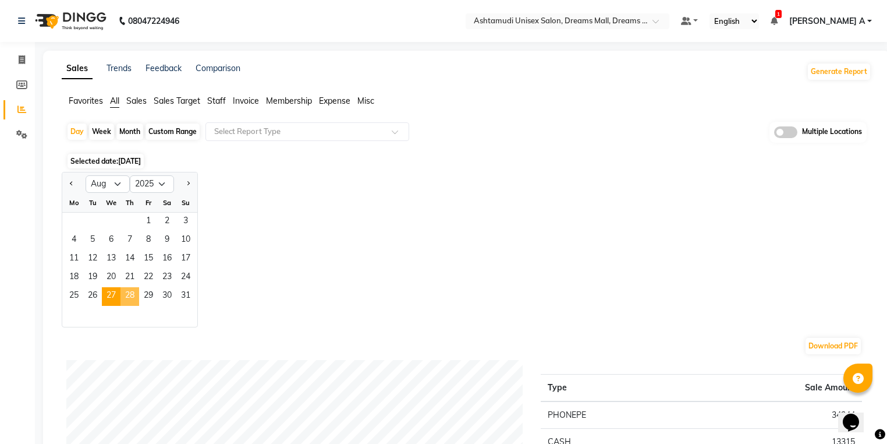
click at [126, 296] on span "28" at bounding box center [129, 296] width 19 height 19
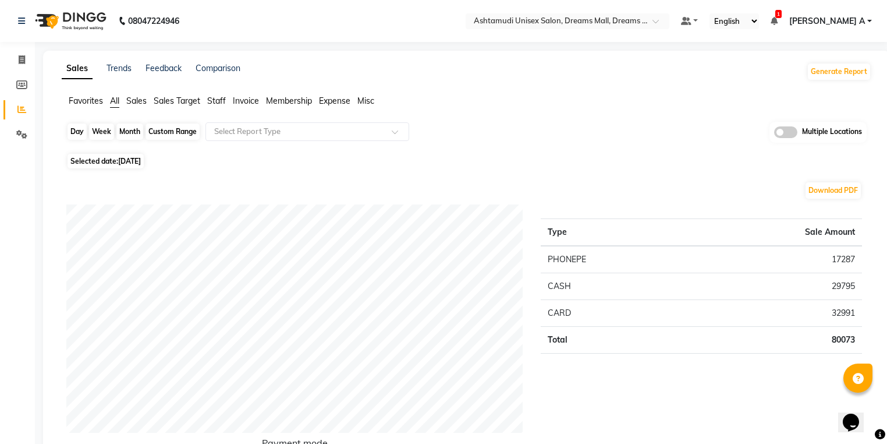
click at [70, 124] on div "Day" at bounding box center [77, 131] width 19 height 16
select select "8"
select select "2025"
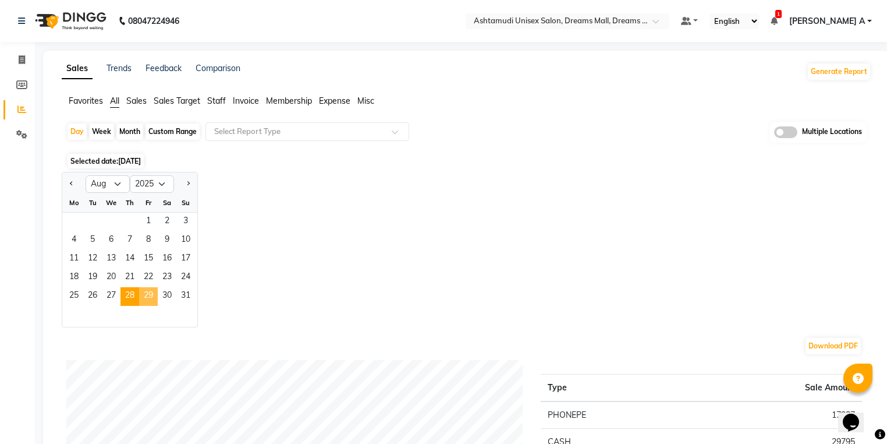
click at [150, 293] on span "29" at bounding box center [148, 296] width 19 height 19
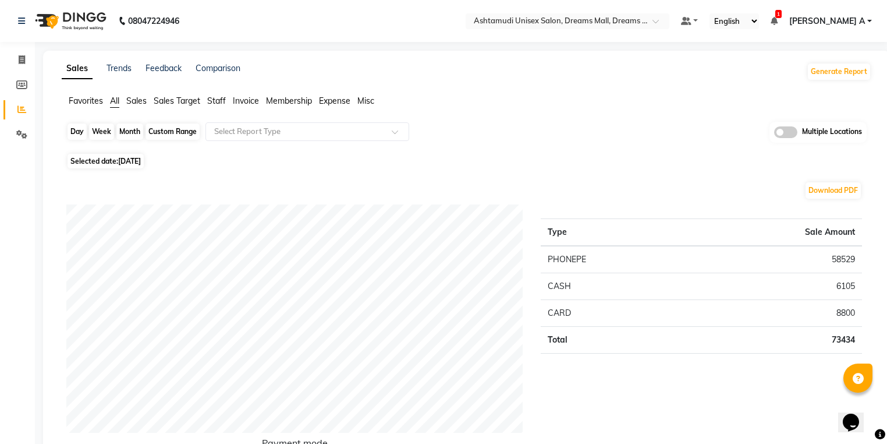
click at [79, 129] on div "Day" at bounding box center [77, 131] width 19 height 16
select select "8"
select select "2025"
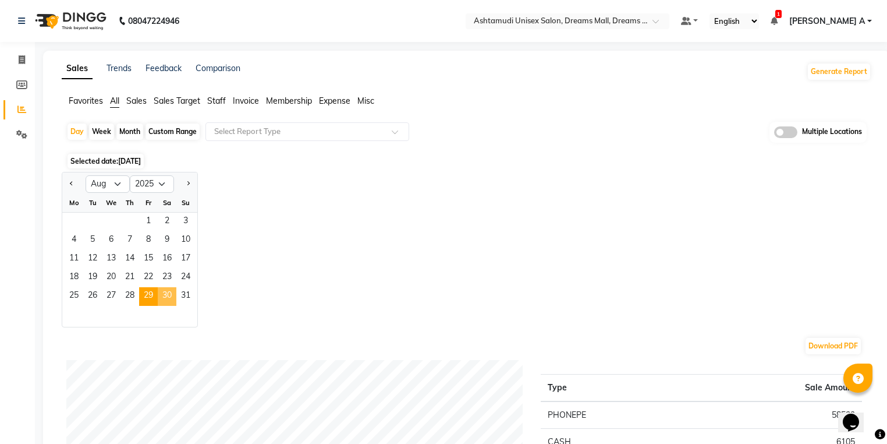
click at [171, 296] on span "30" at bounding box center [167, 296] width 19 height 19
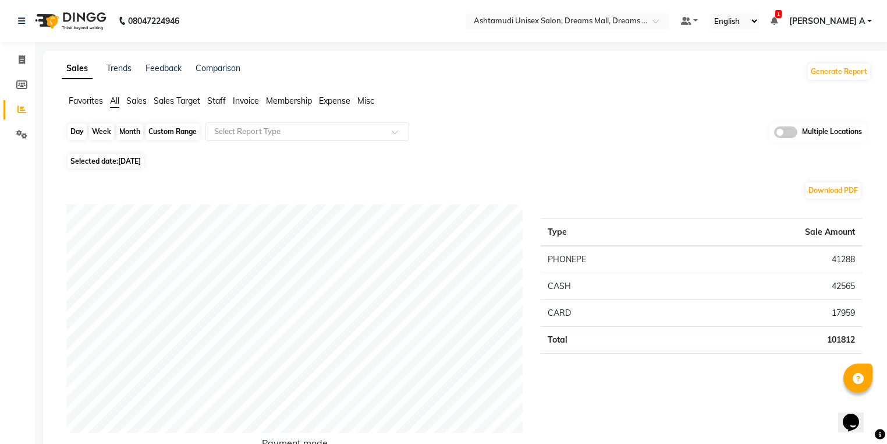
click at [76, 130] on div "Day" at bounding box center [77, 131] width 19 height 16
select select "8"
select select "2025"
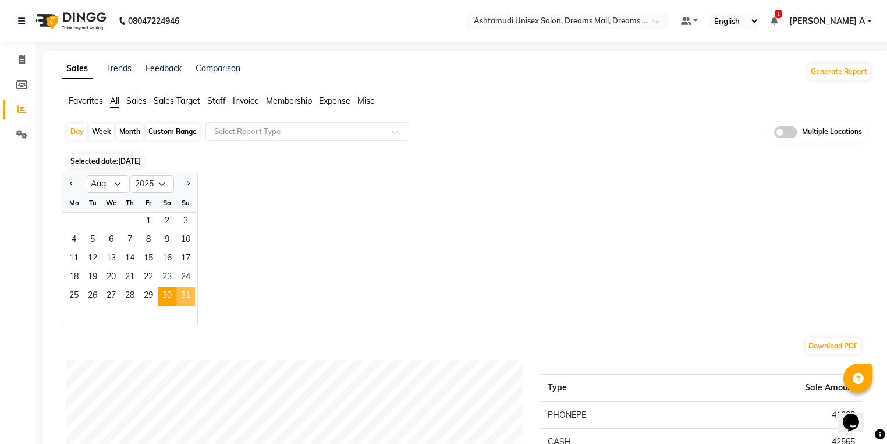
click at [193, 297] on span "31" at bounding box center [185, 296] width 19 height 19
